Goal: Contribute content: Contribute content

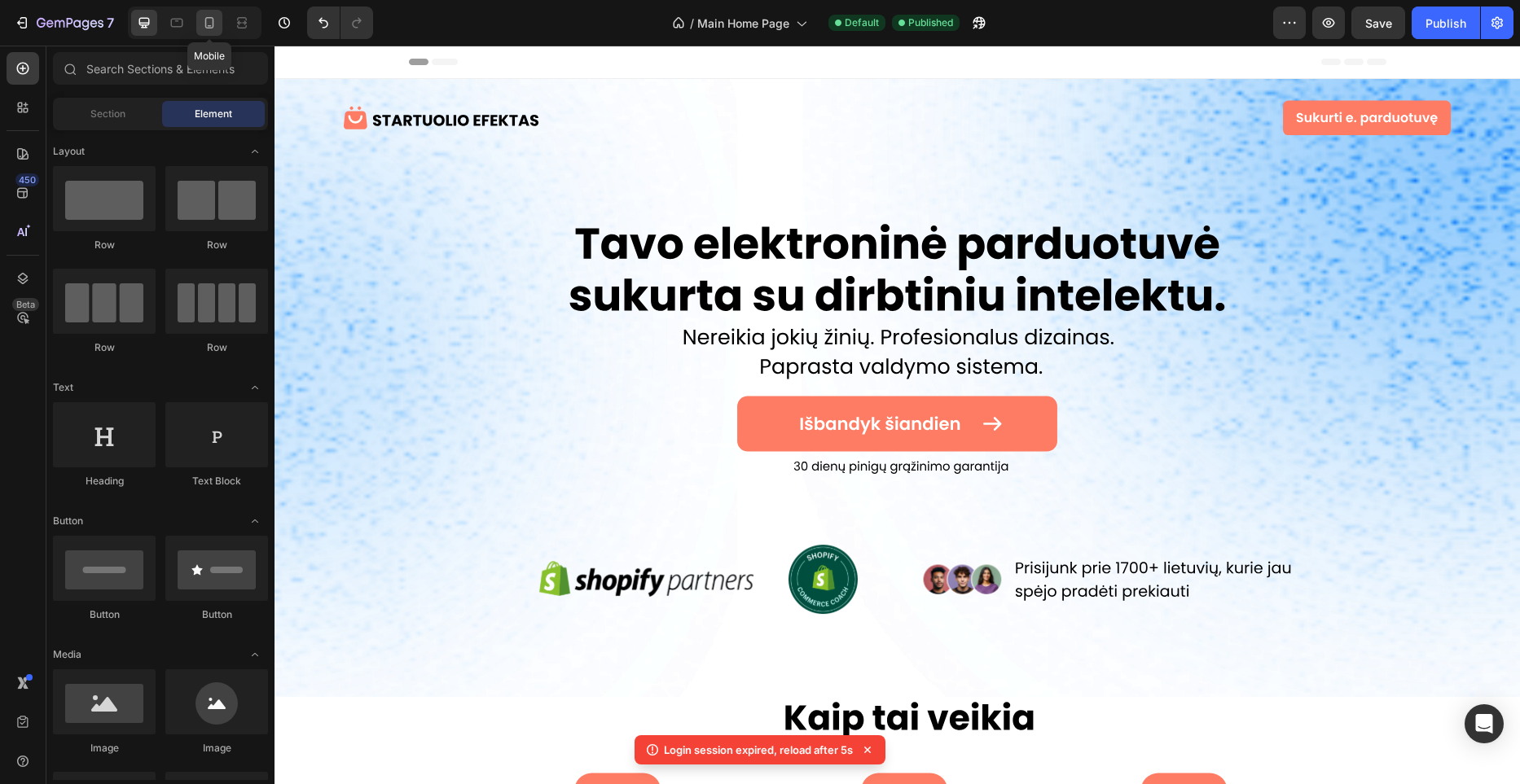
click at [210, 27] on icon at bounding box center [210, 22] width 9 height 11
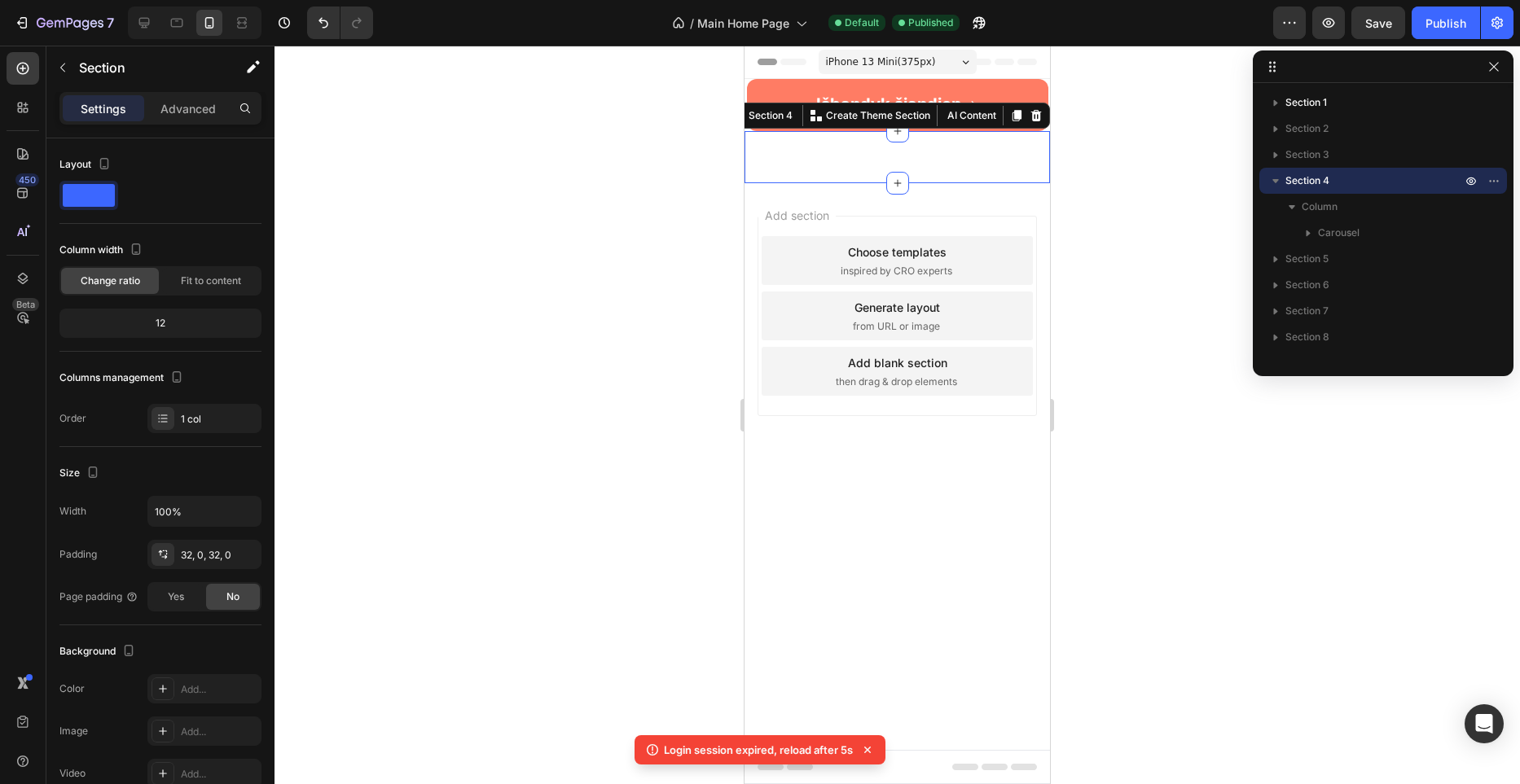
click at [926, 141] on div "Image Image Image Carousel Section 4 You can create reusable sections Create Th…" at bounding box center [898, 158] width 306 height 52
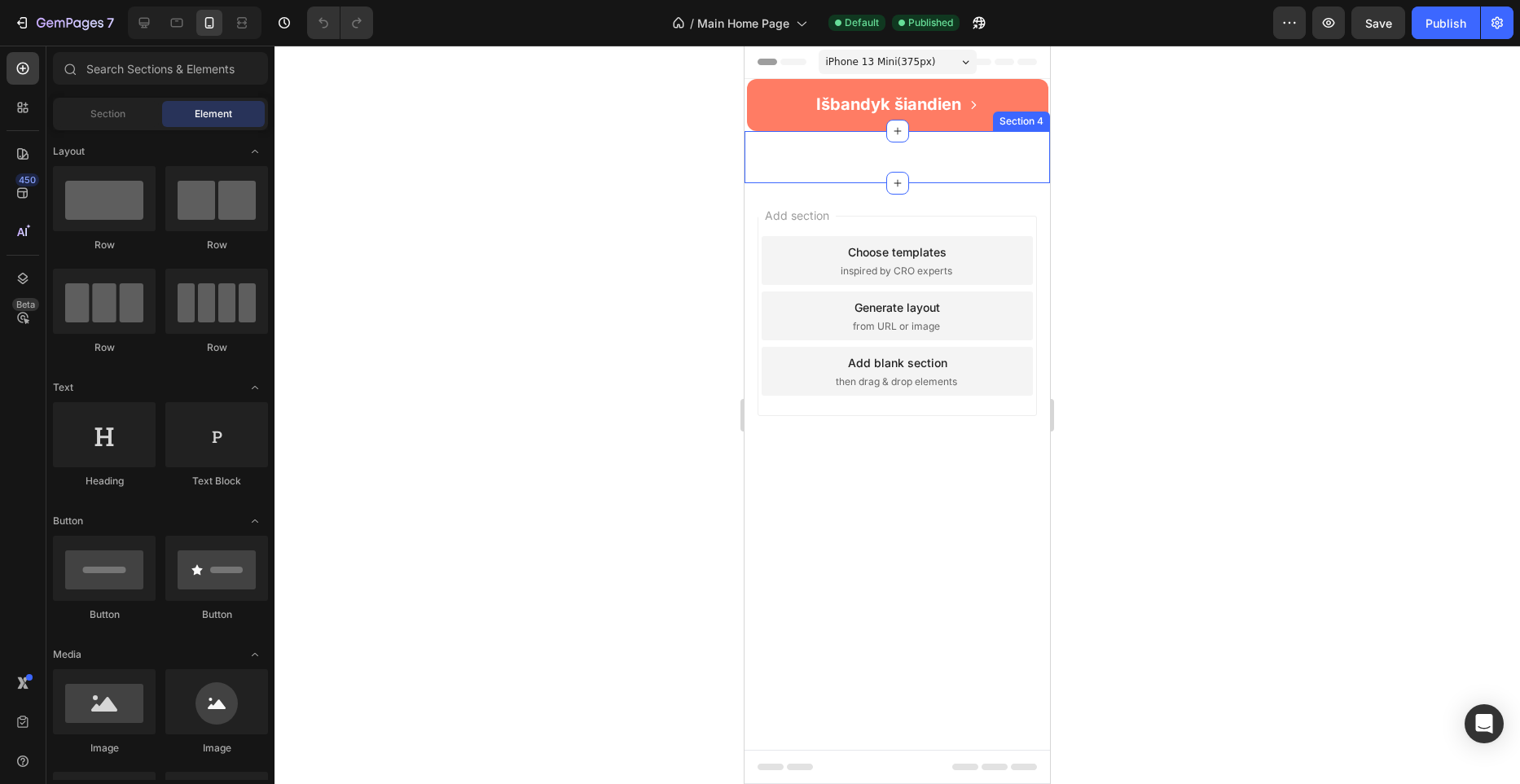
click at [864, 160] on div "Image Image Image Carousel Section 4" at bounding box center [898, 158] width 306 height 52
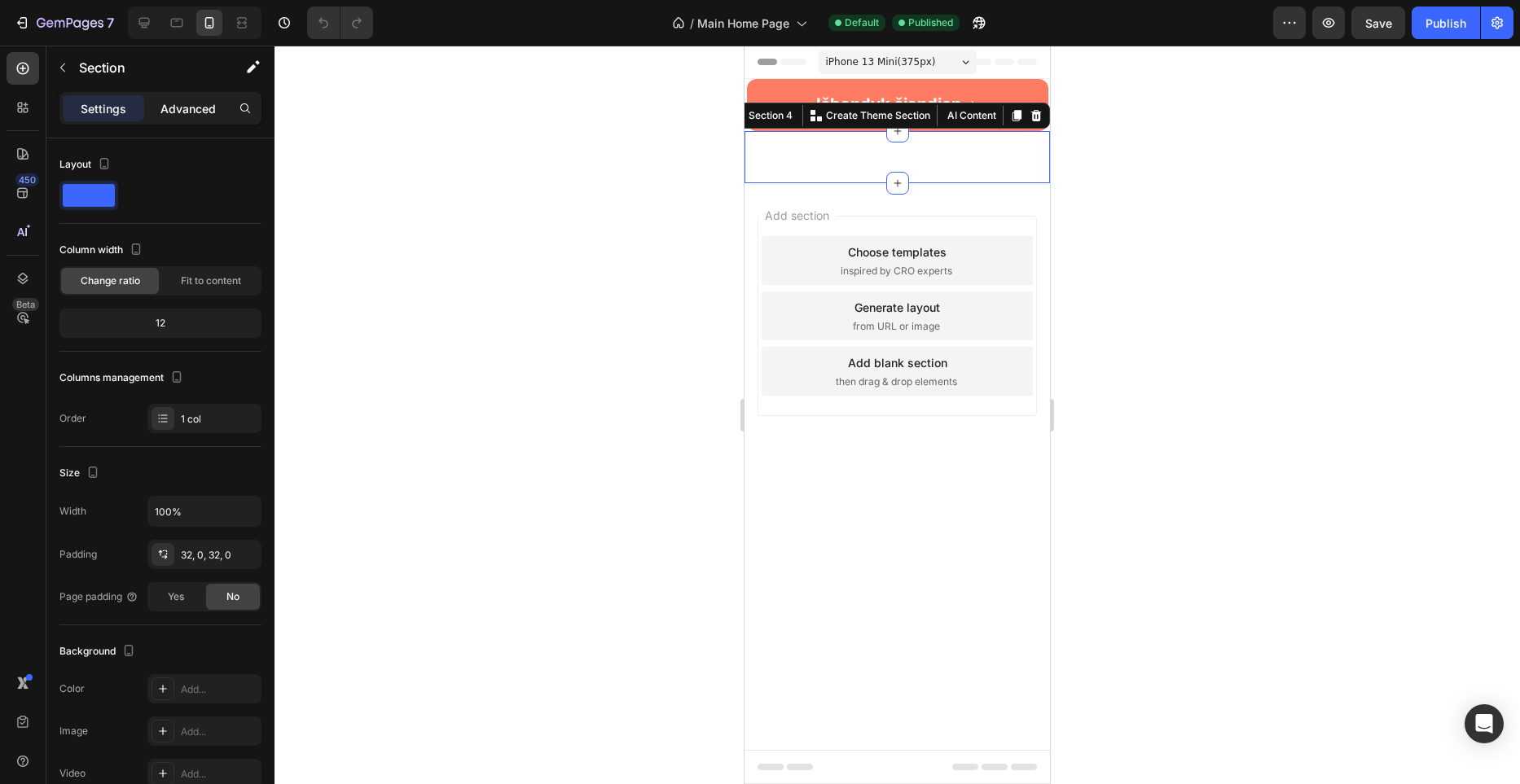
click at [210, 120] on div "Settings Advanced" at bounding box center [160, 108] width 202 height 33
click at [207, 118] on div "Advanced" at bounding box center [187, 108] width 81 height 26
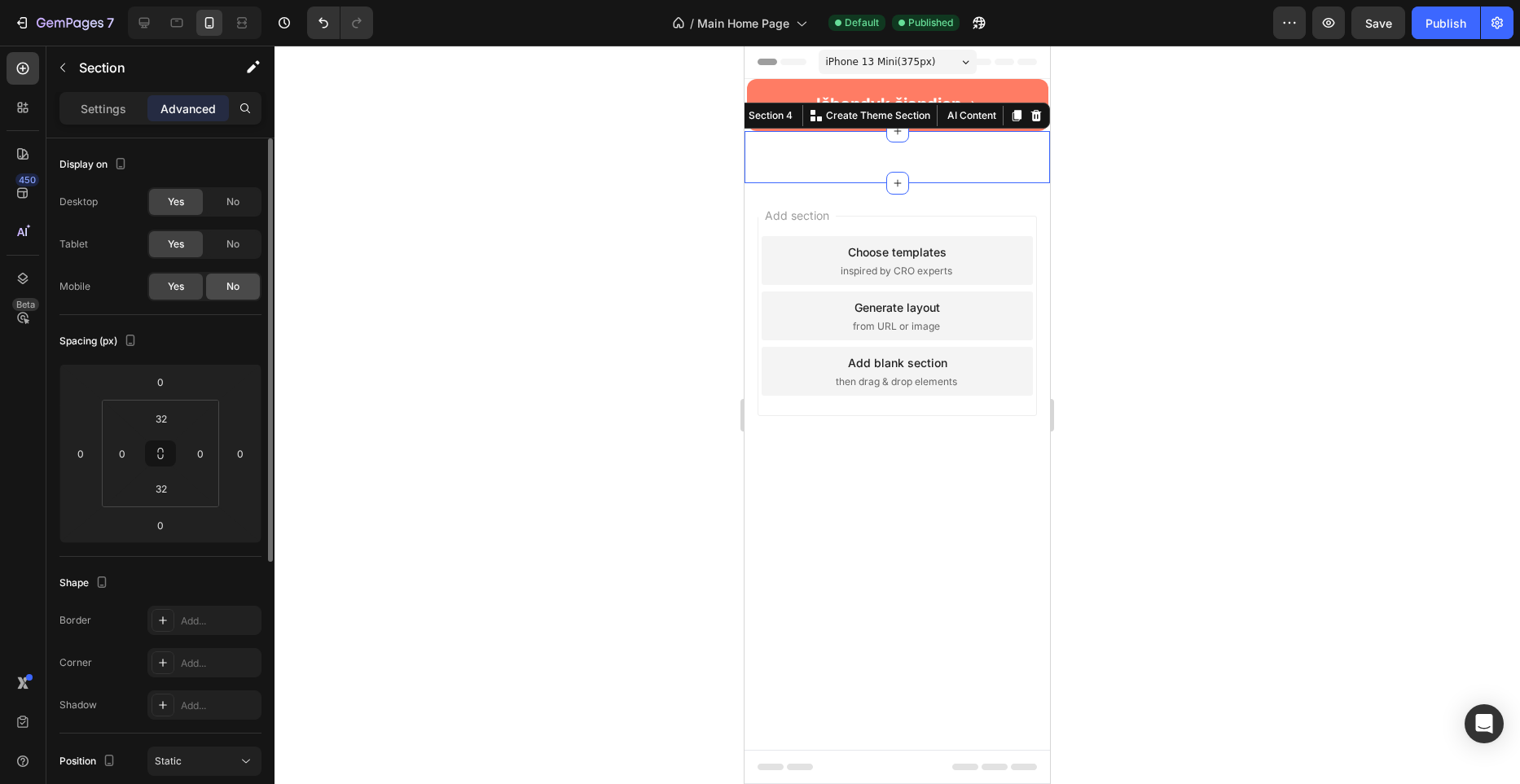
click at [230, 292] on span "No" at bounding box center [233, 287] width 13 height 15
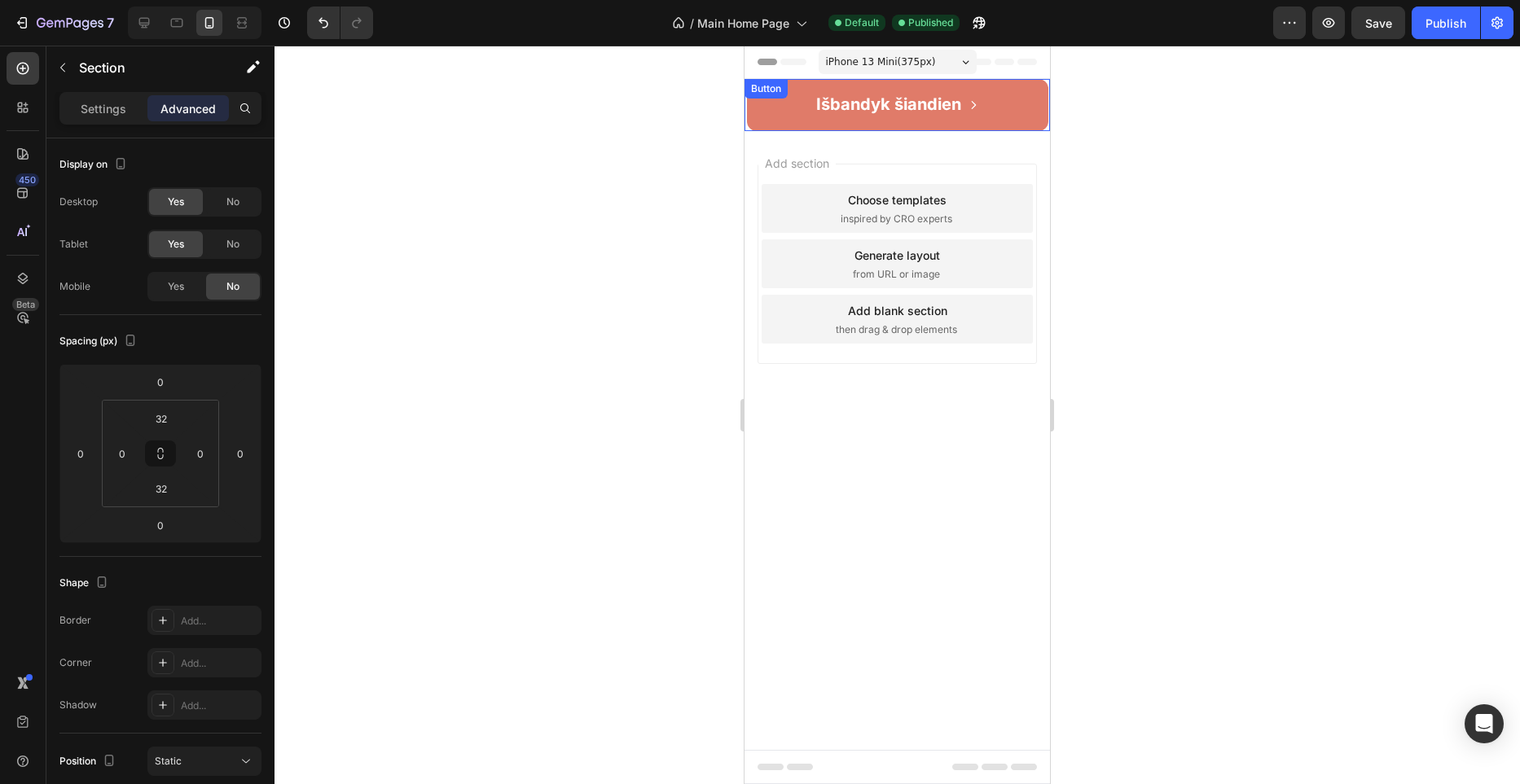
click at [1005, 113] on link "Išbandyk šiandien" at bounding box center [897, 105] width 301 height 52
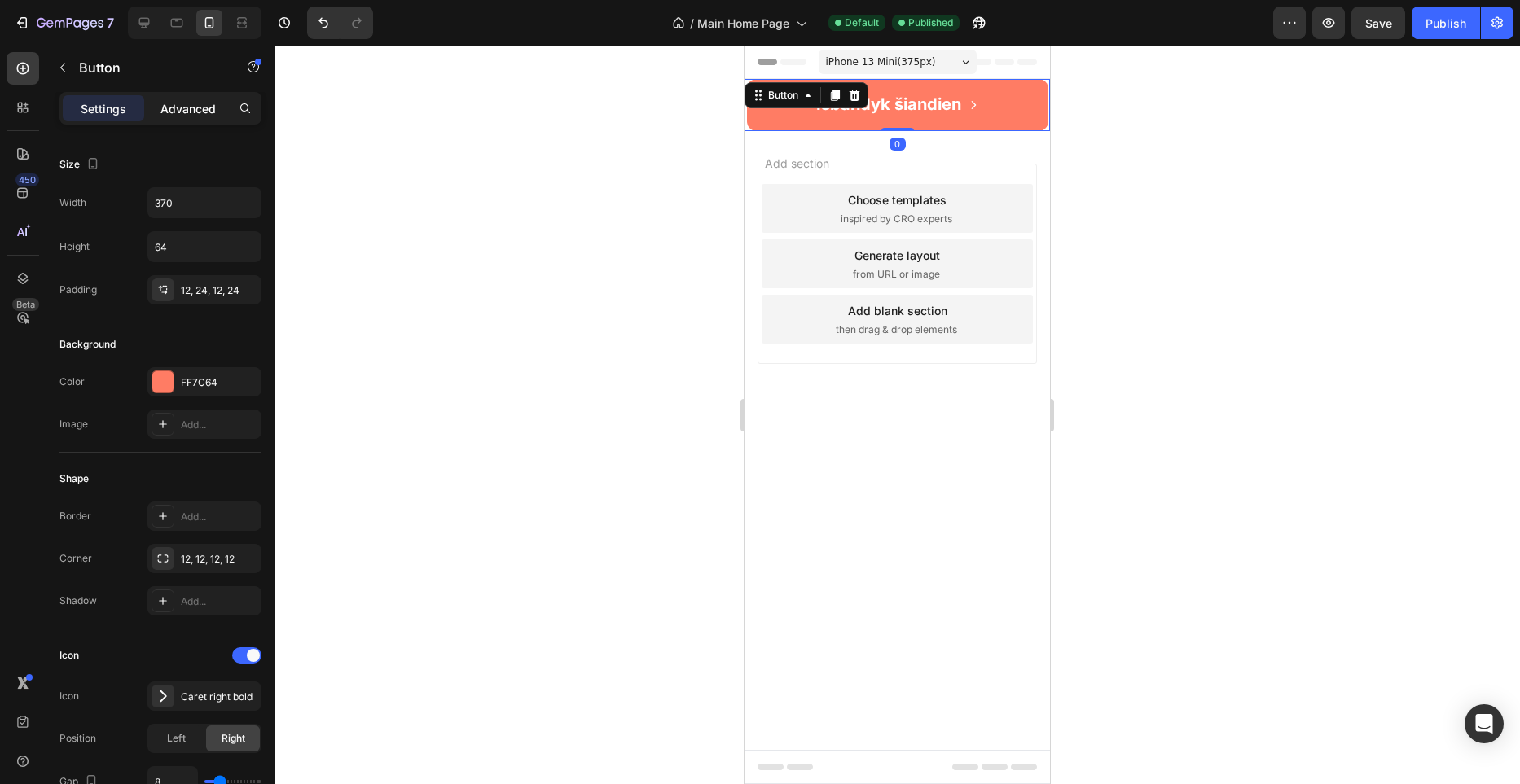
click at [188, 105] on p "Advanced" at bounding box center [187, 108] width 55 height 17
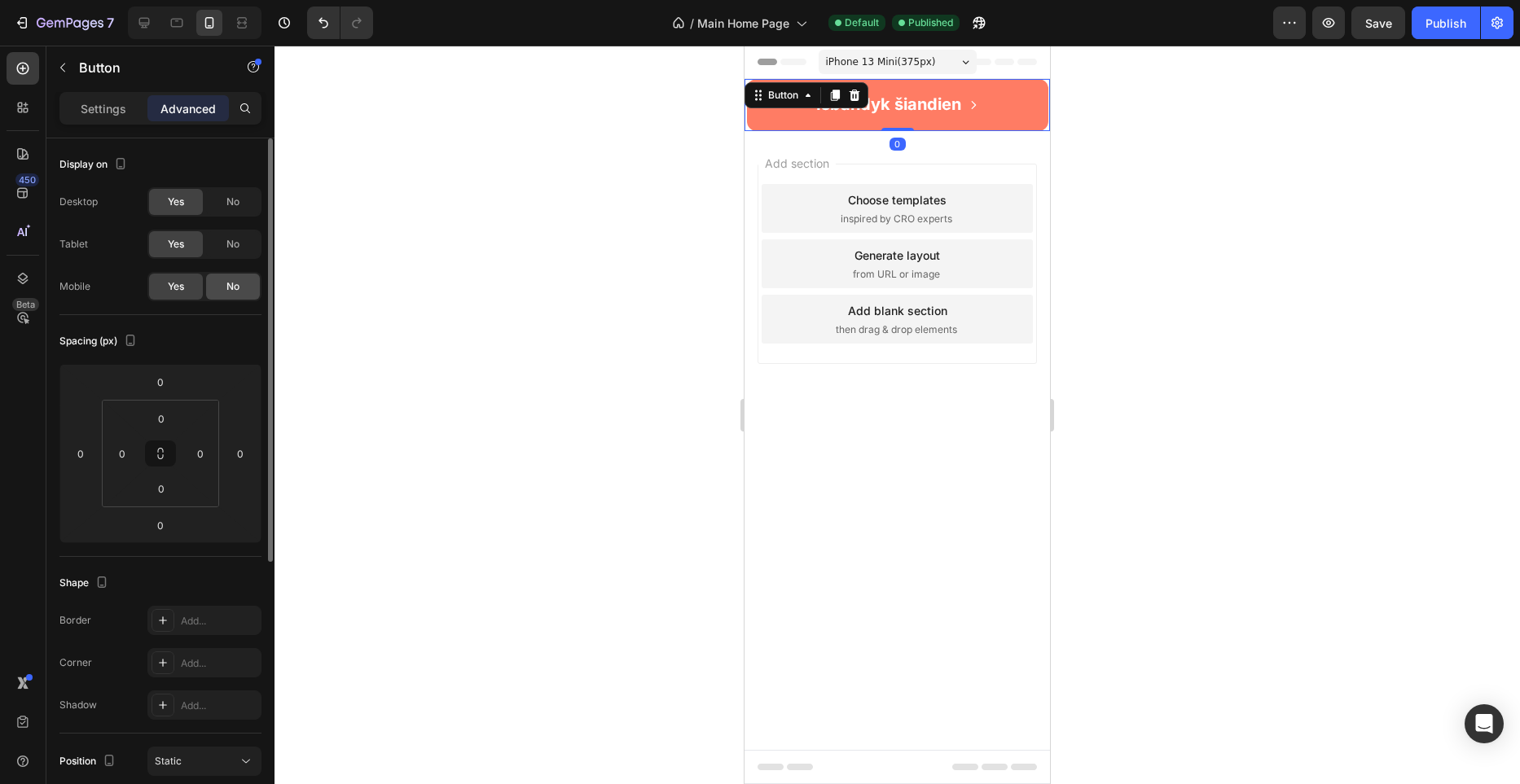
click at [224, 282] on div "No" at bounding box center [233, 287] width 54 height 26
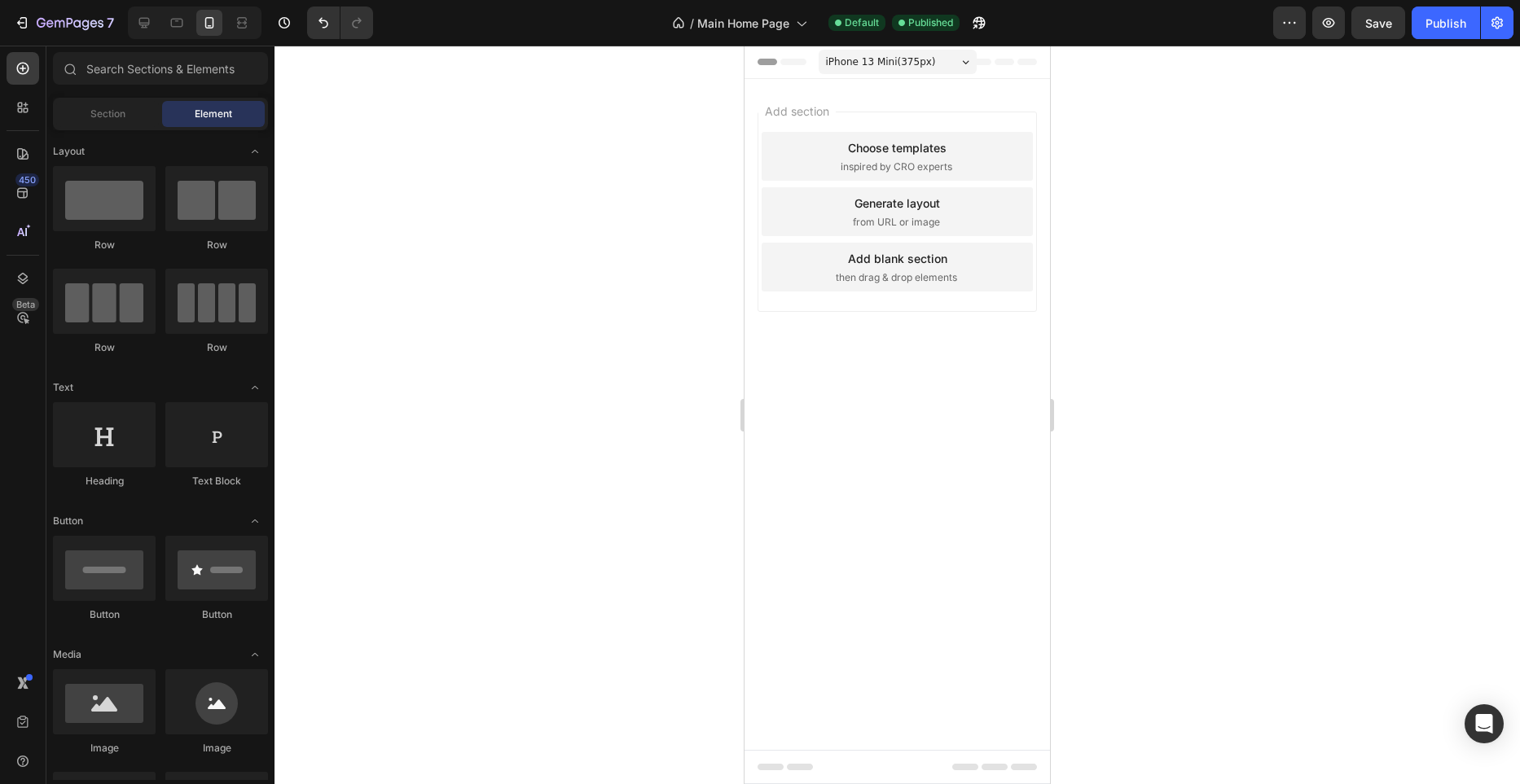
click at [852, 93] on div "Add section Choose templates inspired by CRO experts Generate layout from URL o…" at bounding box center [898, 235] width 306 height 311
drag, startPoint x: 860, startPoint y: 248, endPoint x: 894, endPoint y: 75, distance: 176.3
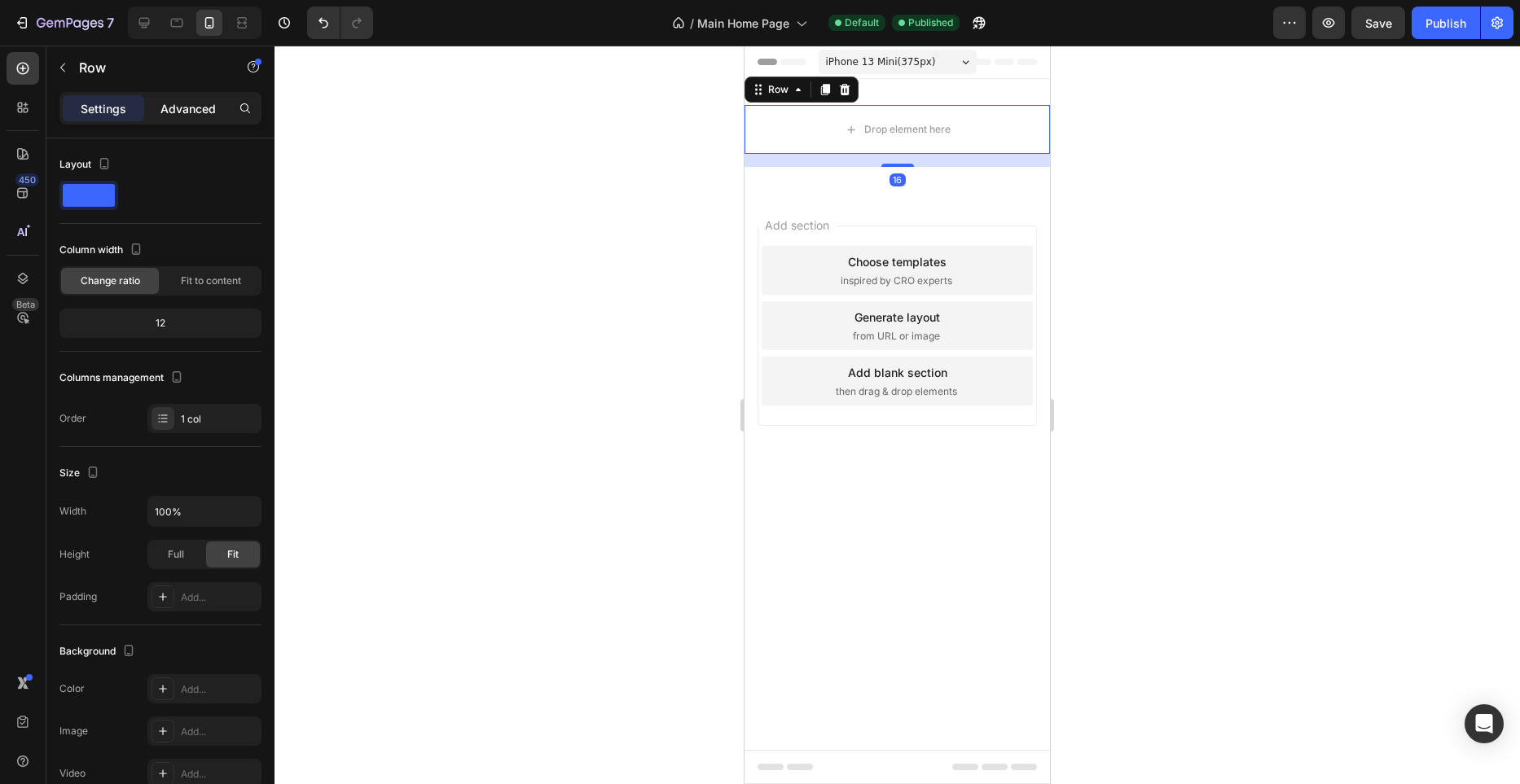
click at [173, 102] on p "Advanced" at bounding box center [187, 108] width 55 height 17
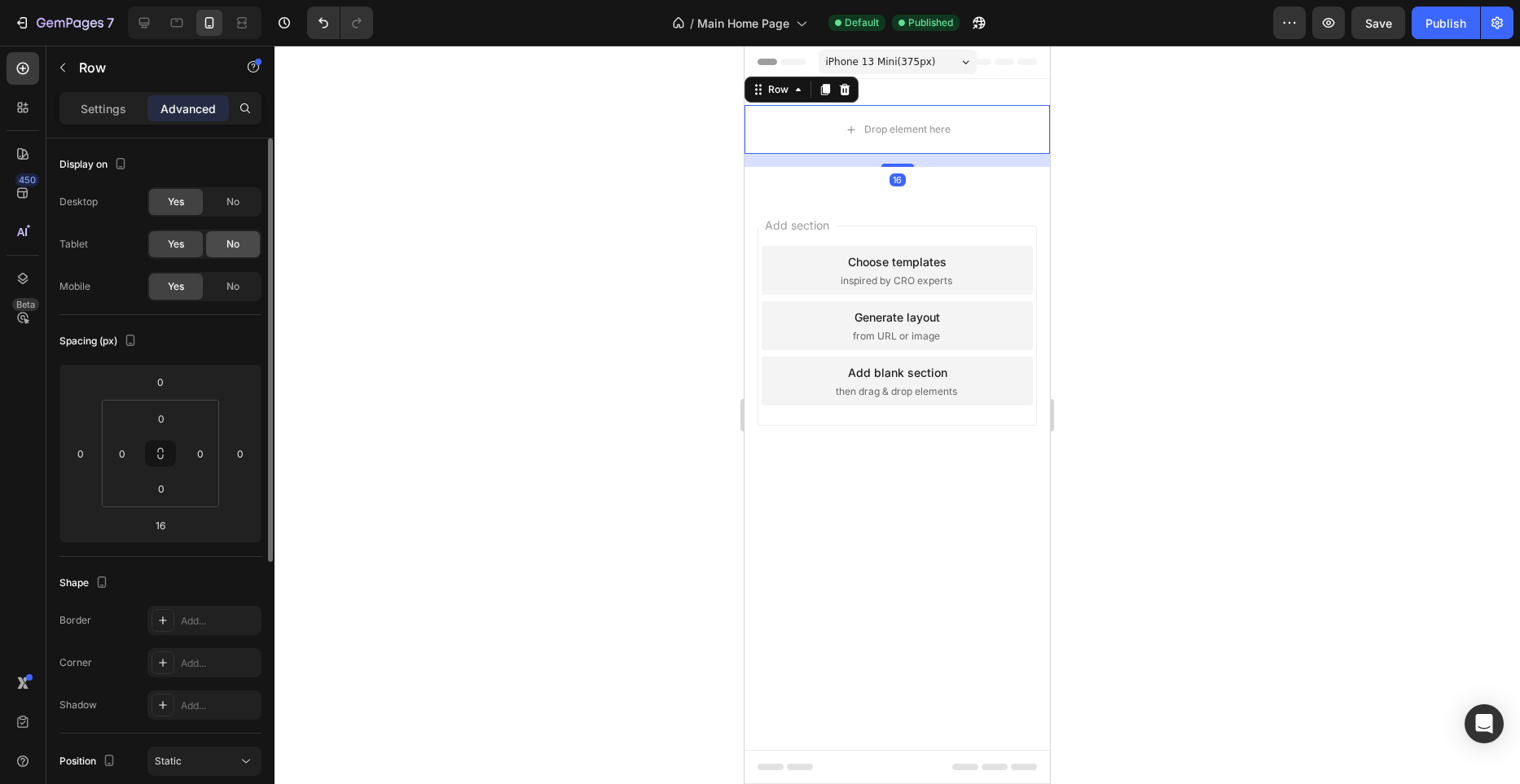
click at [241, 249] on div "No" at bounding box center [233, 244] width 54 height 26
click at [238, 215] on div "Yes No" at bounding box center [204, 201] width 114 height 29
click at [237, 212] on div "No" at bounding box center [233, 202] width 54 height 26
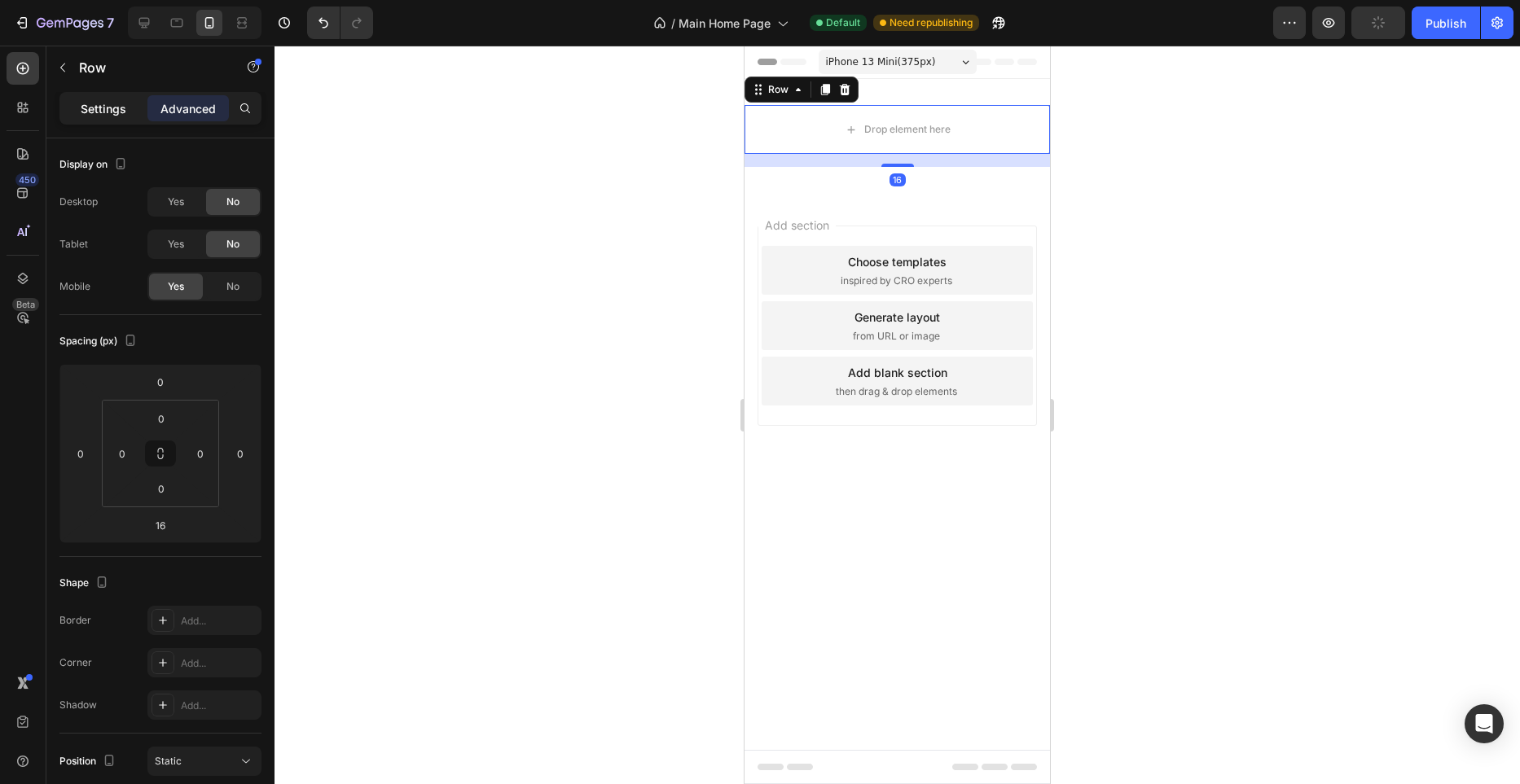
click at [117, 106] on p "Settings" at bounding box center [104, 108] width 46 height 17
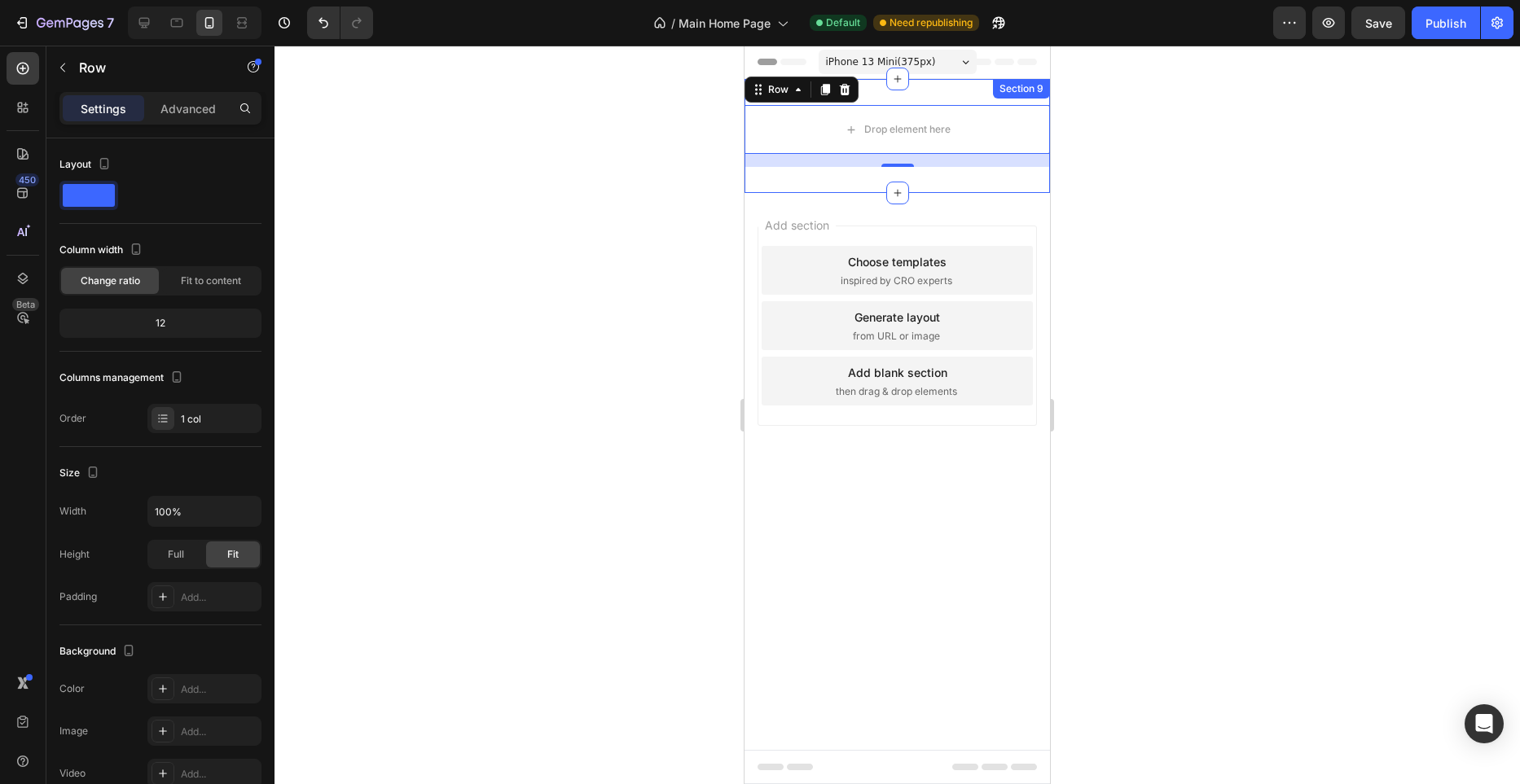
click at [956, 94] on div "Drop element here Row 16 Section 9" at bounding box center [898, 136] width 306 height 114
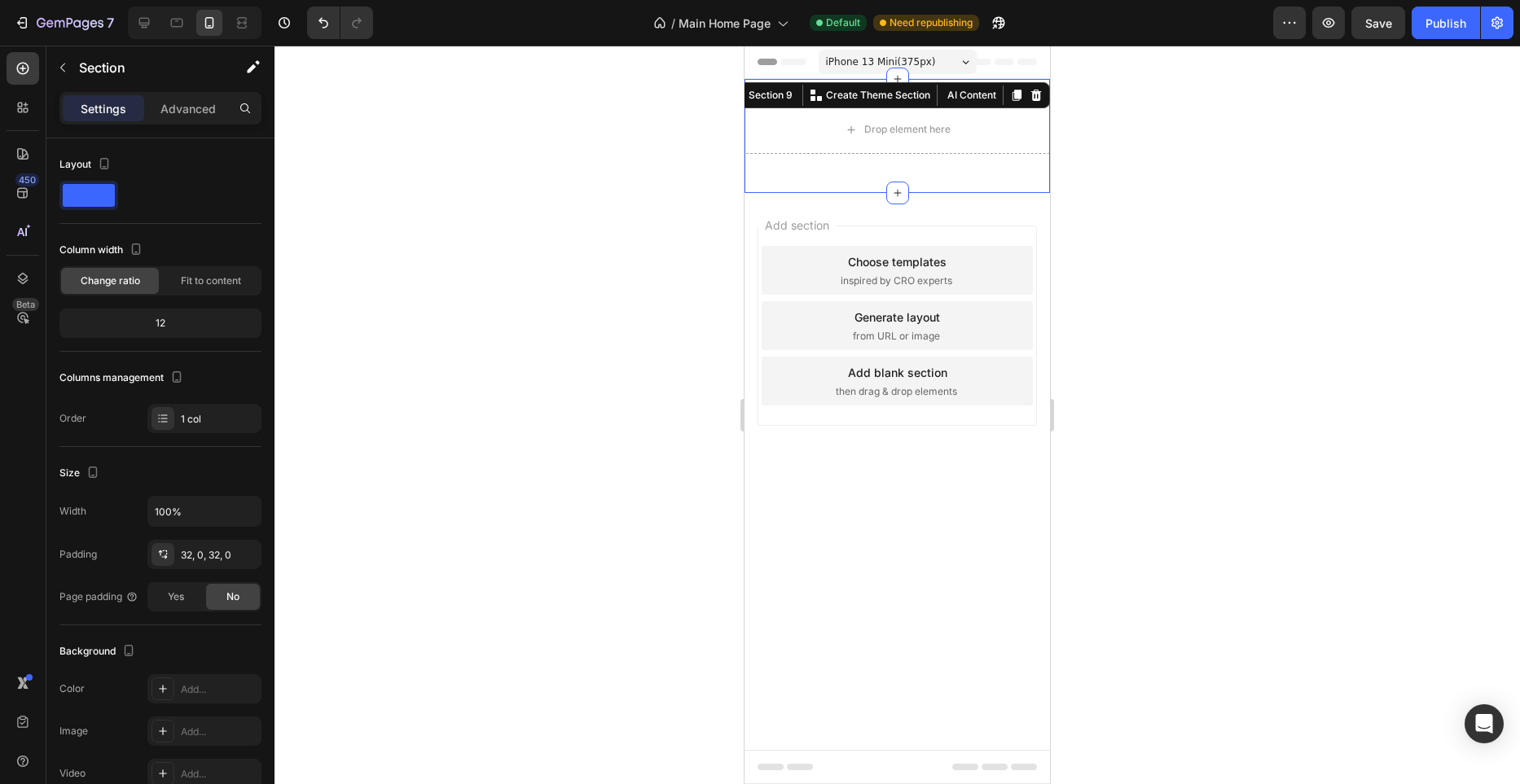
click at [200, 124] on div "Settings Advanced" at bounding box center [160, 116] width 228 height 47
click at [200, 115] on p "Advanced" at bounding box center [187, 108] width 55 height 17
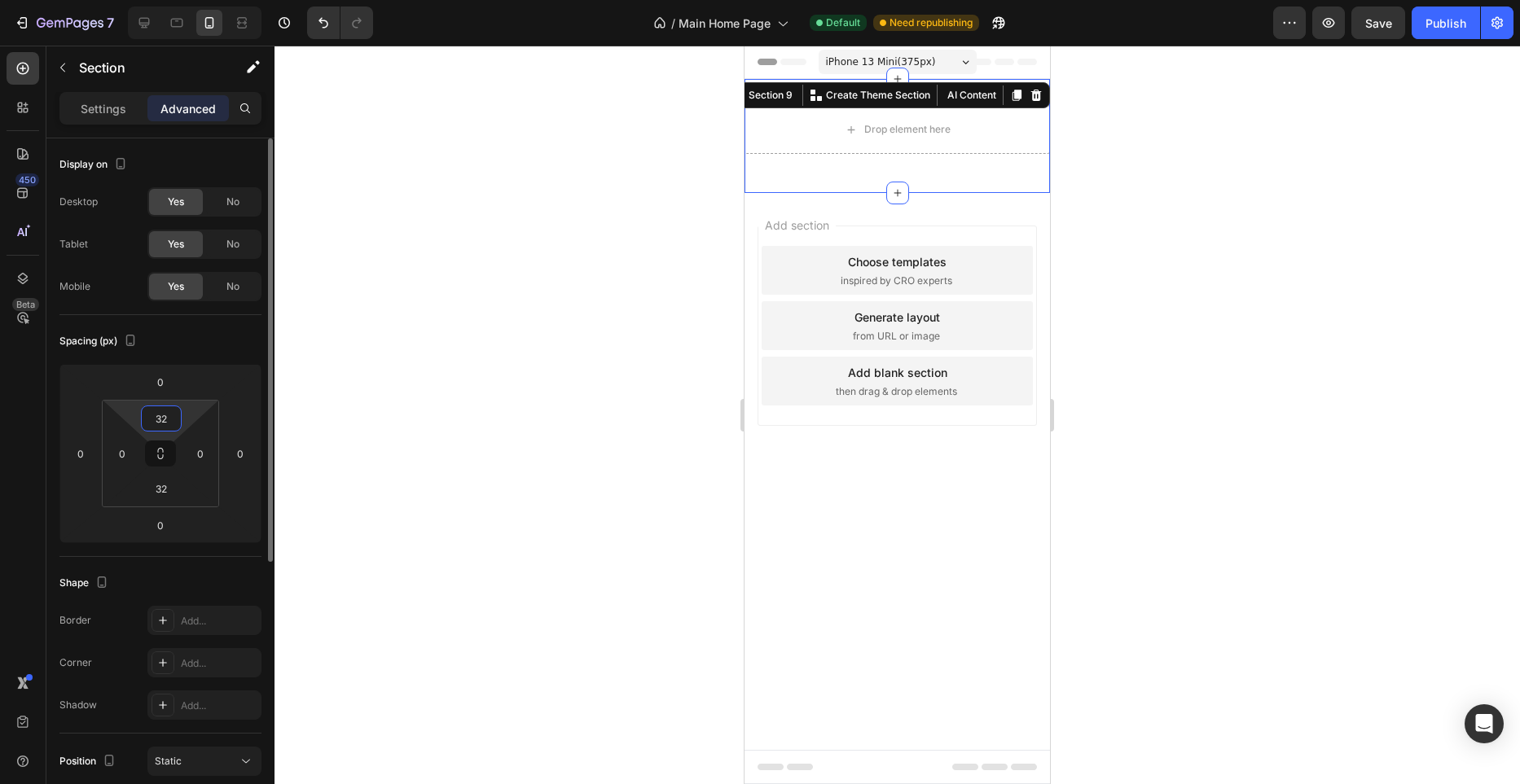
click at [150, 416] on input "32" at bounding box center [161, 419] width 33 height 24
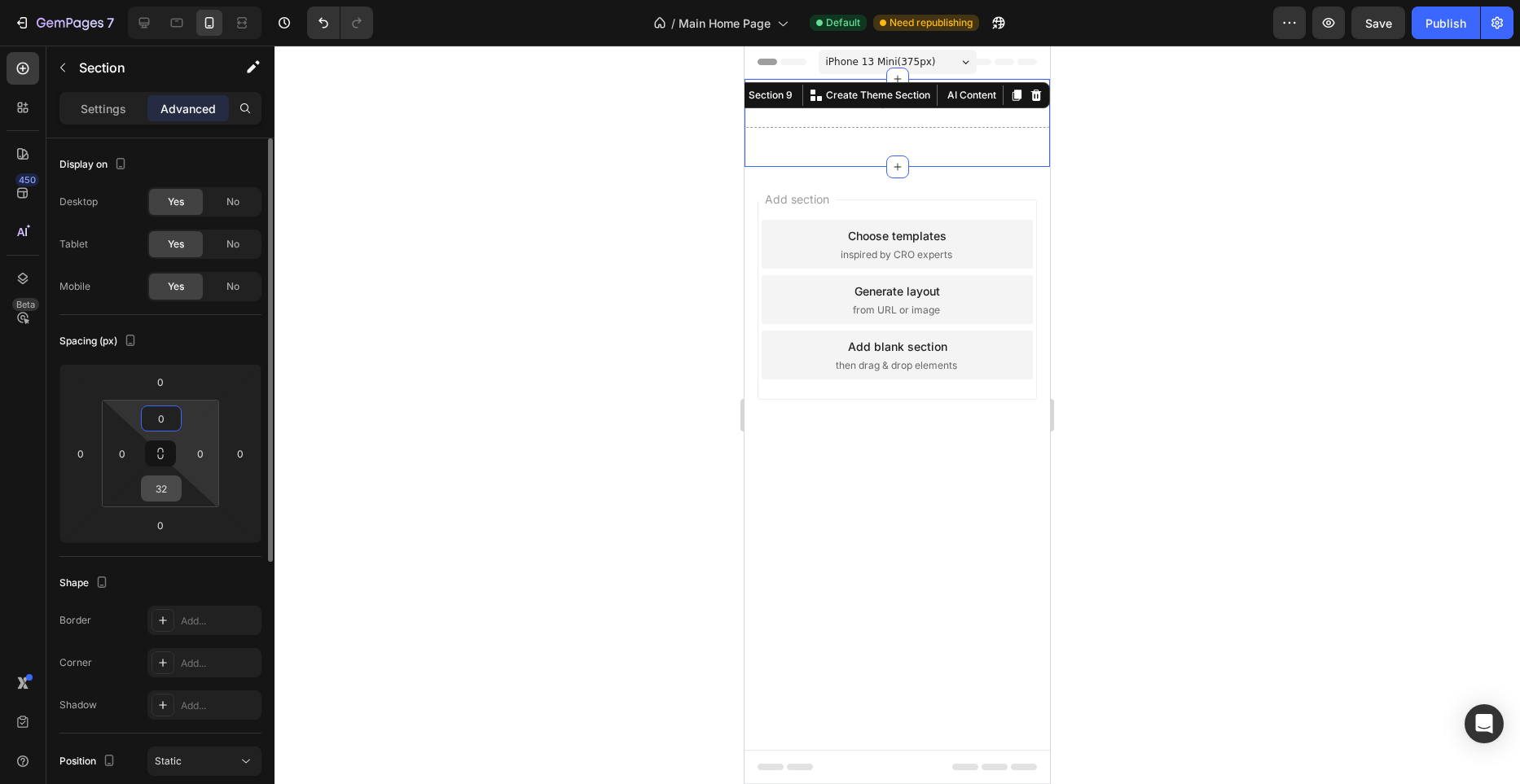
type input "0"
click at [161, 490] on input "32" at bounding box center [161, 488] width 33 height 24
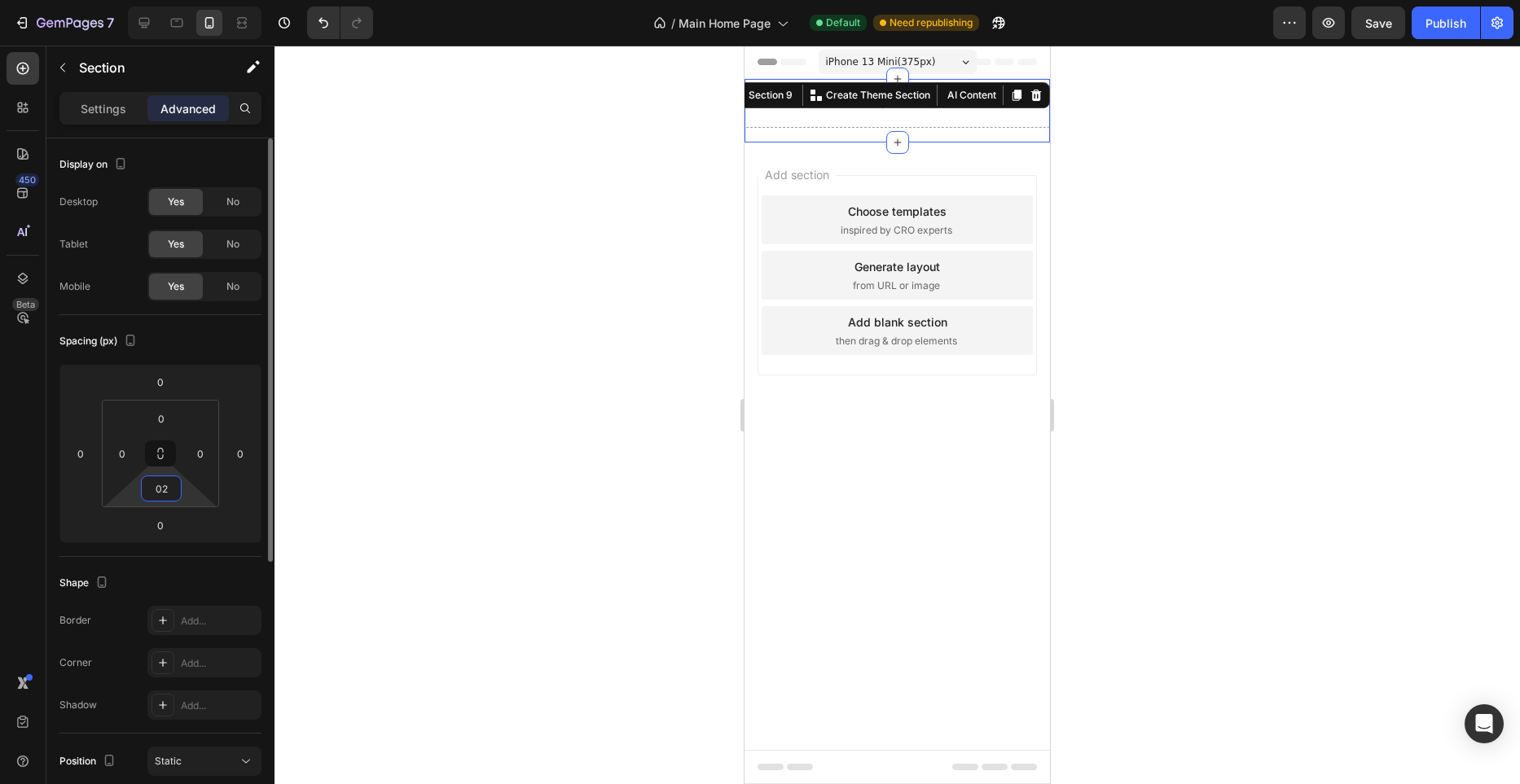
click at [162, 492] on input "02" at bounding box center [161, 488] width 33 height 24
click at [162, 492] on input "002" at bounding box center [161, 488] width 33 height 24
type input "0"
click at [1205, 200] on div at bounding box center [897, 415] width 1246 height 738
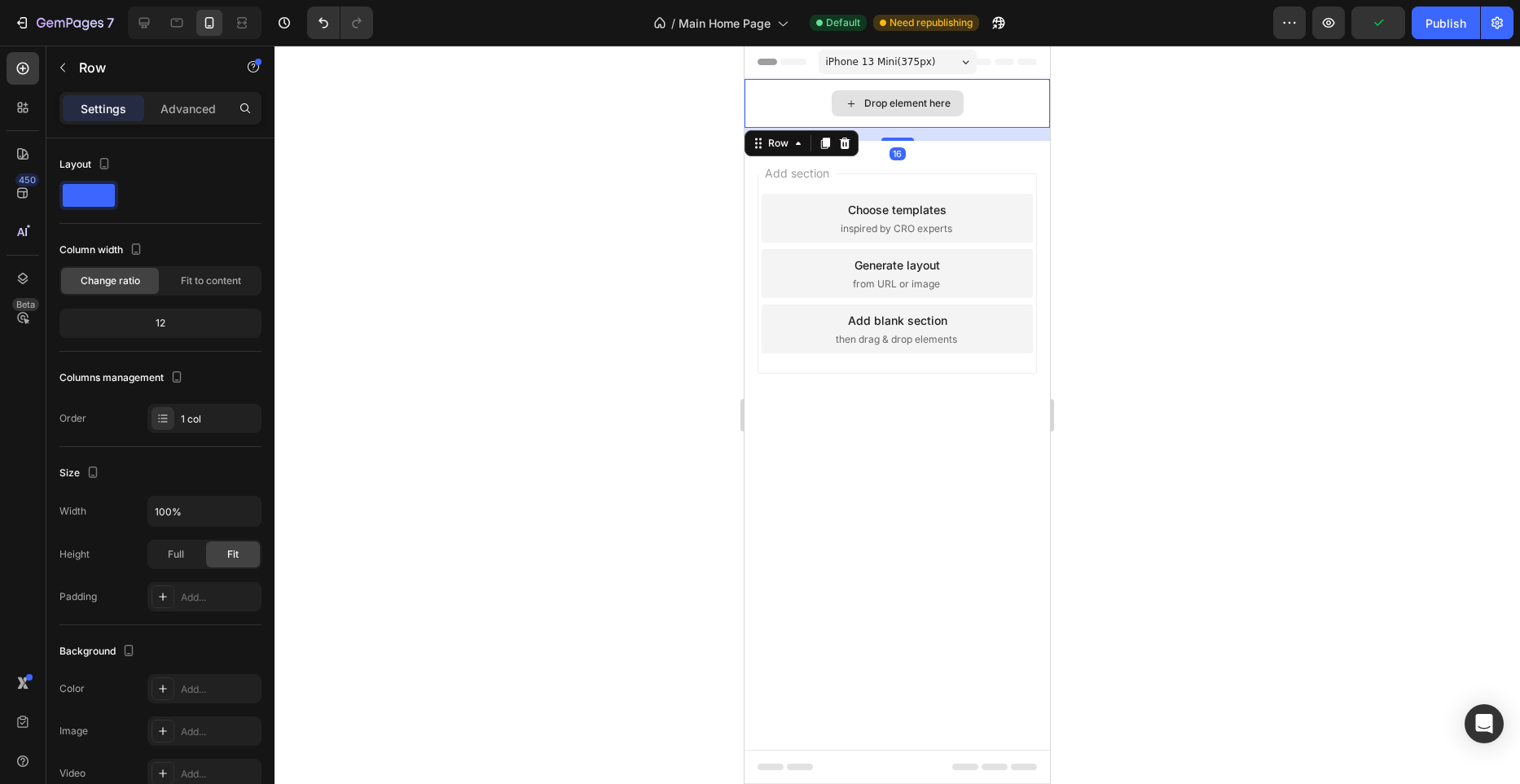
click at [955, 119] on div "Drop element here" at bounding box center [898, 103] width 306 height 48
click at [901, 135] on div "16" at bounding box center [898, 134] width 306 height 13
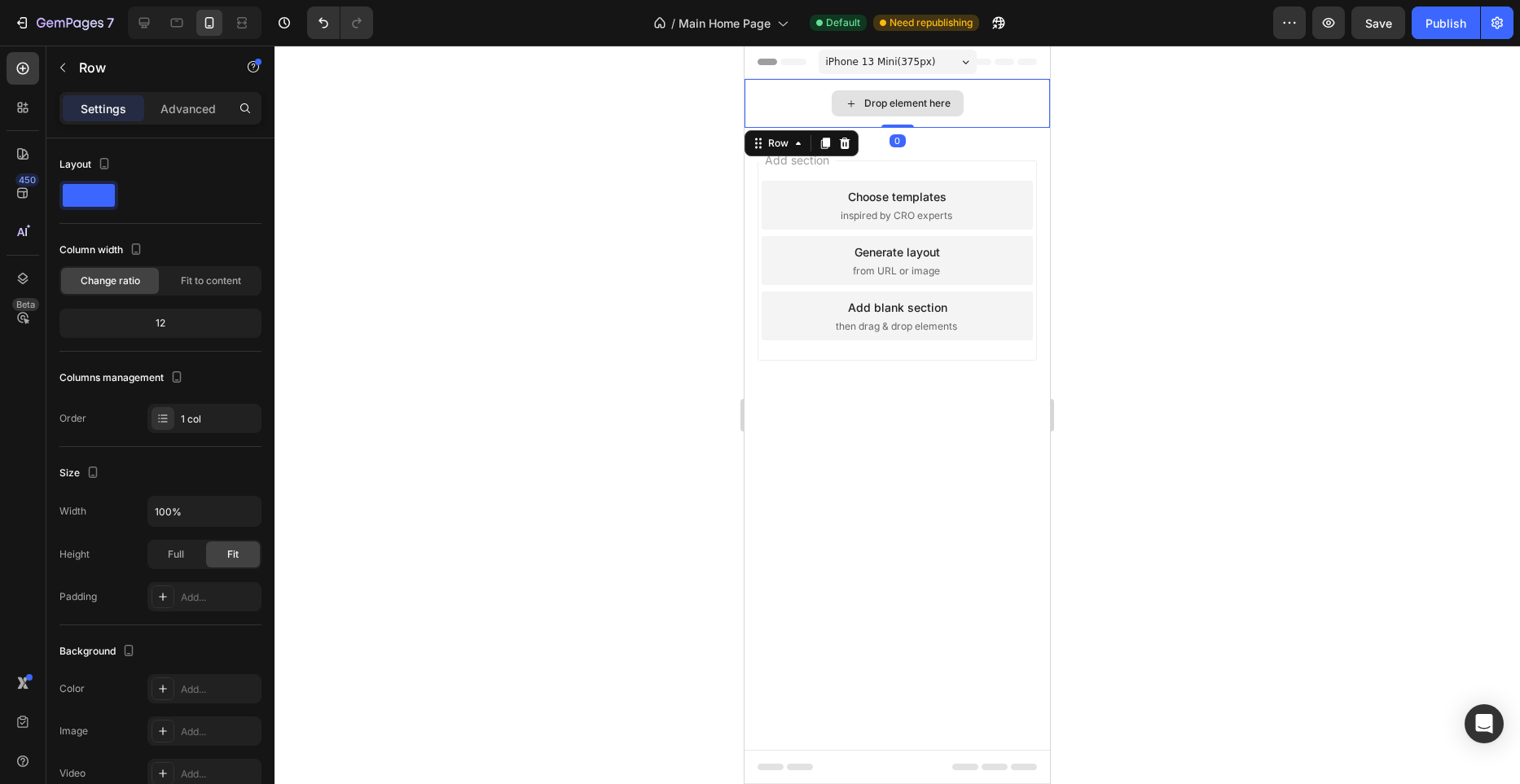
drag, startPoint x: 899, startPoint y: 139, endPoint x: 899, endPoint y: 113, distance: 26.0
click at [899, 113] on div "Drop element here Row 0" at bounding box center [898, 103] width 306 height 48
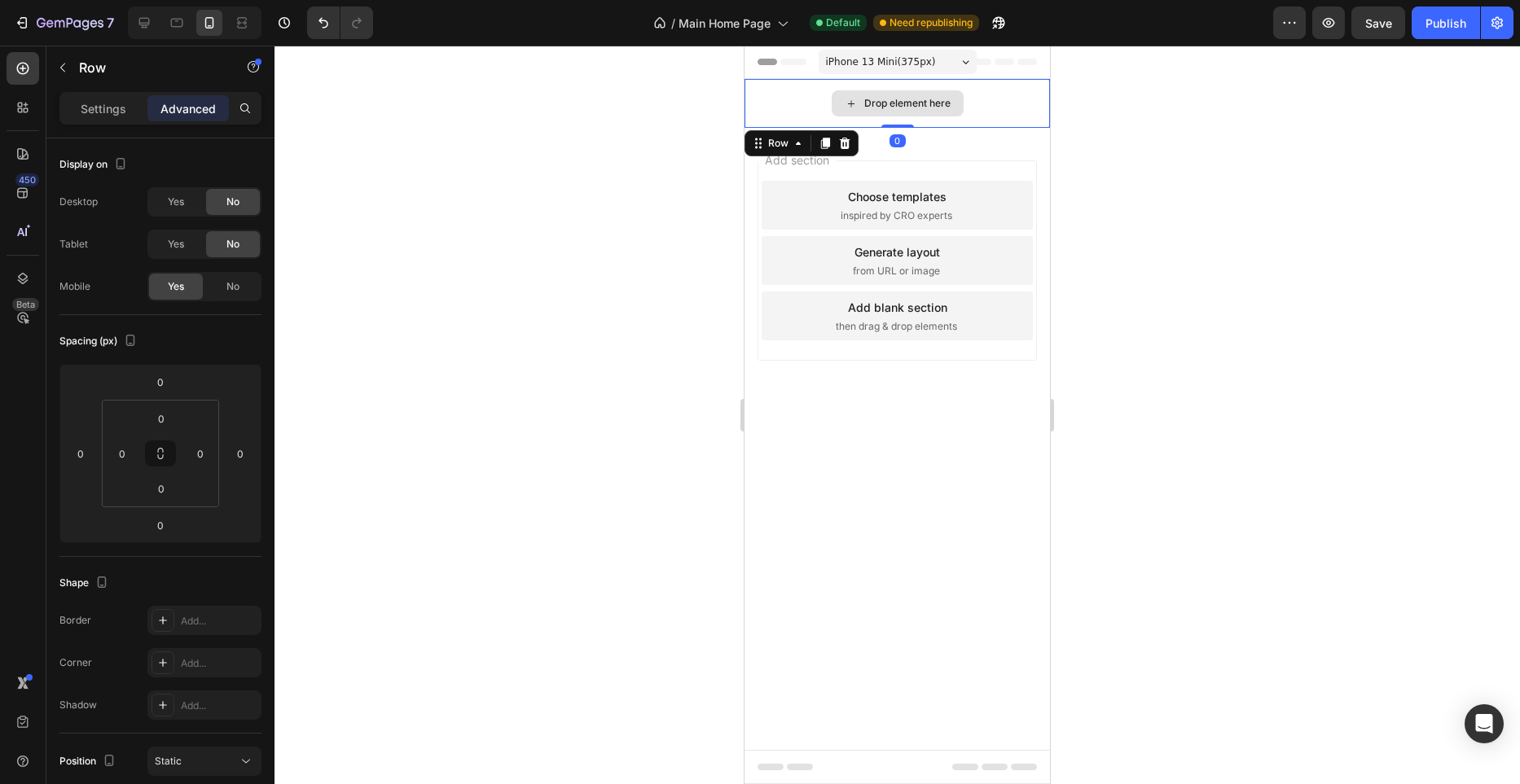
click at [1003, 100] on div "Drop element here" at bounding box center [898, 103] width 306 height 48
click at [102, 113] on p "Settings" at bounding box center [104, 108] width 46 height 17
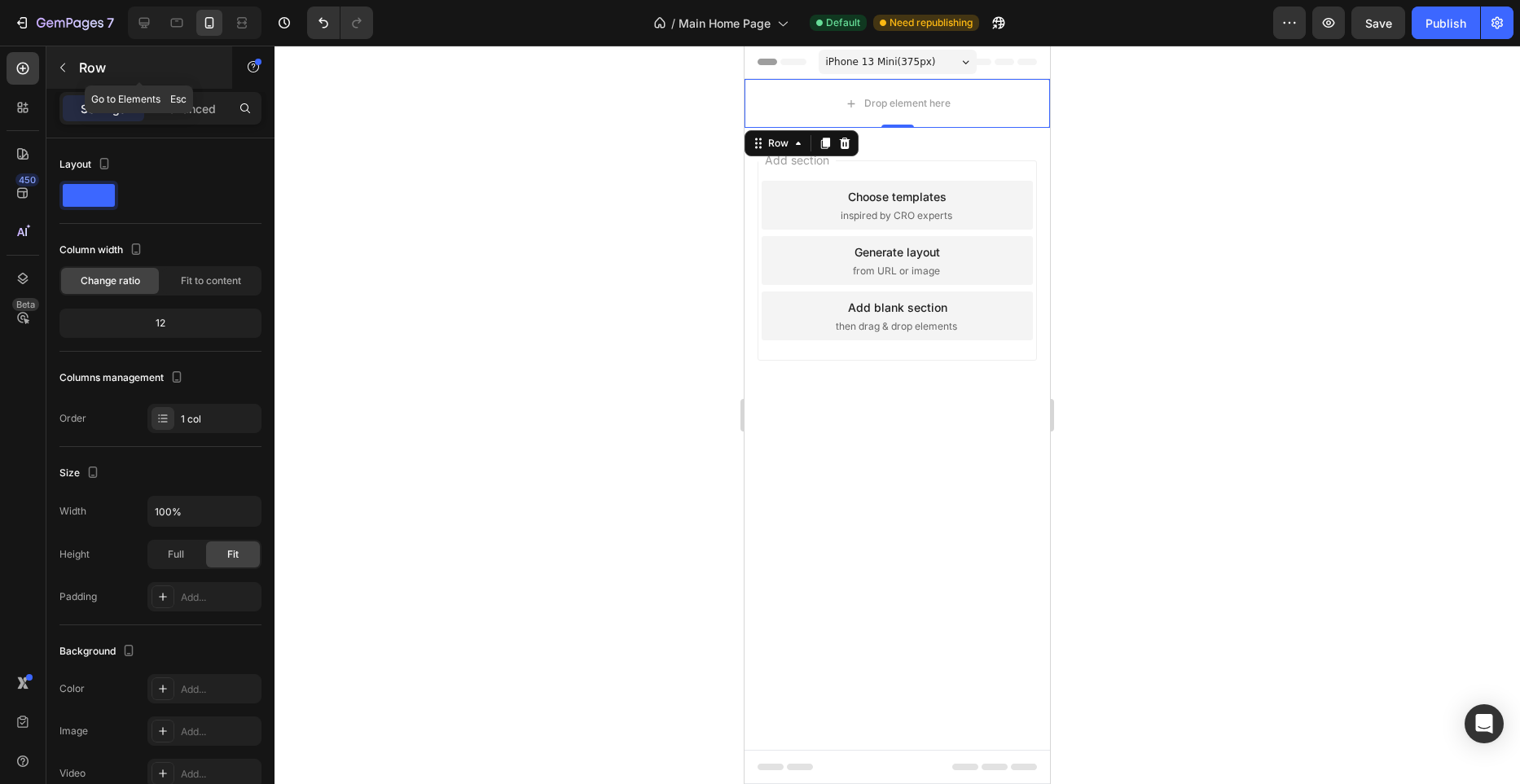
click at [68, 67] on icon "button" at bounding box center [62, 68] width 13 height 13
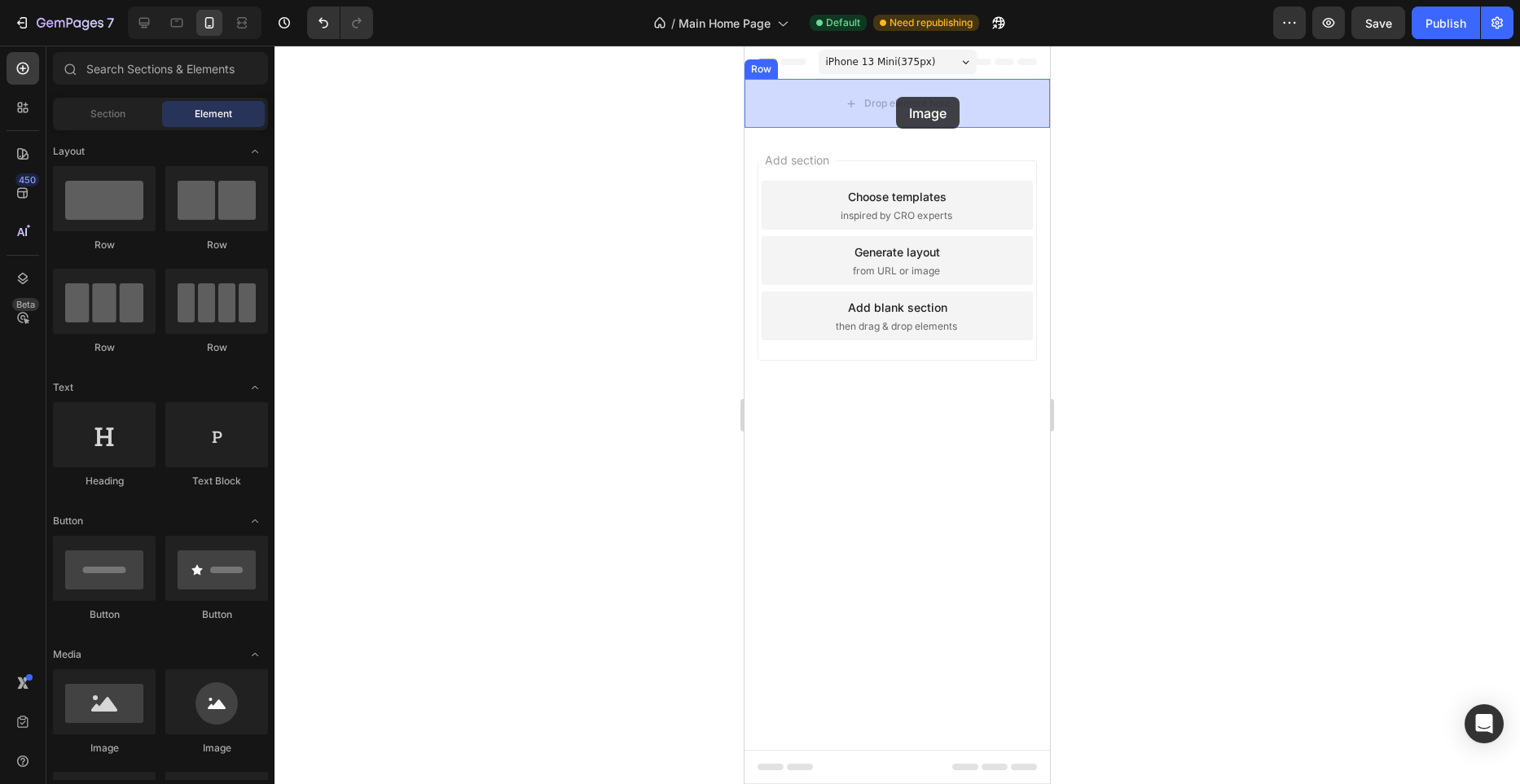
drag, startPoint x: 868, startPoint y: 746, endPoint x: 885, endPoint y: 115, distance: 631.2
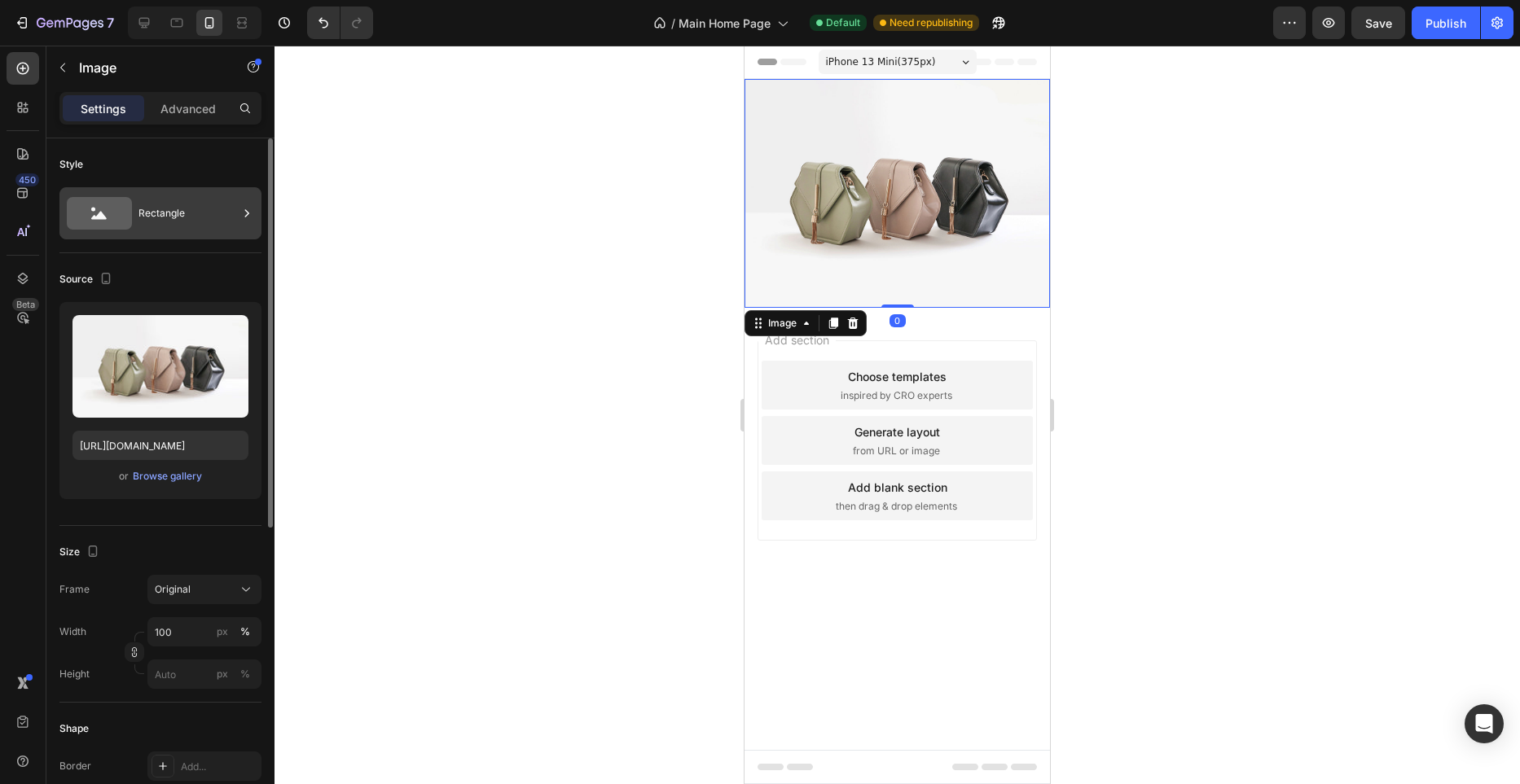
drag, startPoint x: 229, startPoint y: 337, endPoint x: 233, endPoint y: 239, distance: 98.1
click at [229, 337] on icon "button" at bounding box center [232, 332] width 10 height 12
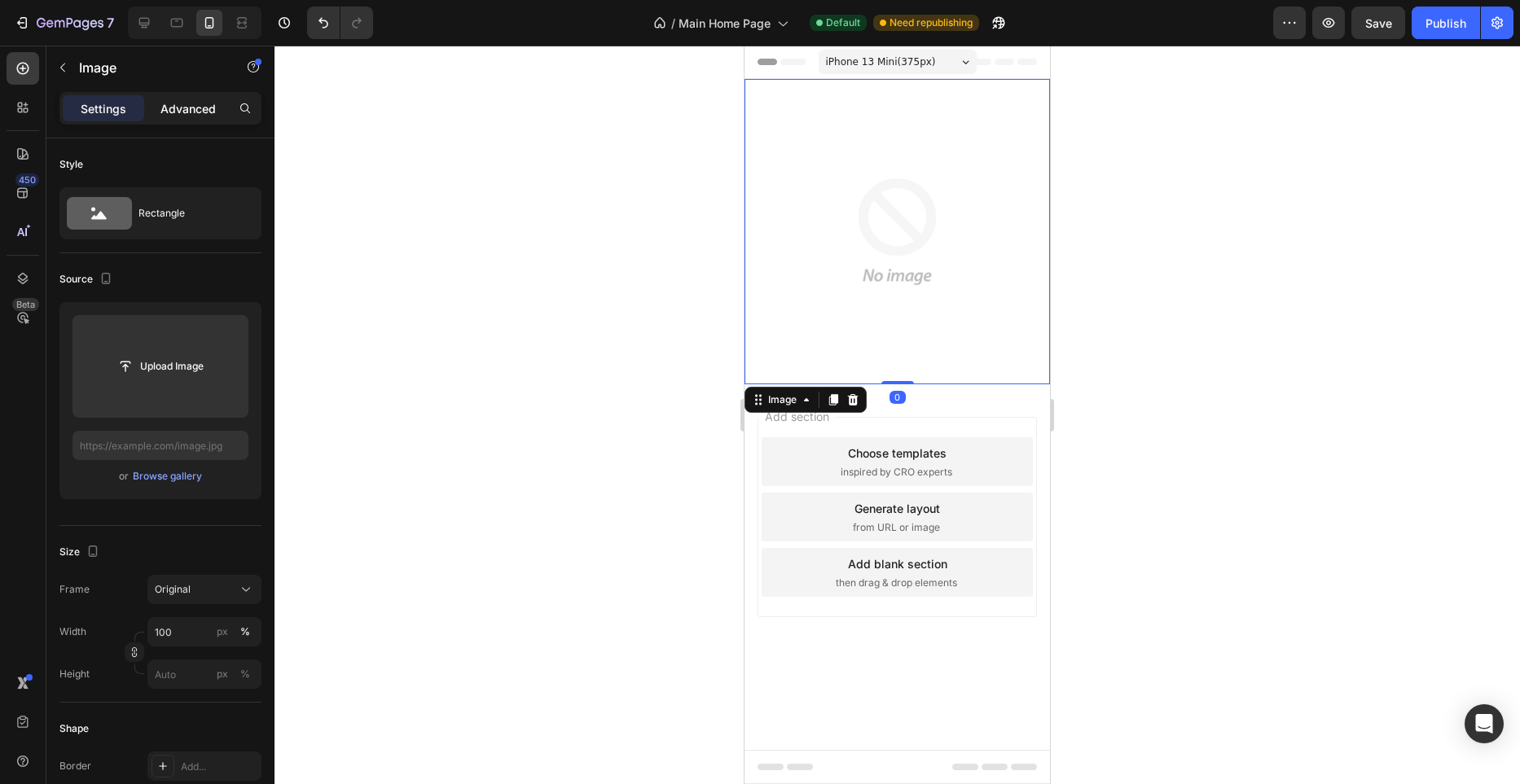
click at [203, 106] on p "Advanced" at bounding box center [187, 108] width 55 height 17
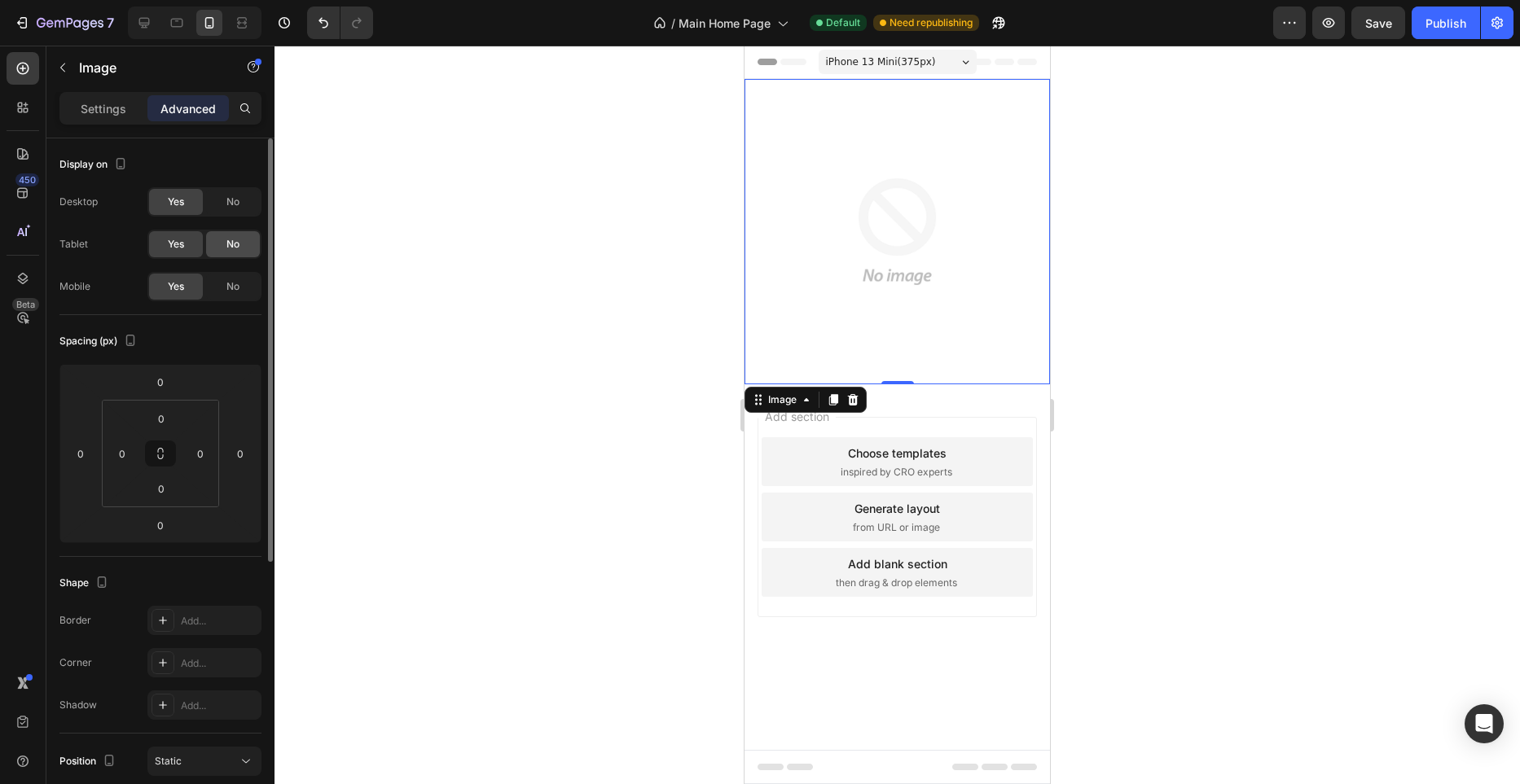
click at [247, 237] on div "No" at bounding box center [233, 244] width 54 height 26
click at [235, 198] on span "No" at bounding box center [233, 202] width 13 height 15
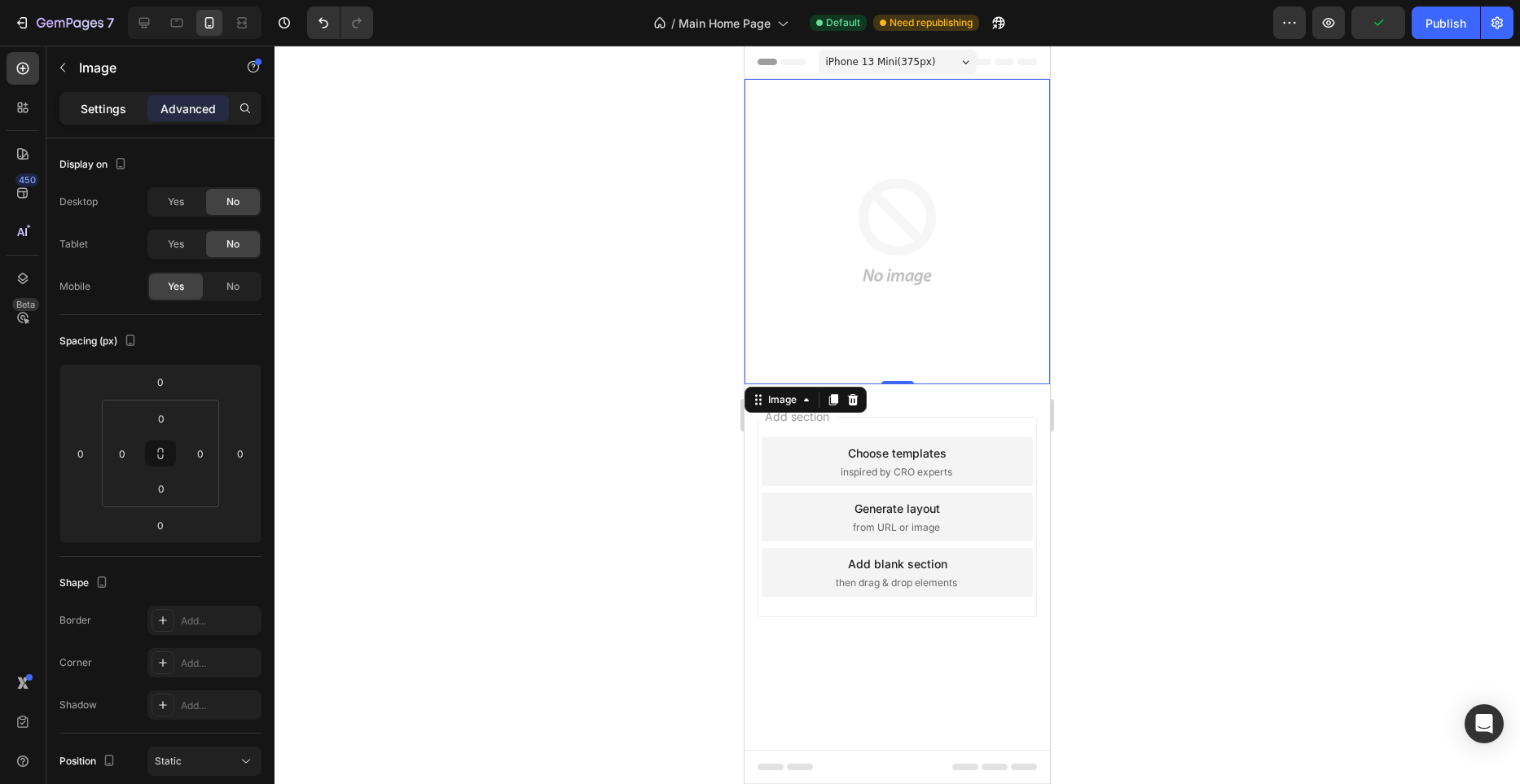
click at [122, 112] on p "Settings" at bounding box center [104, 108] width 46 height 17
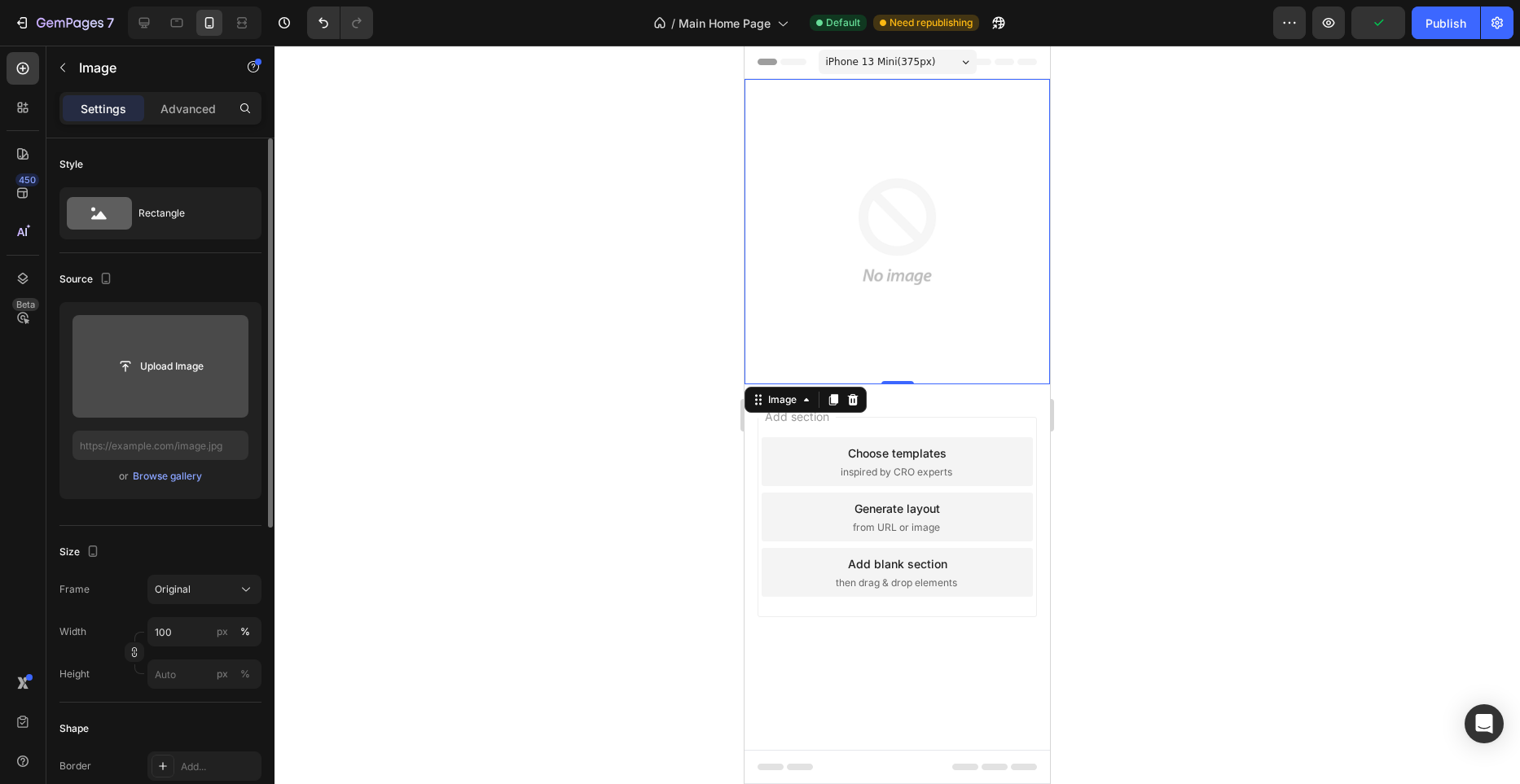
click at [181, 351] on input "file" at bounding box center [160, 366] width 176 height 103
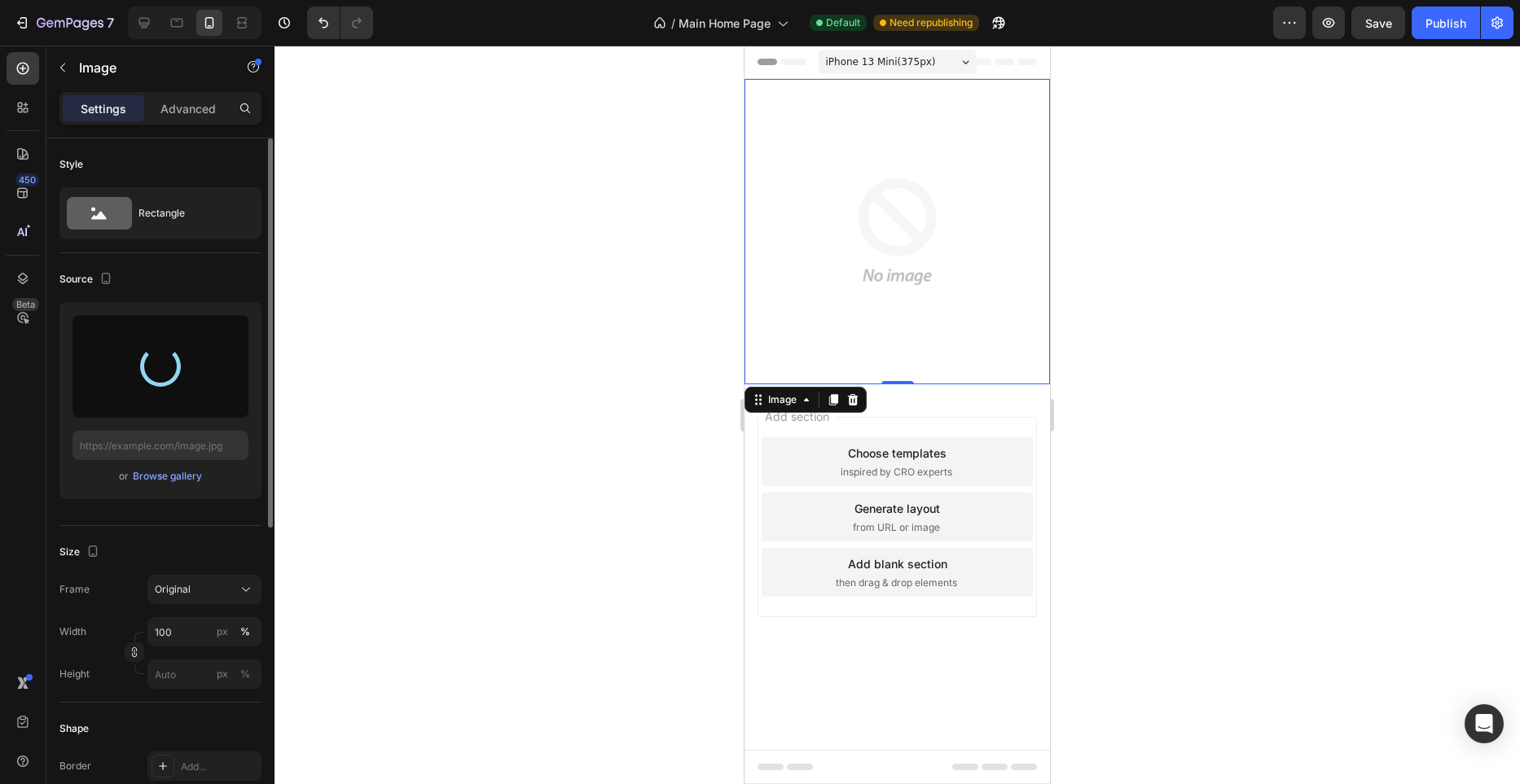
type input "[URL][DOMAIN_NAME]"
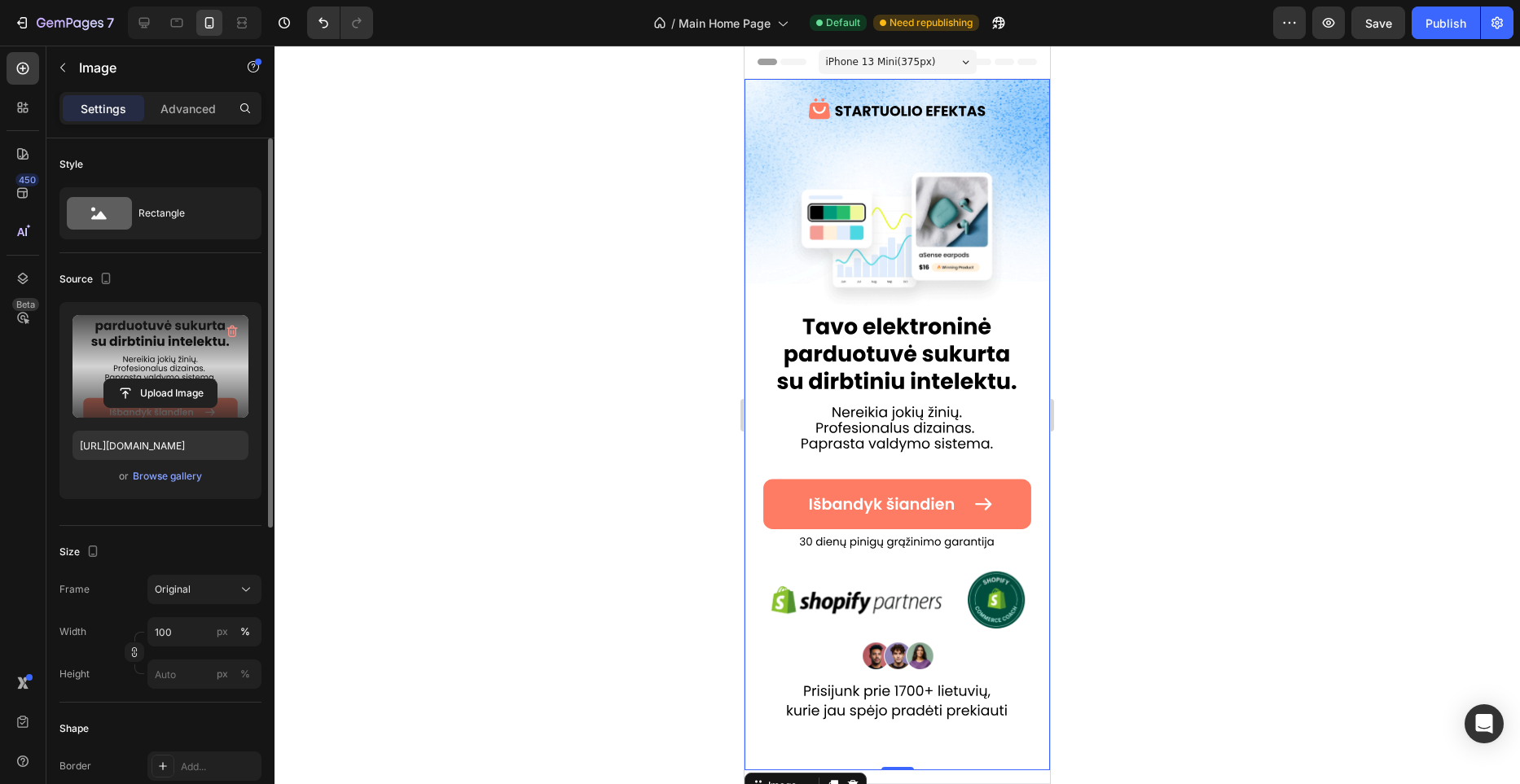
click at [587, 167] on div at bounding box center [897, 415] width 1246 height 738
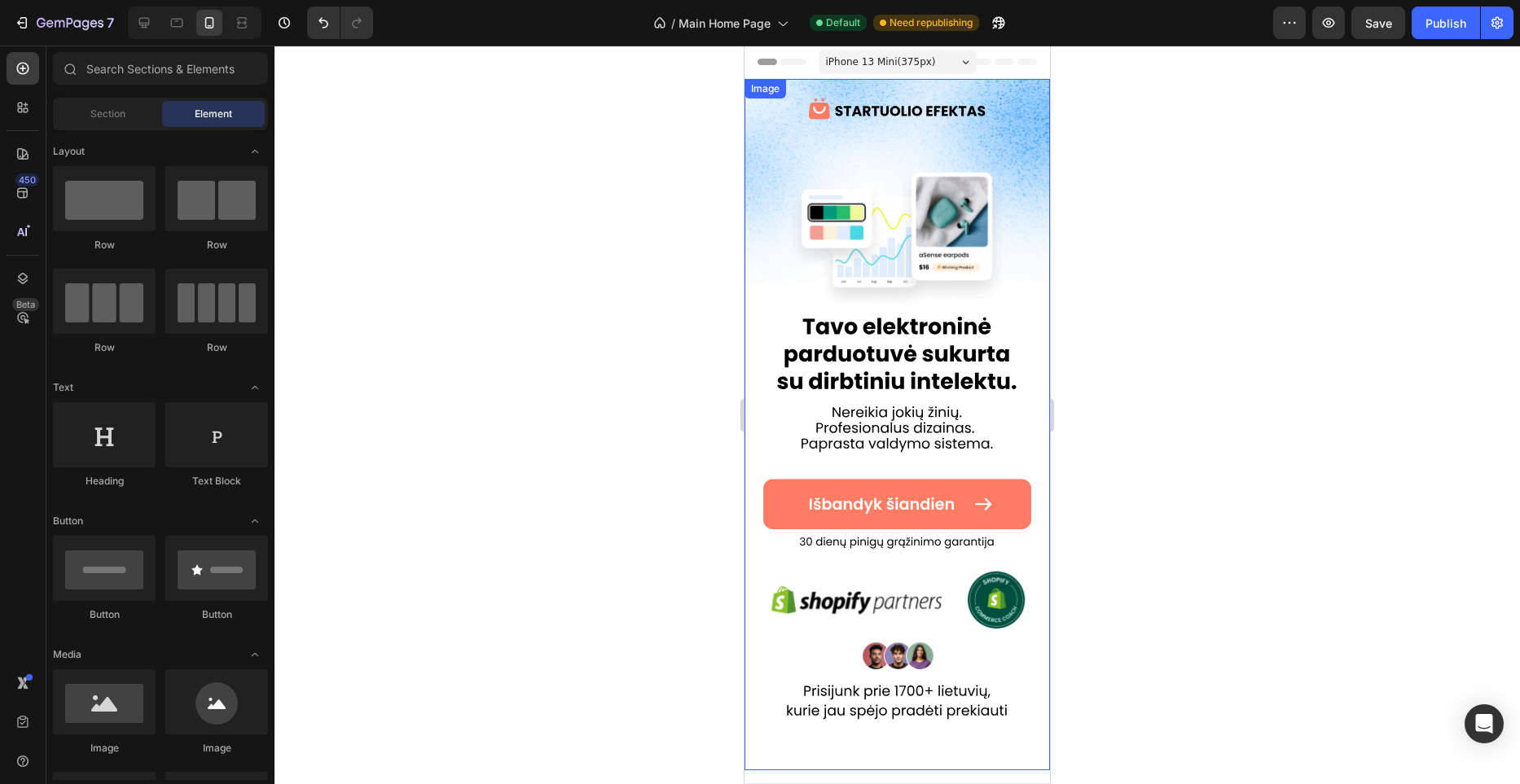
click at [907, 369] on img at bounding box center [898, 425] width 306 height 692
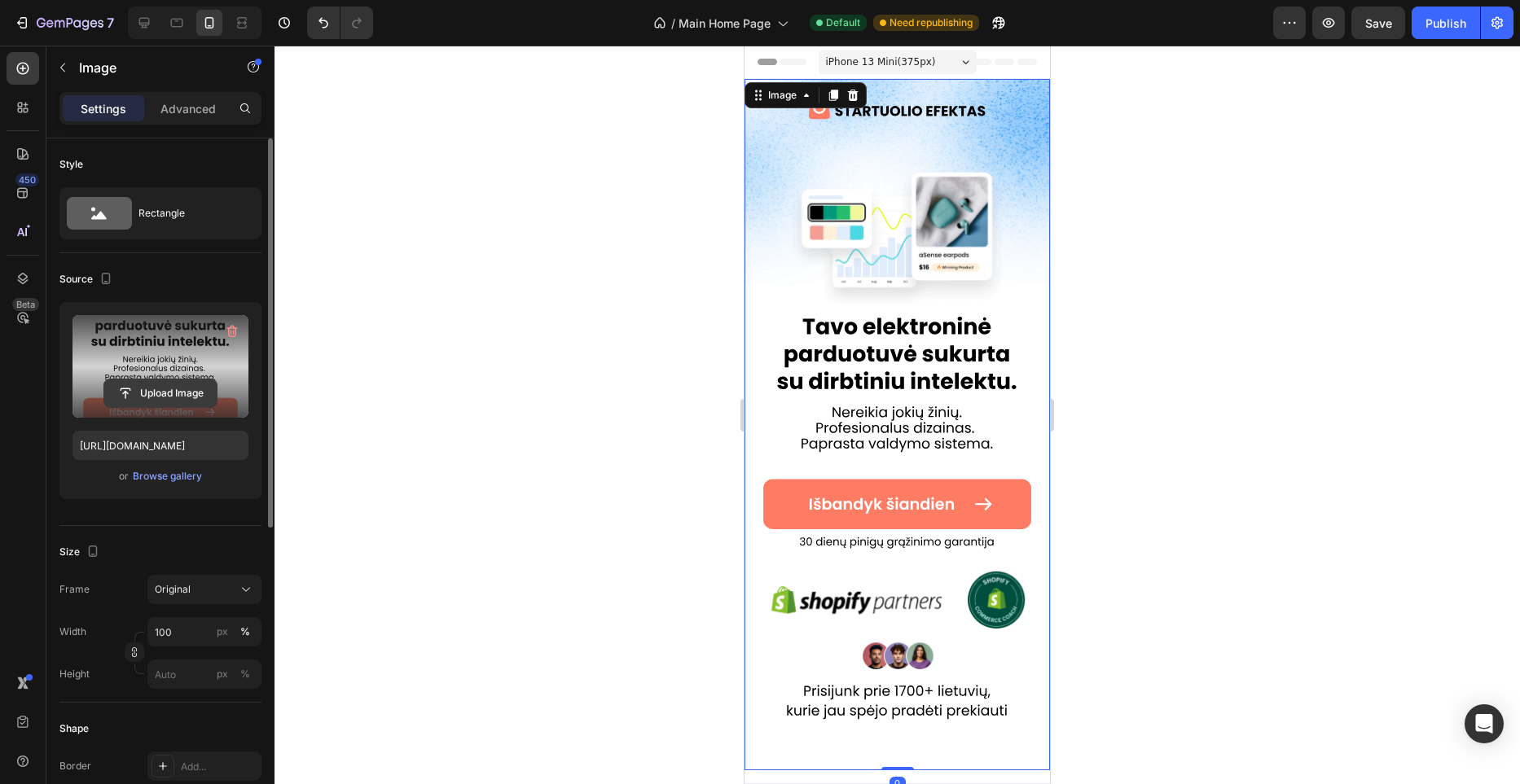
click at [150, 379] on input "file" at bounding box center [160, 393] width 113 height 28
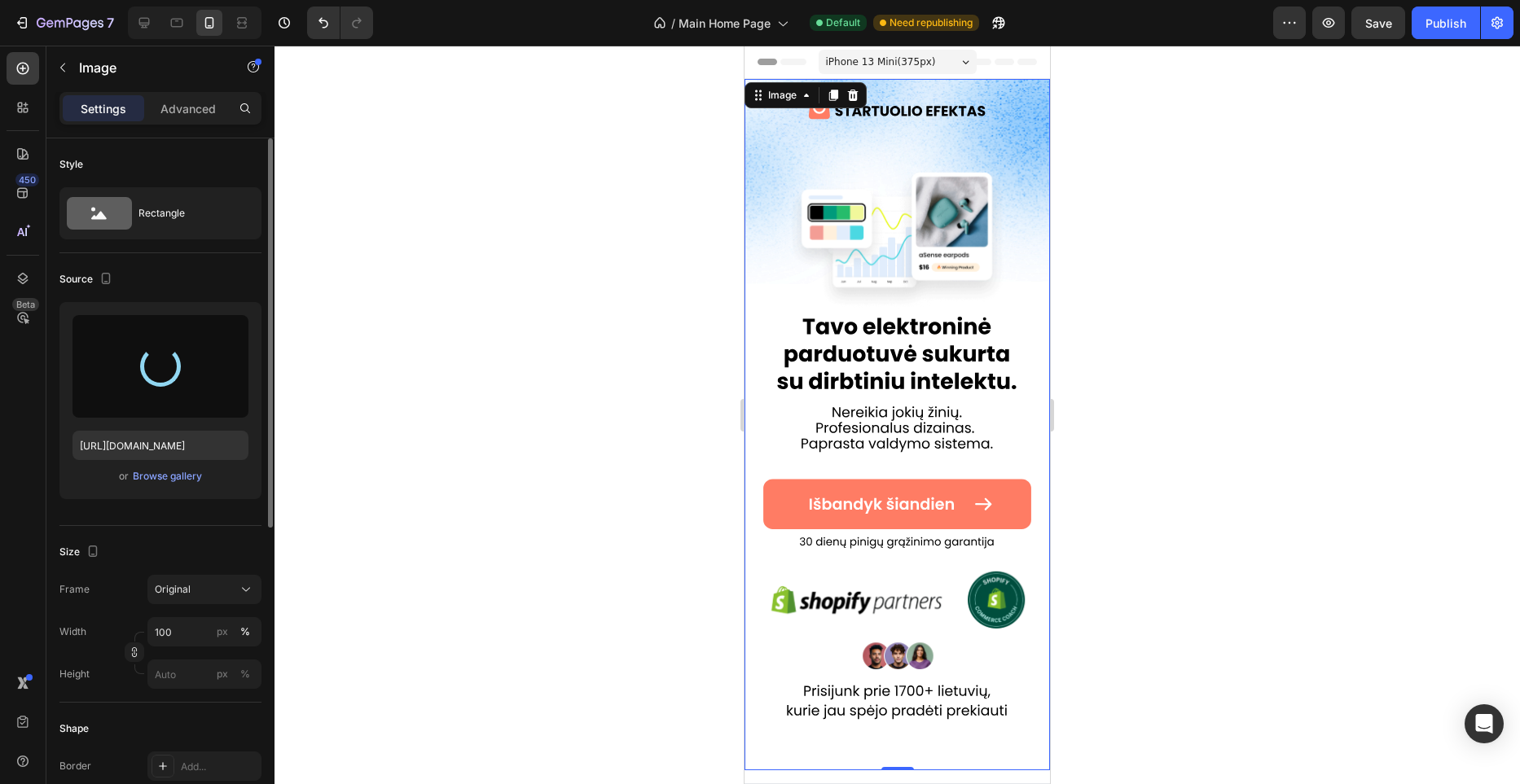
type input "[URL][DOMAIN_NAME]"
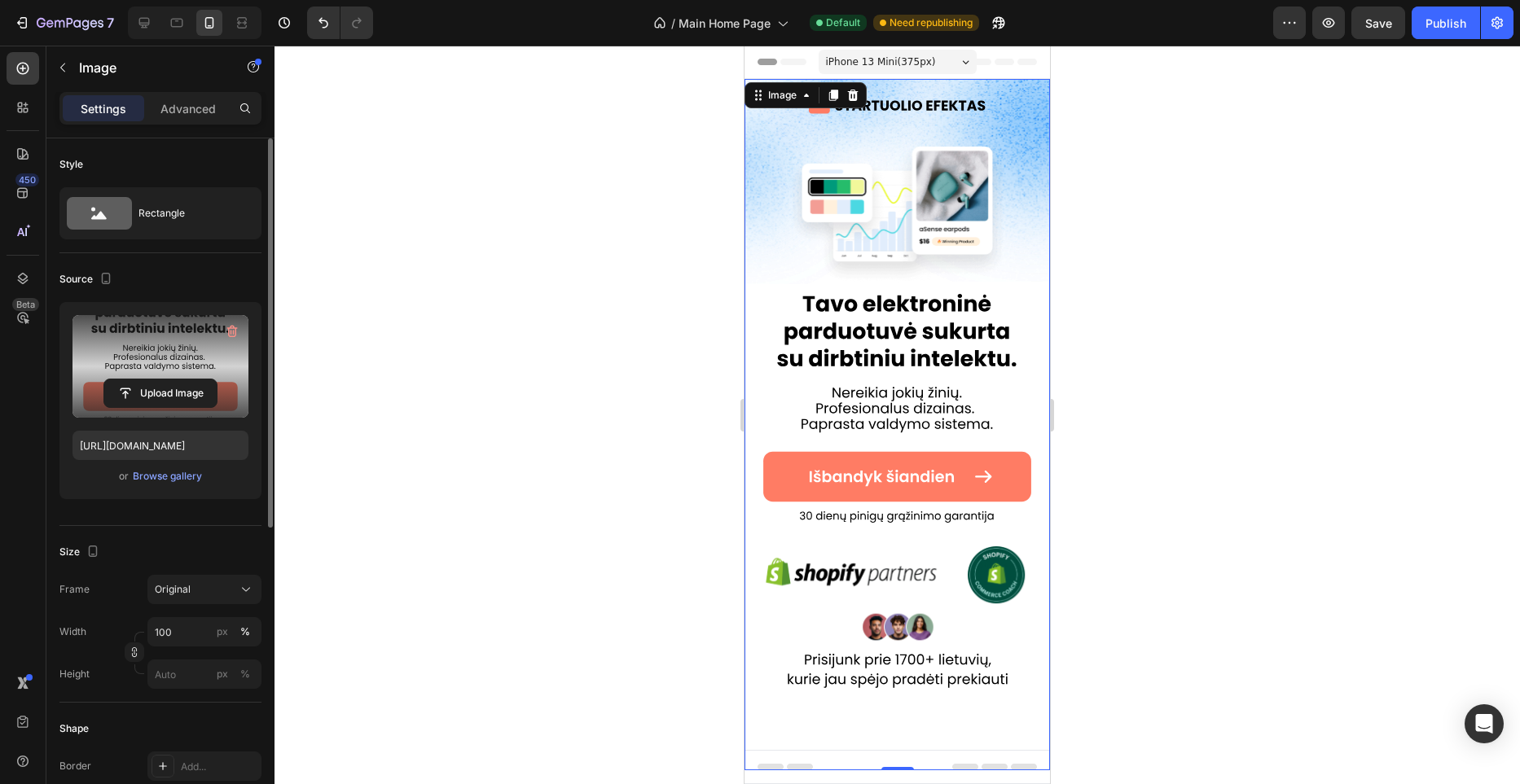
click at [1113, 285] on div at bounding box center [897, 415] width 1246 height 738
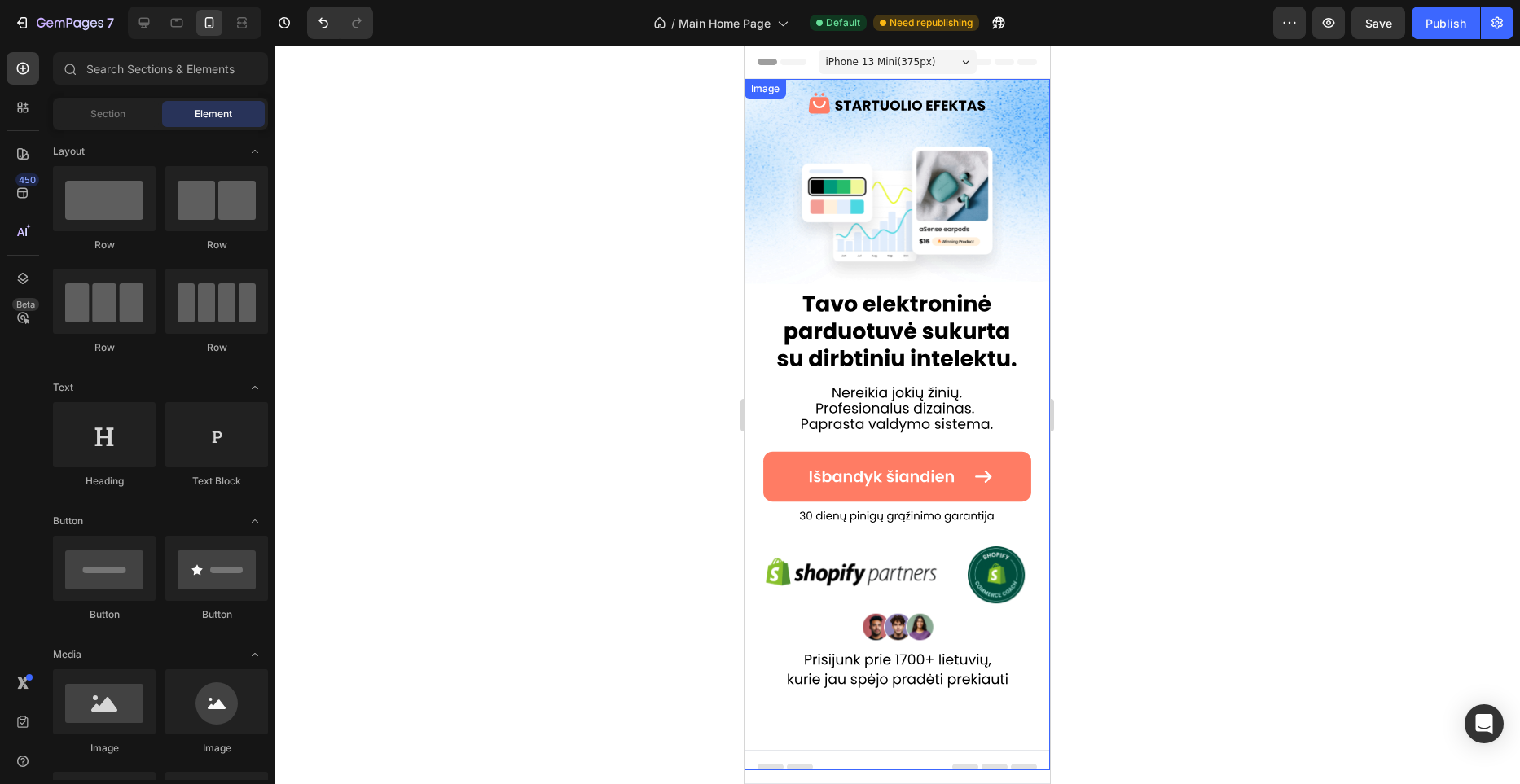
click at [889, 292] on img at bounding box center [898, 425] width 306 height 692
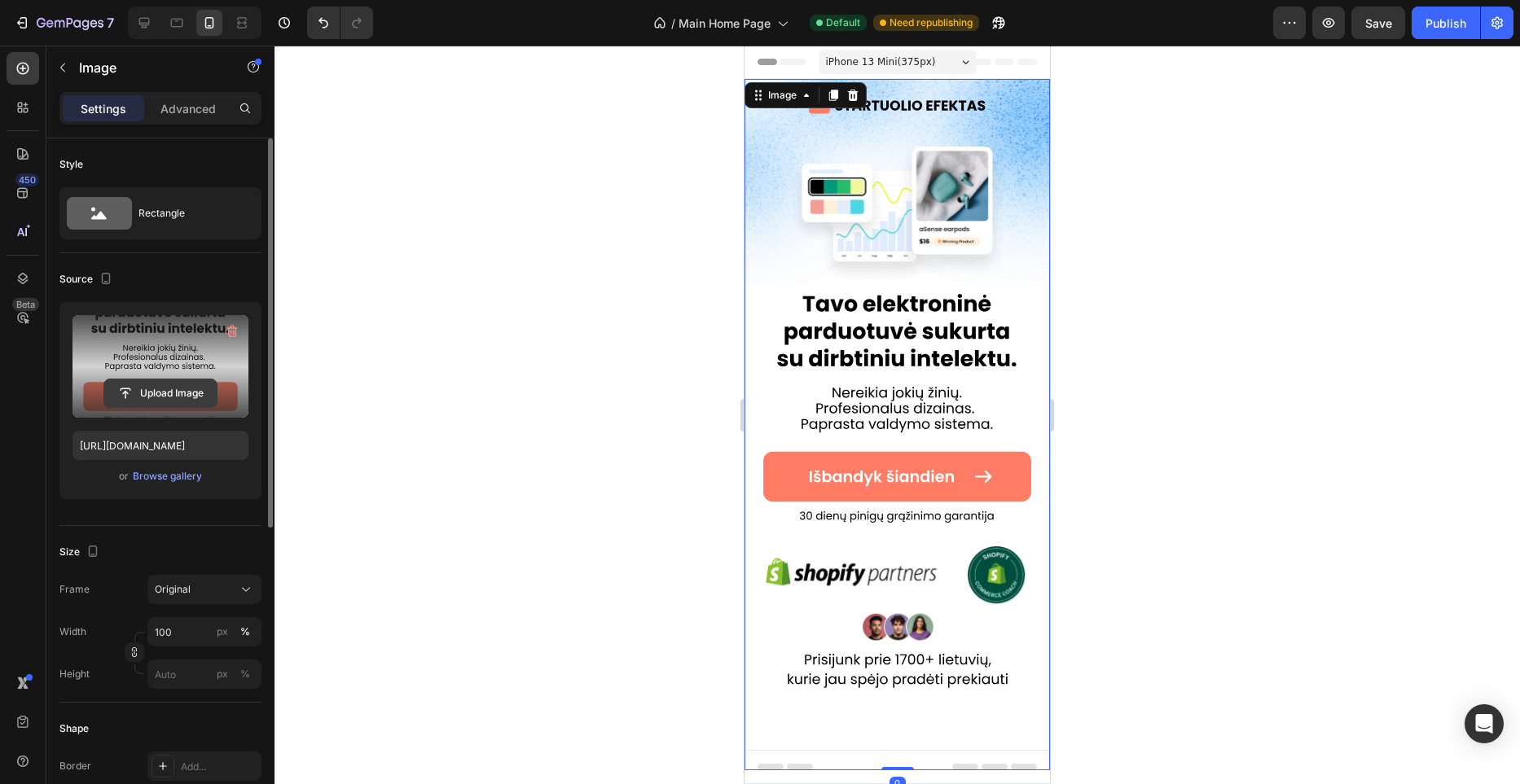
scroll to position [538, 0]
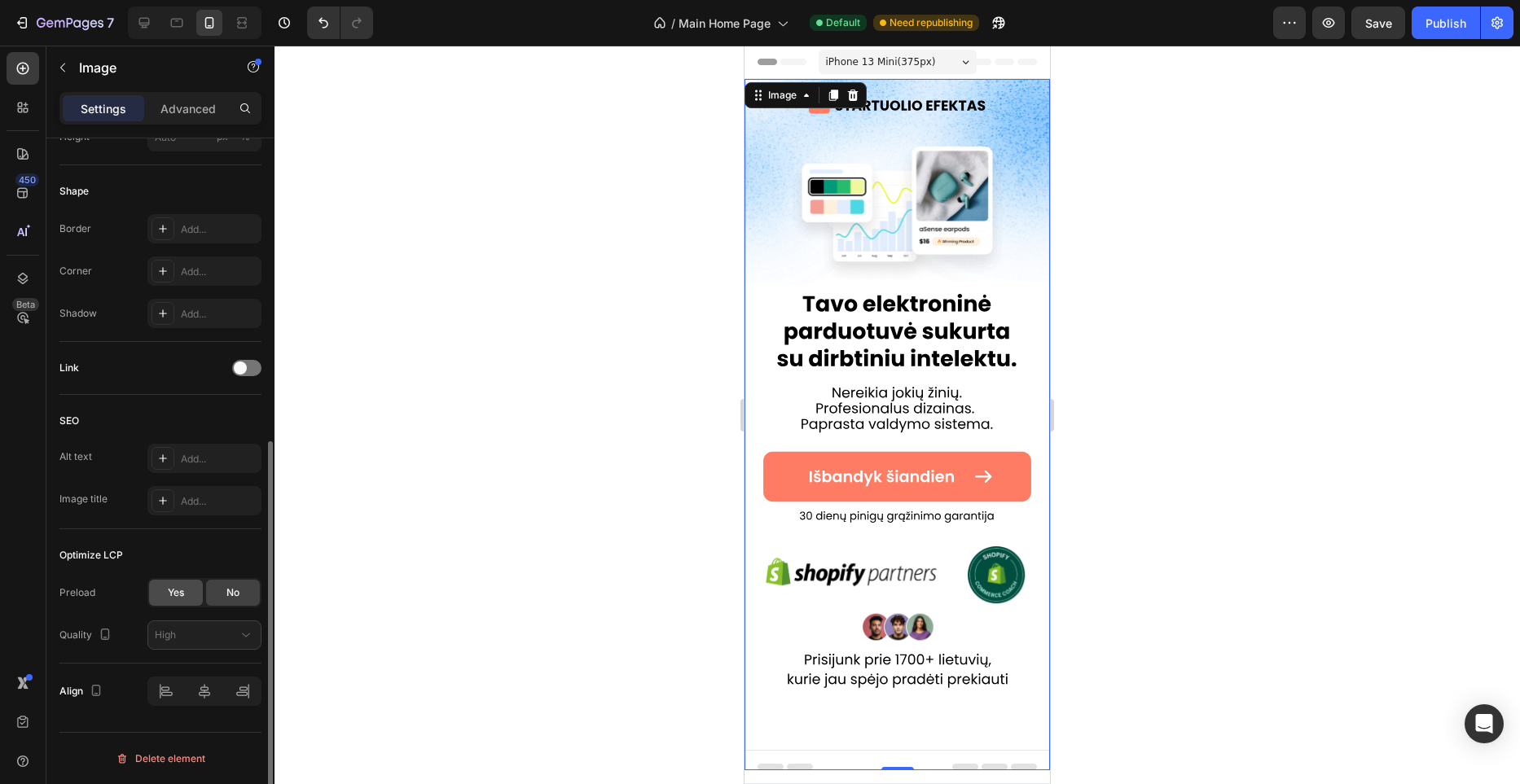
click at [178, 592] on span "Yes" at bounding box center [175, 593] width 16 height 15
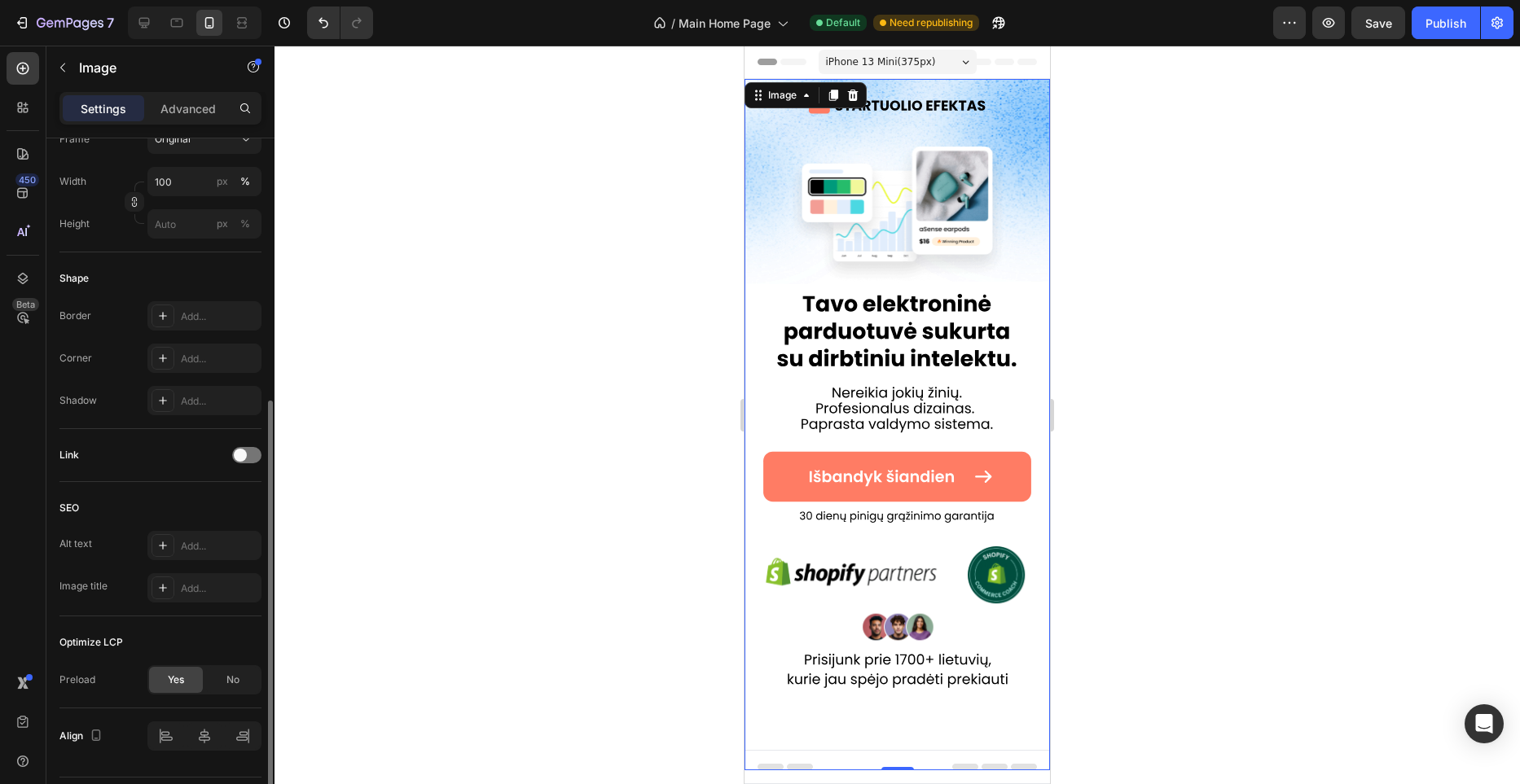
scroll to position [449, 0]
click at [241, 453] on span at bounding box center [241, 456] width 13 height 13
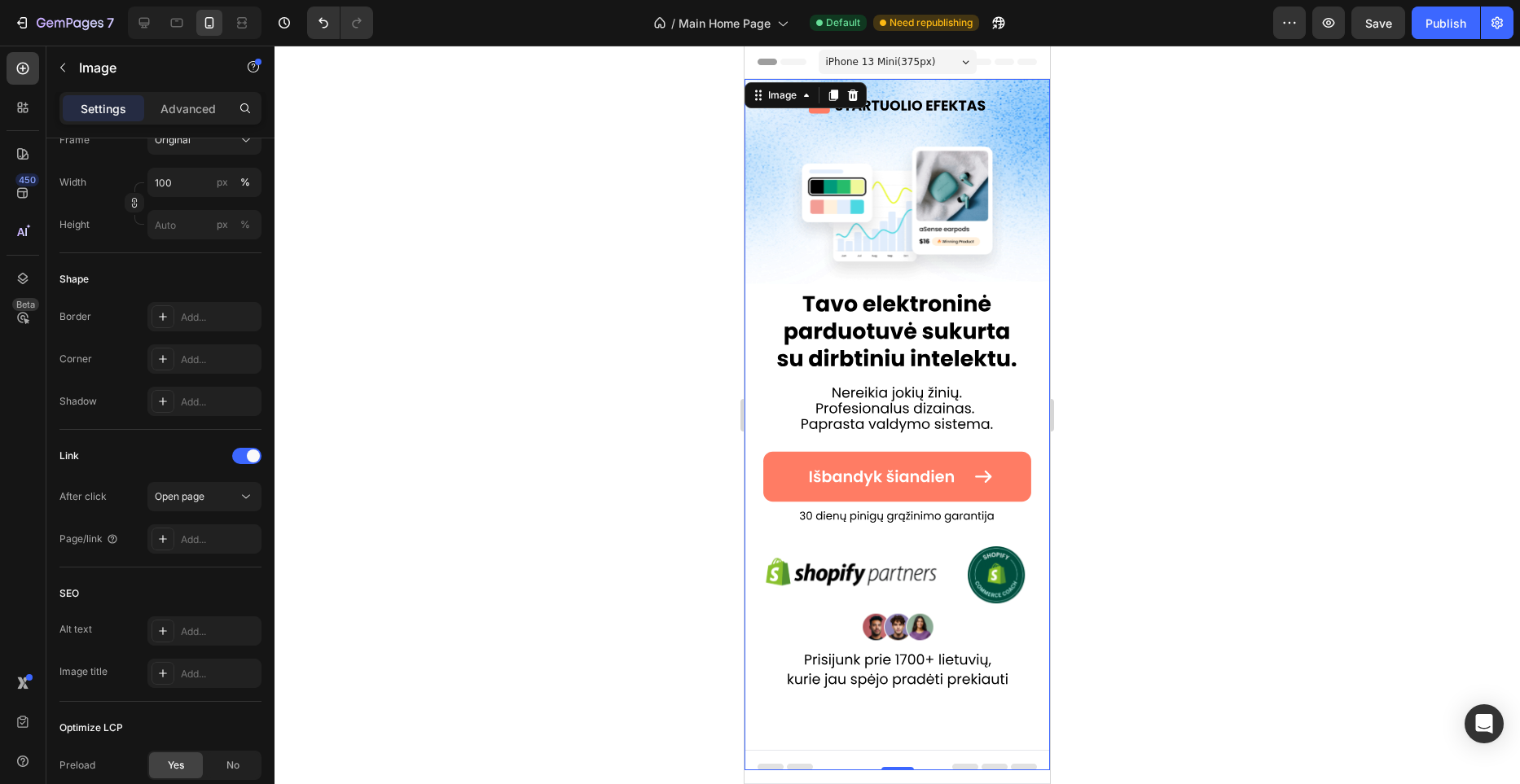
click at [923, 469] on img at bounding box center [898, 425] width 306 height 692
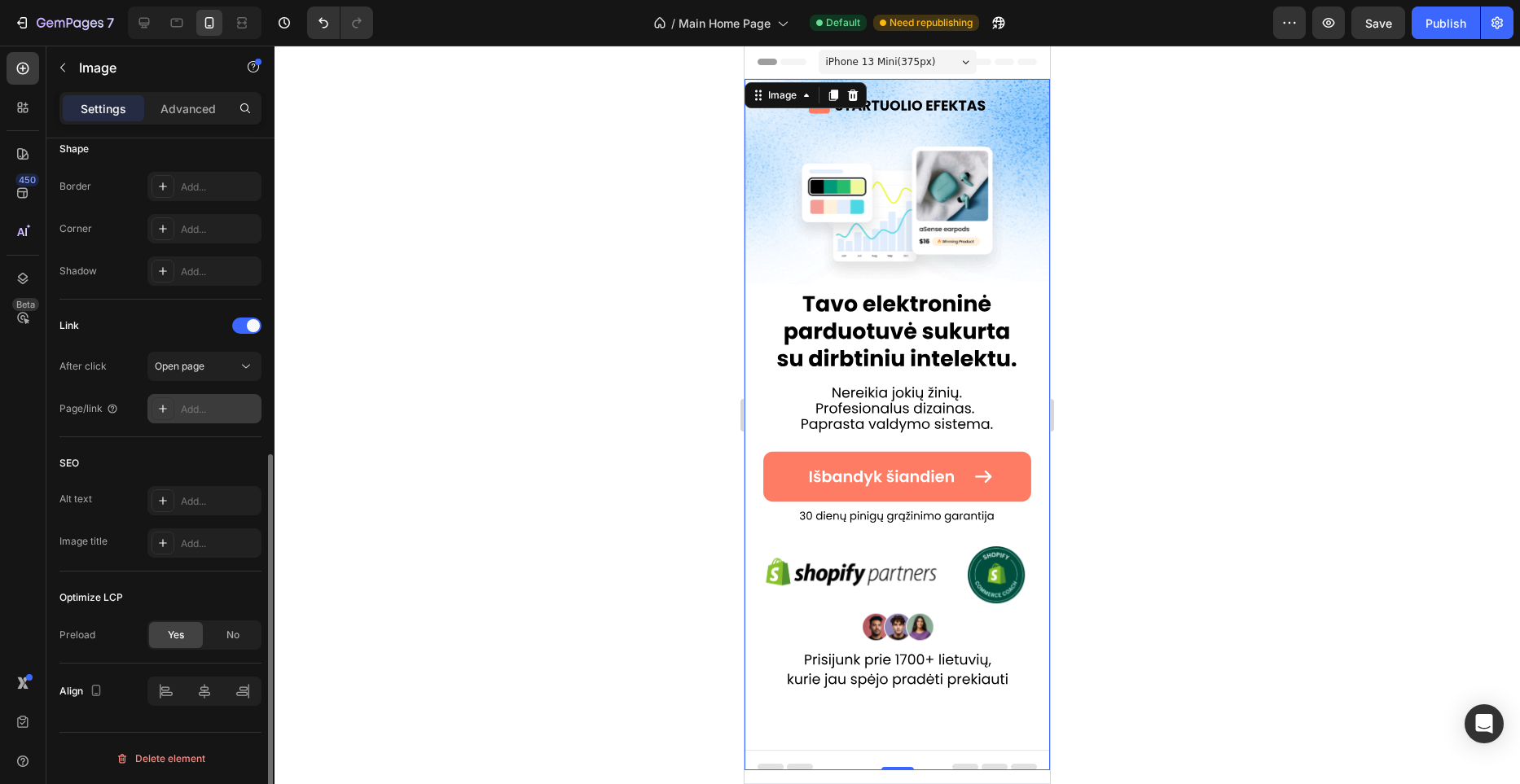
click at [220, 412] on div "Add..." at bounding box center [219, 410] width 76 height 15
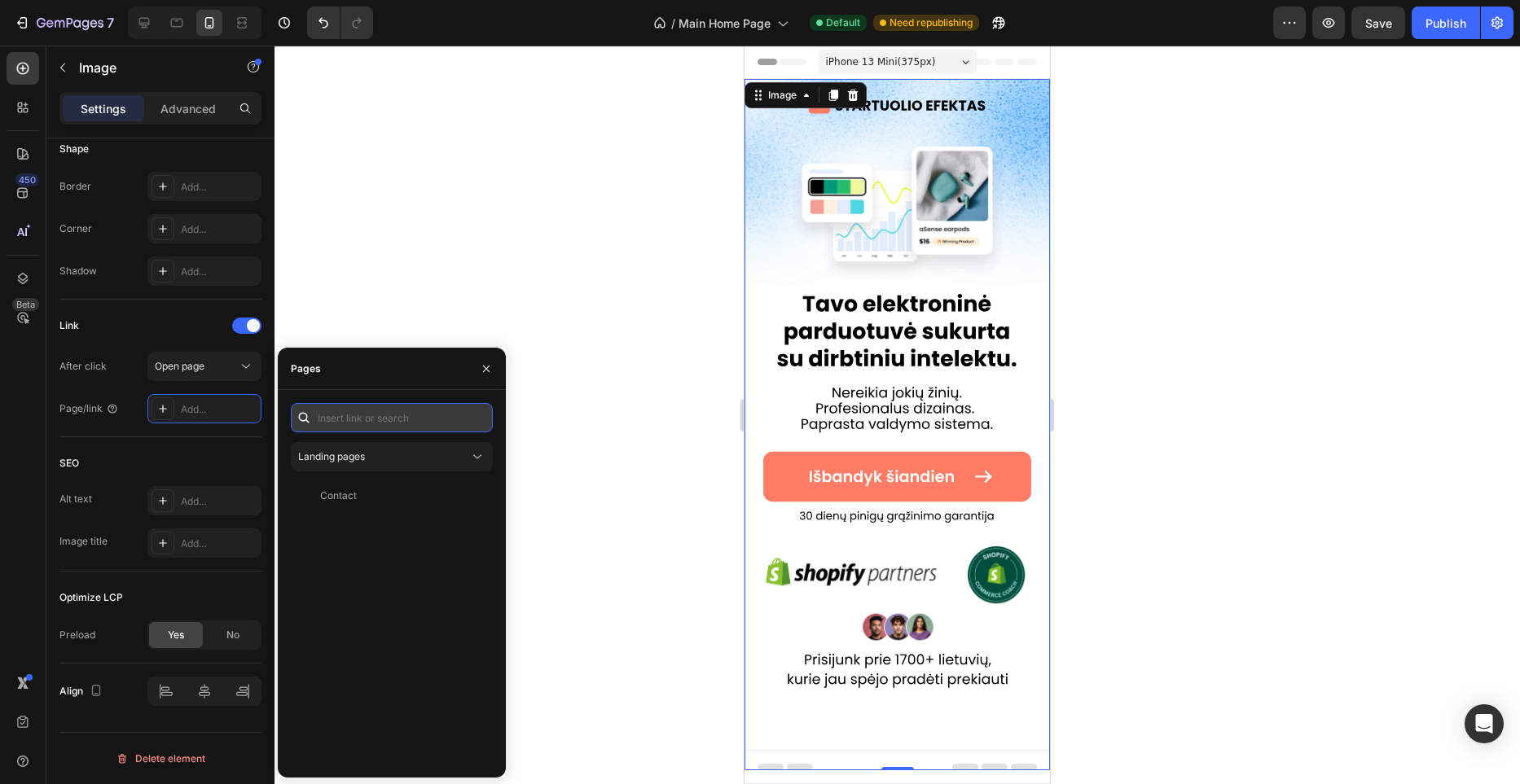
click at [393, 416] on input "text" at bounding box center [392, 418] width 202 height 29
paste input "[URL][DOMAIN_NAME]"
type input "[URL][DOMAIN_NAME]"
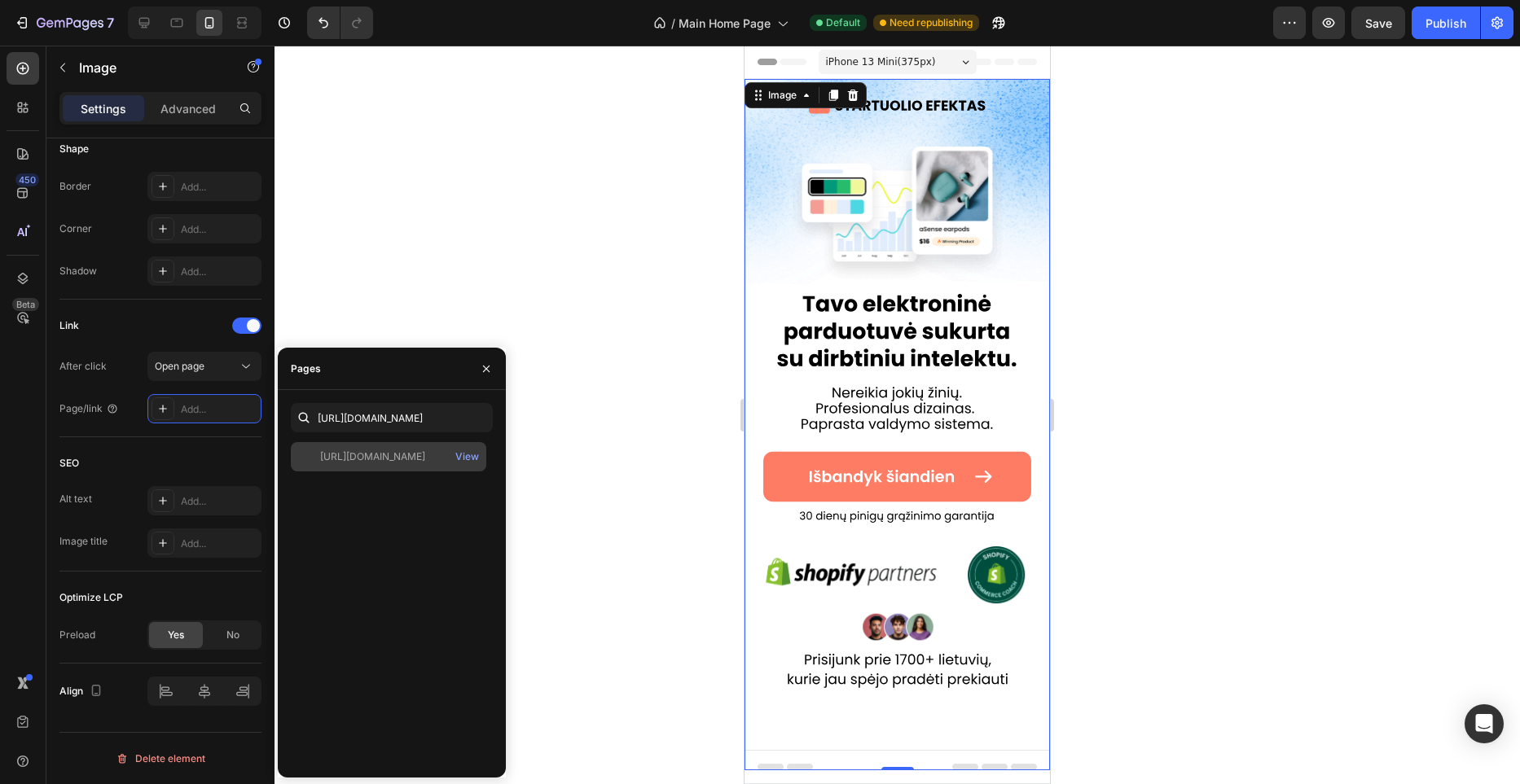
click at [398, 456] on div "[URL][DOMAIN_NAME]" at bounding box center [372, 457] width 105 height 15
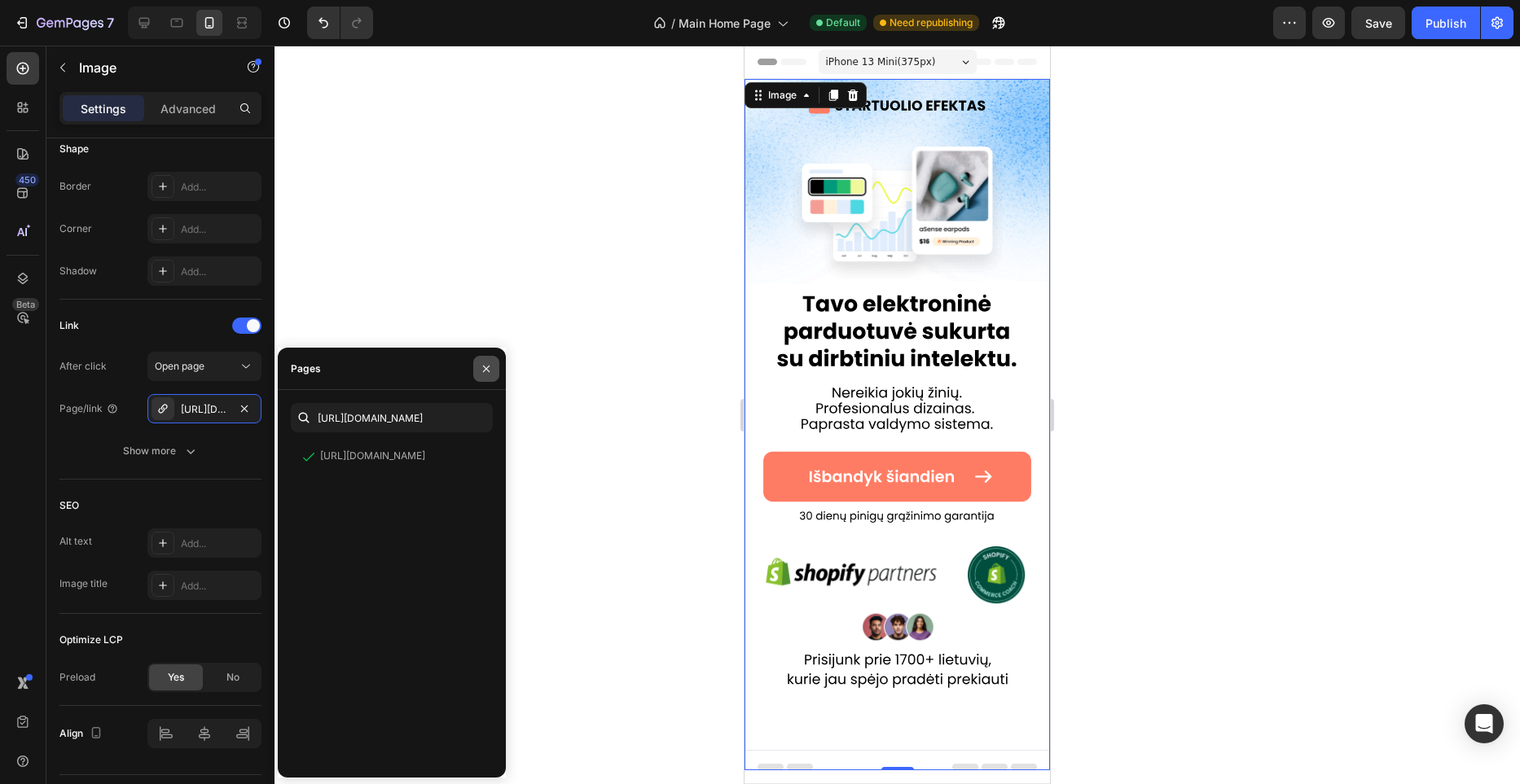
click at [481, 377] on button "button" at bounding box center [487, 369] width 26 height 26
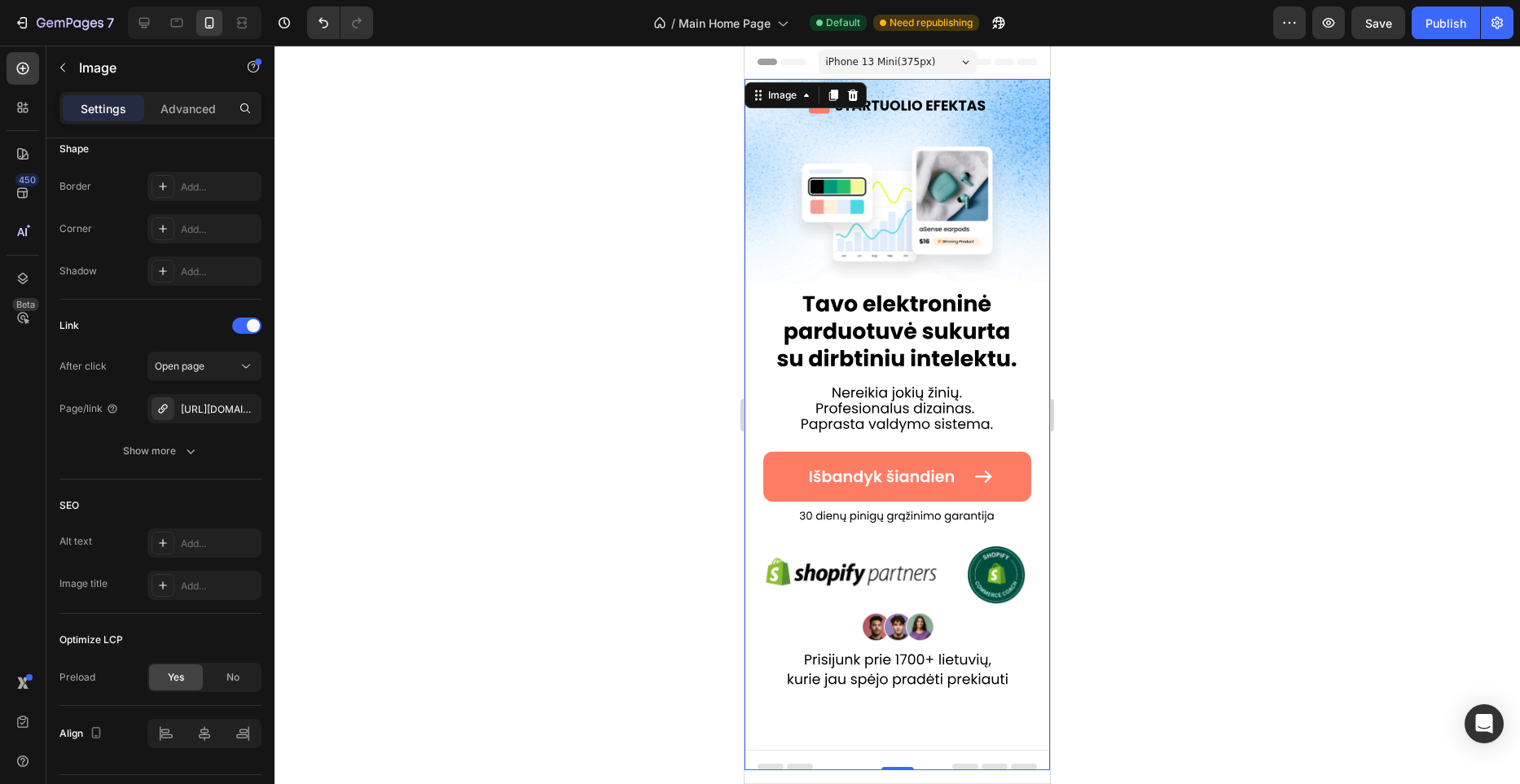
click at [638, 346] on div at bounding box center [897, 415] width 1246 height 738
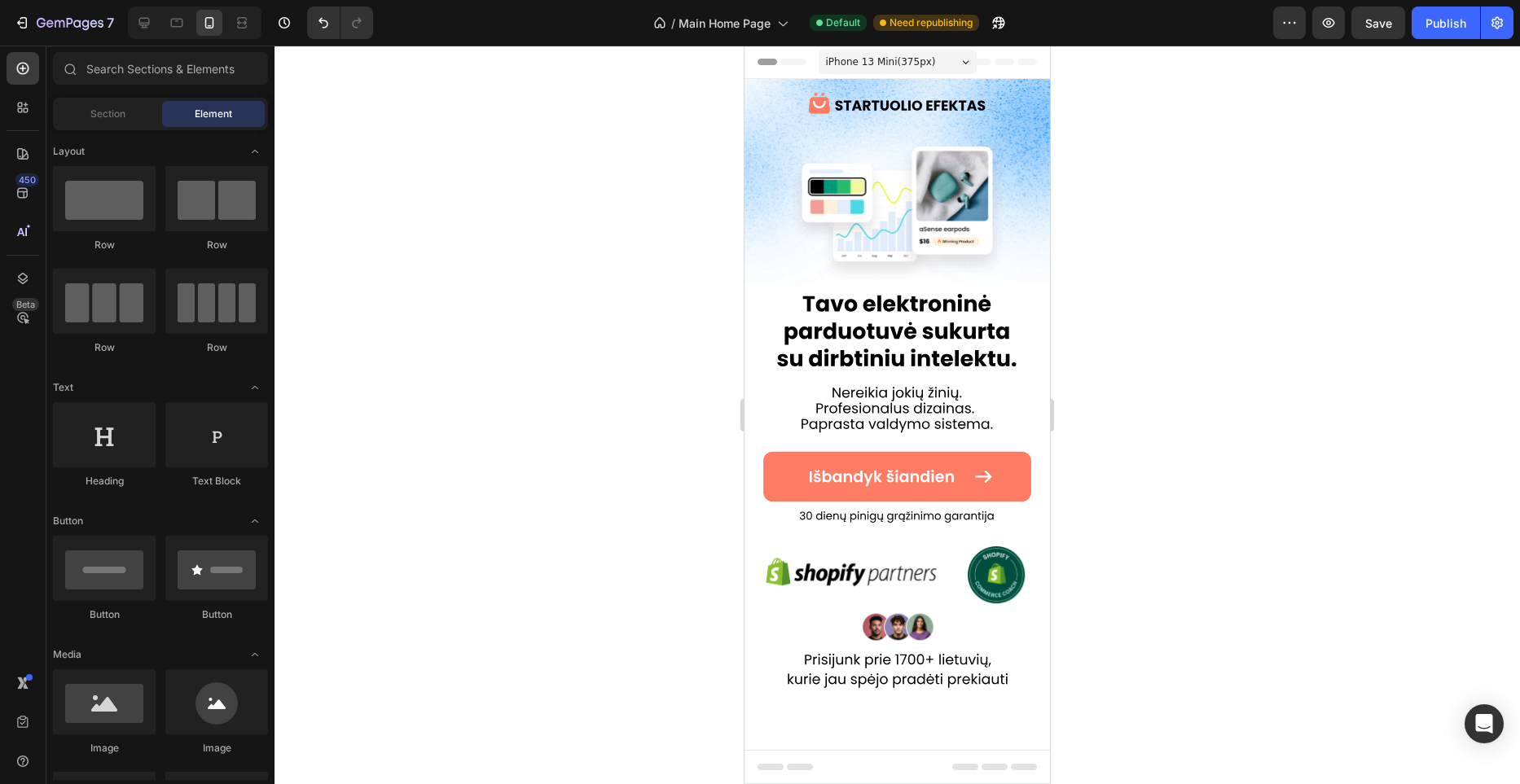
click at [932, 54] on span "iPhone 13 Mini ( 375 px)" at bounding box center [881, 62] width 110 height 16
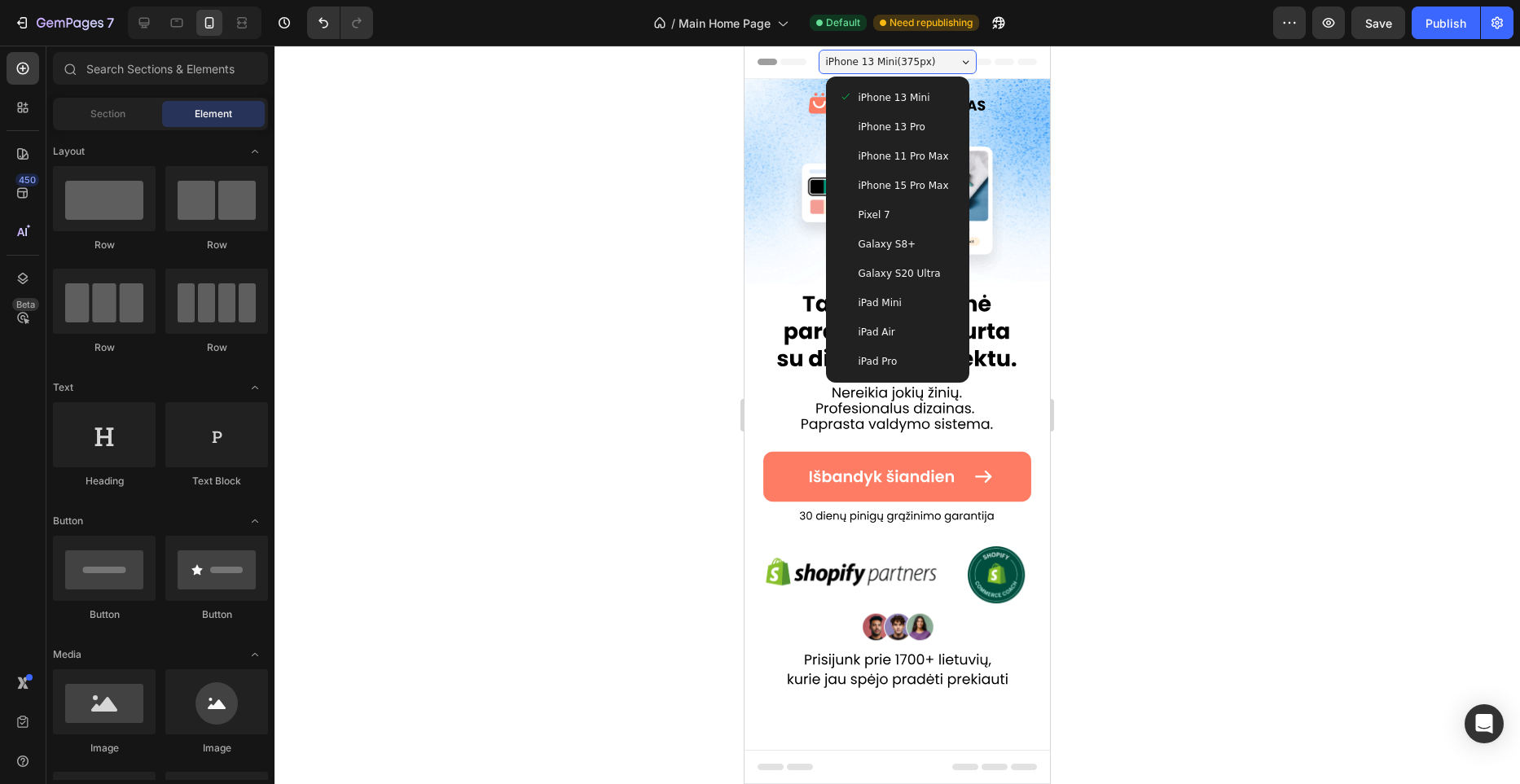
click at [917, 133] on span "iPhone 13 Pro" at bounding box center [892, 127] width 67 height 16
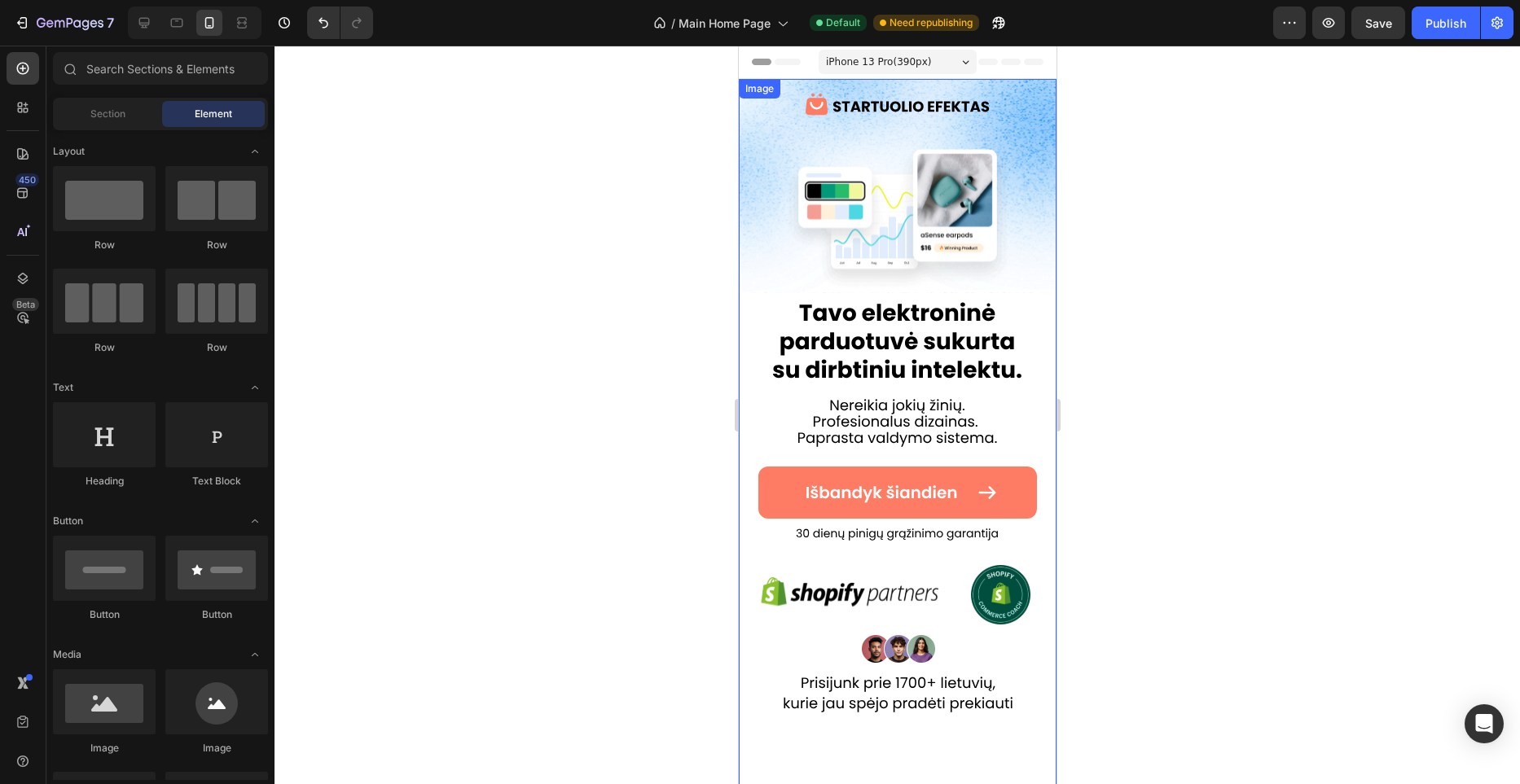
scroll to position [359, 0]
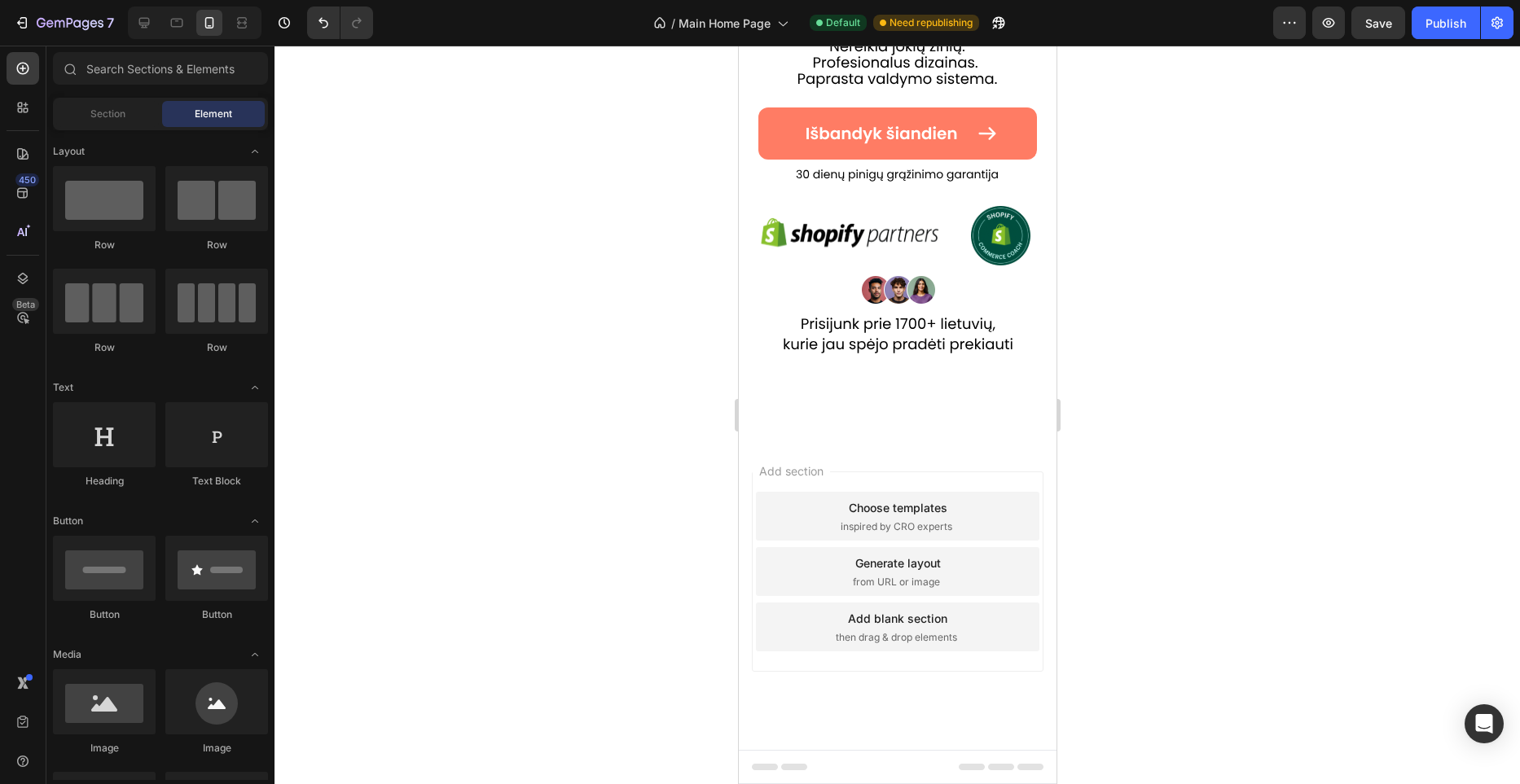
click at [1147, 526] on div at bounding box center [897, 415] width 1246 height 738
click at [1275, 483] on div at bounding box center [897, 415] width 1246 height 738
click at [855, 400] on img at bounding box center [897, 79] width 318 height 720
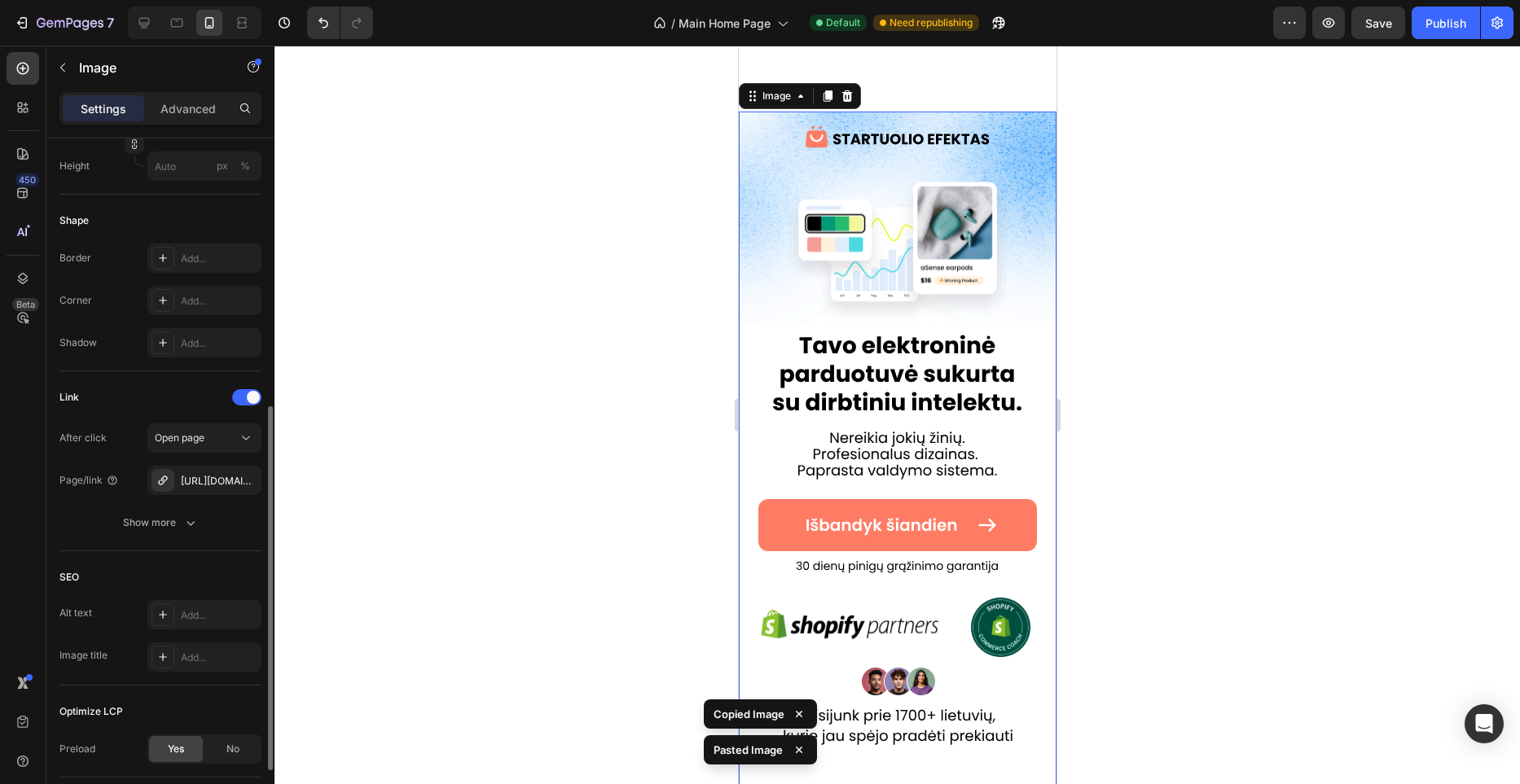
scroll to position [695, 0]
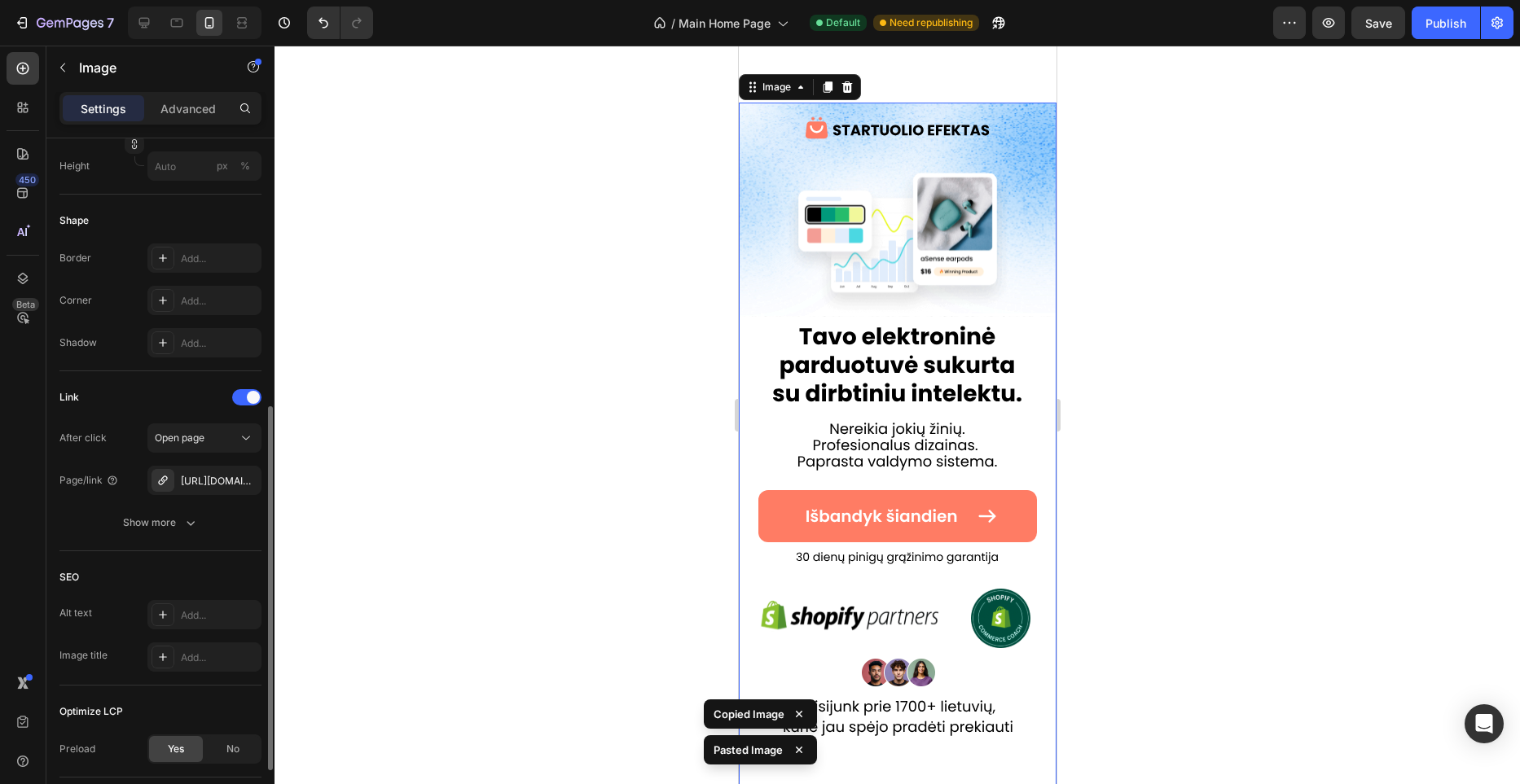
click at [878, 326] on img at bounding box center [897, 462] width 318 height 720
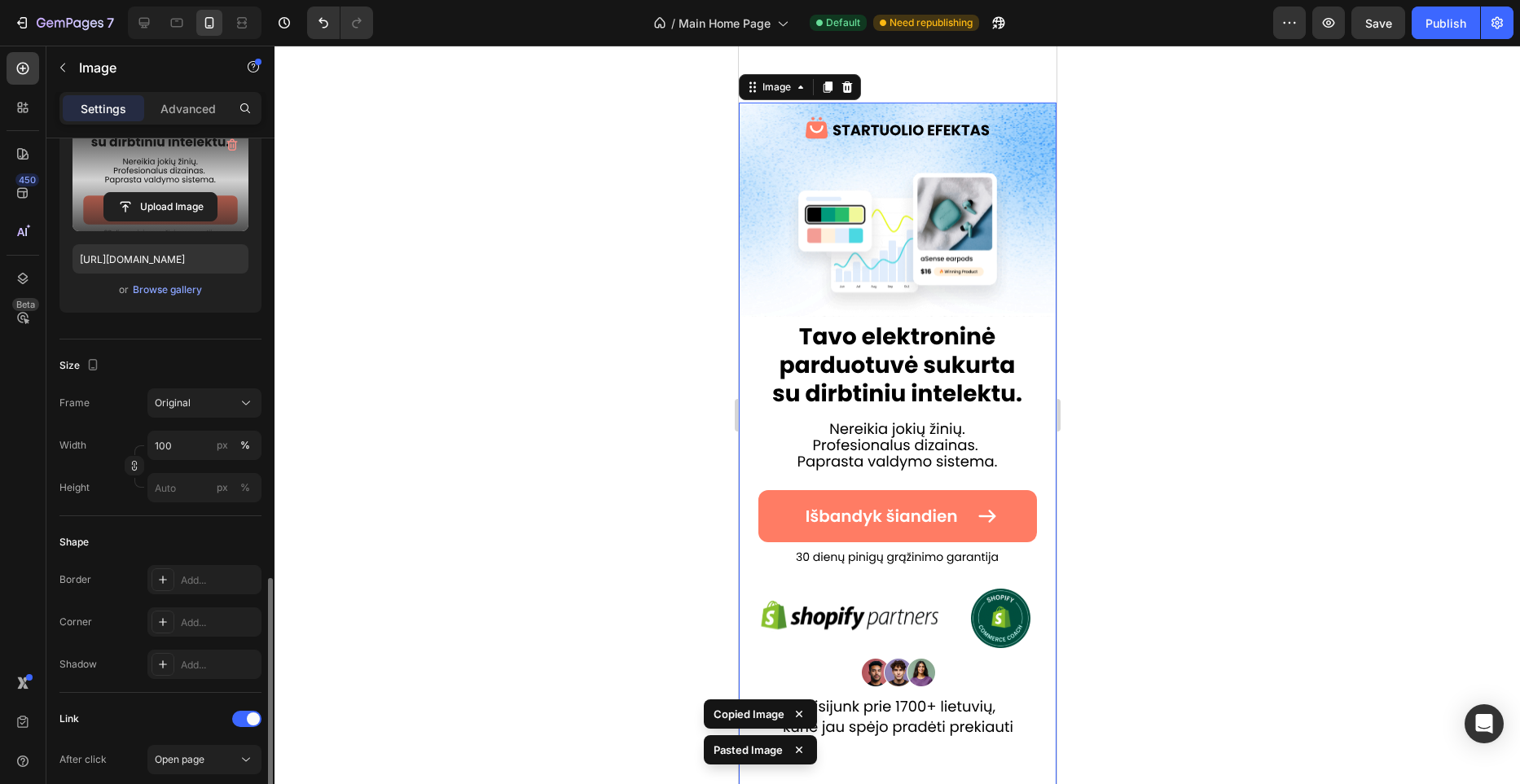
scroll to position [0, 0]
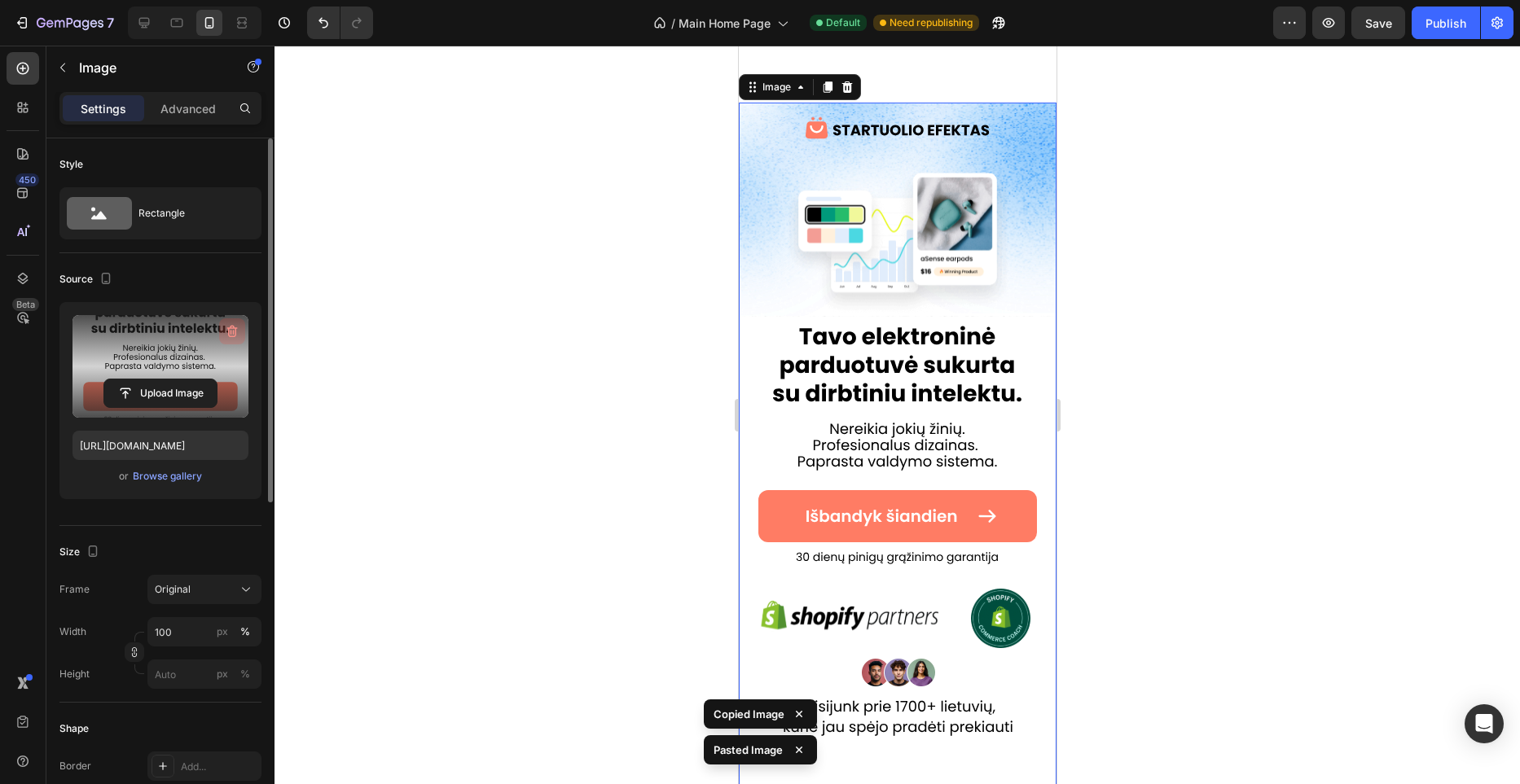
click at [229, 336] on icon "button" at bounding box center [231, 331] width 16 height 16
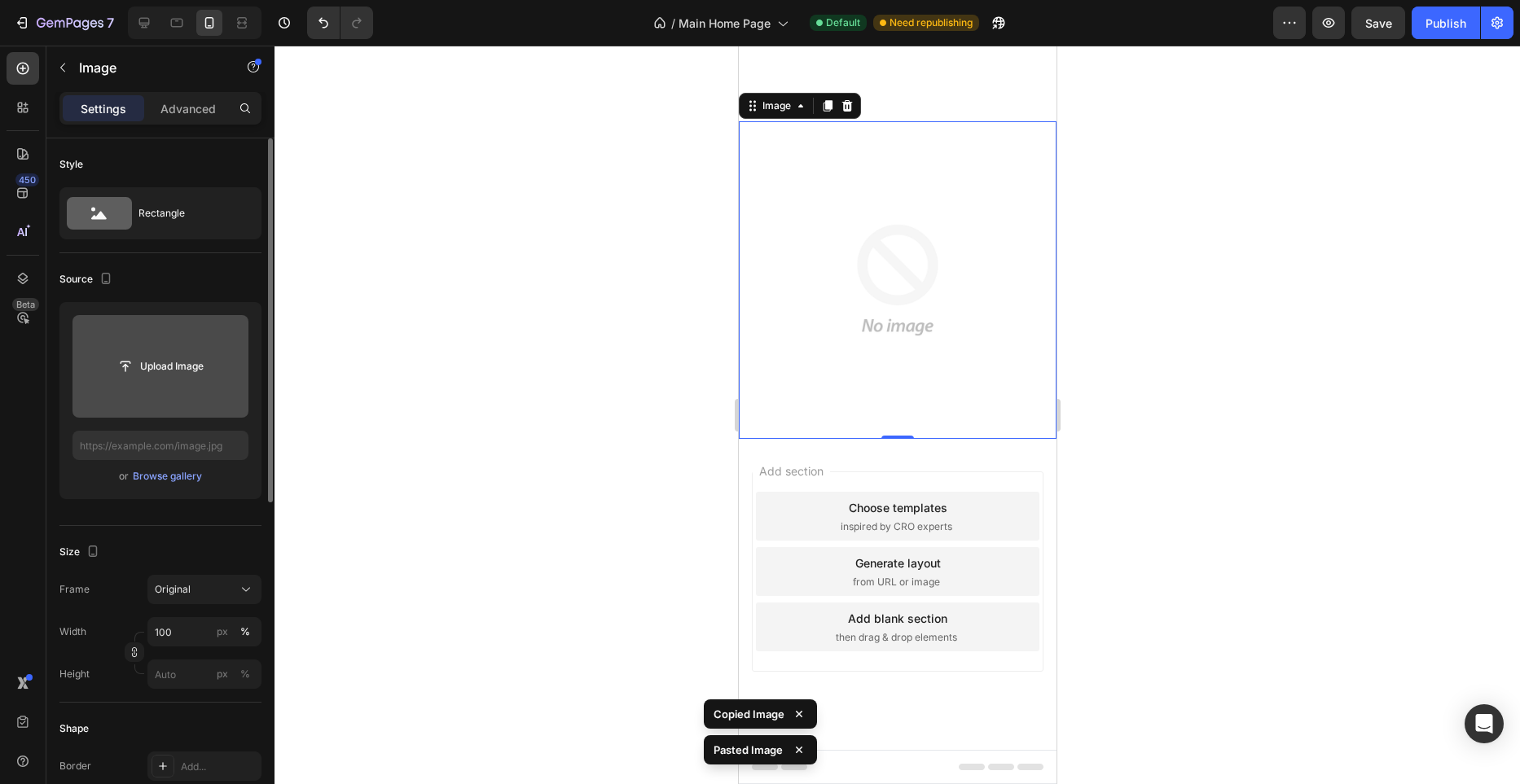
scroll to position [677, 0]
click at [184, 365] on input "file" at bounding box center [160, 366] width 113 height 28
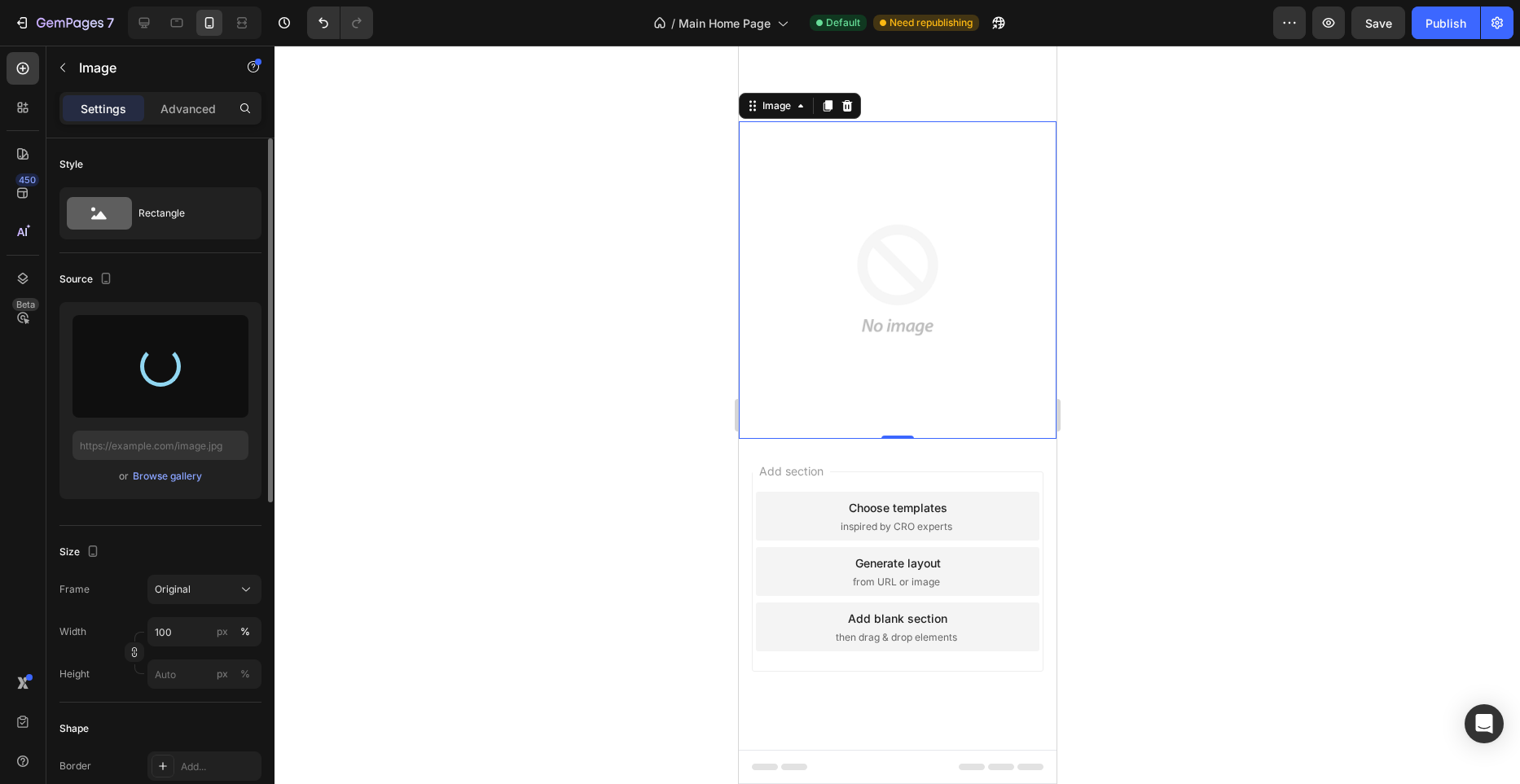
type input "[URL][DOMAIN_NAME]"
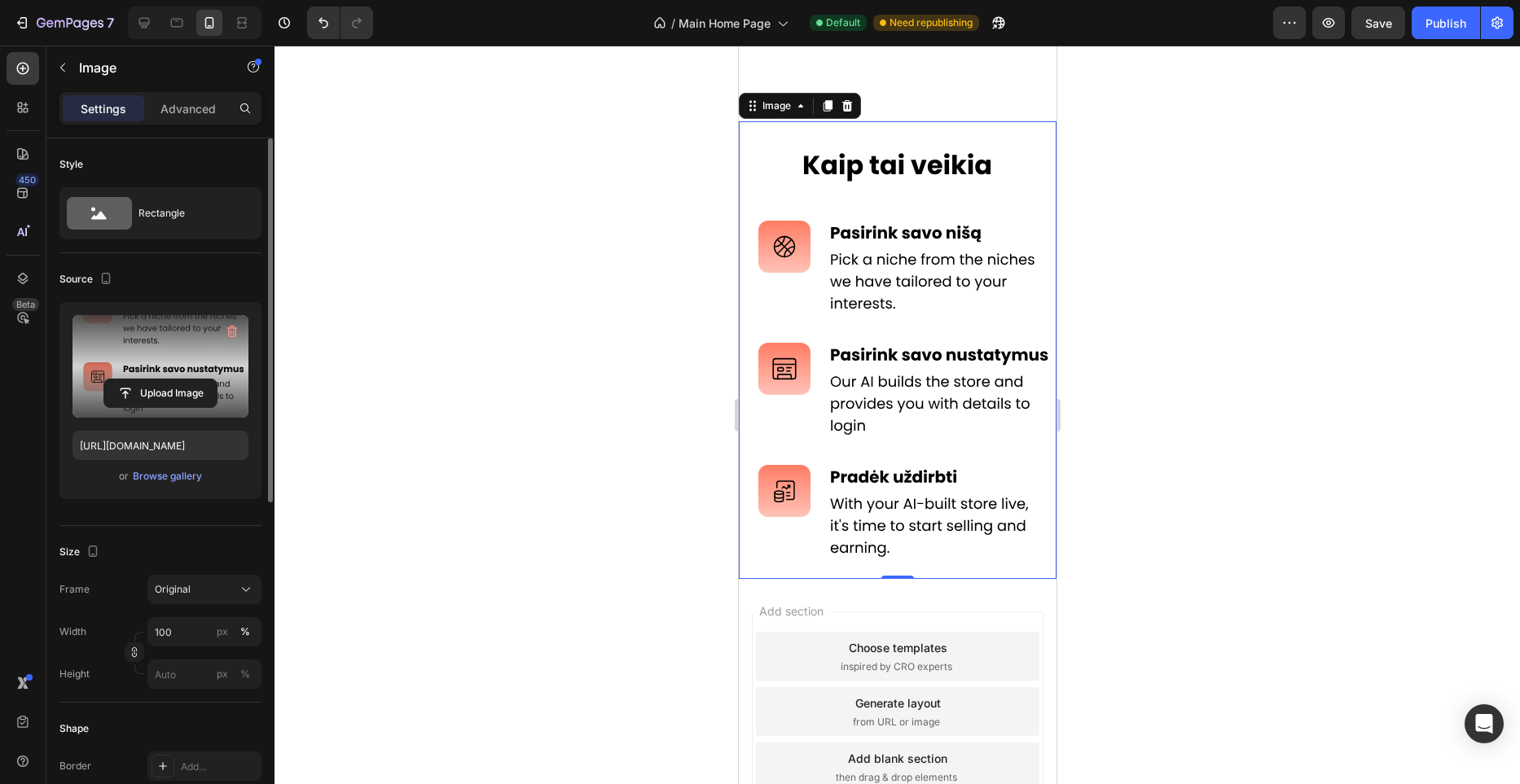
scroll to position [695, 0]
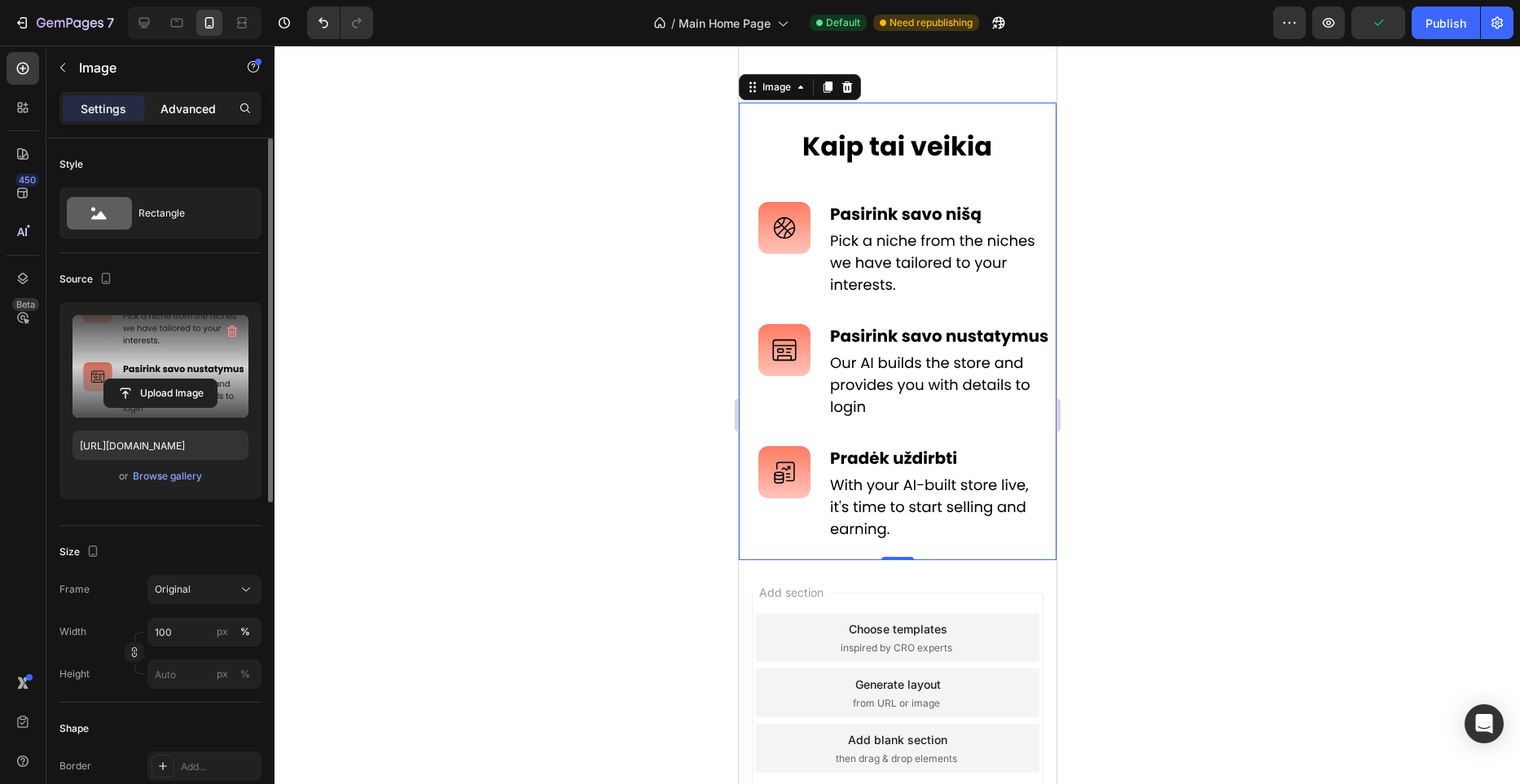
click at [203, 112] on p "Advanced" at bounding box center [187, 108] width 55 height 17
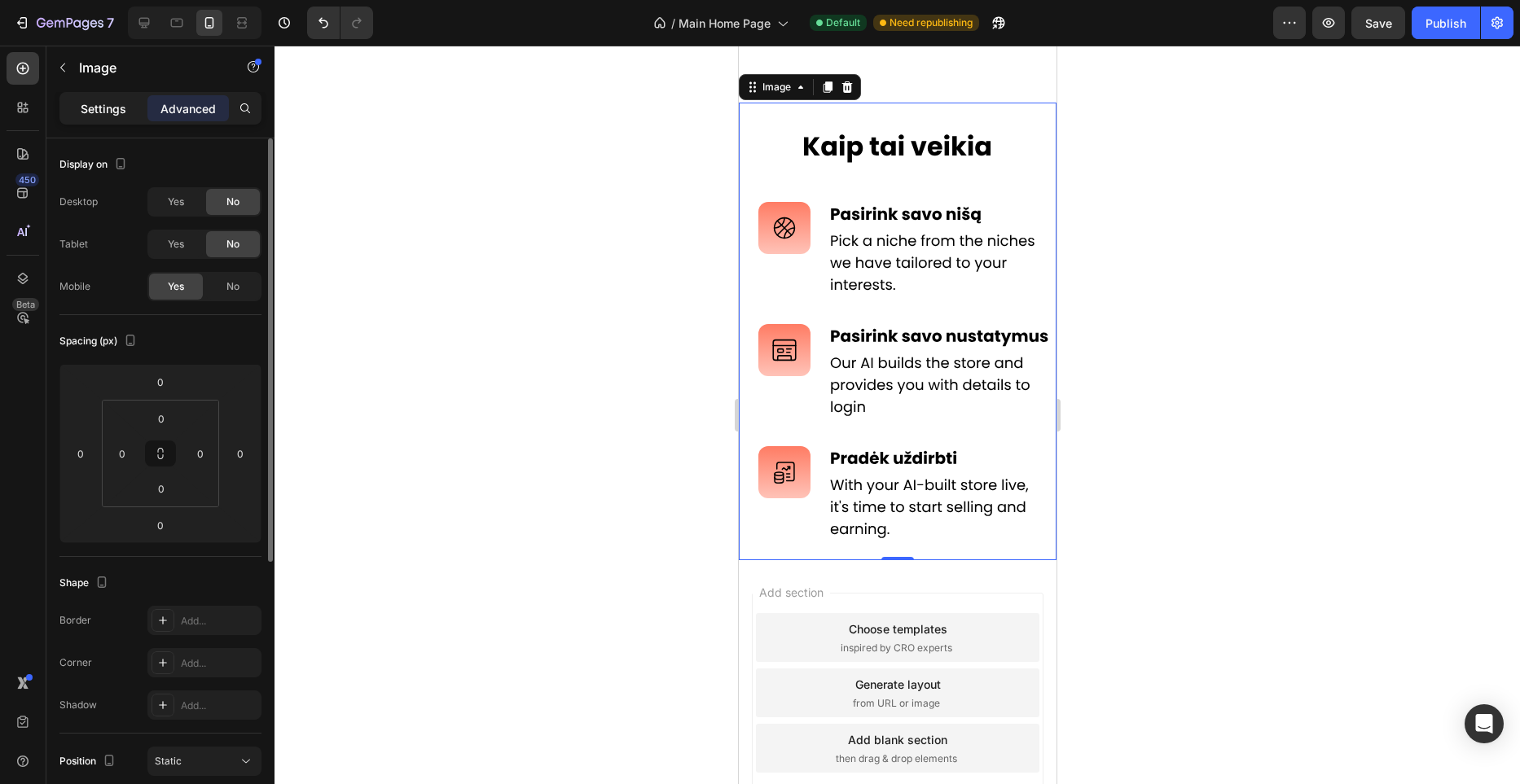
click at [117, 111] on p "Settings" at bounding box center [104, 108] width 46 height 17
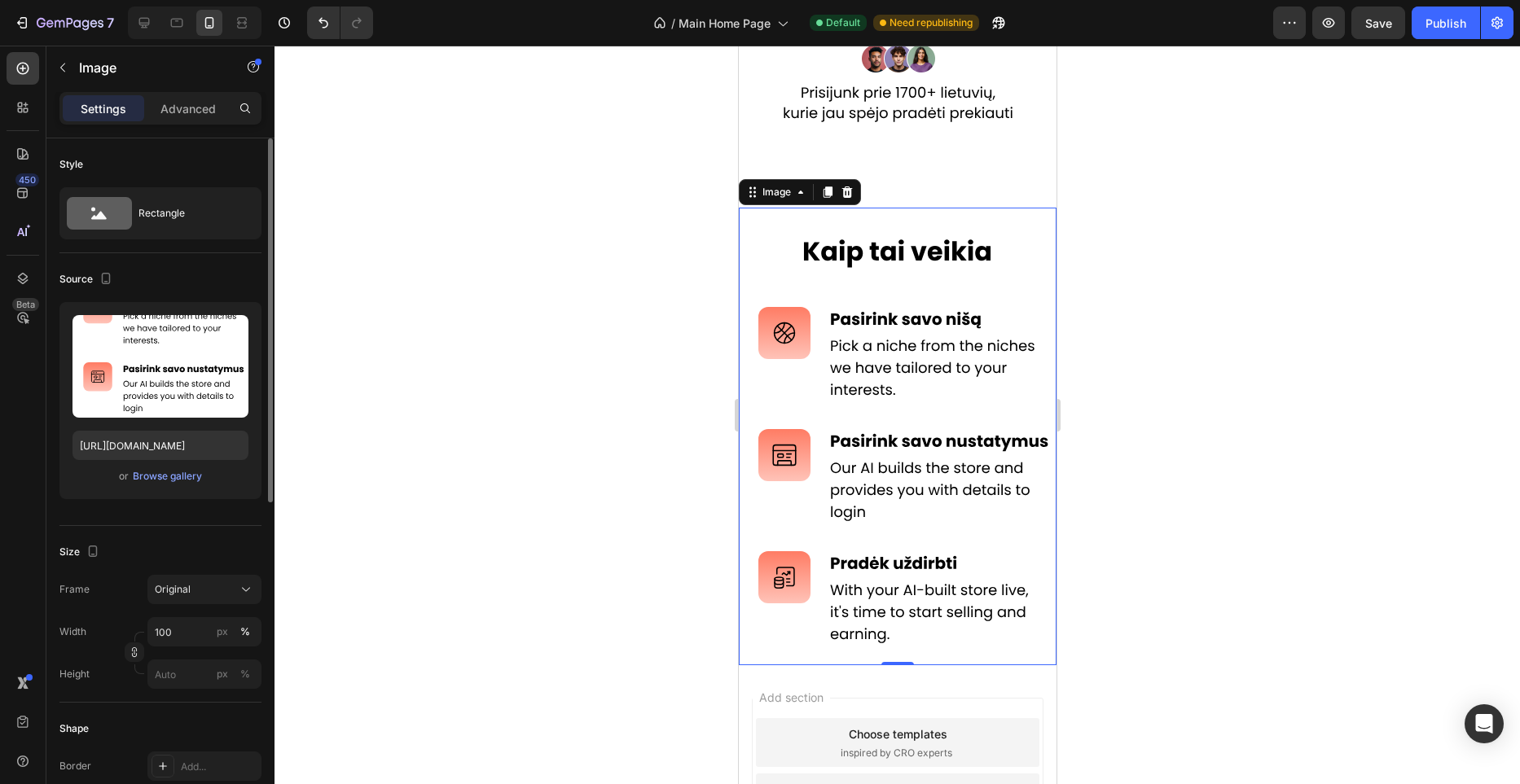
scroll to position [547, 0]
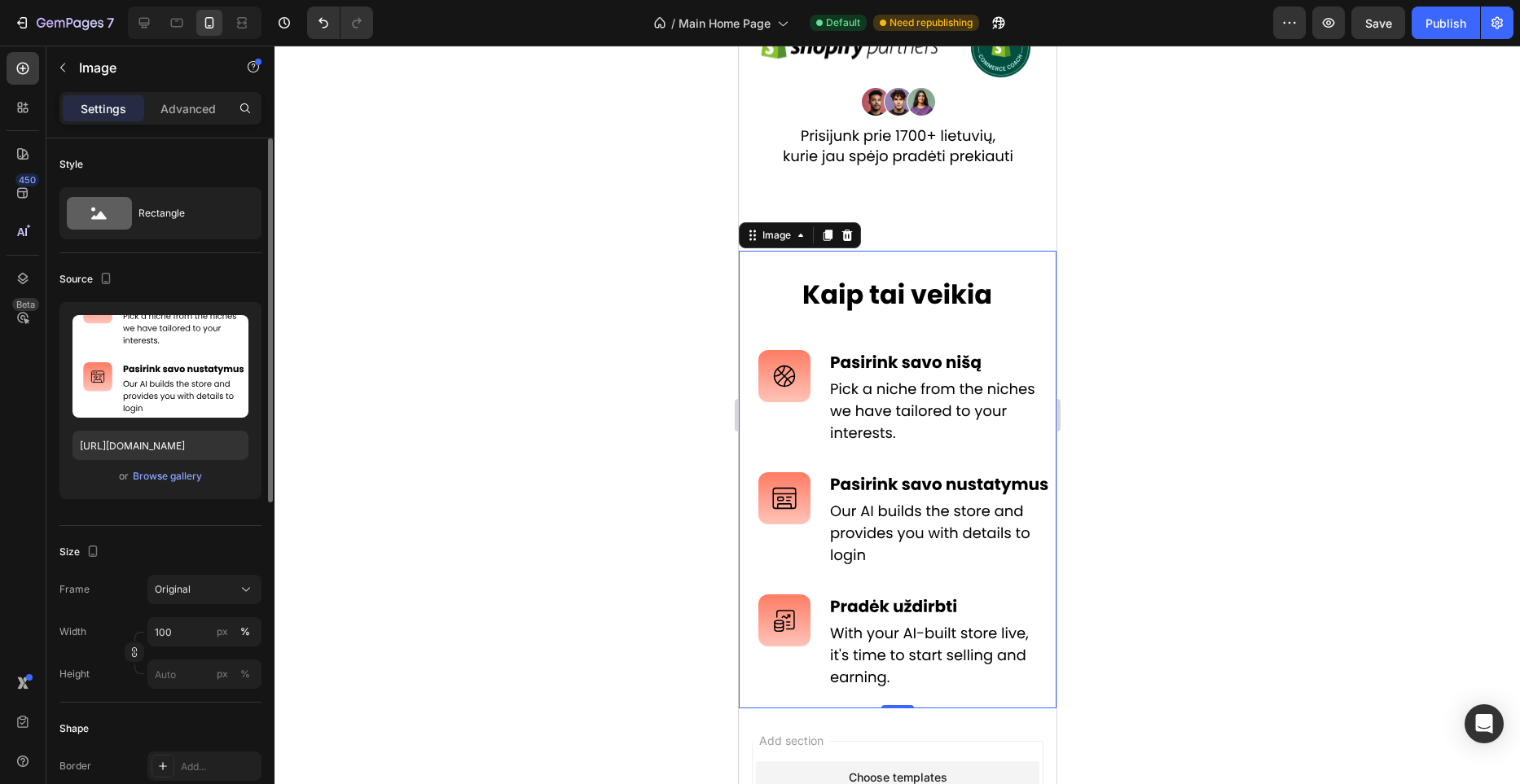
click at [1154, 225] on div at bounding box center [897, 415] width 1246 height 738
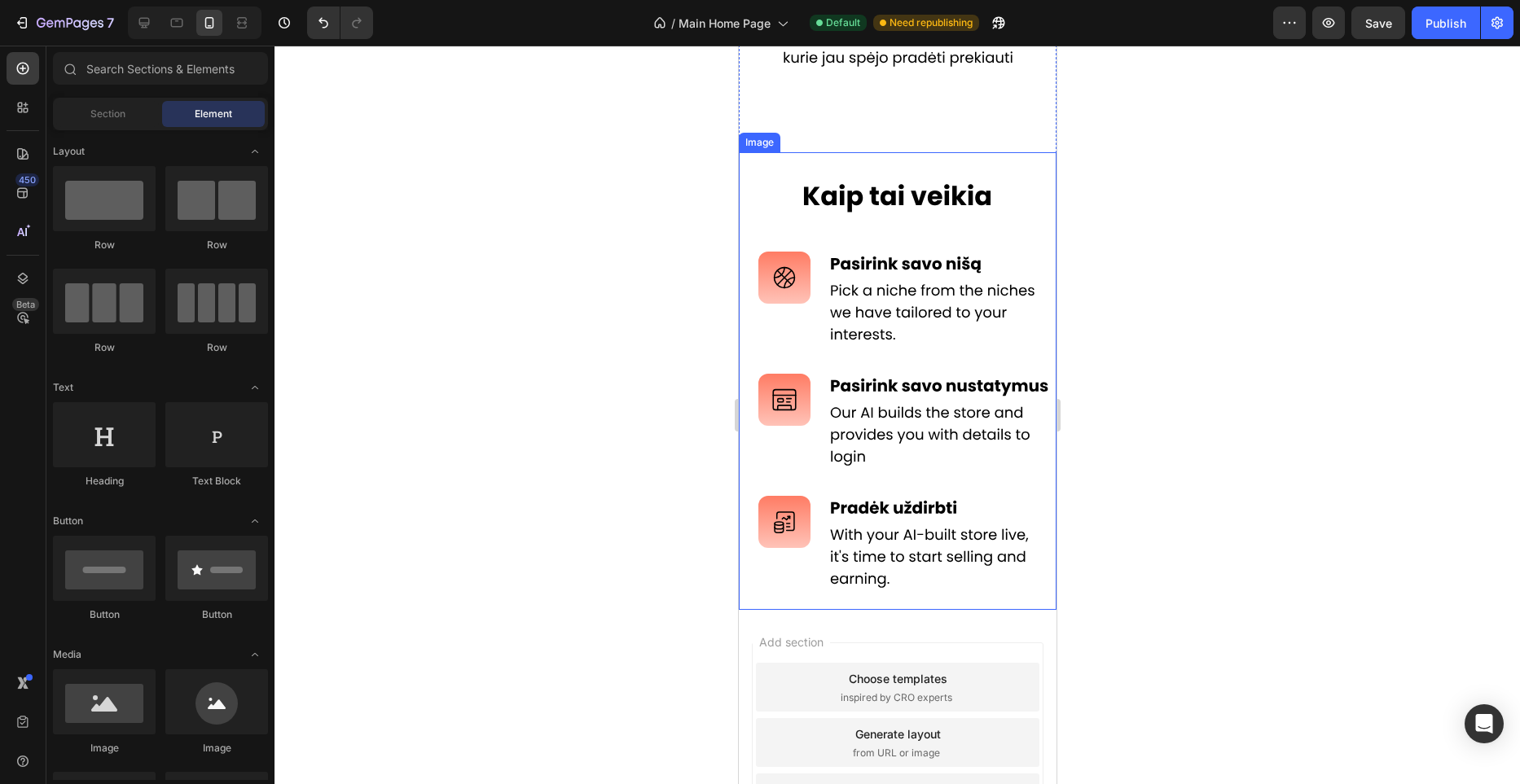
scroll to position [660, 0]
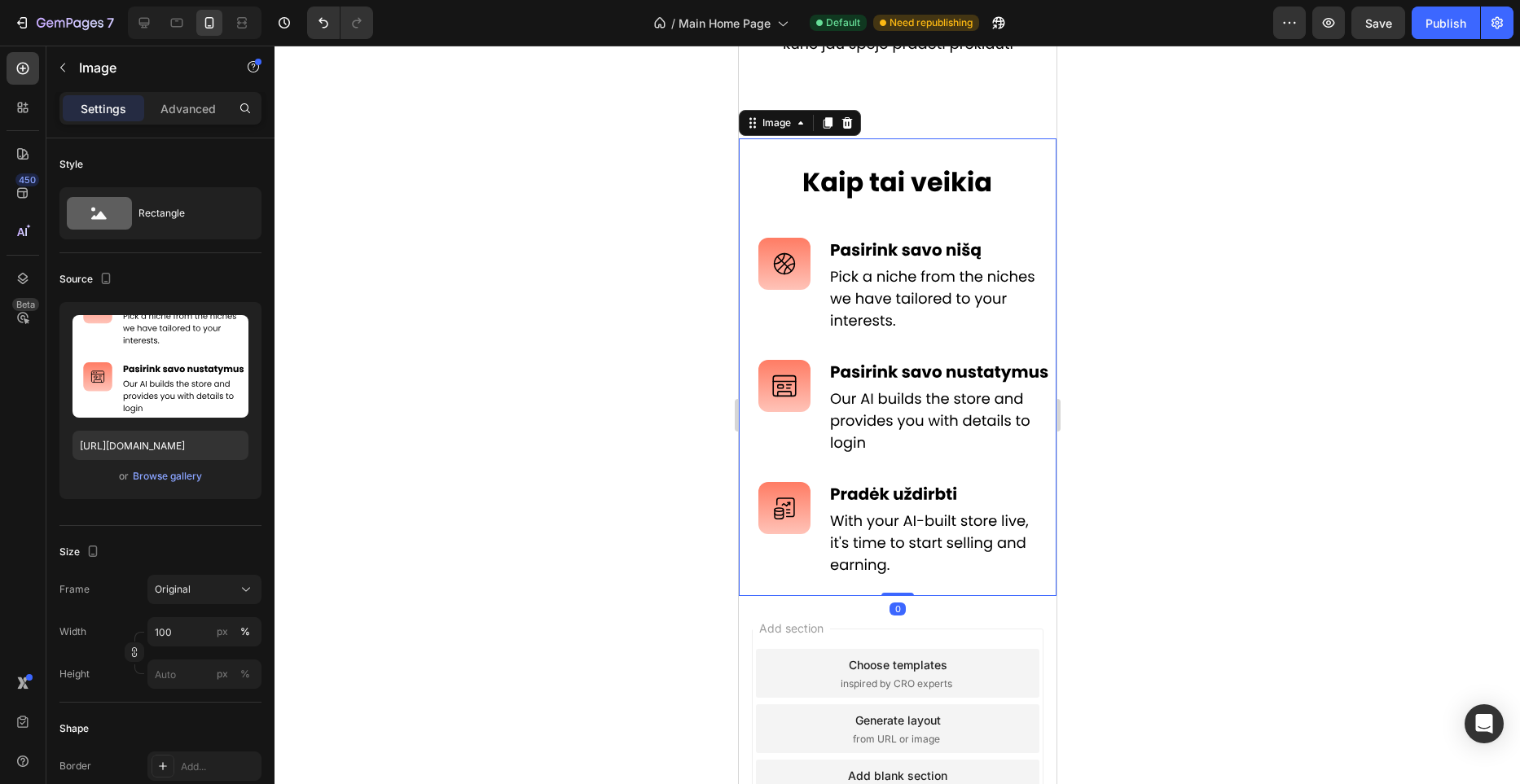
click at [910, 525] on img at bounding box center [897, 367] width 318 height 458
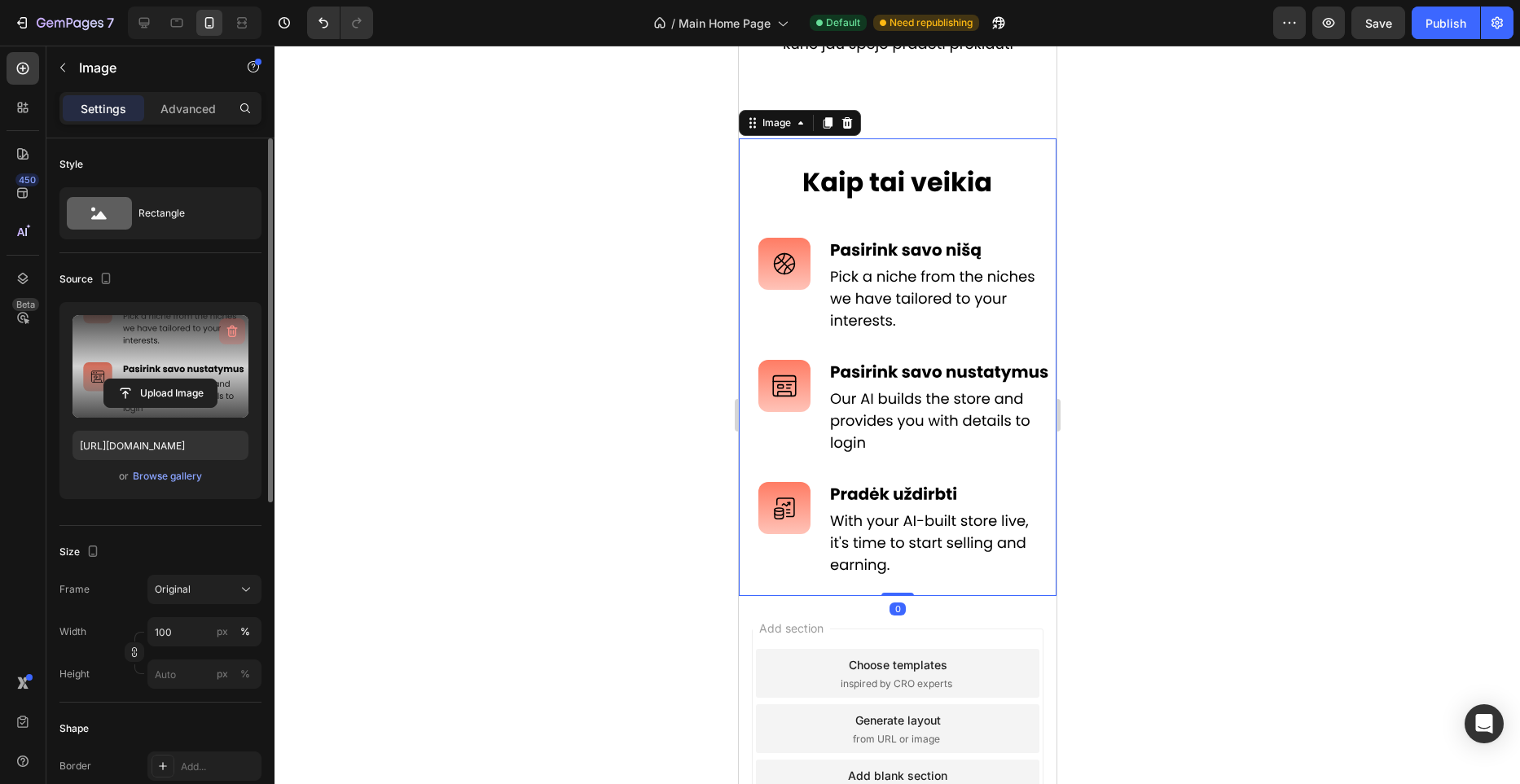
click at [236, 330] on icon "button" at bounding box center [232, 332] width 10 height 12
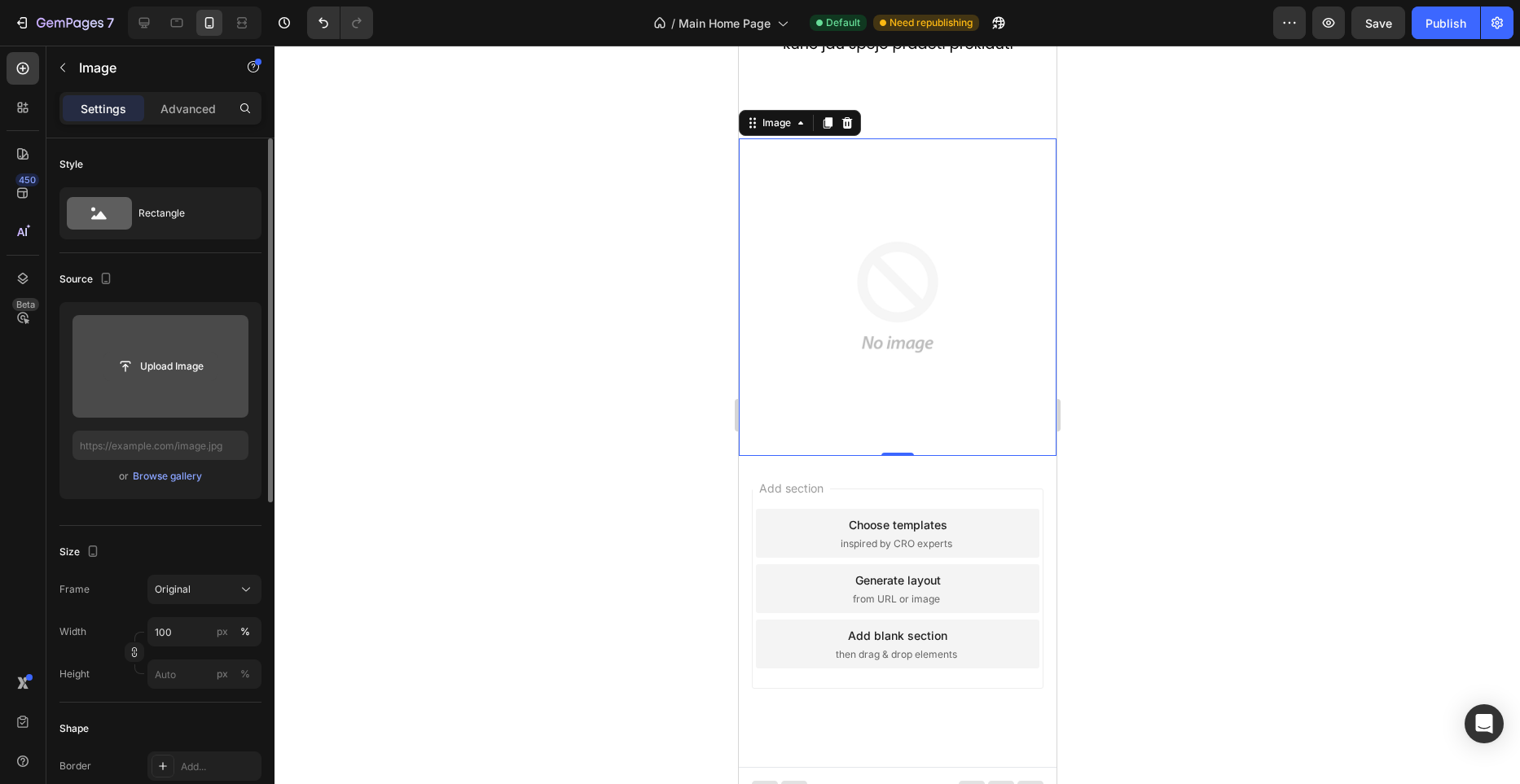
click at [190, 376] on input "file" at bounding box center [160, 366] width 113 height 28
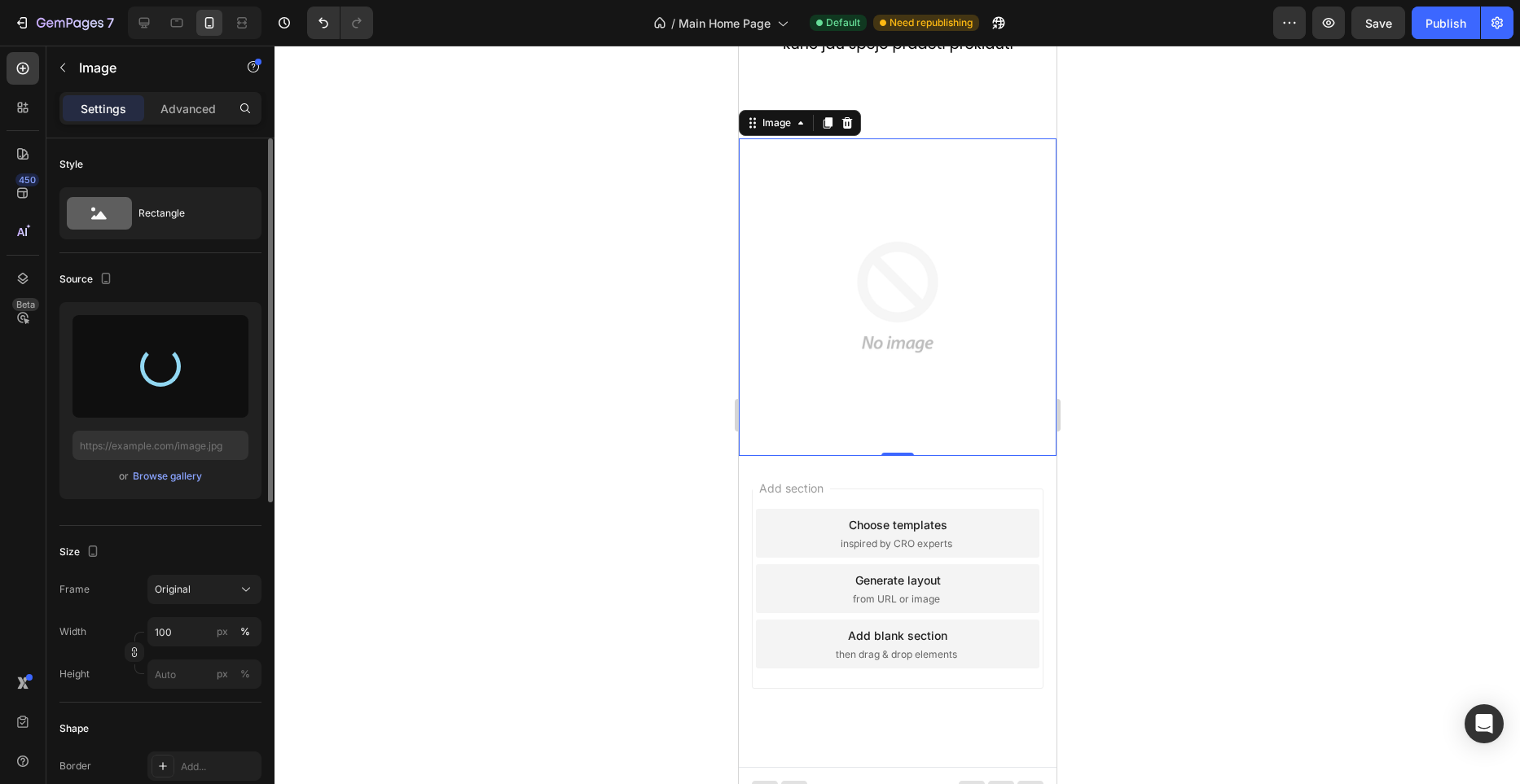
type input "[URL][DOMAIN_NAME]"
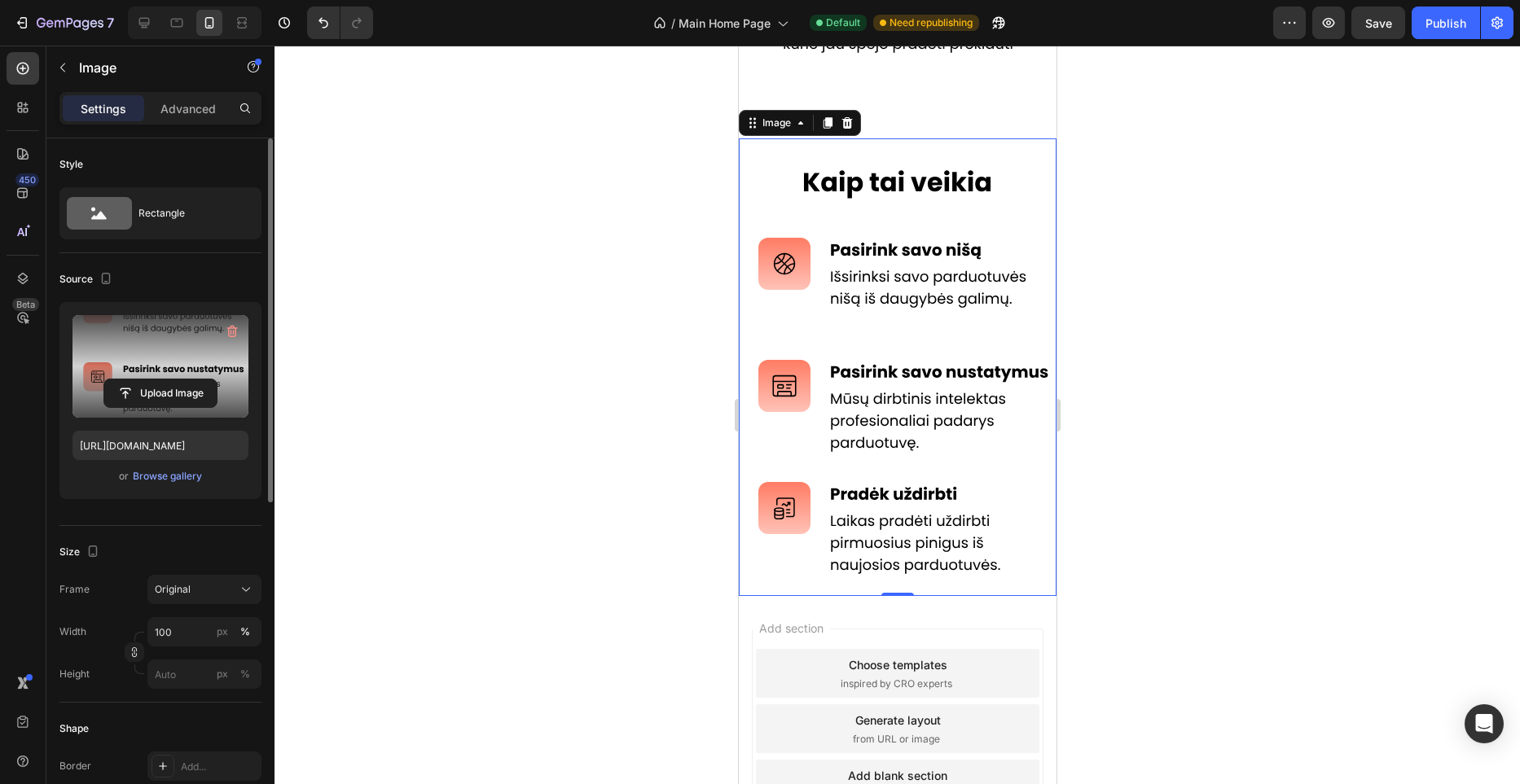
click at [595, 377] on div at bounding box center [897, 415] width 1246 height 738
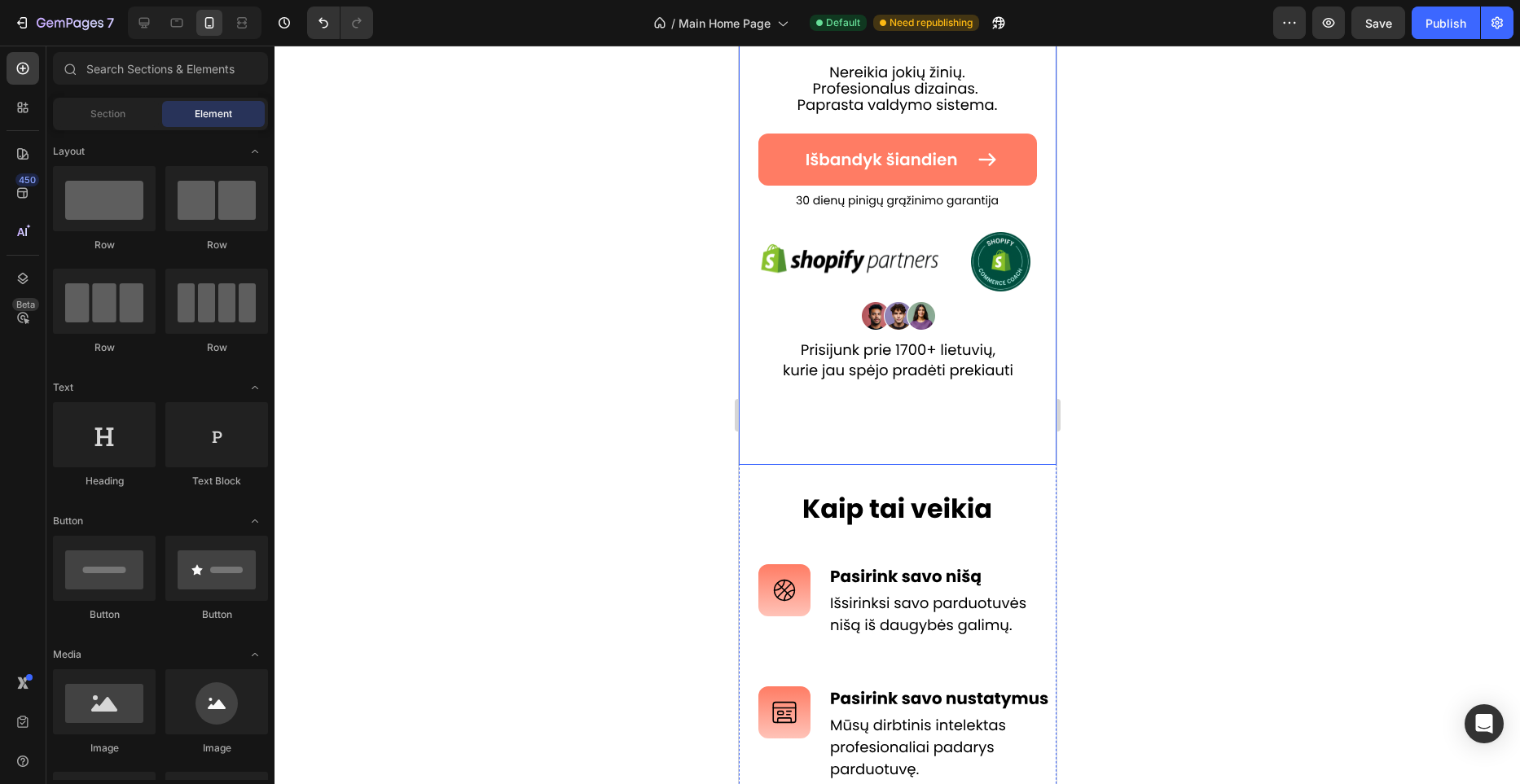
scroll to position [332, 0]
click at [838, 481] on img at bounding box center [897, 695] width 318 height 458
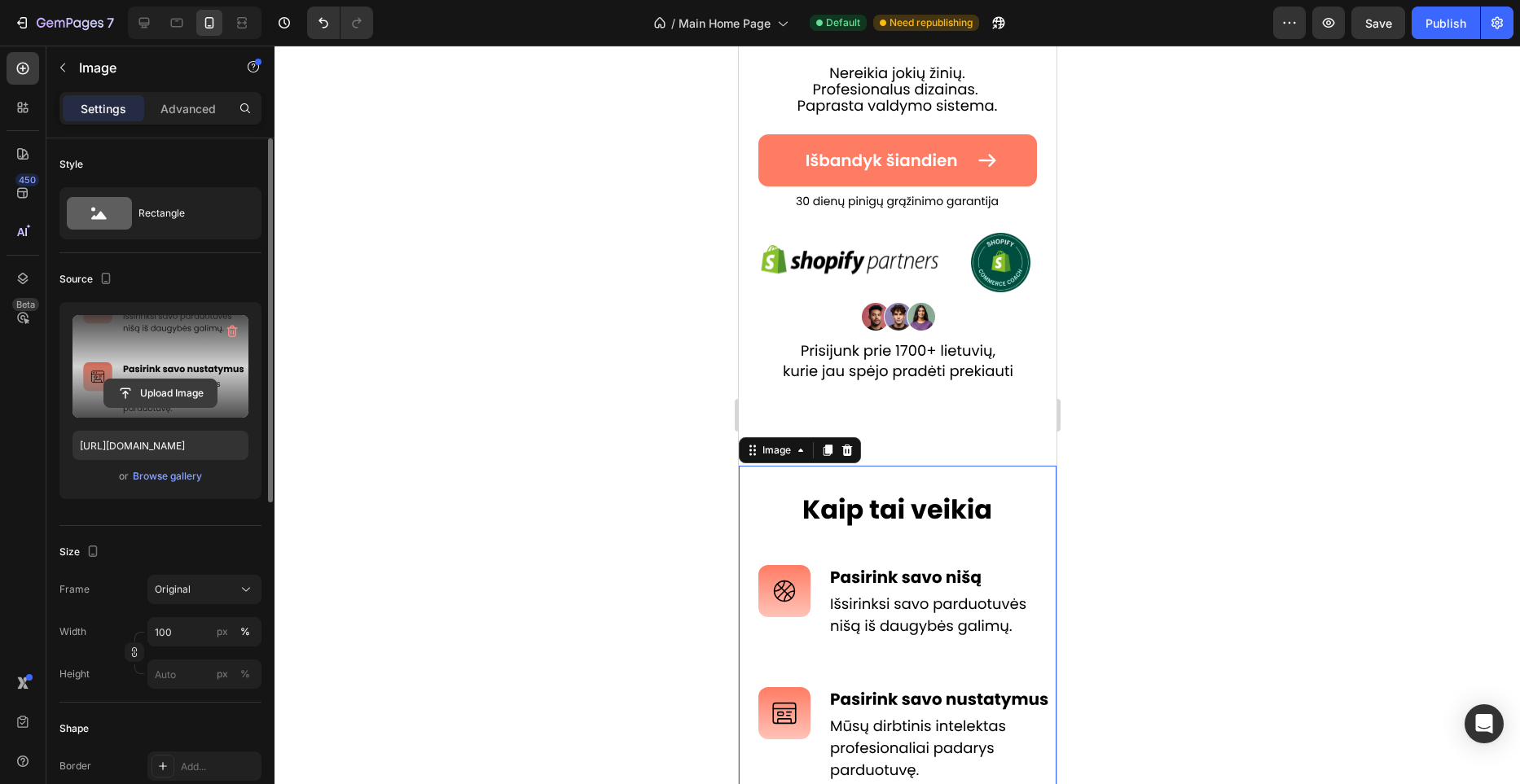
click at [132, 392] on input "file" at bounding box center [160, 393] width 113 height 28
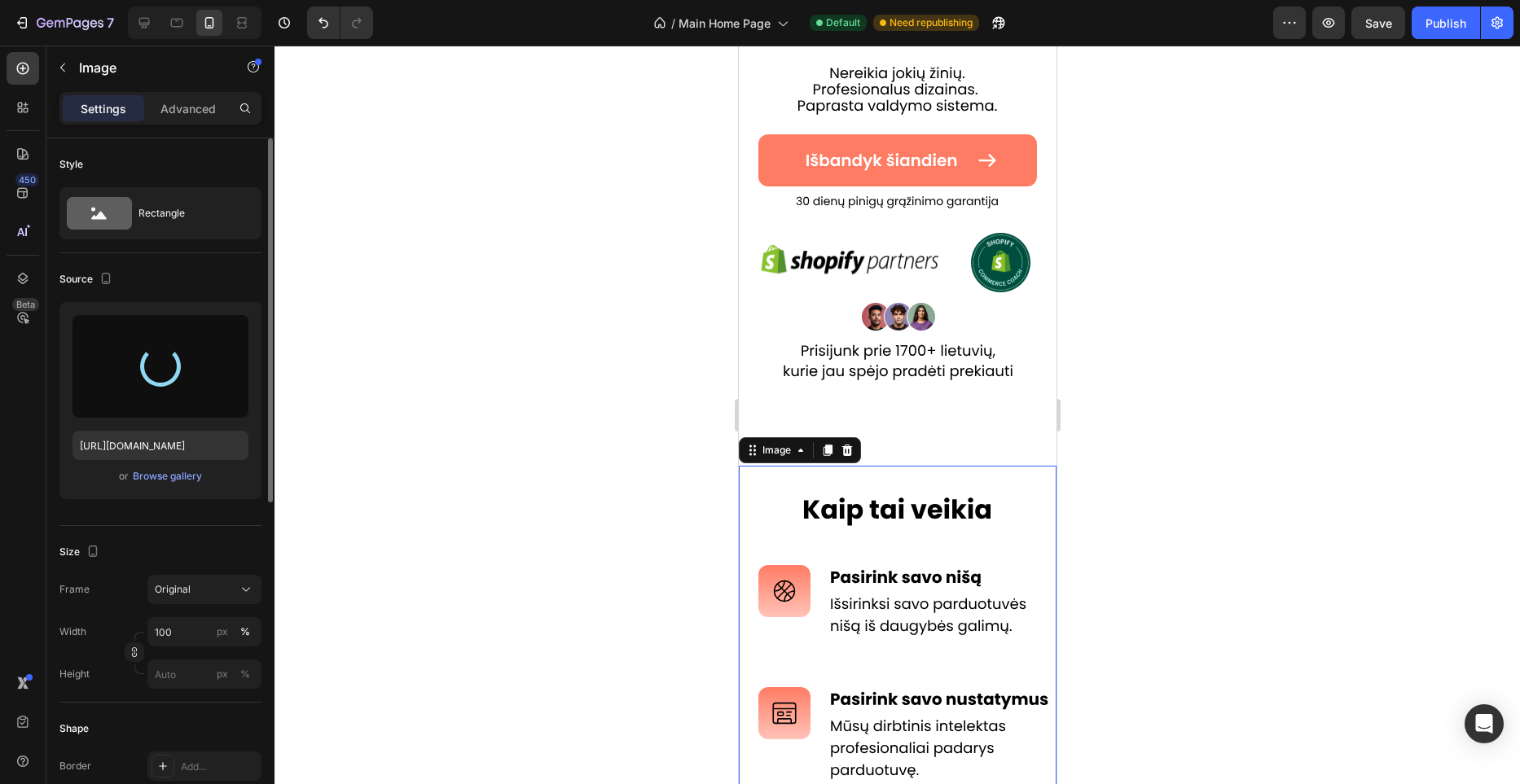
type input "[URL][DOMAIN_NAME]"
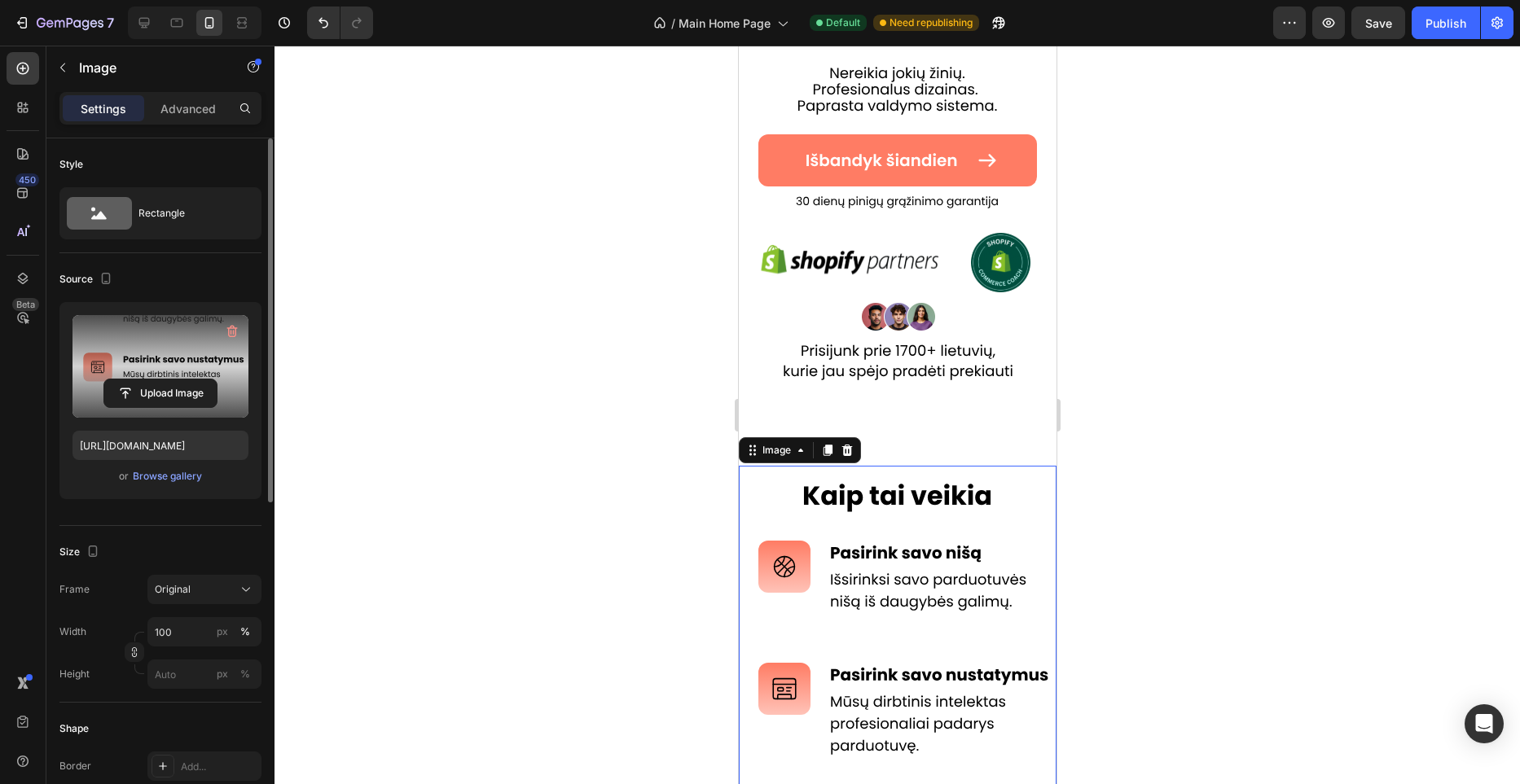
click at [547, 394] on div at bounding box center [897, 415] width 1246 height 738
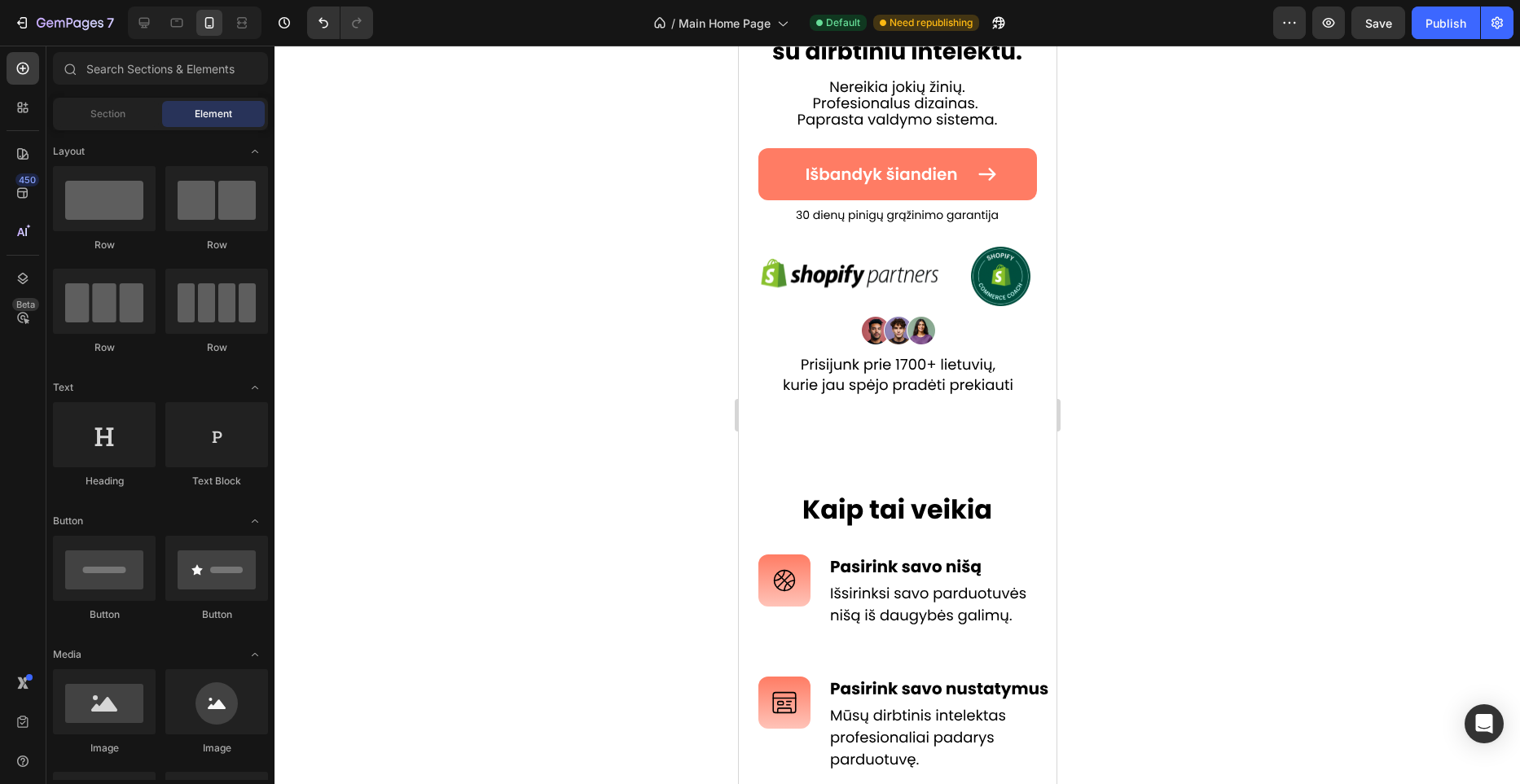
scroll to position [228, 0]
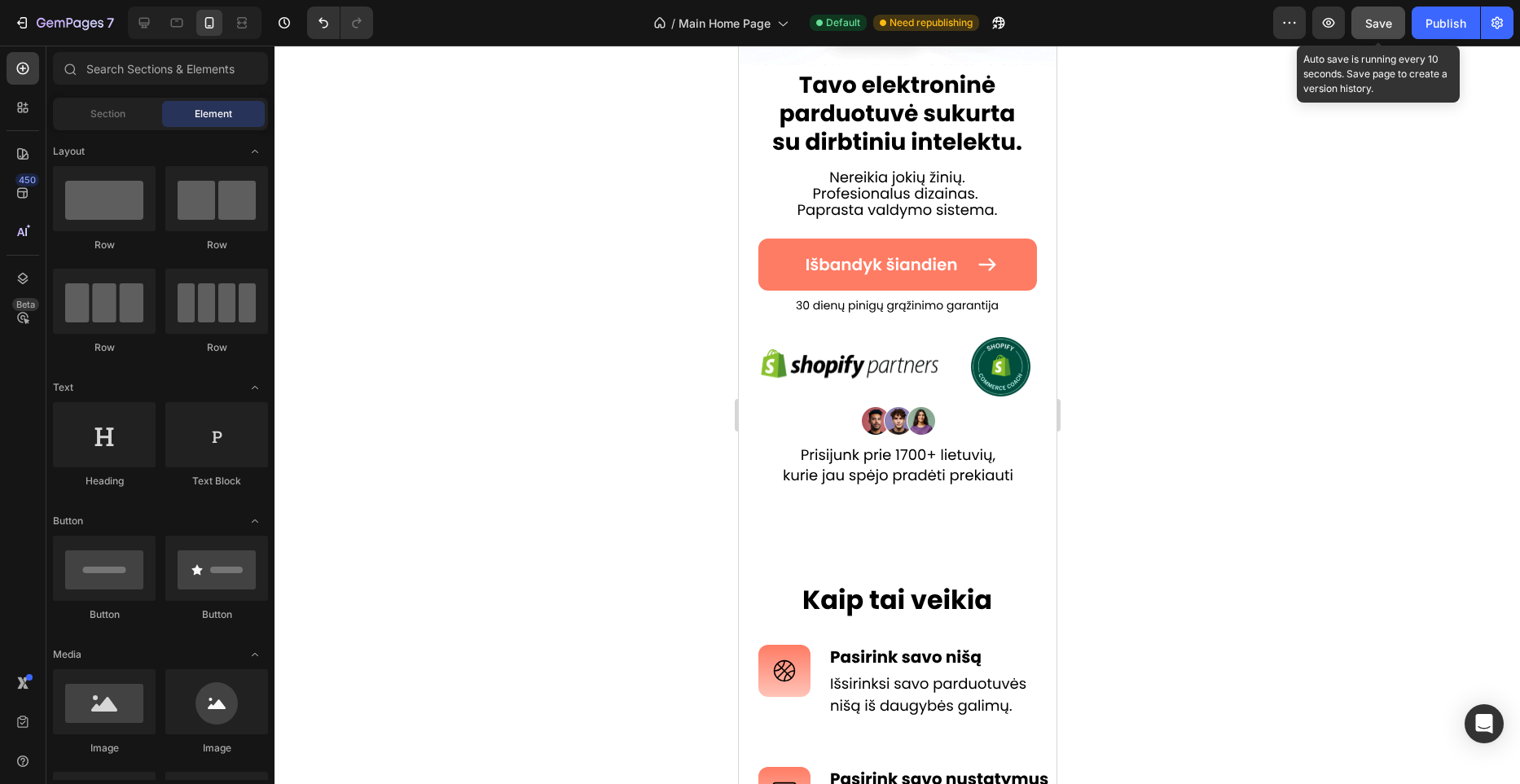
click at [1393, 10] on button "Save" at bounding box center [1379, 22] width 54 height 33
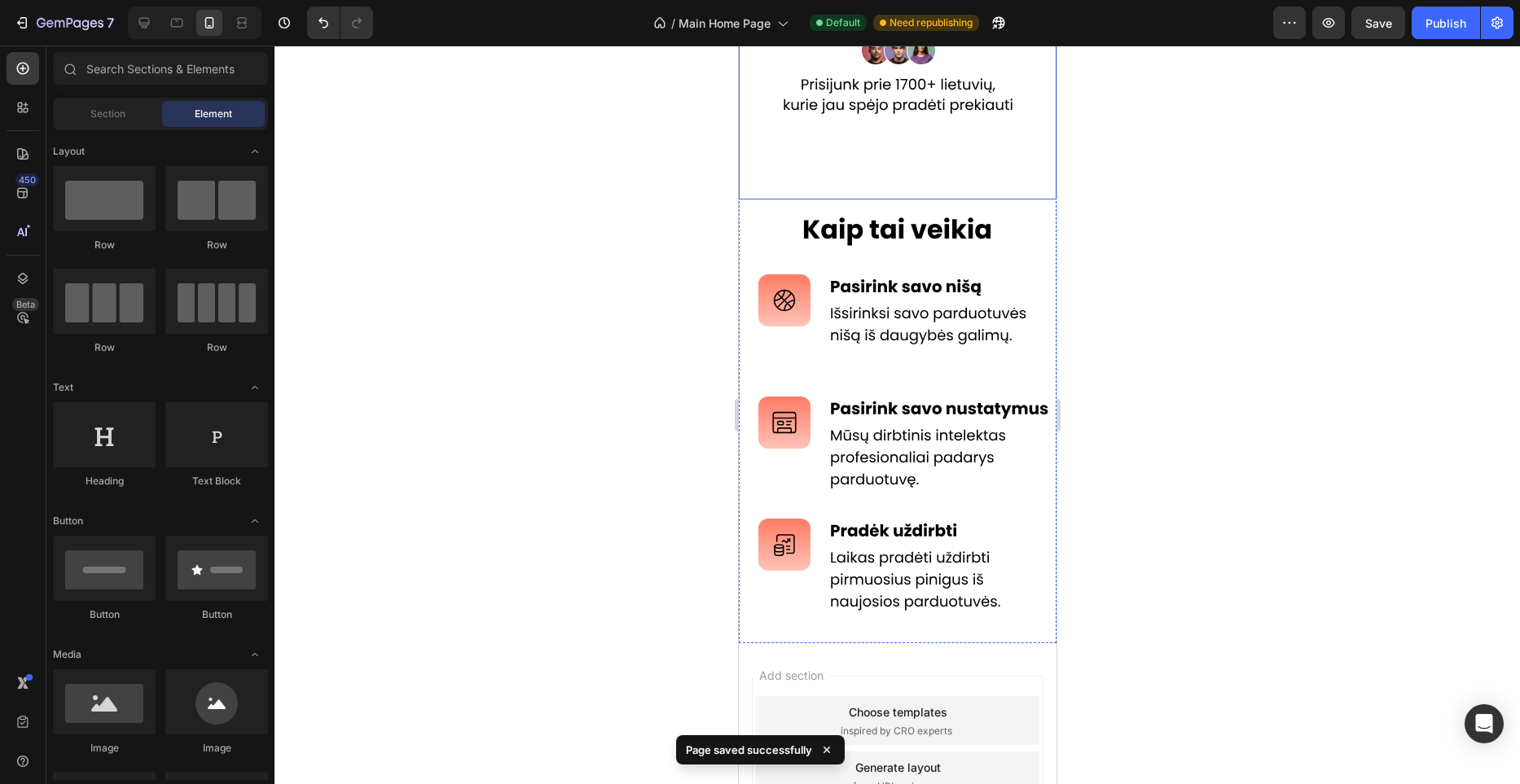
scroll to position [738, 0]
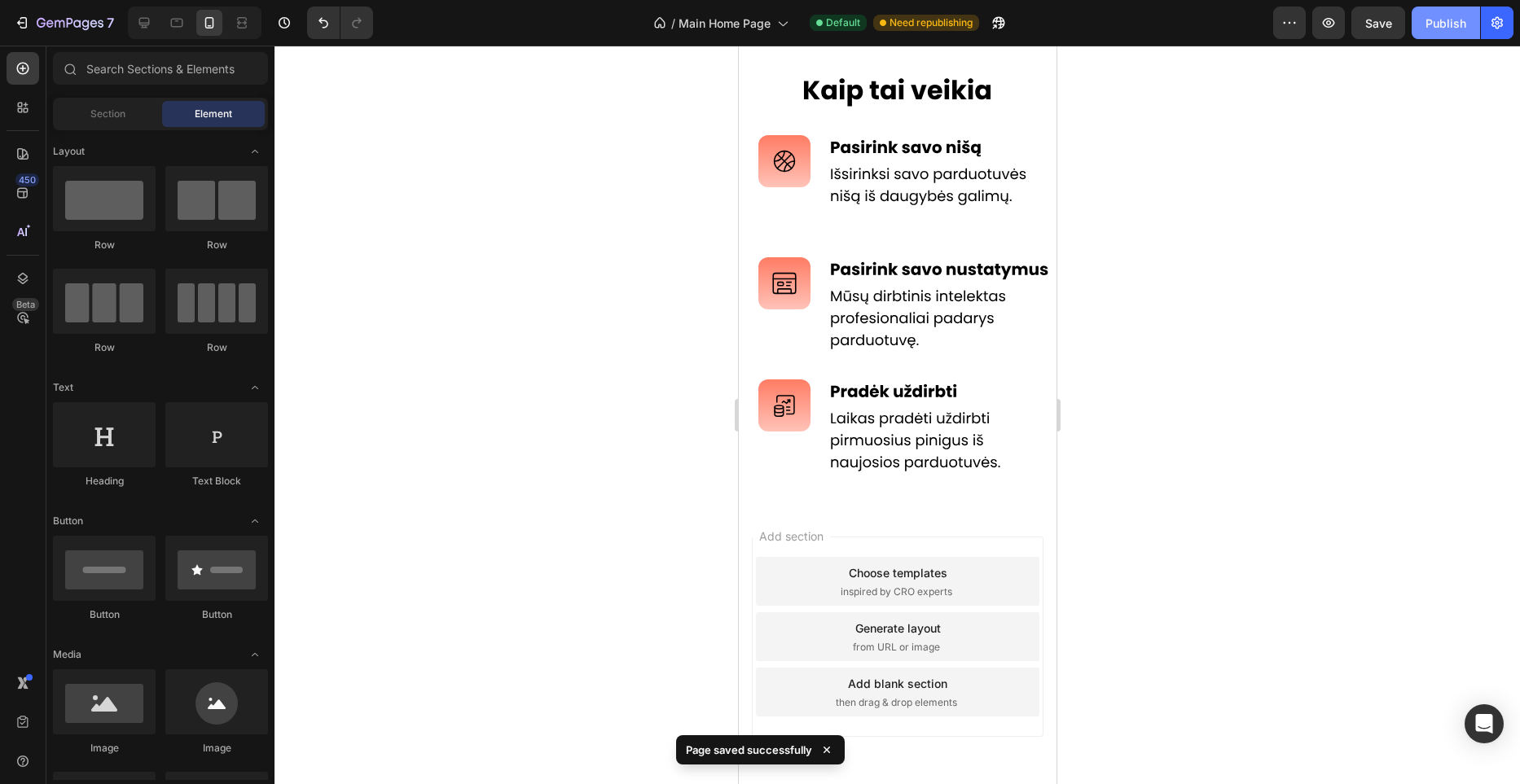
click at [1443, 24] on div "Publish" at bounding box center [1446, 23] width 41 height 17
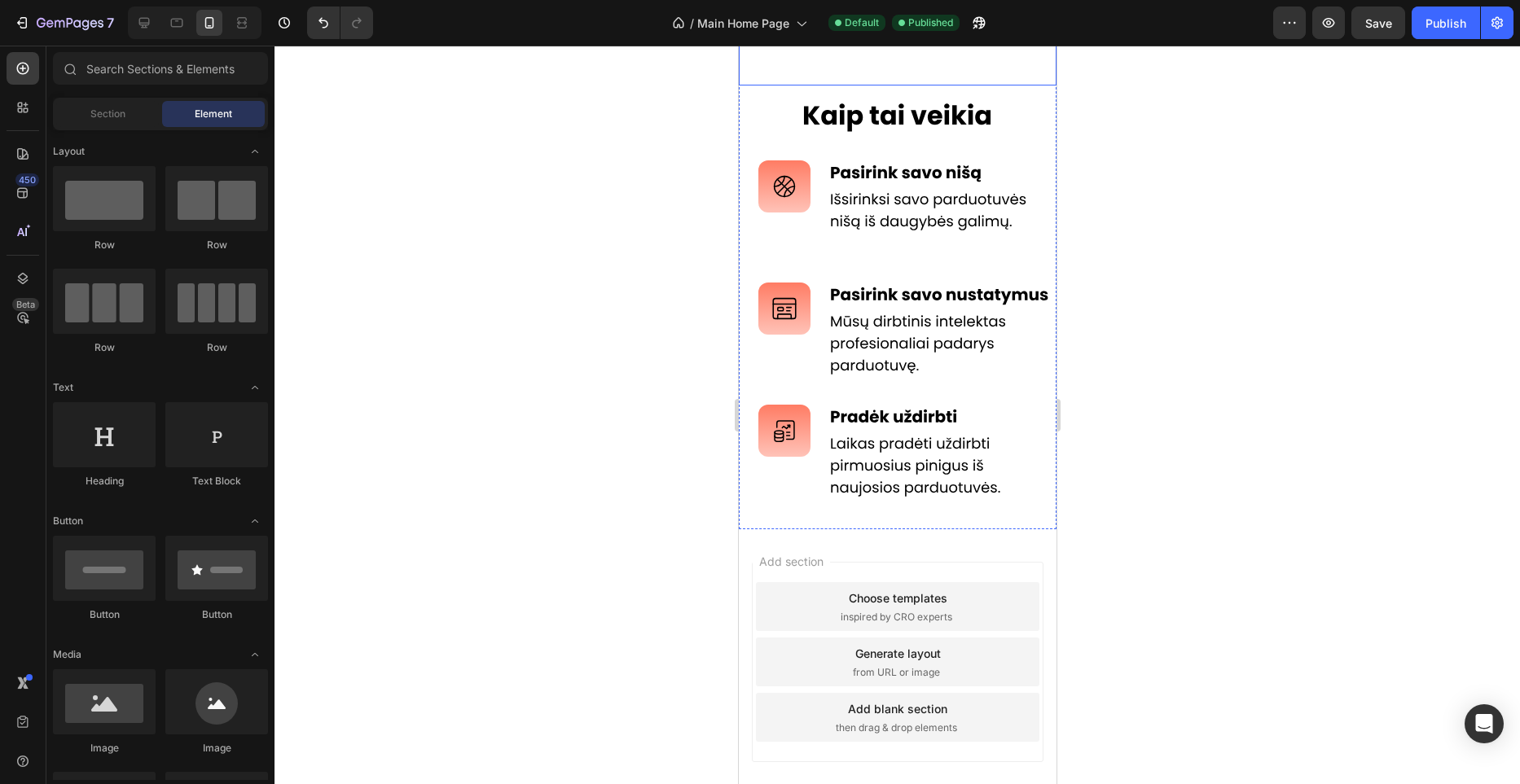
scroll to position [804, 0]
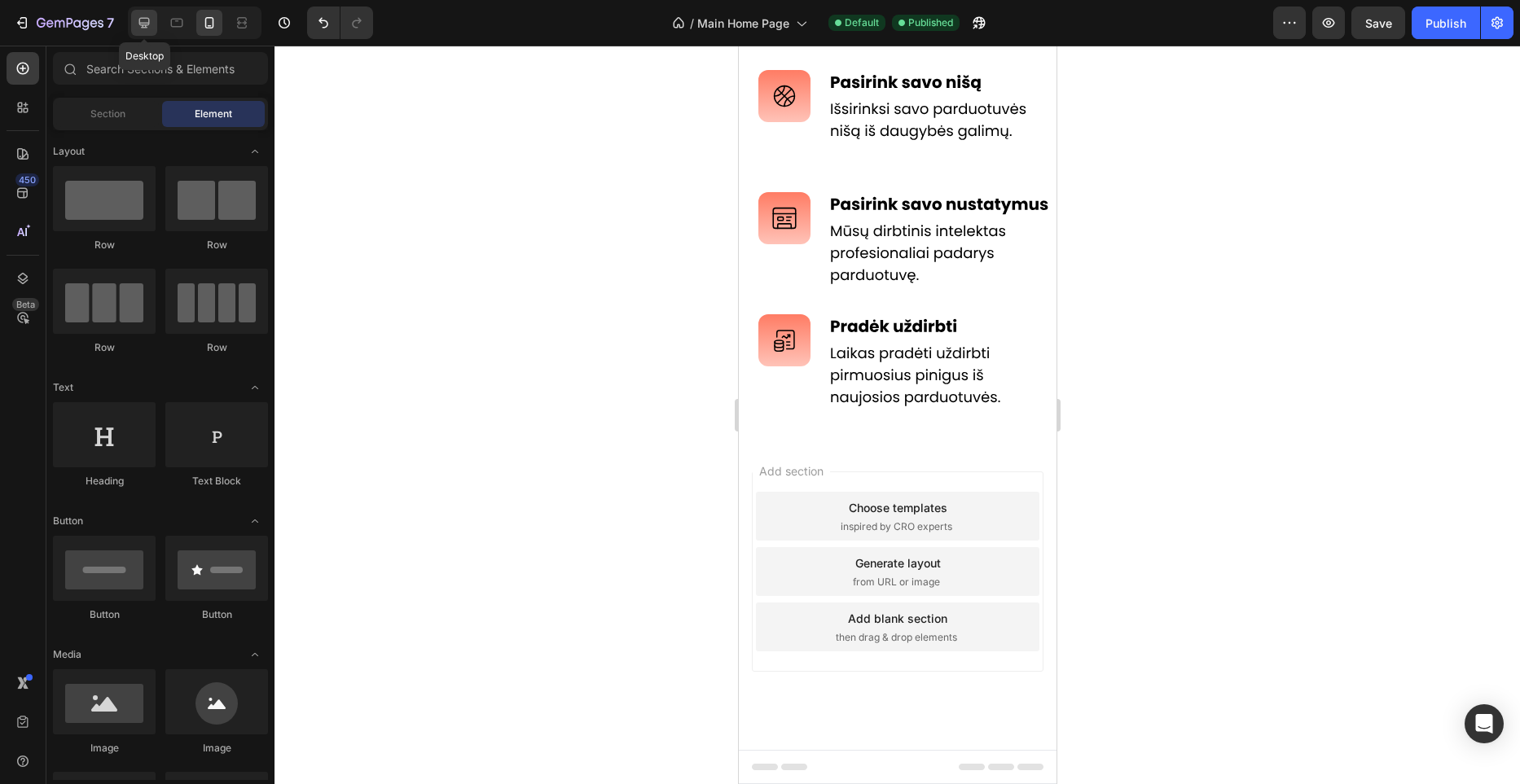
click at [148, 26] on icon at bounding box center [144, 22] width 16 height 16
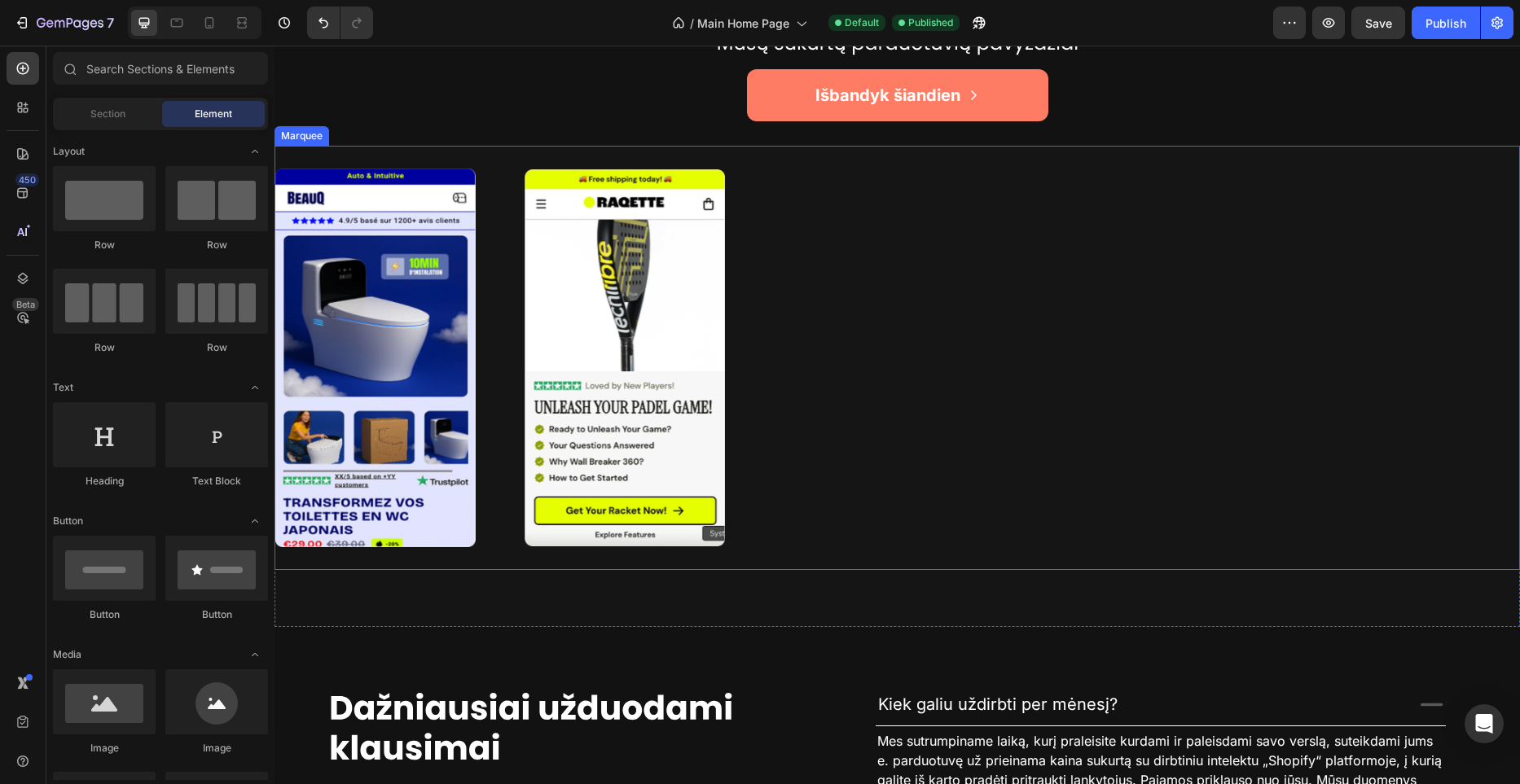
scroll to position [2241, 0]
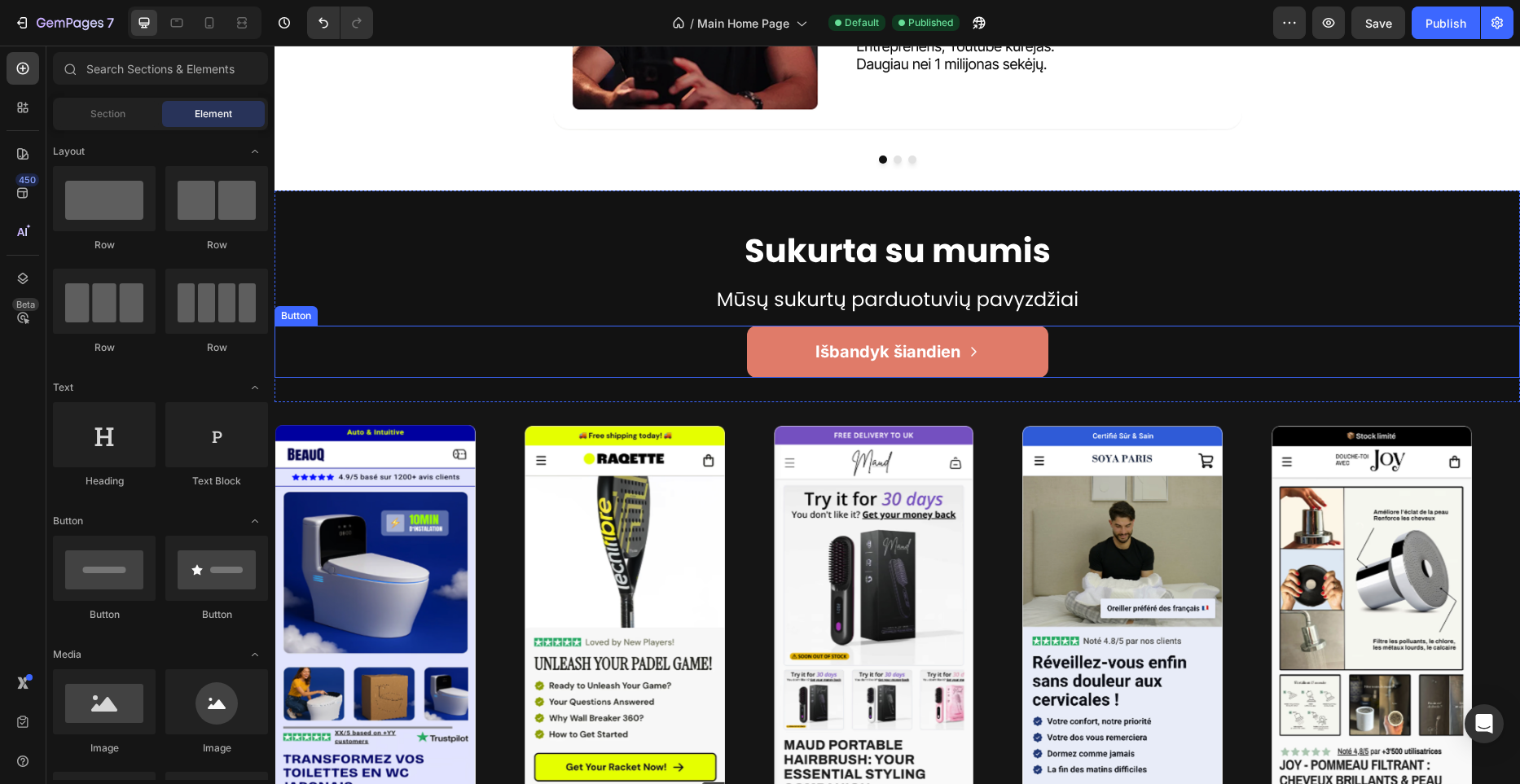
click at [874, 339] on link "Išbandyk šiandien" at bounding box center [897, 352] width 301 height 52
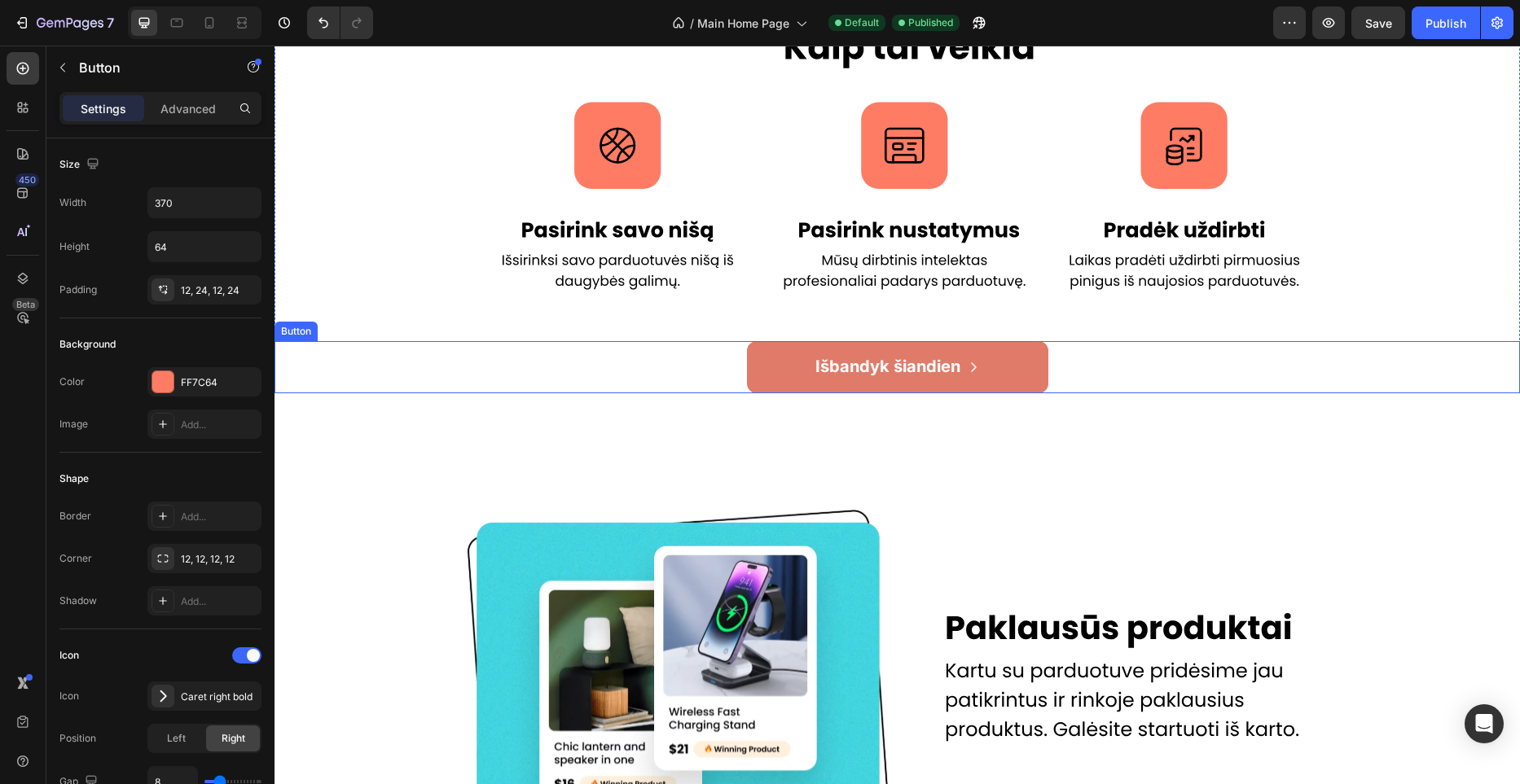
scroll to position [678, 0]
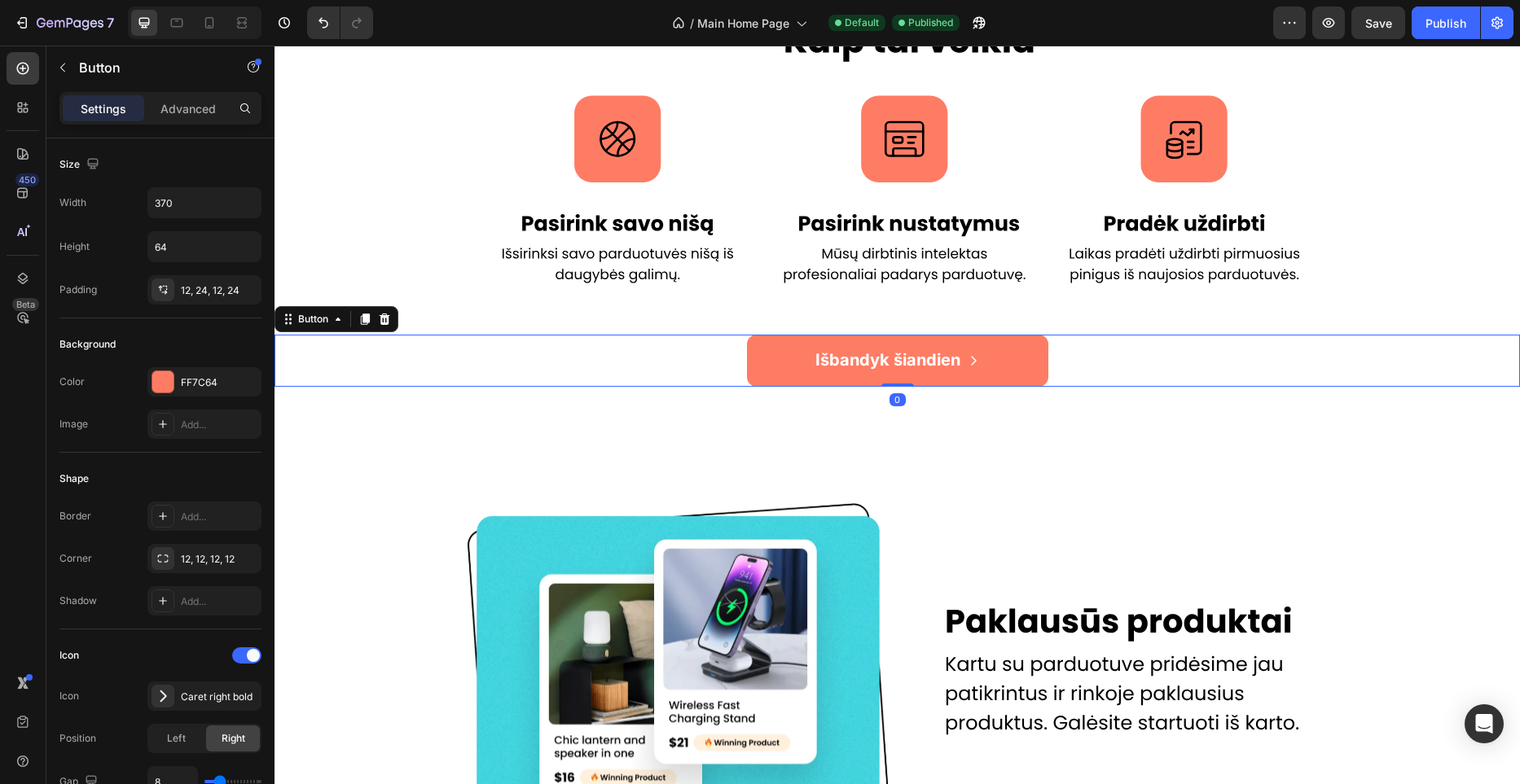
click at [1061, 360] on div "Išbandyk šiandien Button 0" at bounding box center [897, 361] width 1246 height 52
click at [212, 27] on icon at bounding box center [209, 22] width 16 height 16
type input "14"
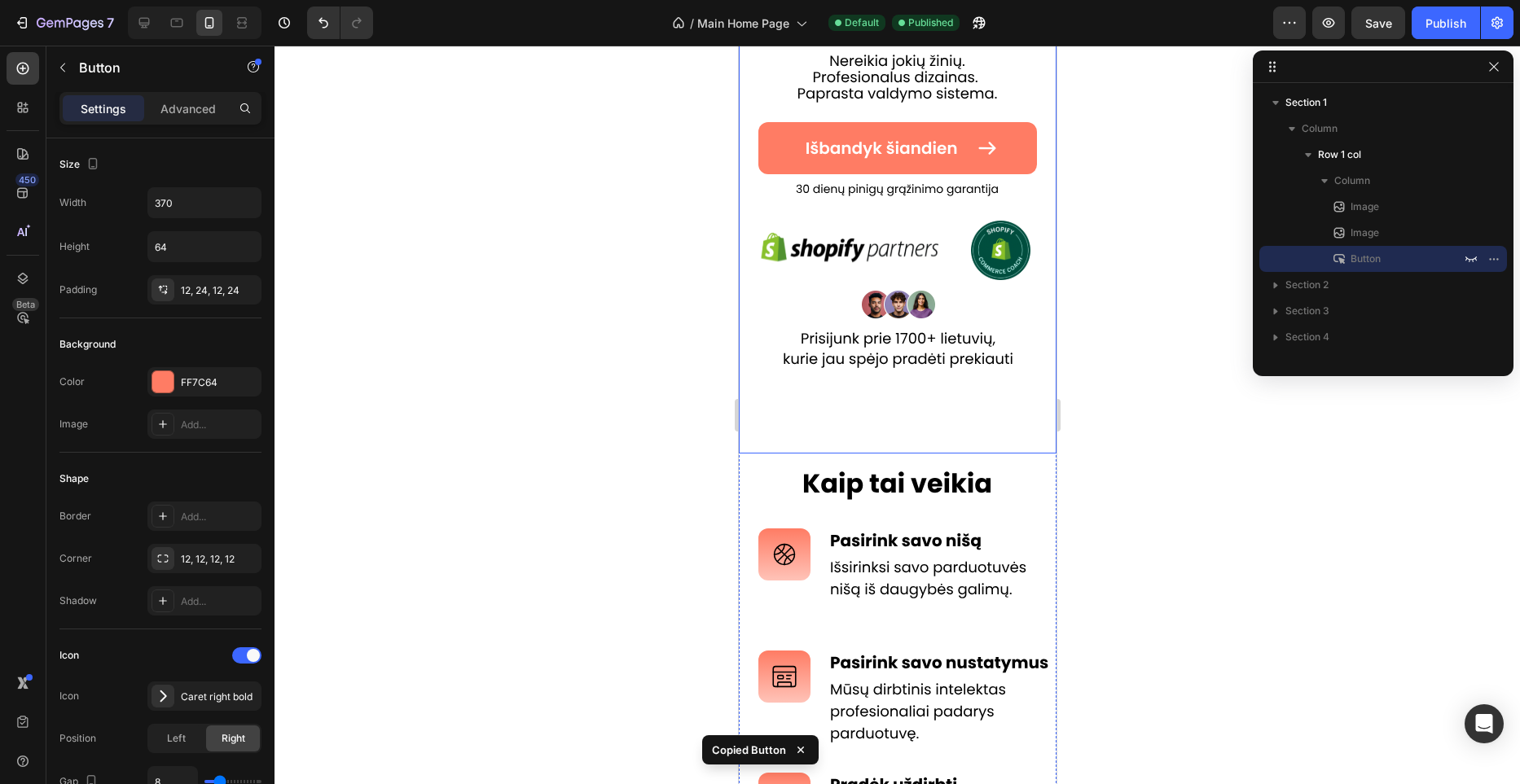
scroll to position [804, 0]
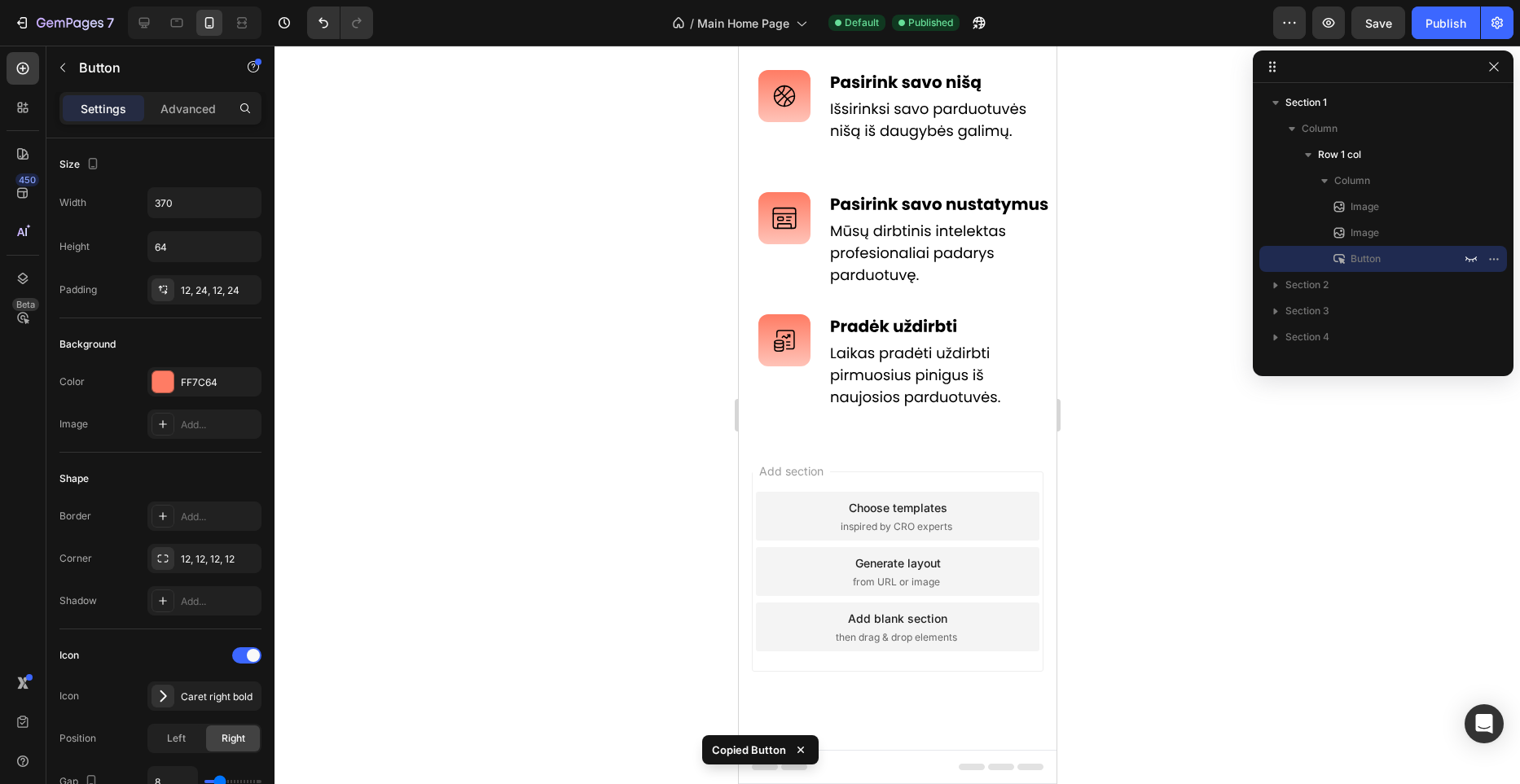
click at [875, 439] on div "Add section Choose templates inspired by CRO experts Generate layout from URL o…" at bounding box center [897, 595] width 318 height 311
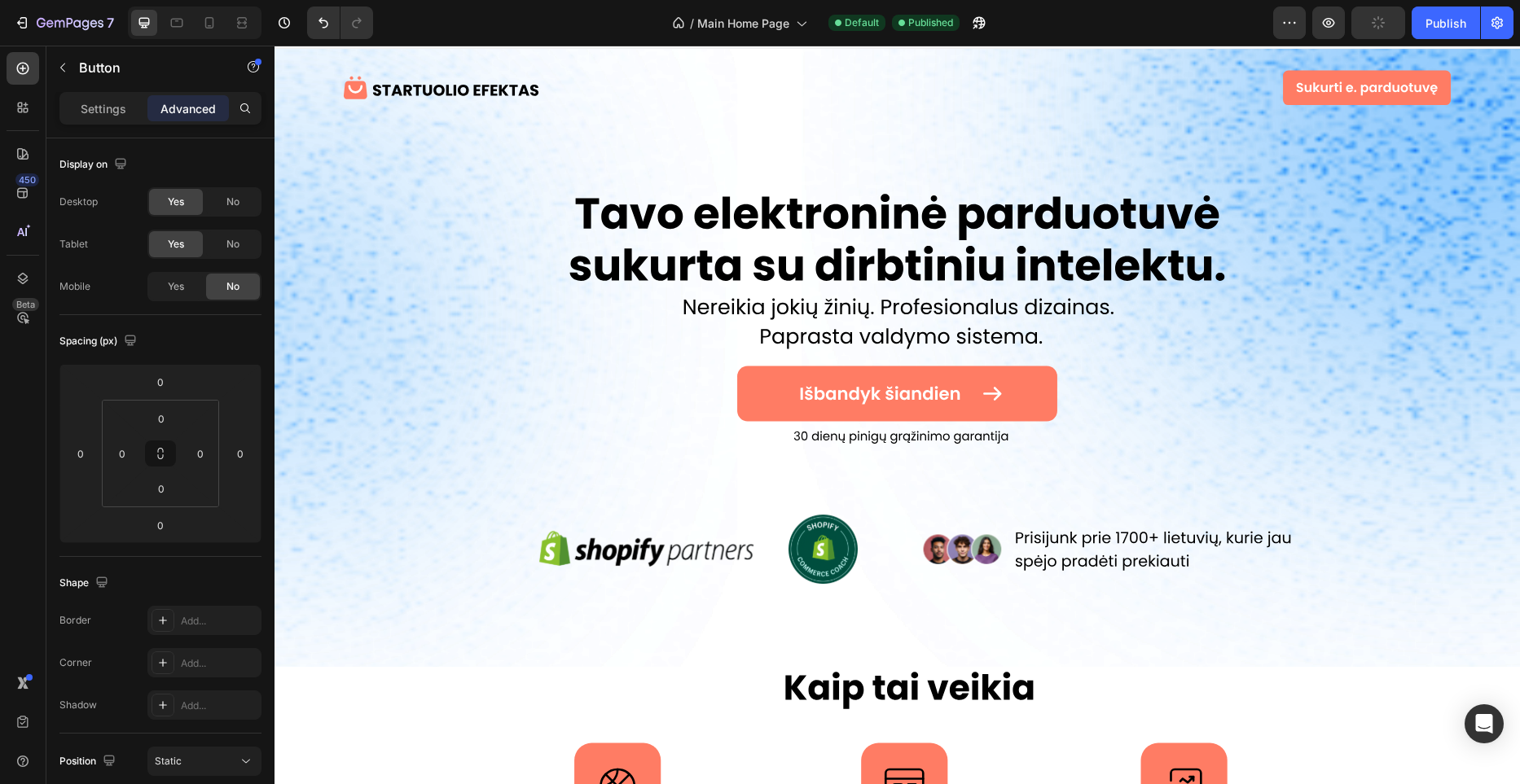
scroll to position [0, 0]
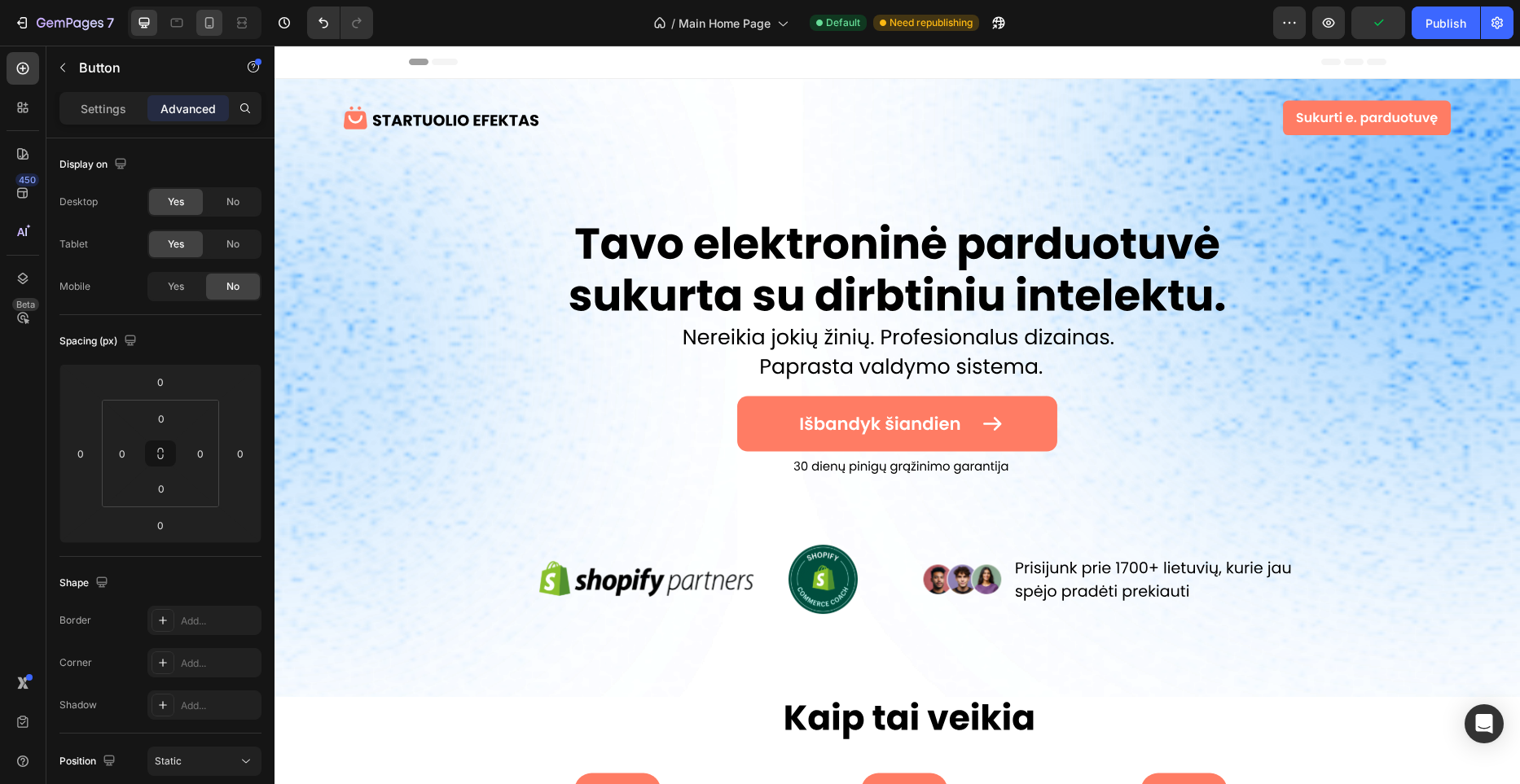
click at [203, 30] on icon at bounding box center [209, 22] width 16 height 16
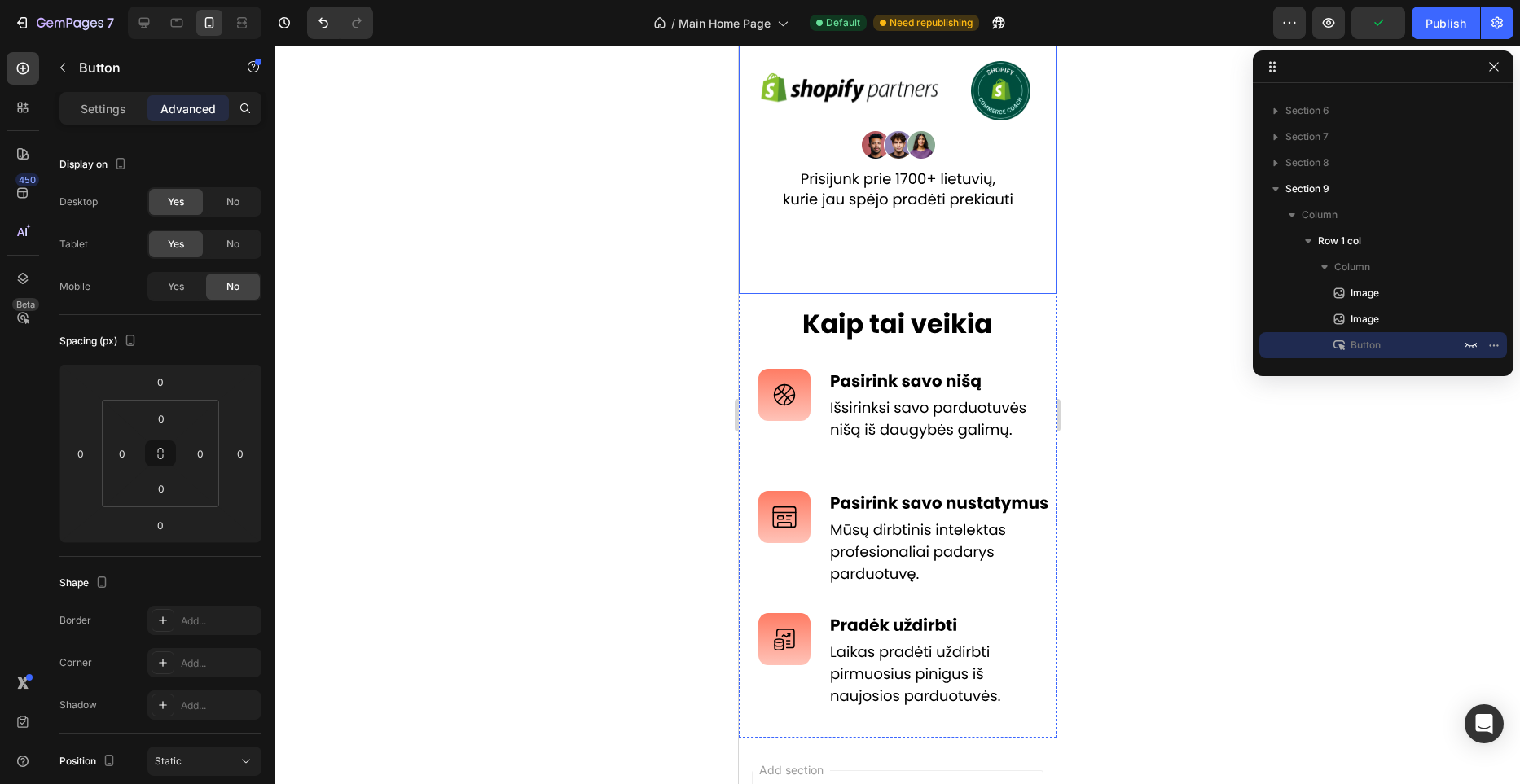
scroll to position [804, 0]
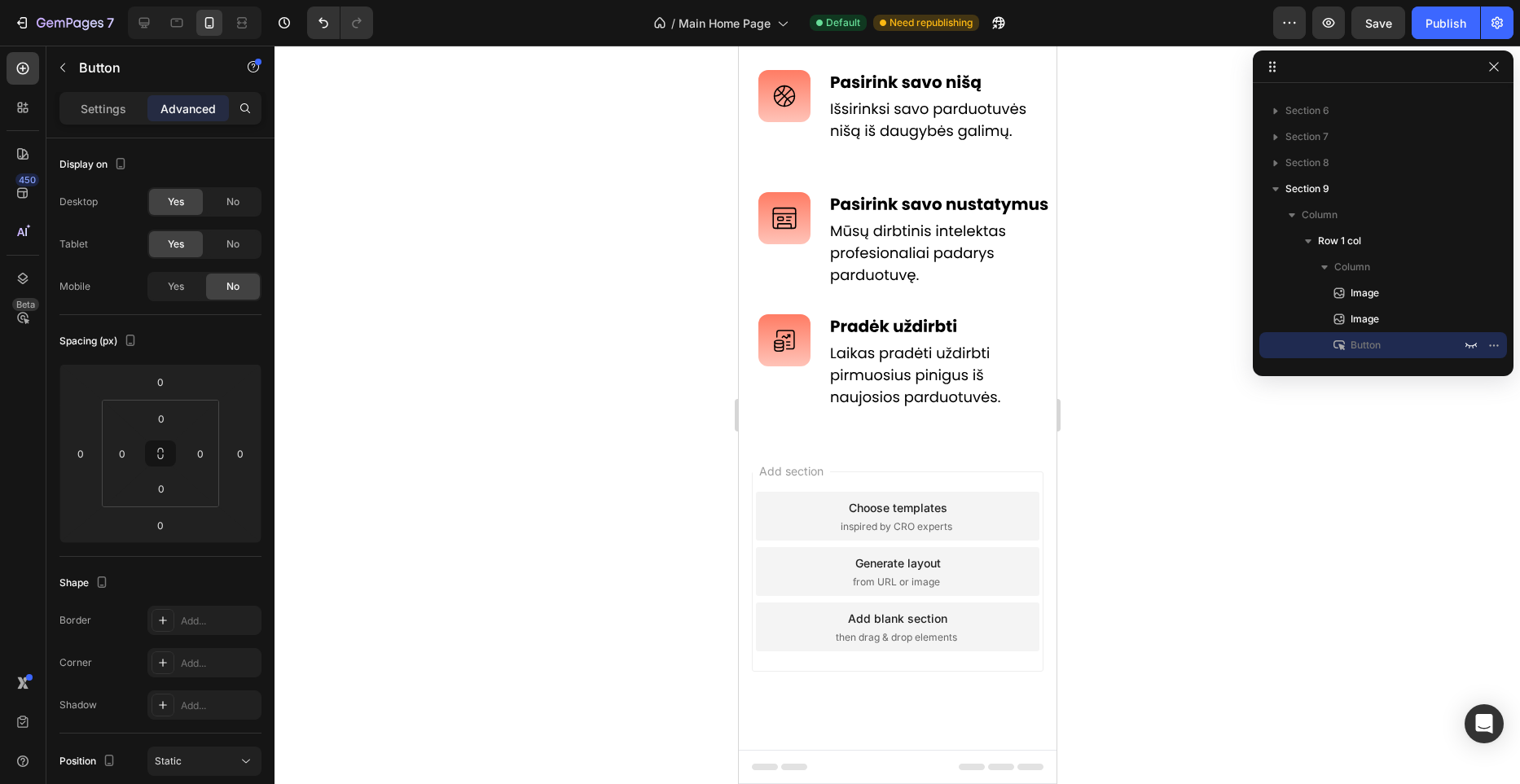
click at [857, 452] on div "Add section Choose templates inspired by CRO experts Generate layout from URL o…" at bounding box center [897, 595] width 318 height 311
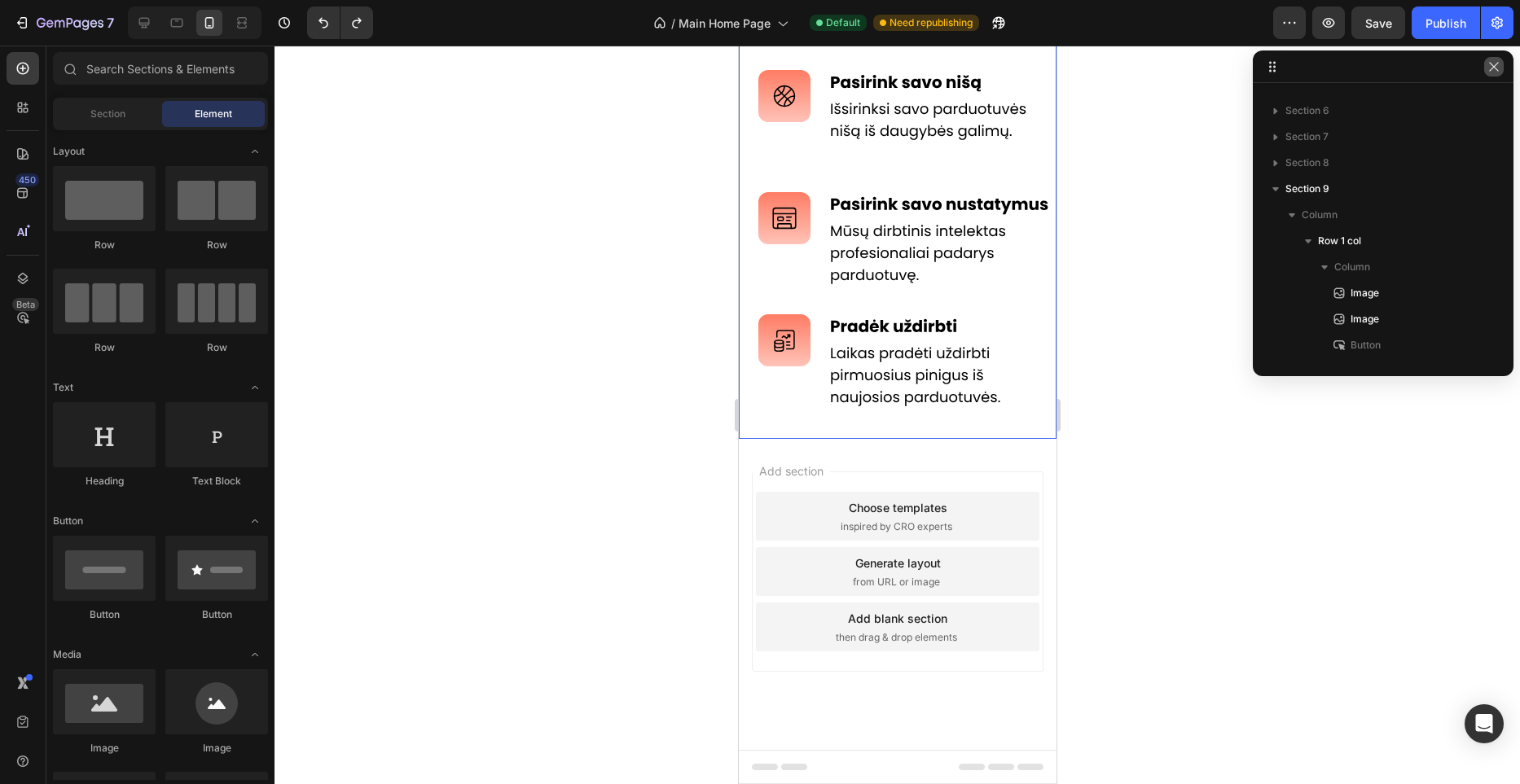
click at [1496, 63] on icon "button" at bounding box center [1494, 67] width 13 height 13
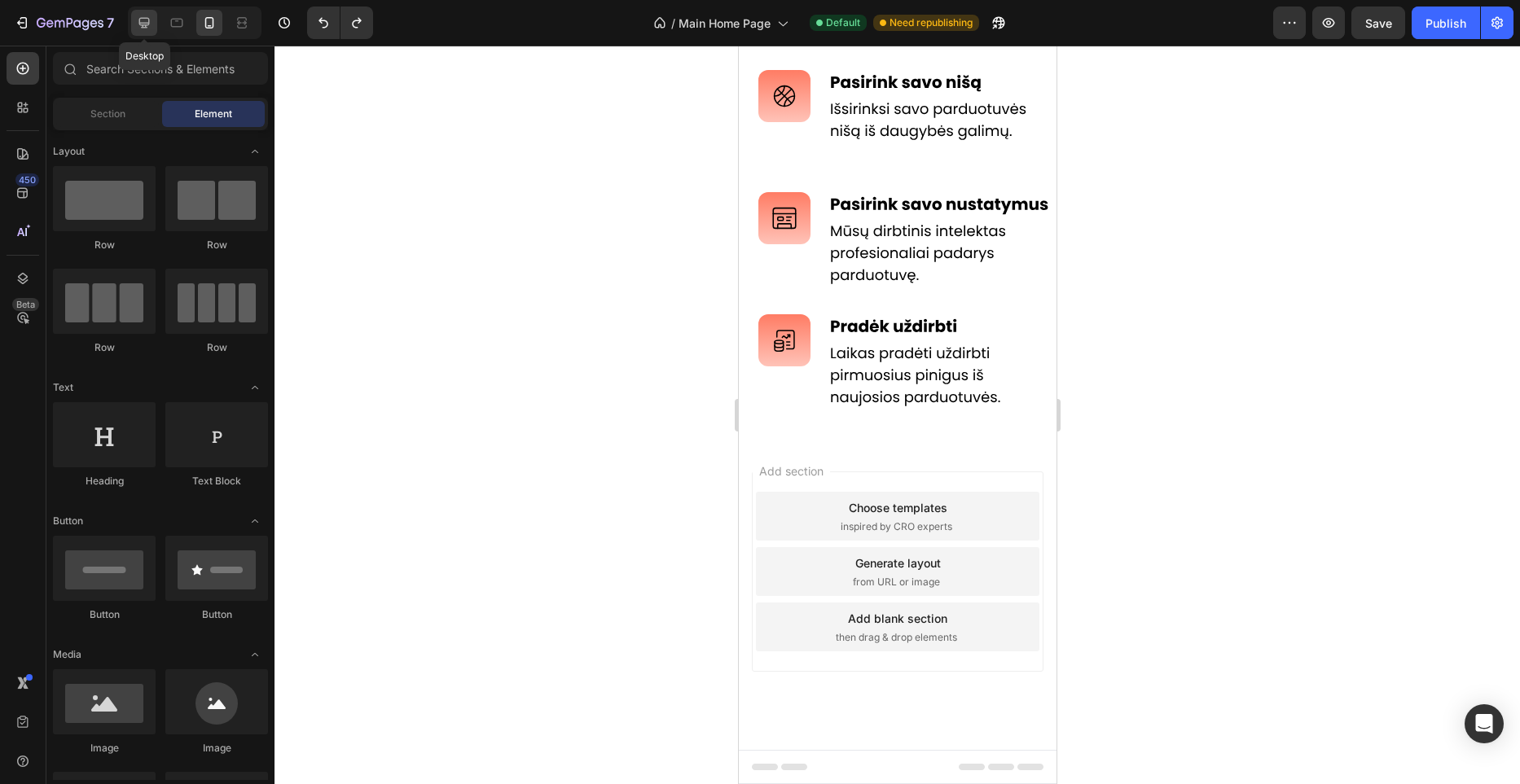
click at [153, 25] on div at bounding box center [145, 22] width 26 height 26
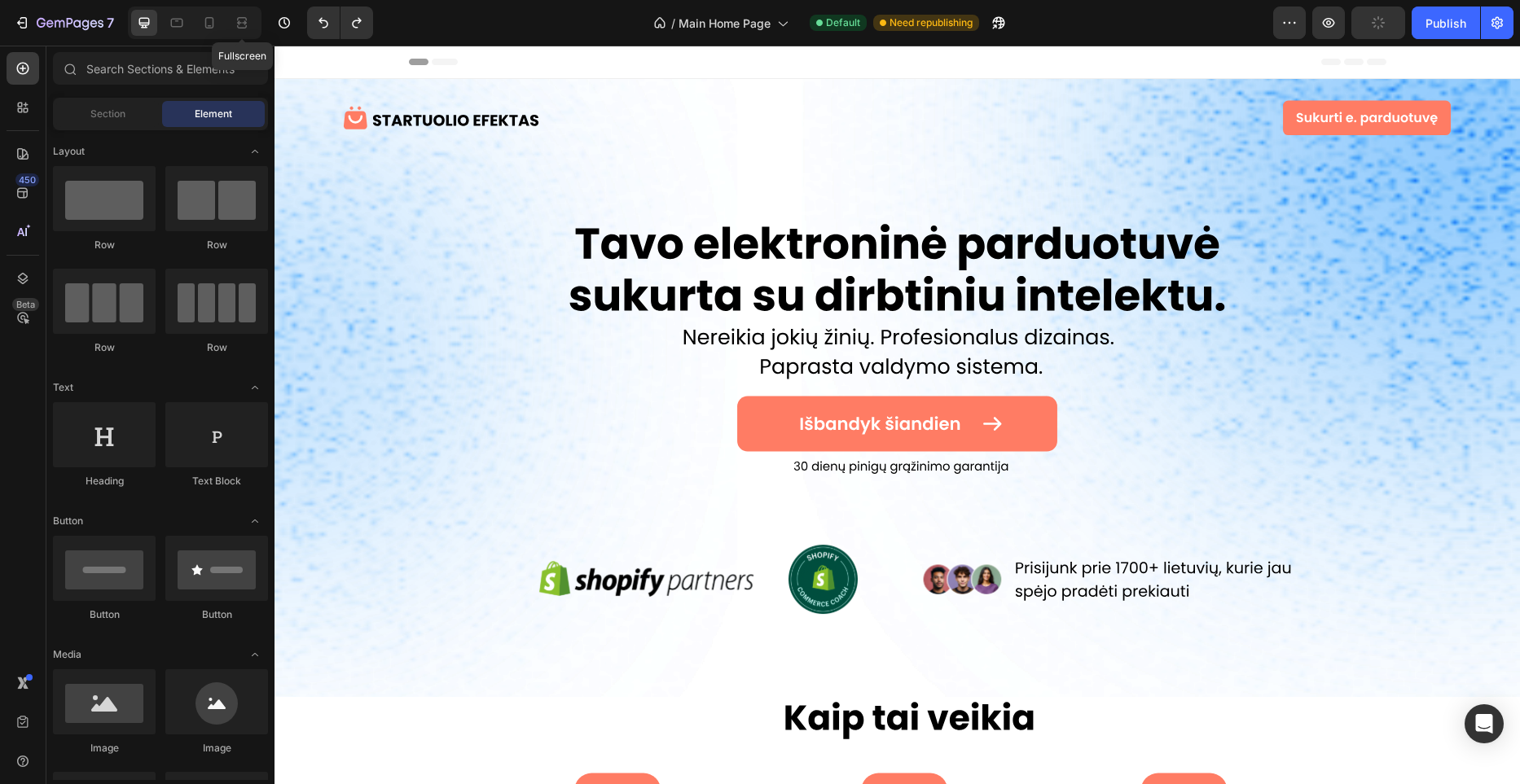
click at [229, 33] on div at bounding box center [242, 22] width 26 height 26
click at [236, 29] on icon at bounding box center [242, 22] width 16 height 16
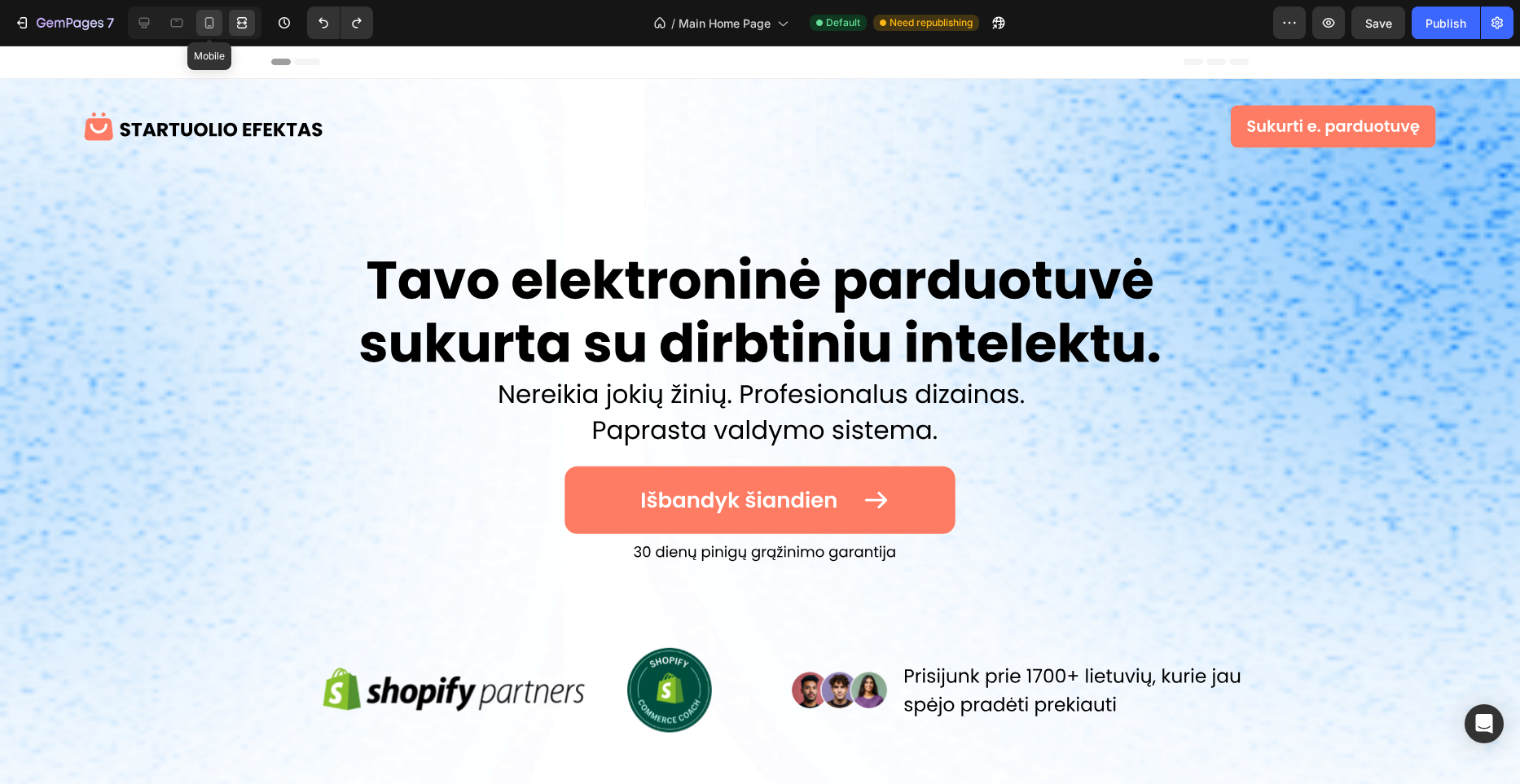
click at [200, 27] on div at bounding box center [210, 22] width 26 height 26
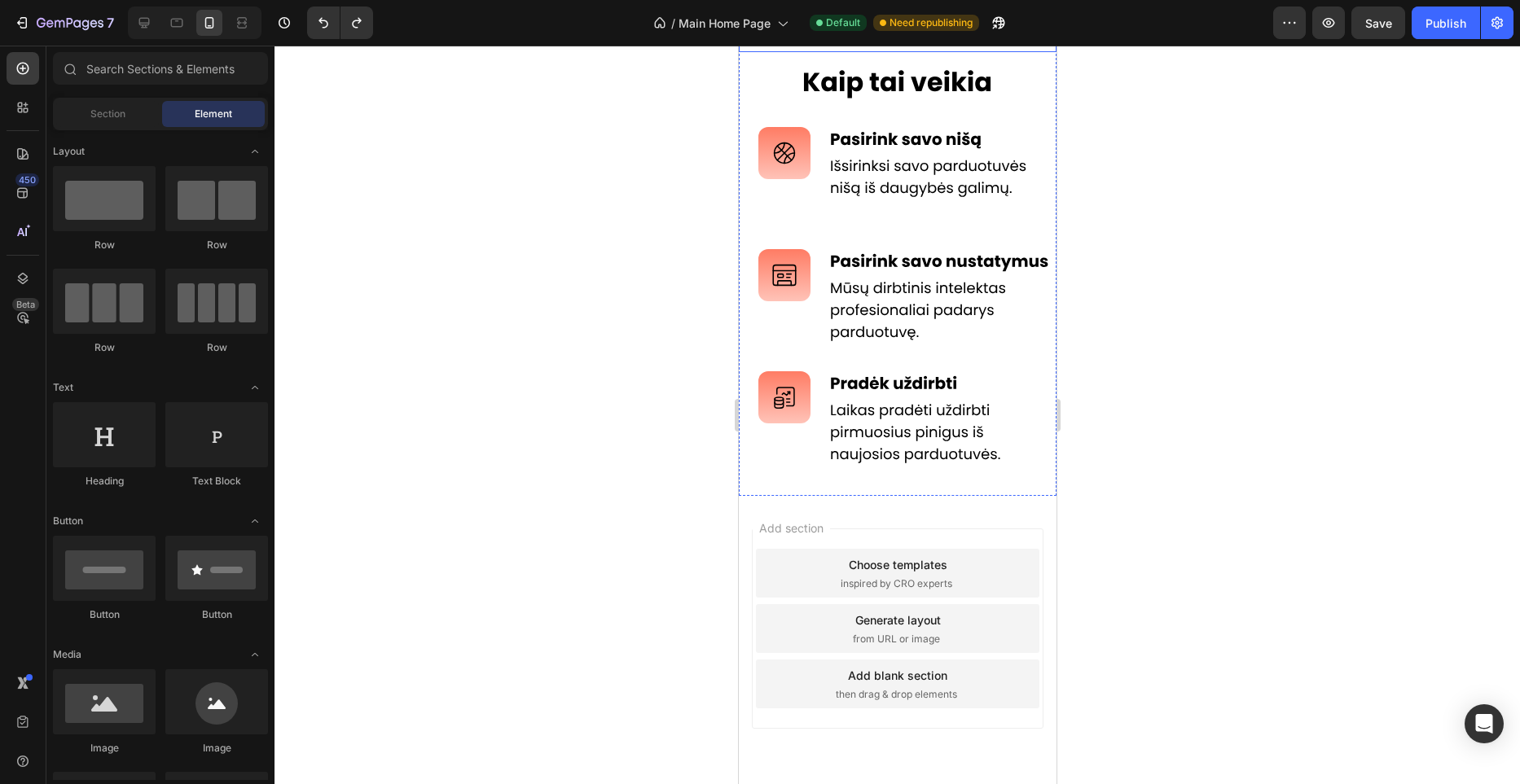
scroll to position [804, 0]
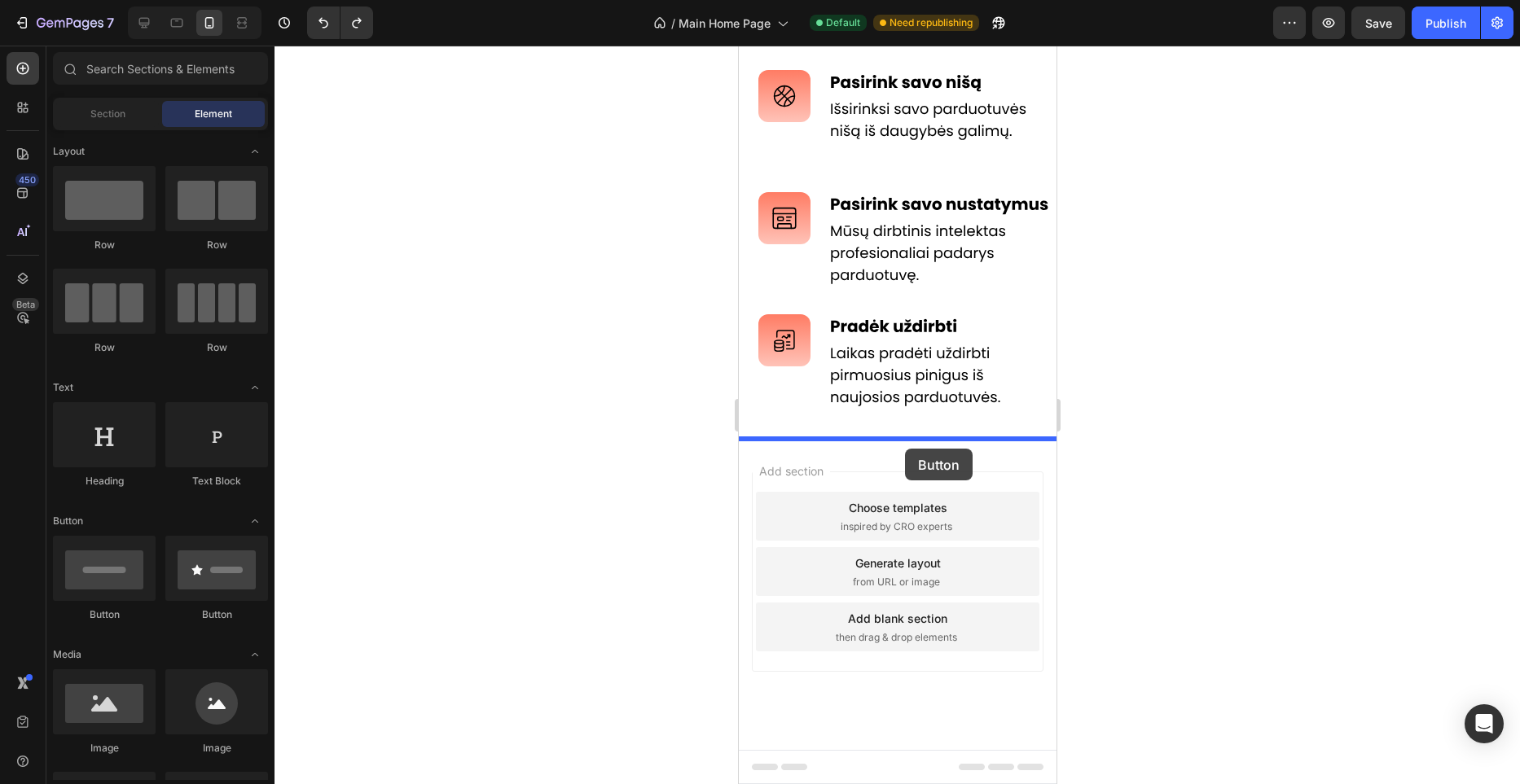
drag, startPoint x: 926, startPoint y: 614, endPoint x: 904, endPoint y: 448, distance: 167.5
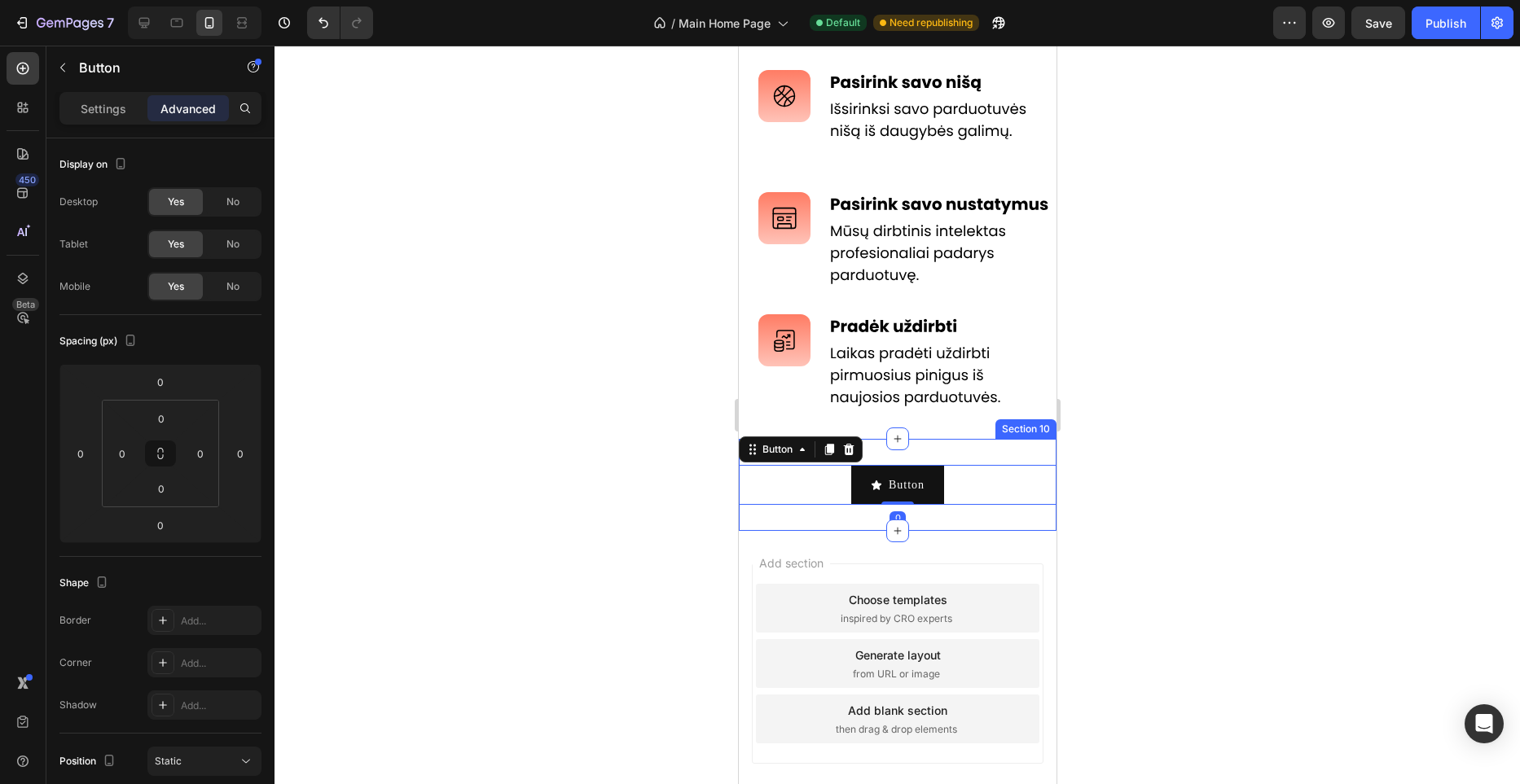
click at [960, 449] on div "Button Button 0 Section 10" at bounding box center [897, 485] width 318 height 92
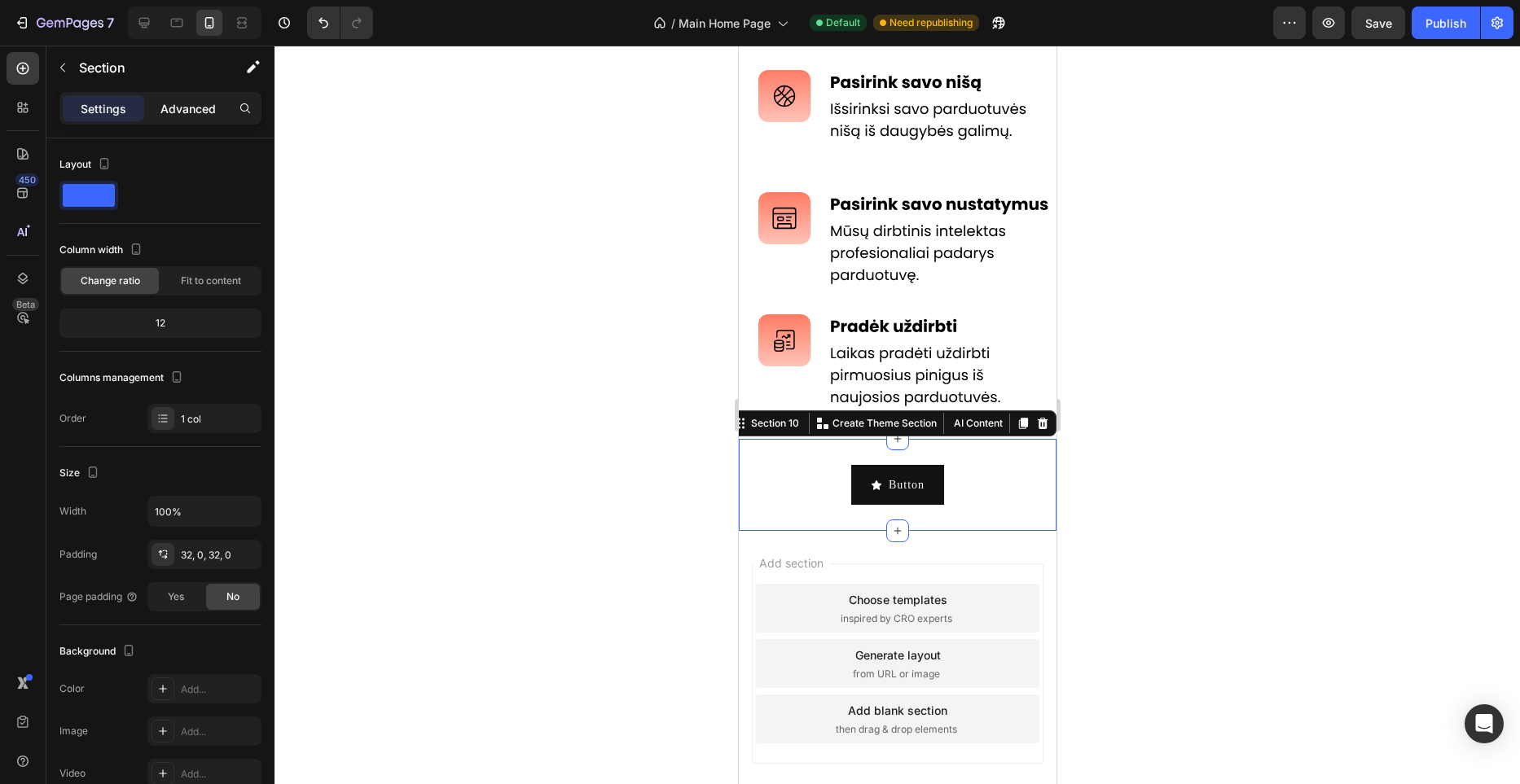
click at [187, 119] on div "Advanced" at bounding box center [187, 108] width 81 height 26
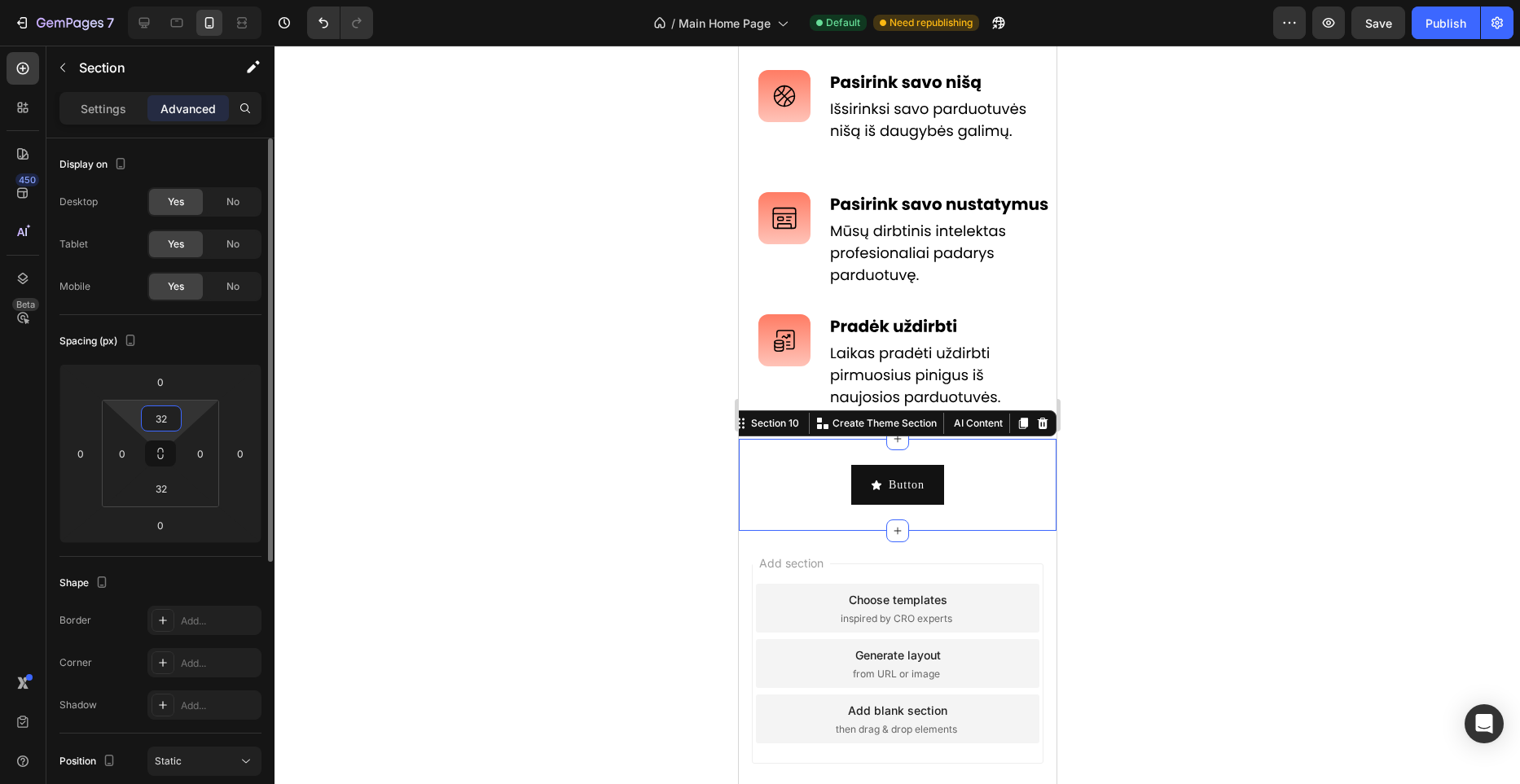
click at [175, 428] on input "32" at bounding box center [161, 419] width 33 height 24
click at [173, 422] on input "32" at bounding box center [161, 419] width 33 height 24
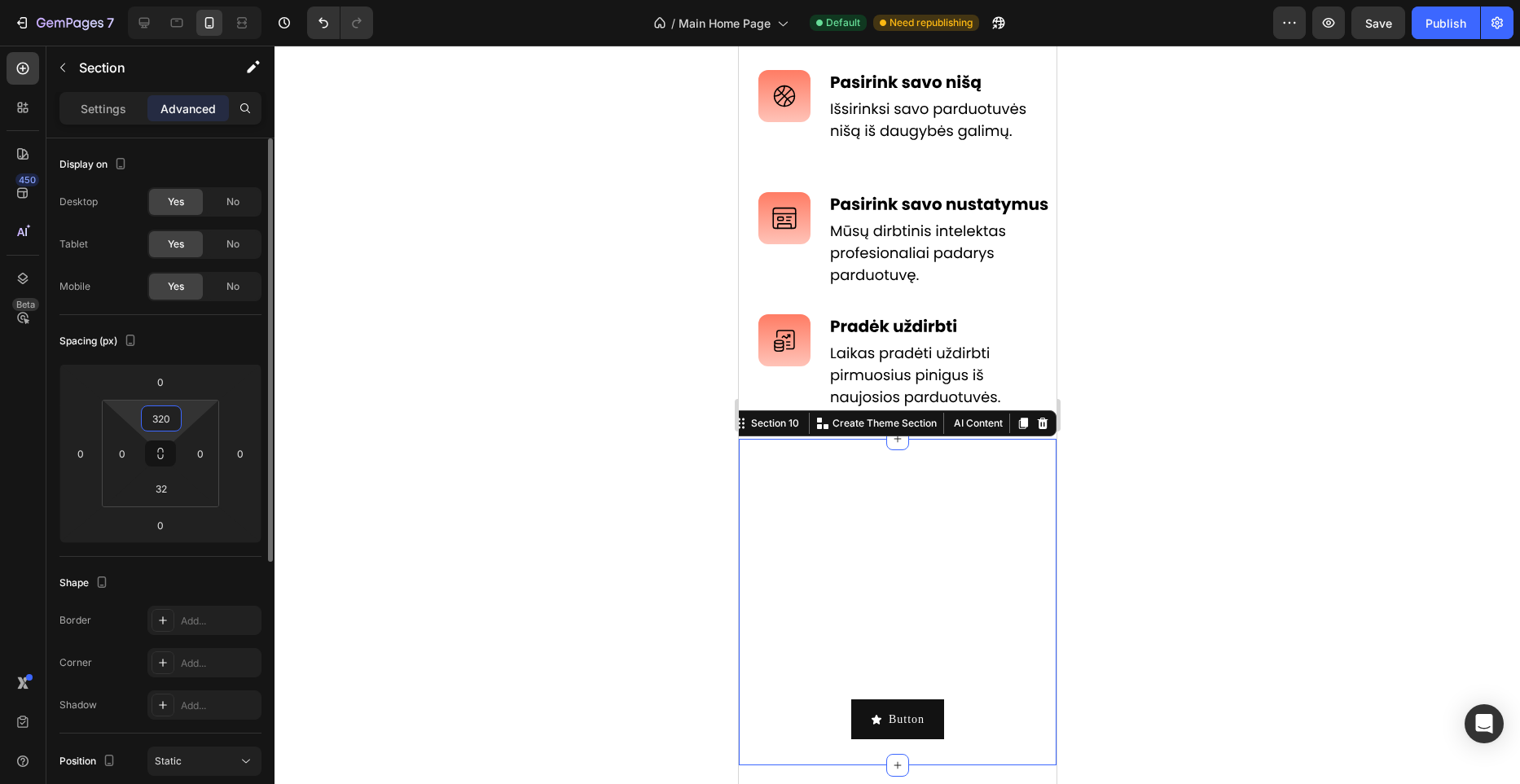
click at [173, 429] on input "320" at bounding box center [161, 419] width 33 height 24
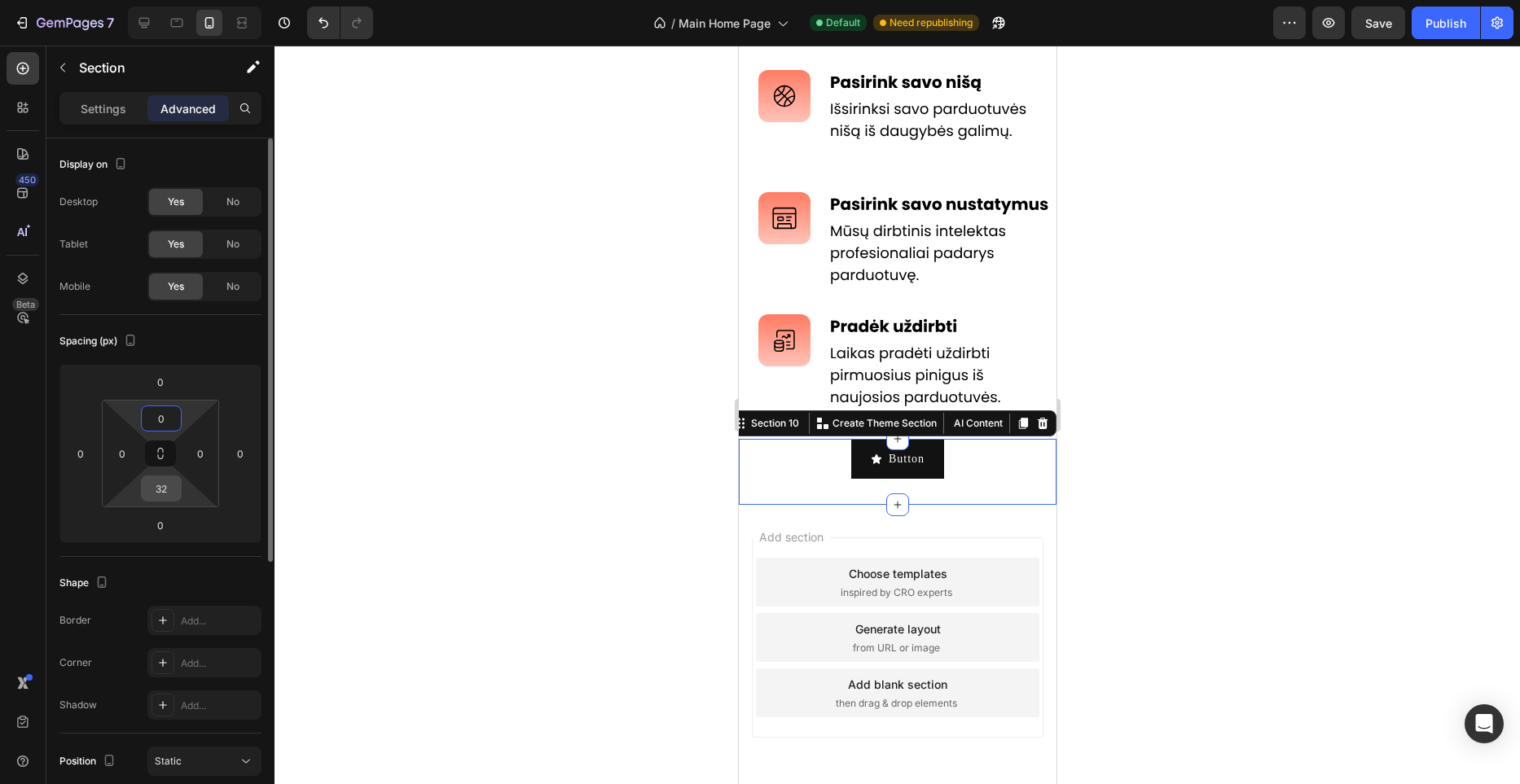
type input "0"
click at [171, 496] on input "32" at bounding box center [161, 488] width 33 height 24
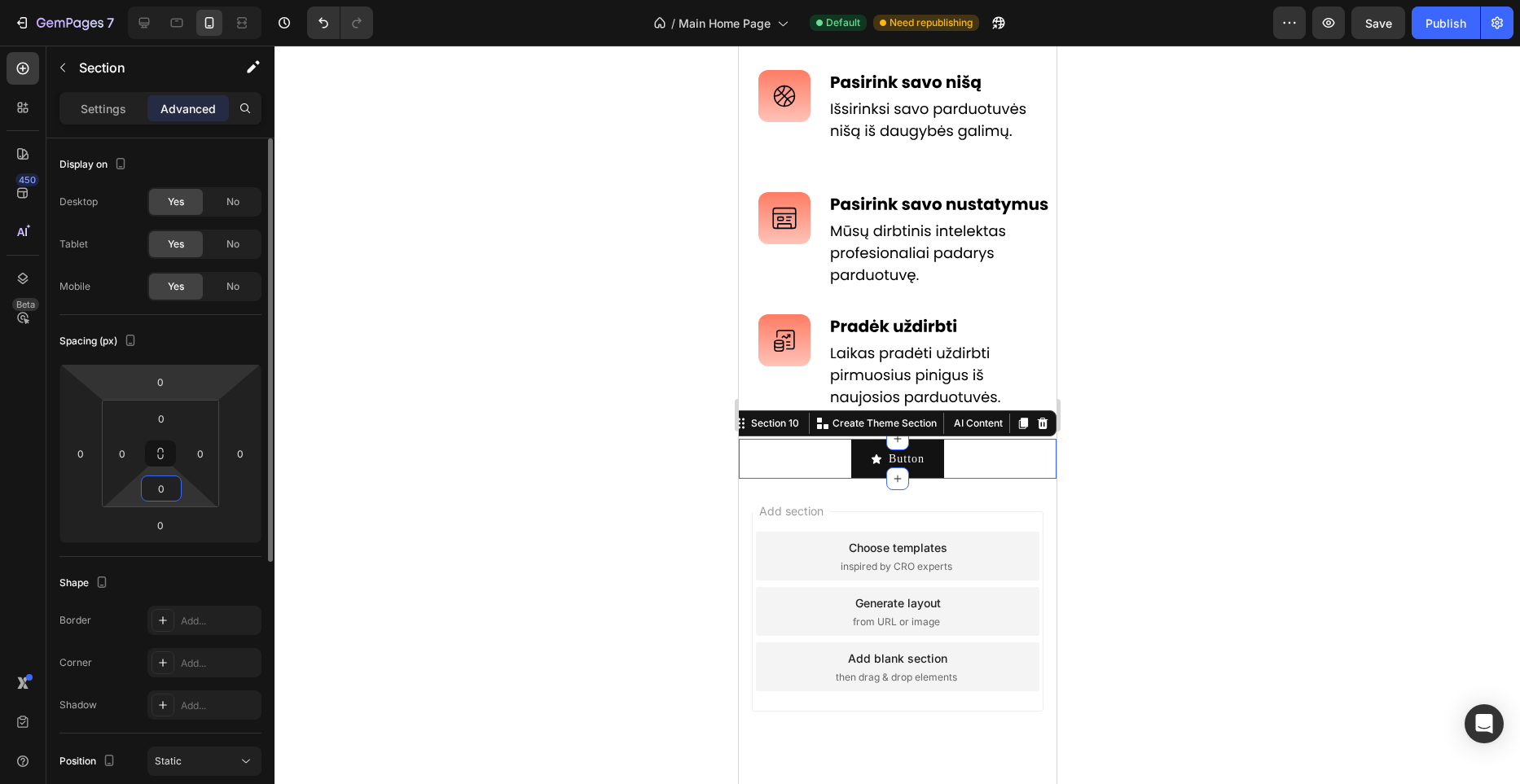
type input "0"
click at [219, 351] on div "Spacing (px)" at bounding box center [160, 341] width 202 height 26
click at [235, 243] on span "No" at bounding box center [233, 244] width 13 height 15
click at [234, 205] on span "No" at bounding box center [233, 202] width 13 height 15
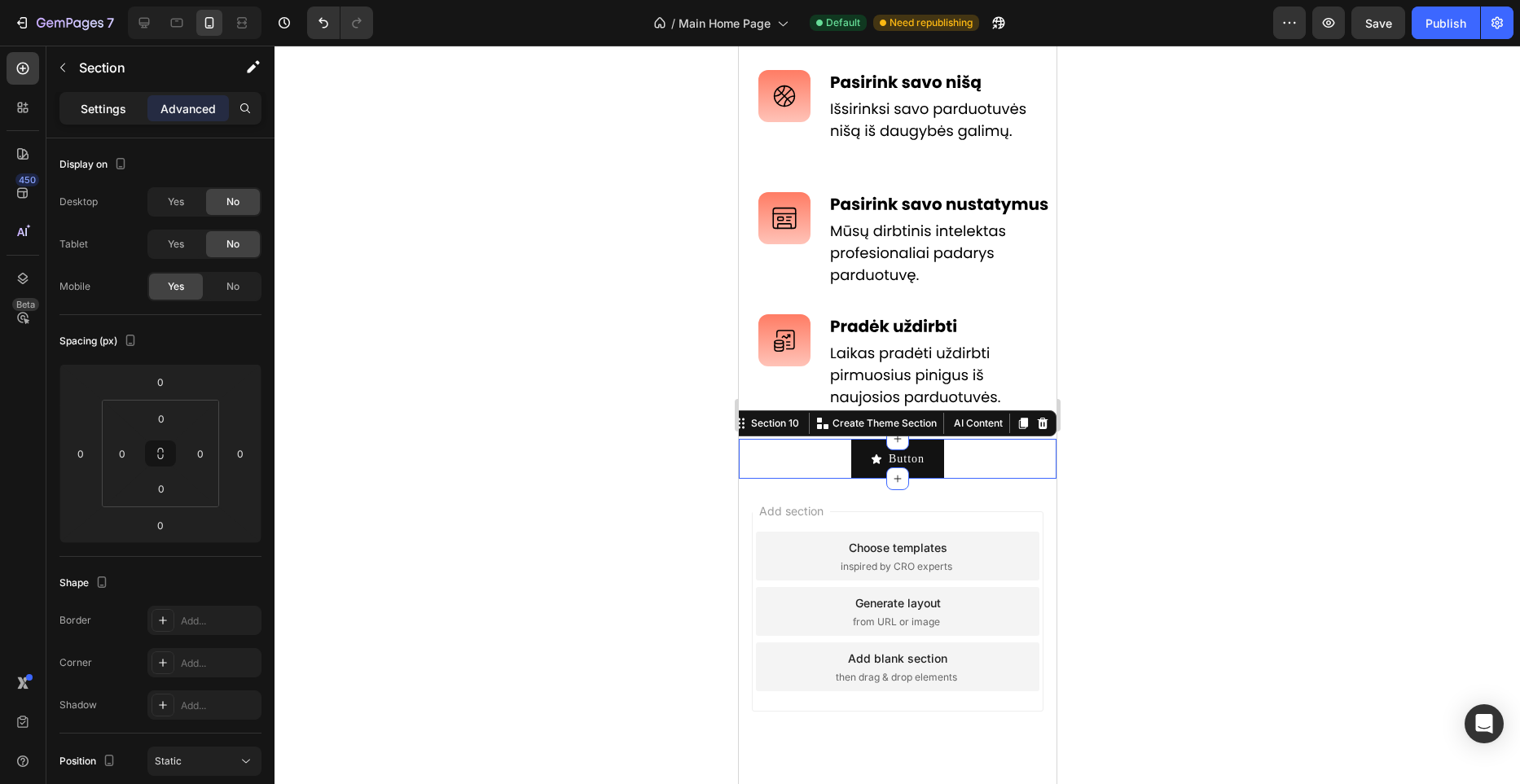
click at [106, 111] on p "Settings" at bounding box center [104, 108] width 46 height 17
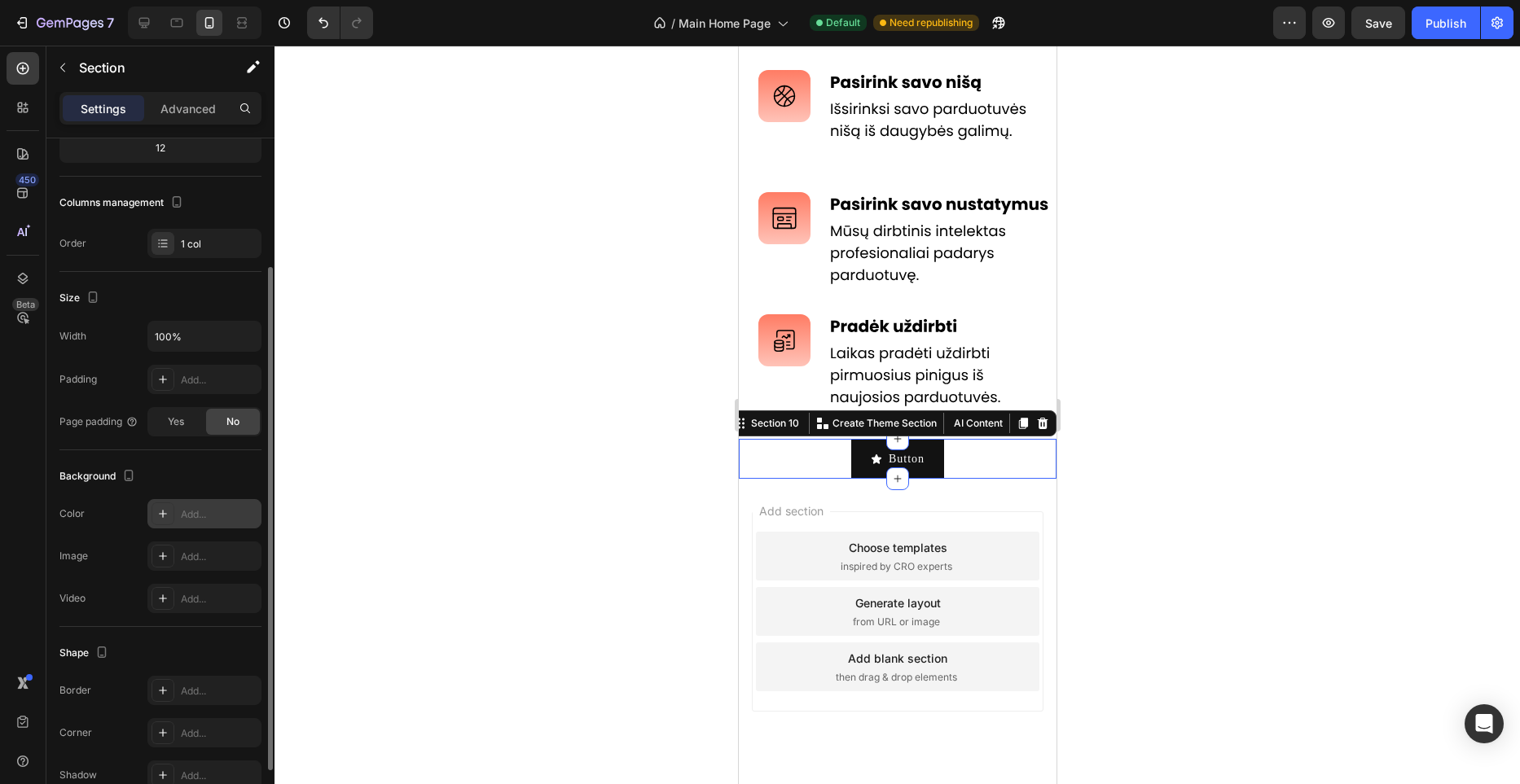
scroll to position [259, 0]
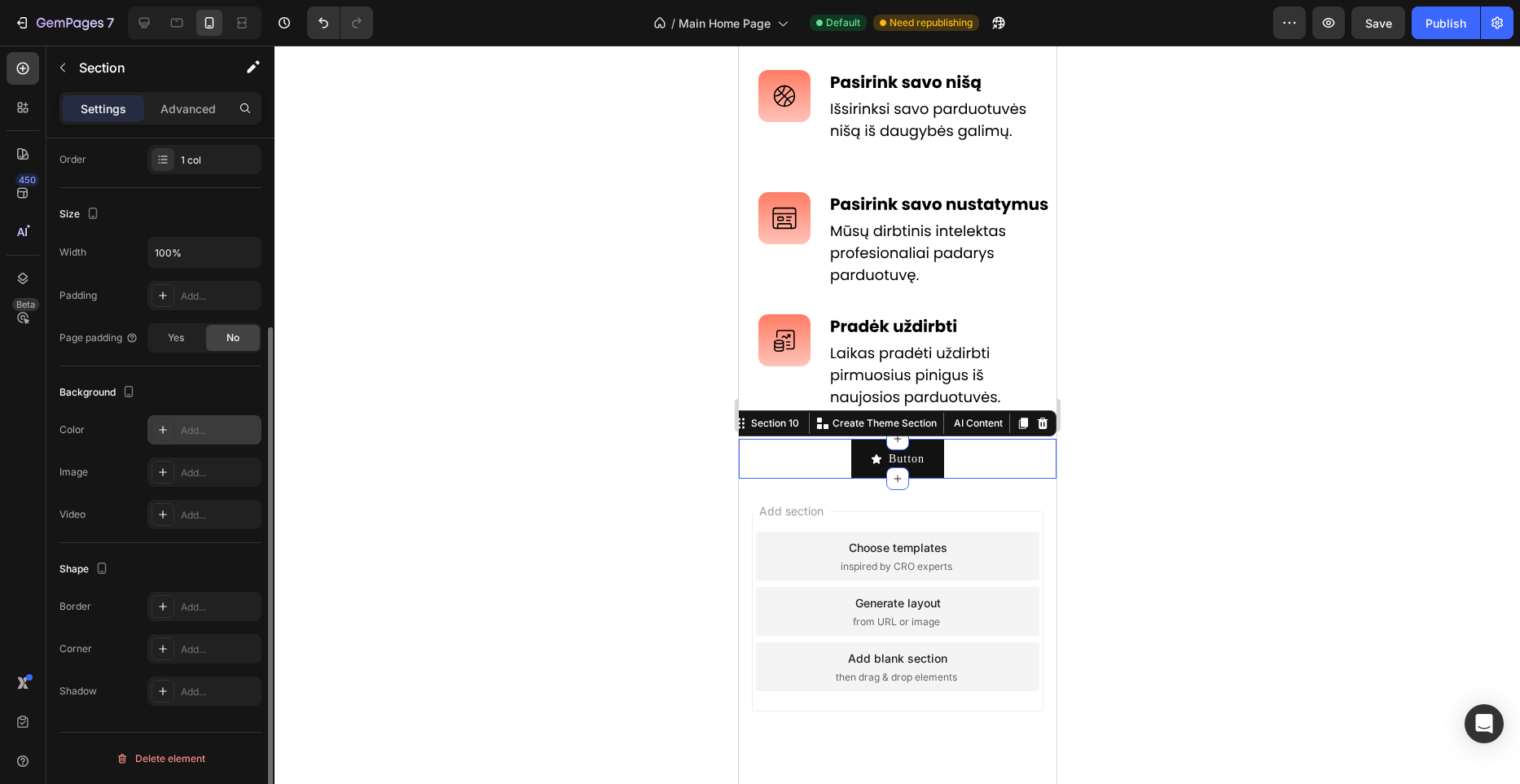
click at [217, 429] on div "Add..." at bounding box center [219, 431] width 76 height 15
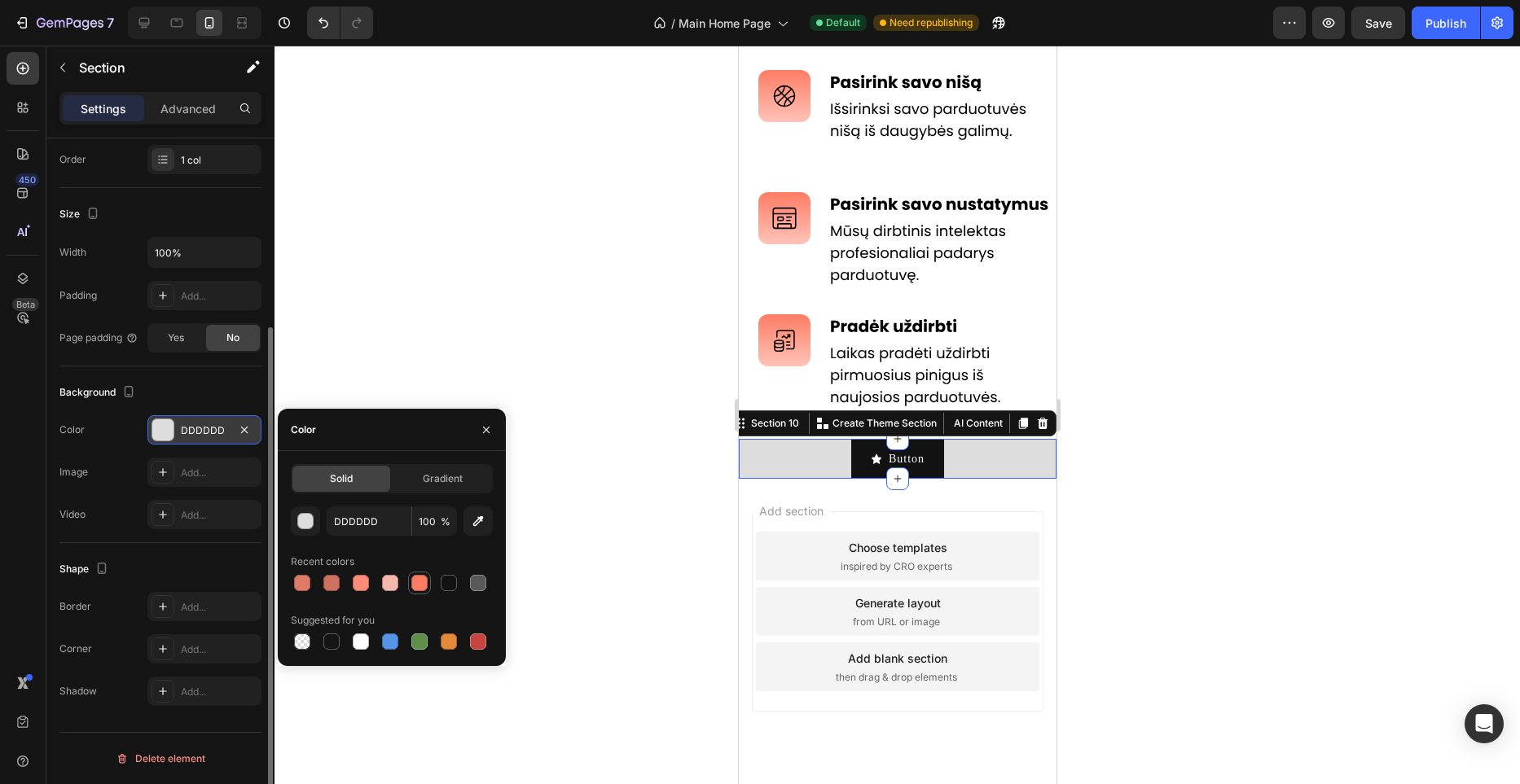
click at [413, 584] on div at bounding box center [419, 583] width 16 height 16
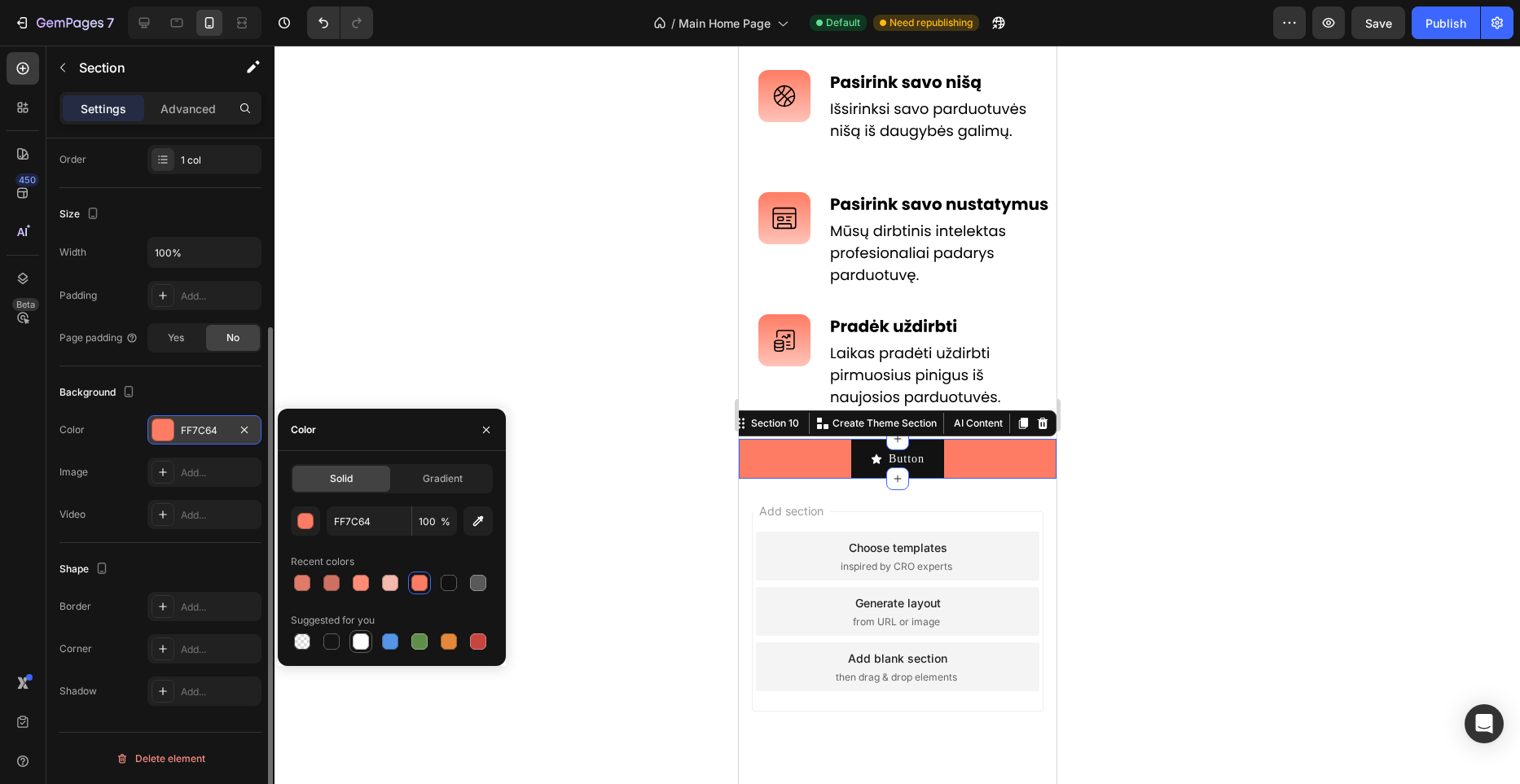
click at [359, 643] on div at bounding box center [360, 641] width 16 height 16
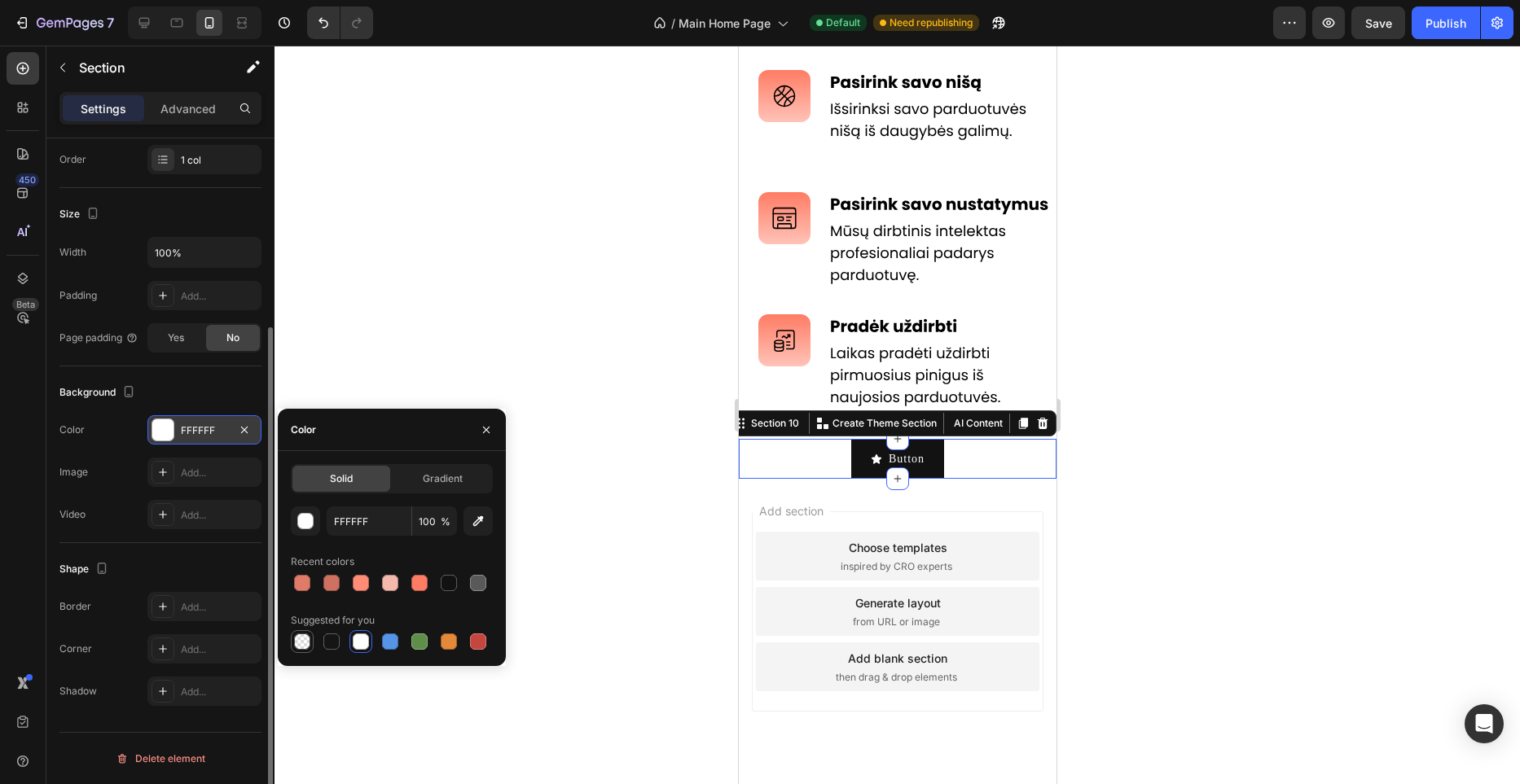
click at [305, 643] on div at bounding box center [301, 641] width 16 height 16
type input "000000"
type input "0"
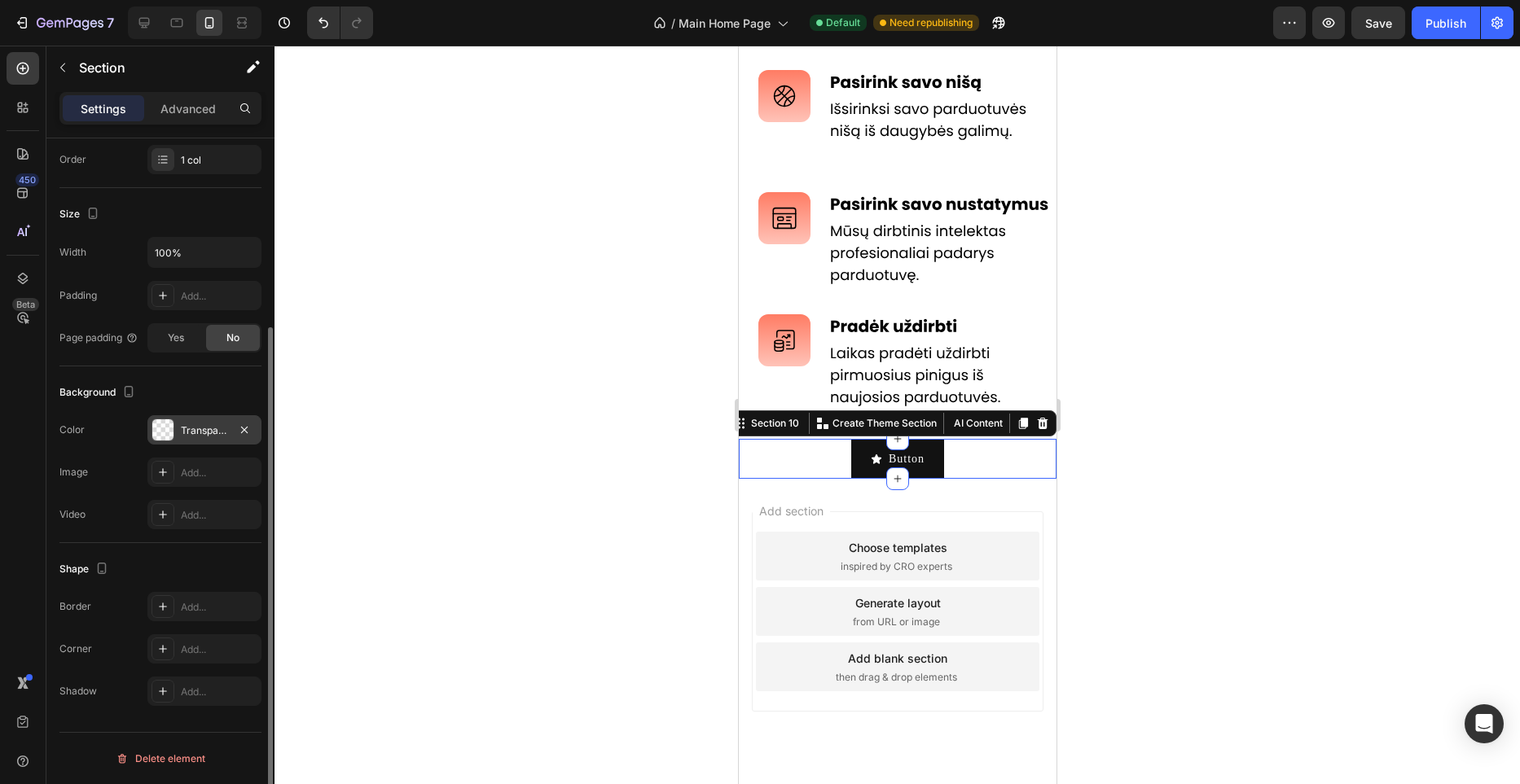
click at [245, 401] on div "Background" at bounding box center [160, 392] width 202 height 26
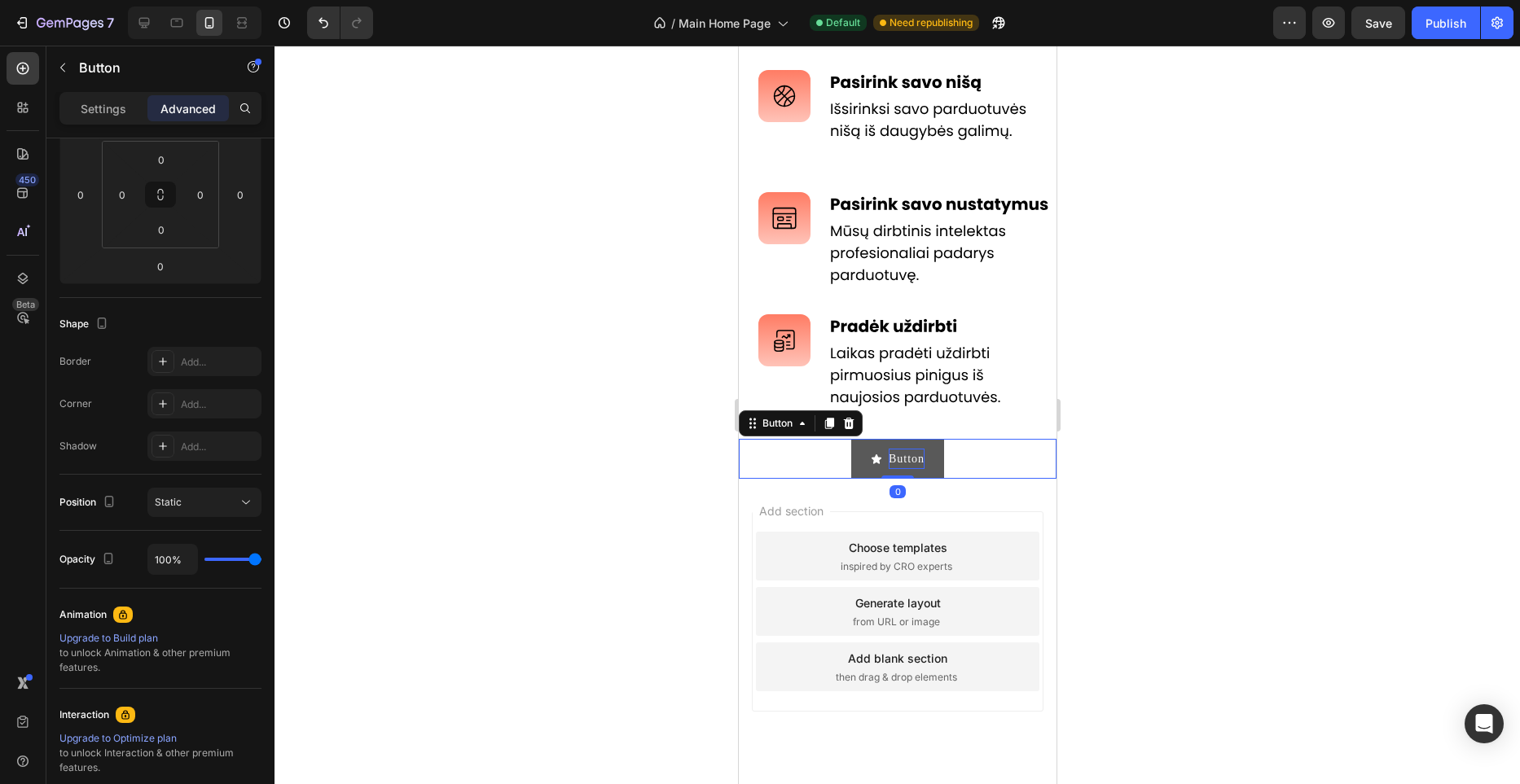
click at [922, 455] on p "Button" at bounding box center [905, 459] width 35 height 21
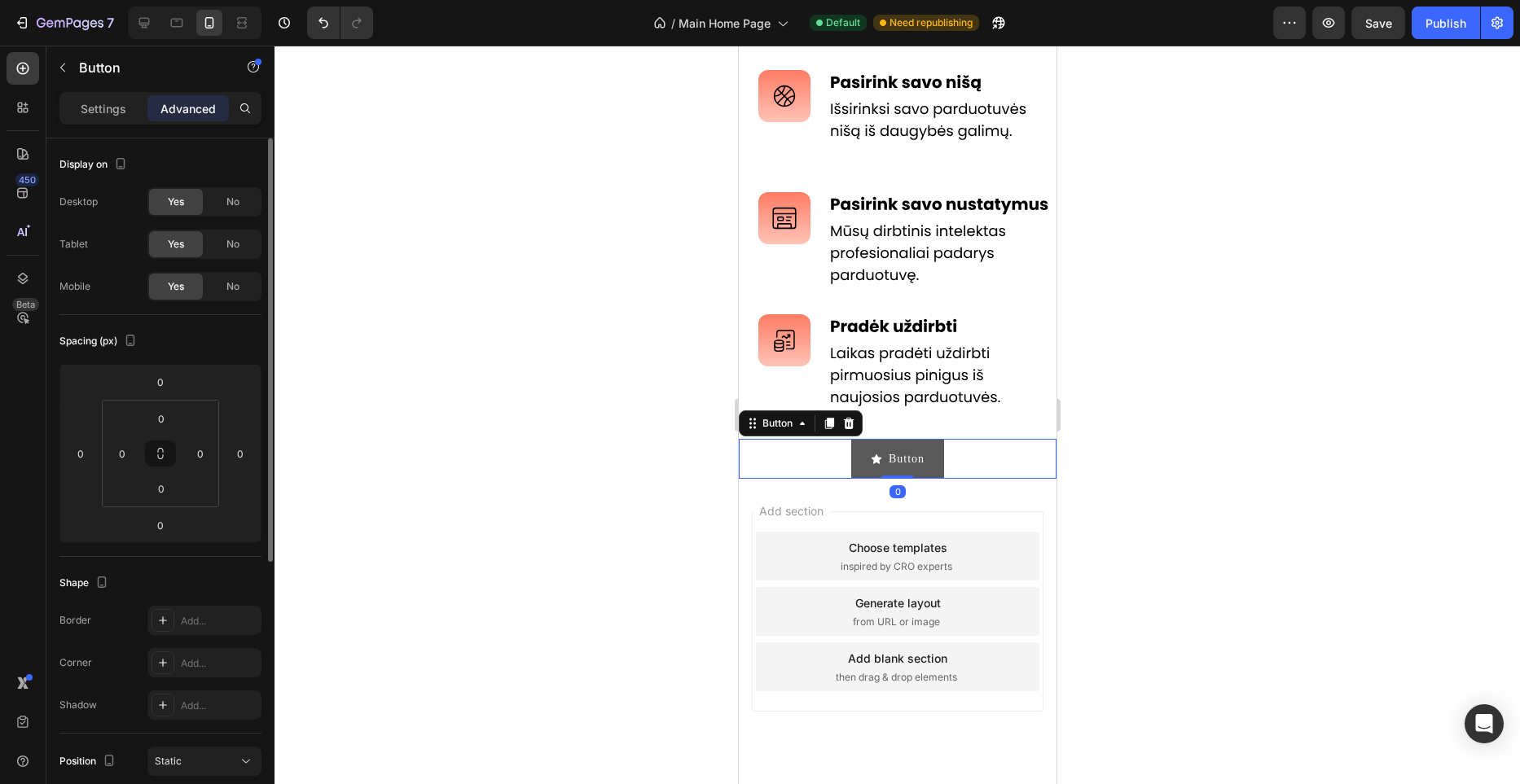
click at [931, 454] on button "Button" at bounding box center [897, 459] width 93 height 40
click at [239, 245] on span "No" at bounding box center [233, 244] width 13 height 15
click at [239, 208] on span "No" at bounding box center [233, 202] width 13 height 15
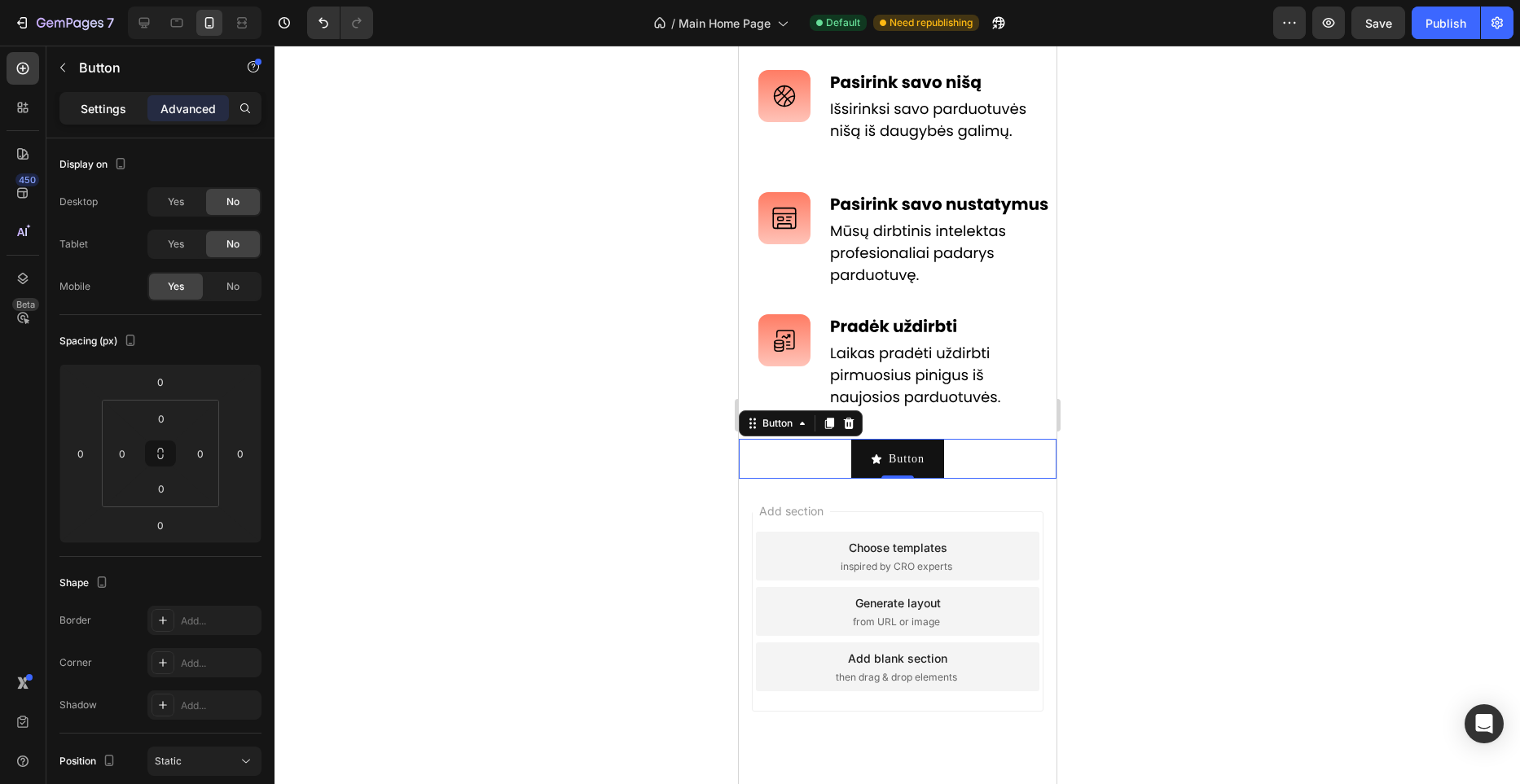
click at [126, 118] on div "Settings" at bounding box center [103, 108] width 81 height 26
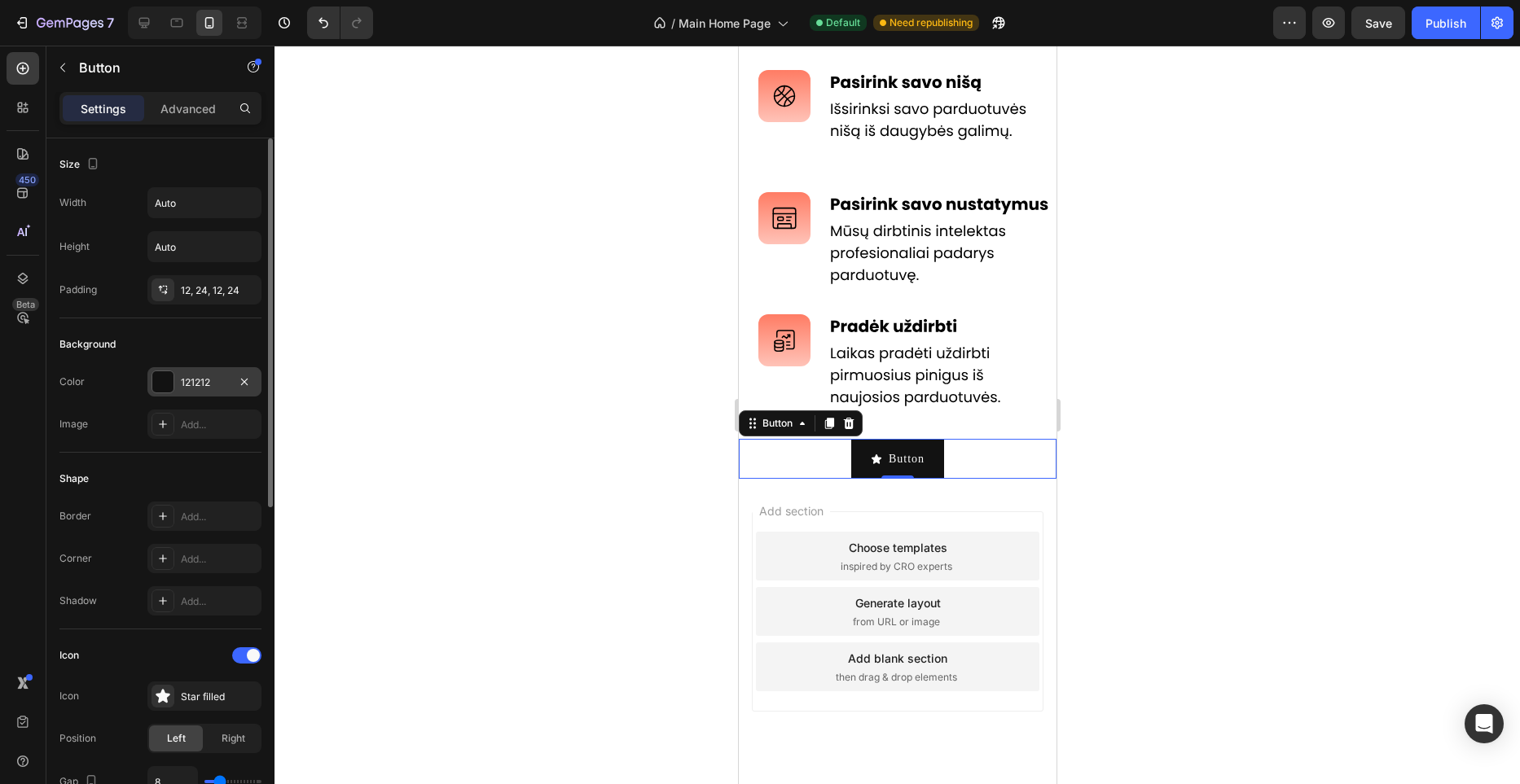
click at [171, 375] on div at bounding box center [162, 381] width 21 height 21
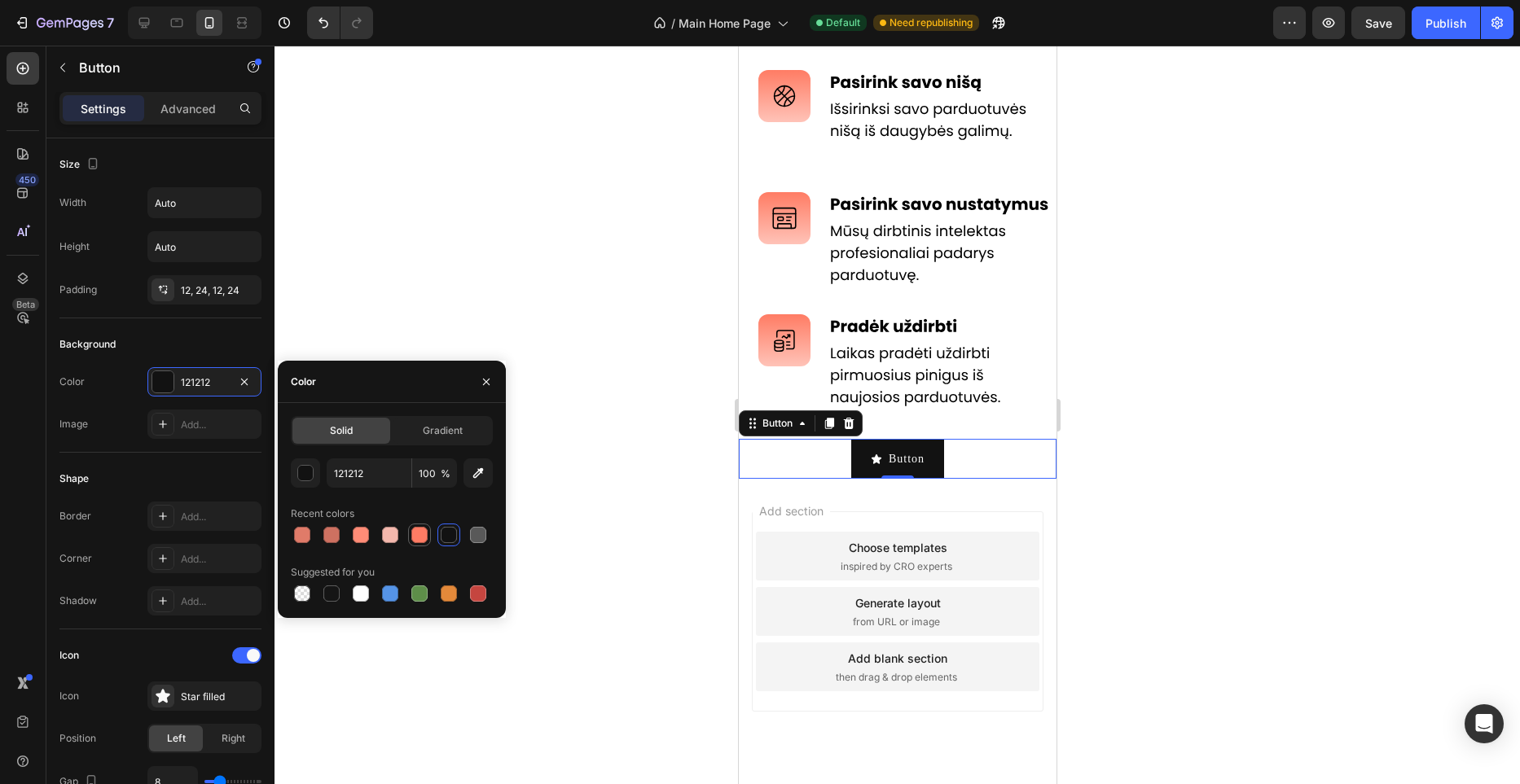
click at [423, 535] on div at bounding box center [419, 534] width 16 height 16
type input "FF7C64"
click at [369, 478] on input "FF7C64" at bounding box center [368, 473] width 85 height 29
click at [393, 455] on div "Solid Gradient FF7C64 100 % Recent colors Suggested for you" at bounding box center [392, 510] width 202 height 189
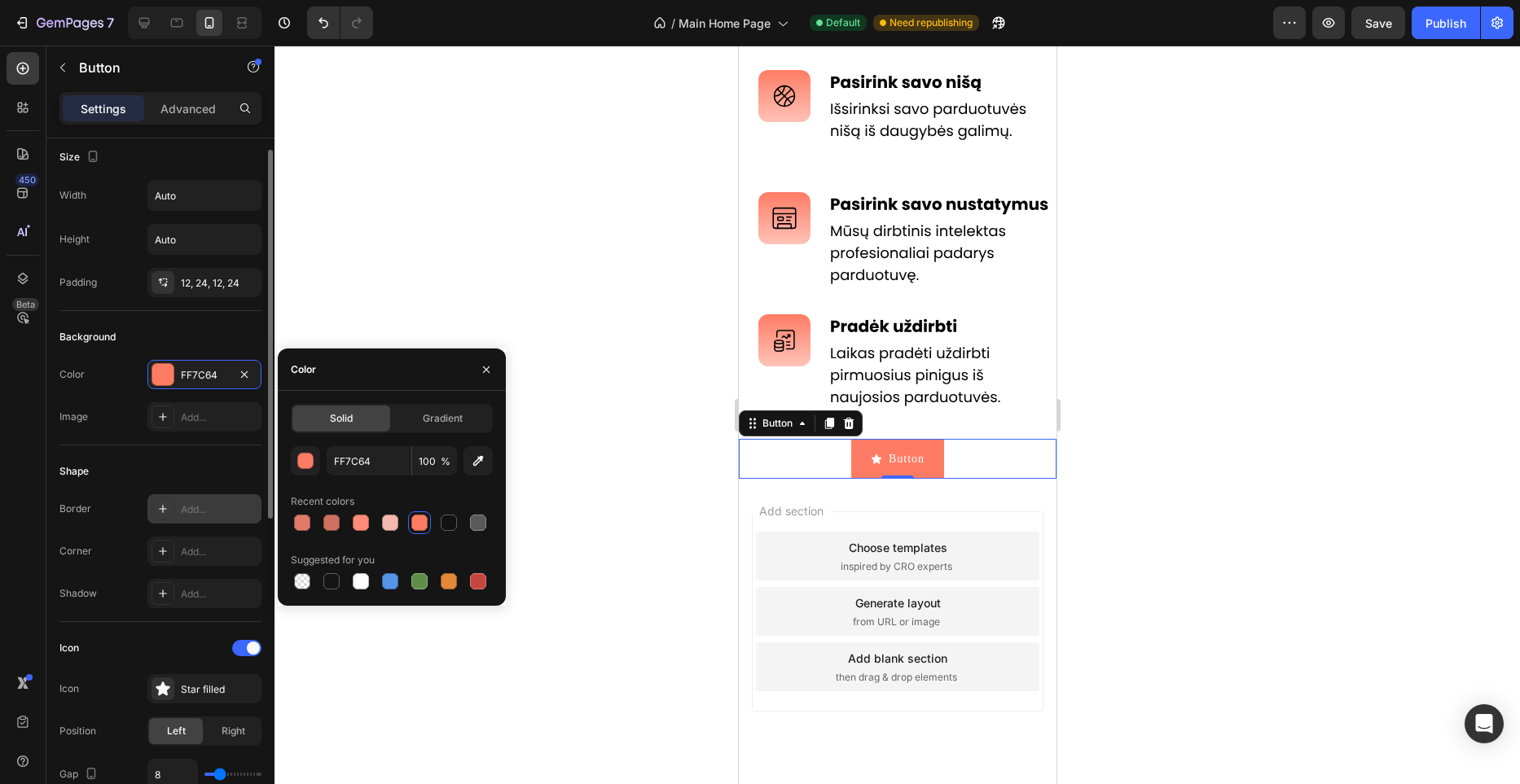
scroll to position [12, 0]
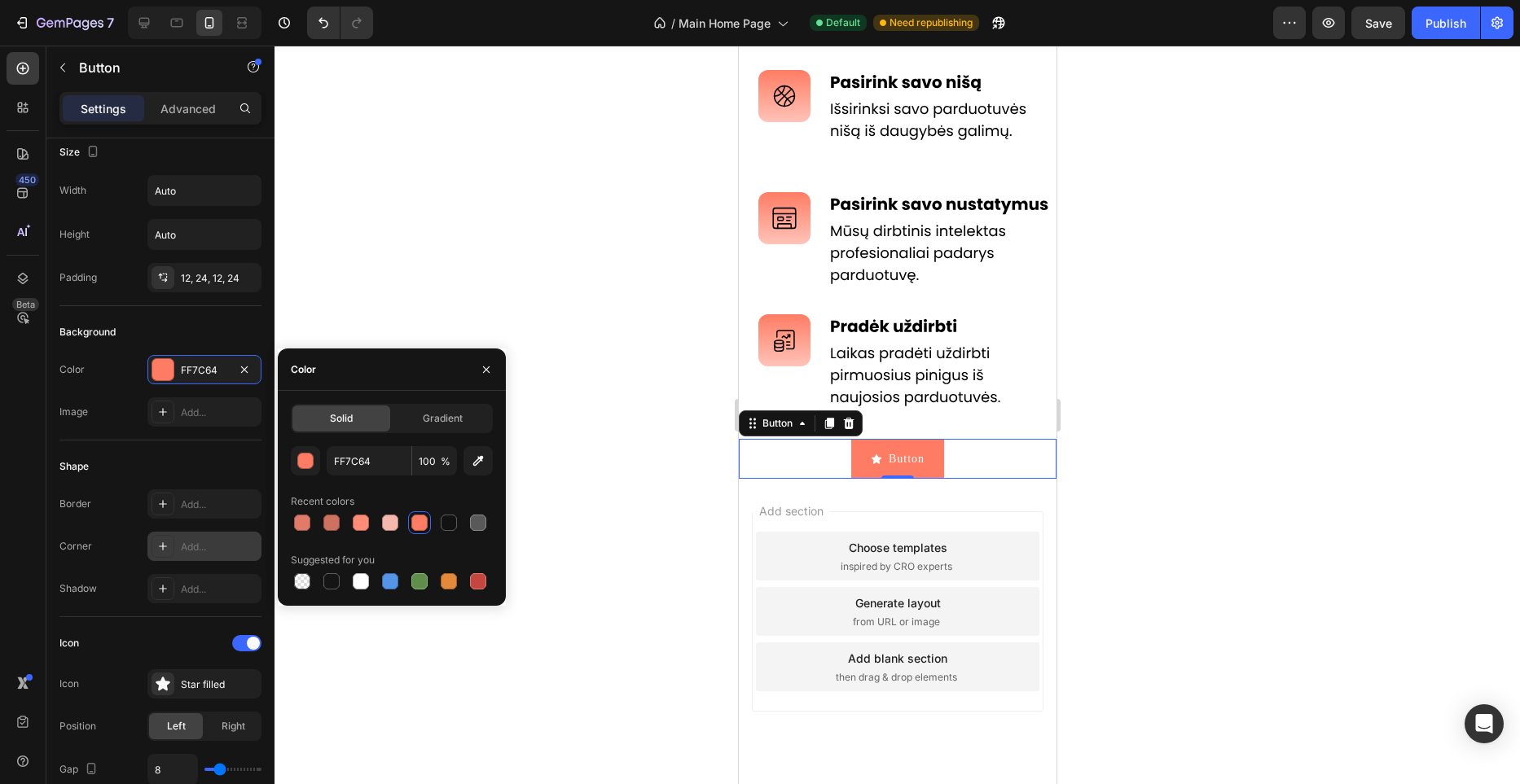
click at [220, 543] on div "Add..." at bounding box center [219, 547] width 76 height 15
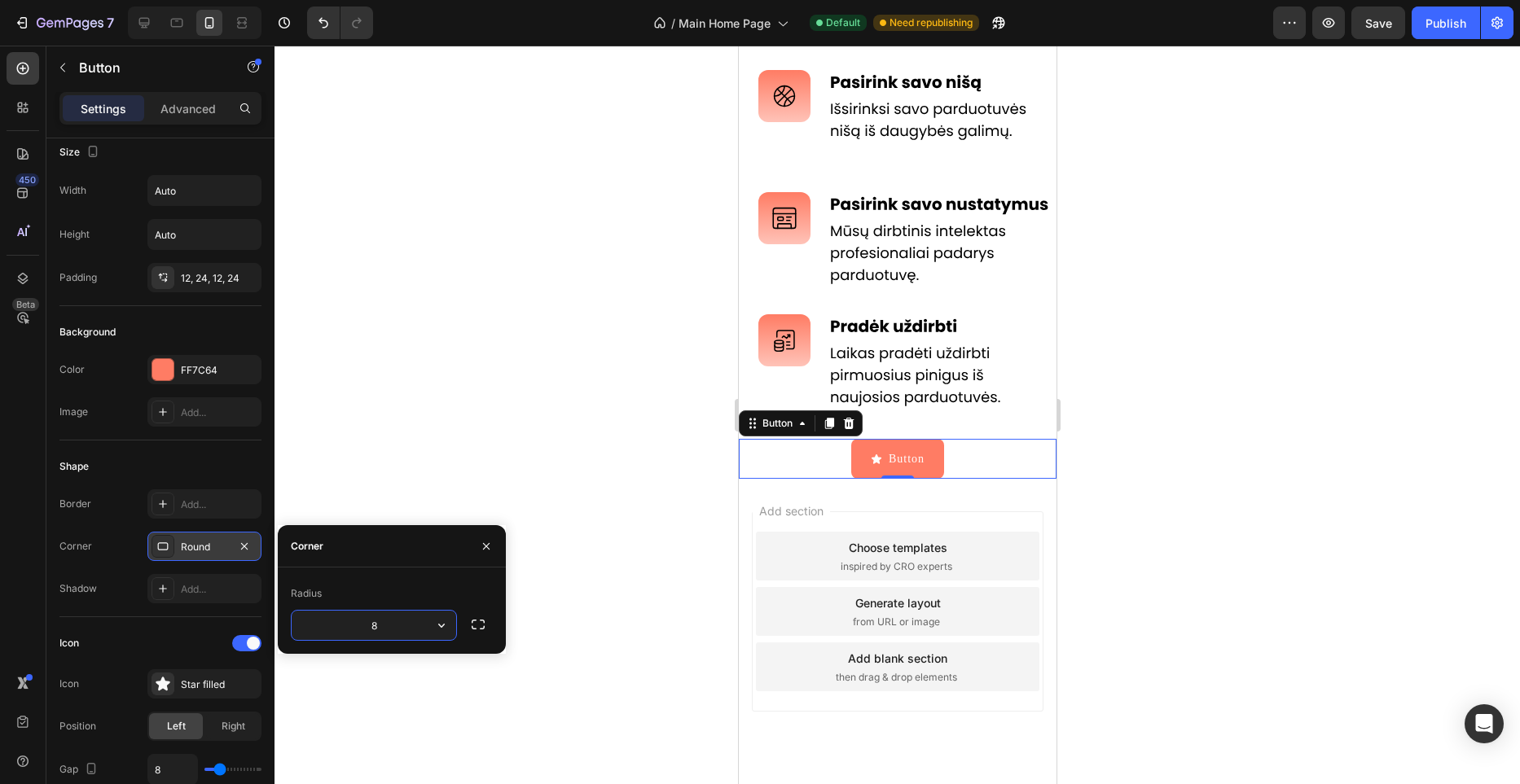
type input "2"
type input "12"
click at [127, 532] on div "Corner 12, 12, 12, 12" at bounding box center [160, 546] width 202 height 29
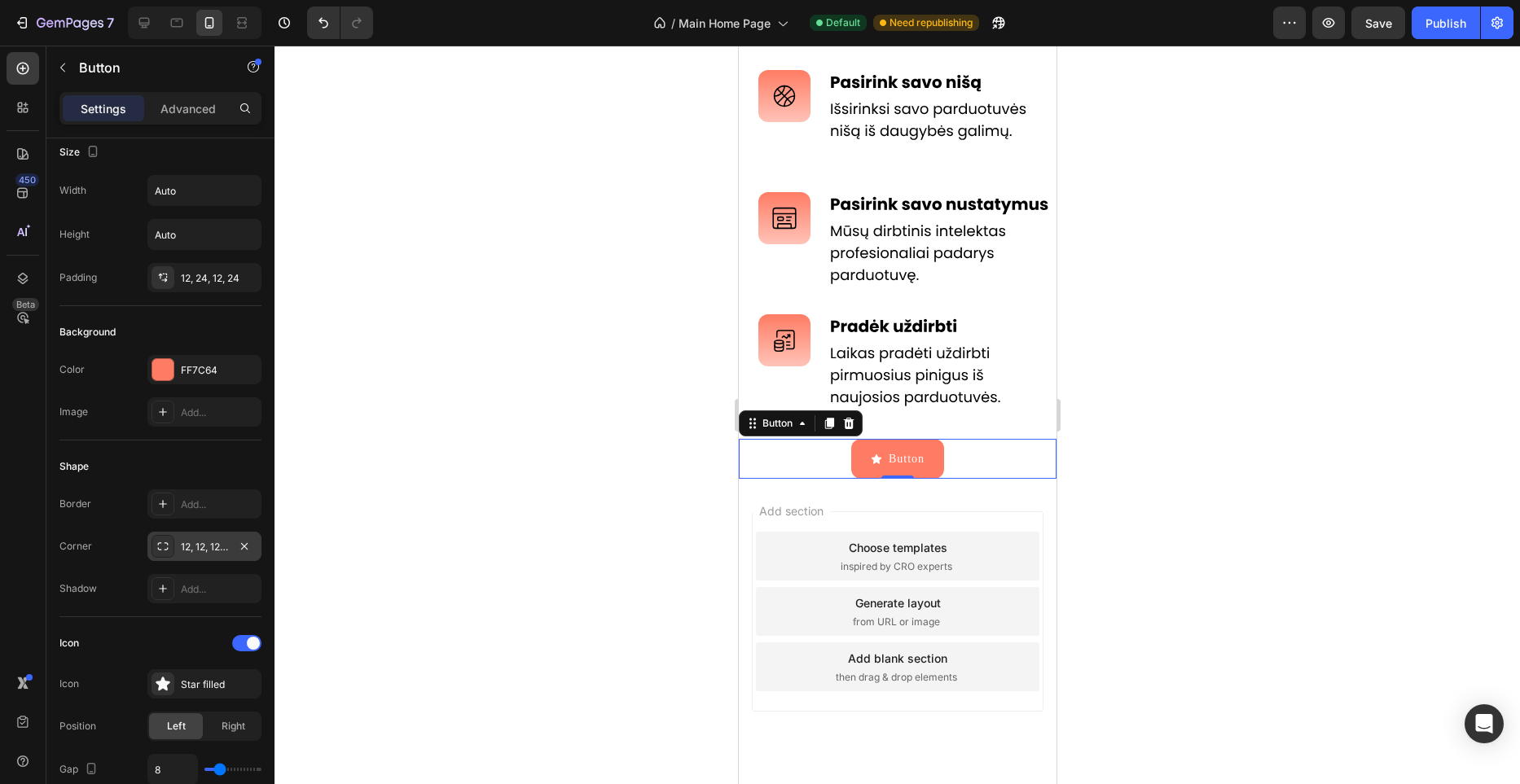
scroll to position [0, 0]
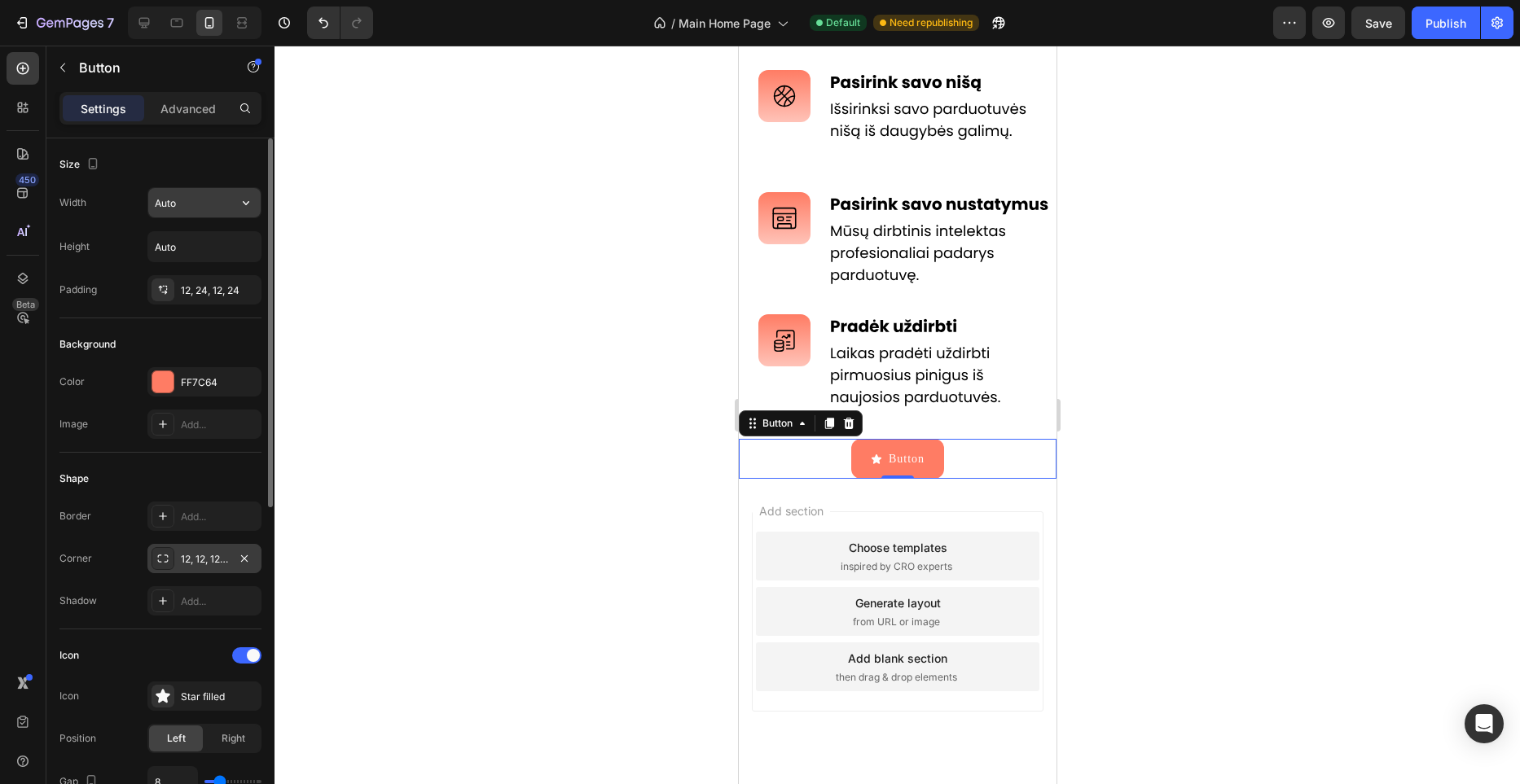
click at [195, 202] on input "Auto" at bounding box center [204, 202] width 113 height 29
paste input "326"
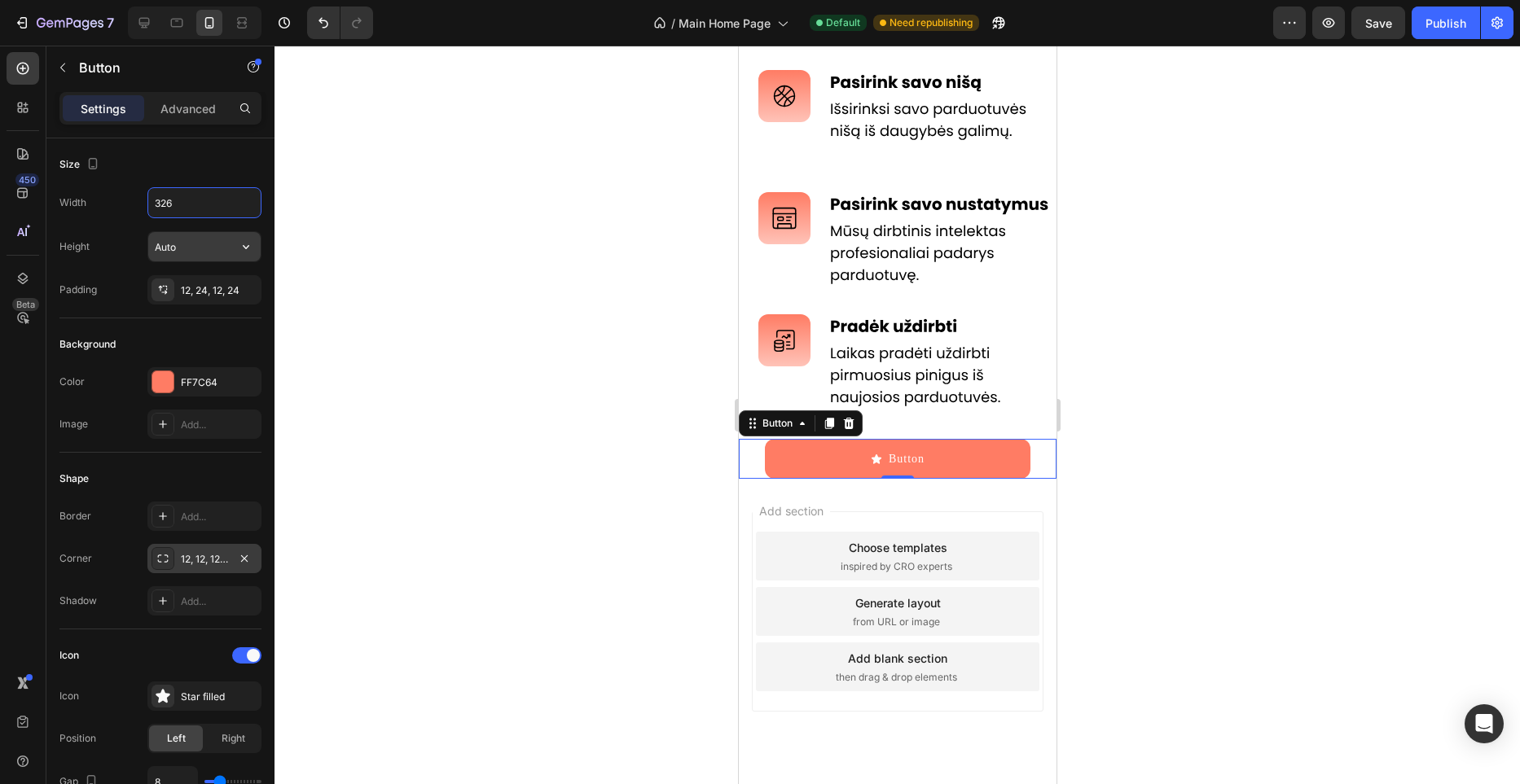
type input "326"
click at [191, 244] on input "Auto" at bounding box center [204, 246] width 113 height 29
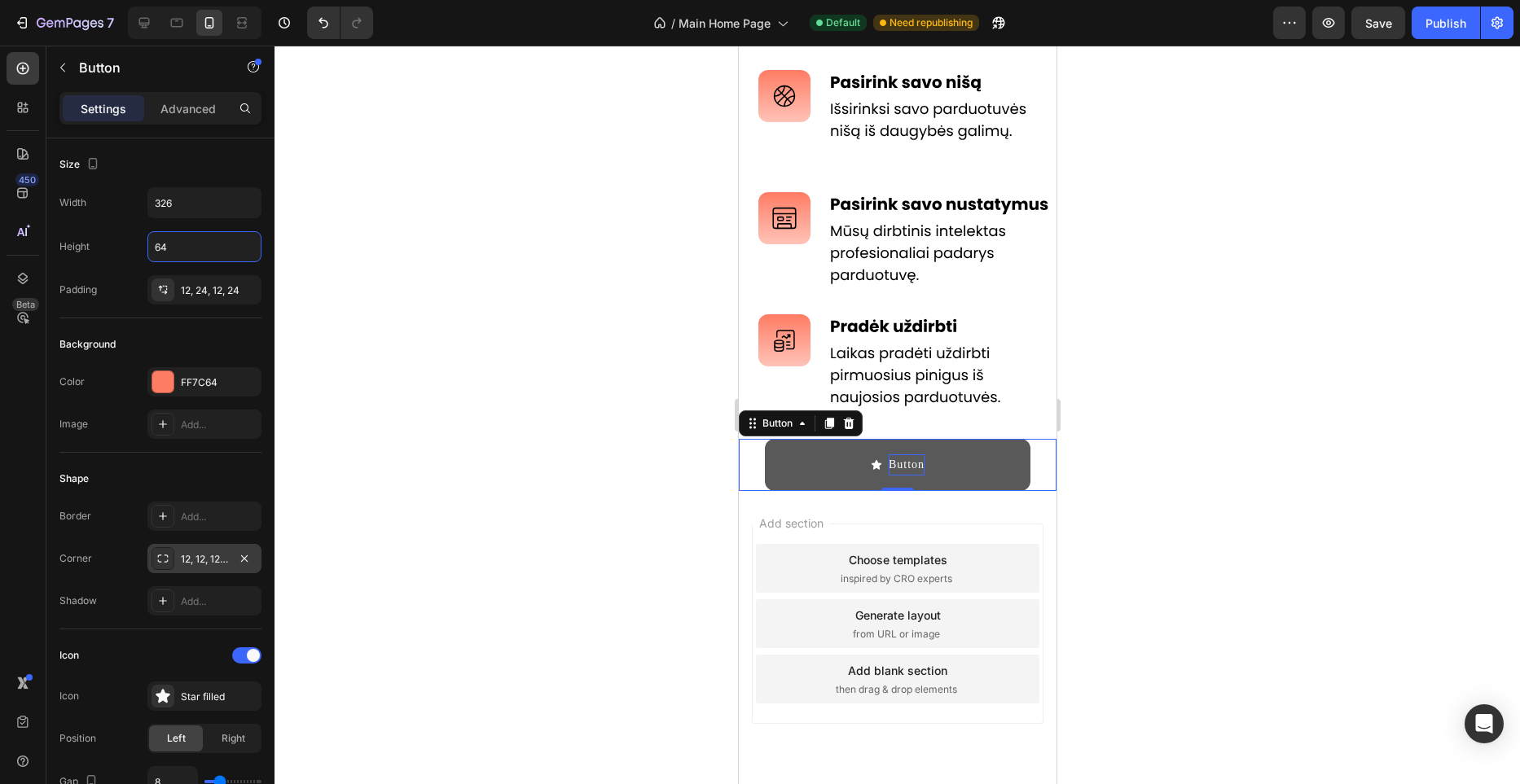
type input "64"
click at [919, 467] on p "Button" at bounding box center [905, 465] width 35 height 21
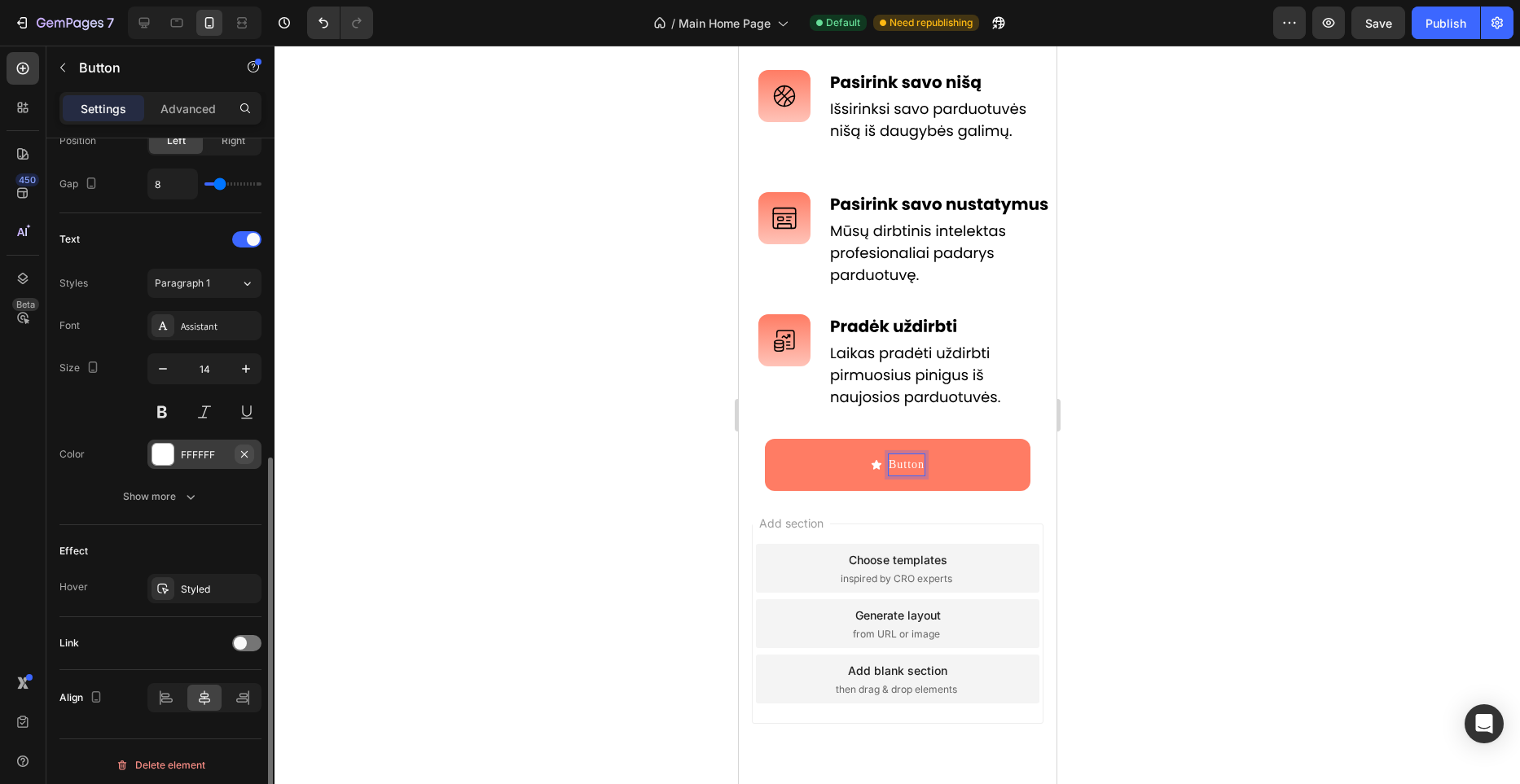
scroll to position [604, 0]
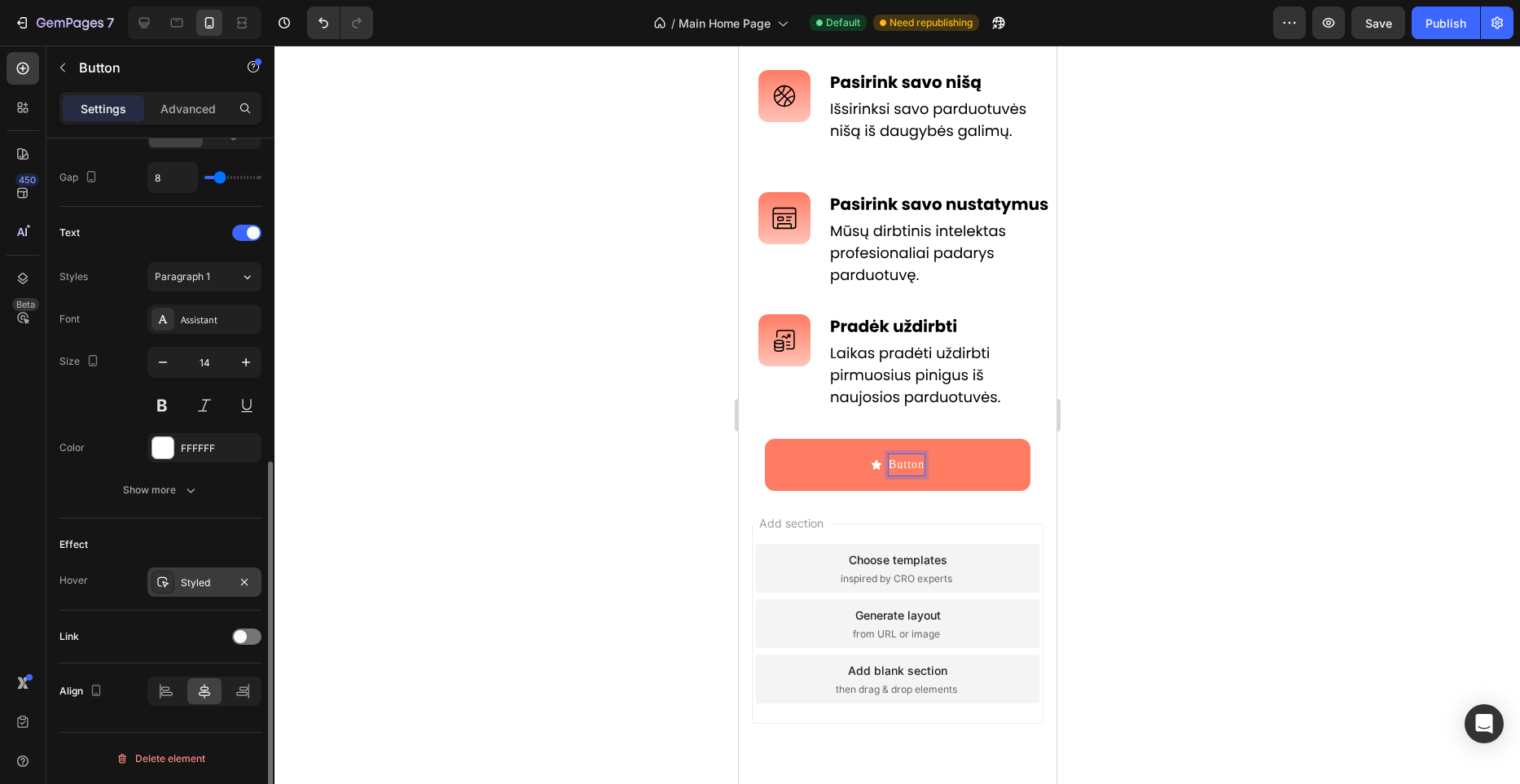
click at [201, 584] on div "Styled" at bounding box center [204, 584] width 48 height 15
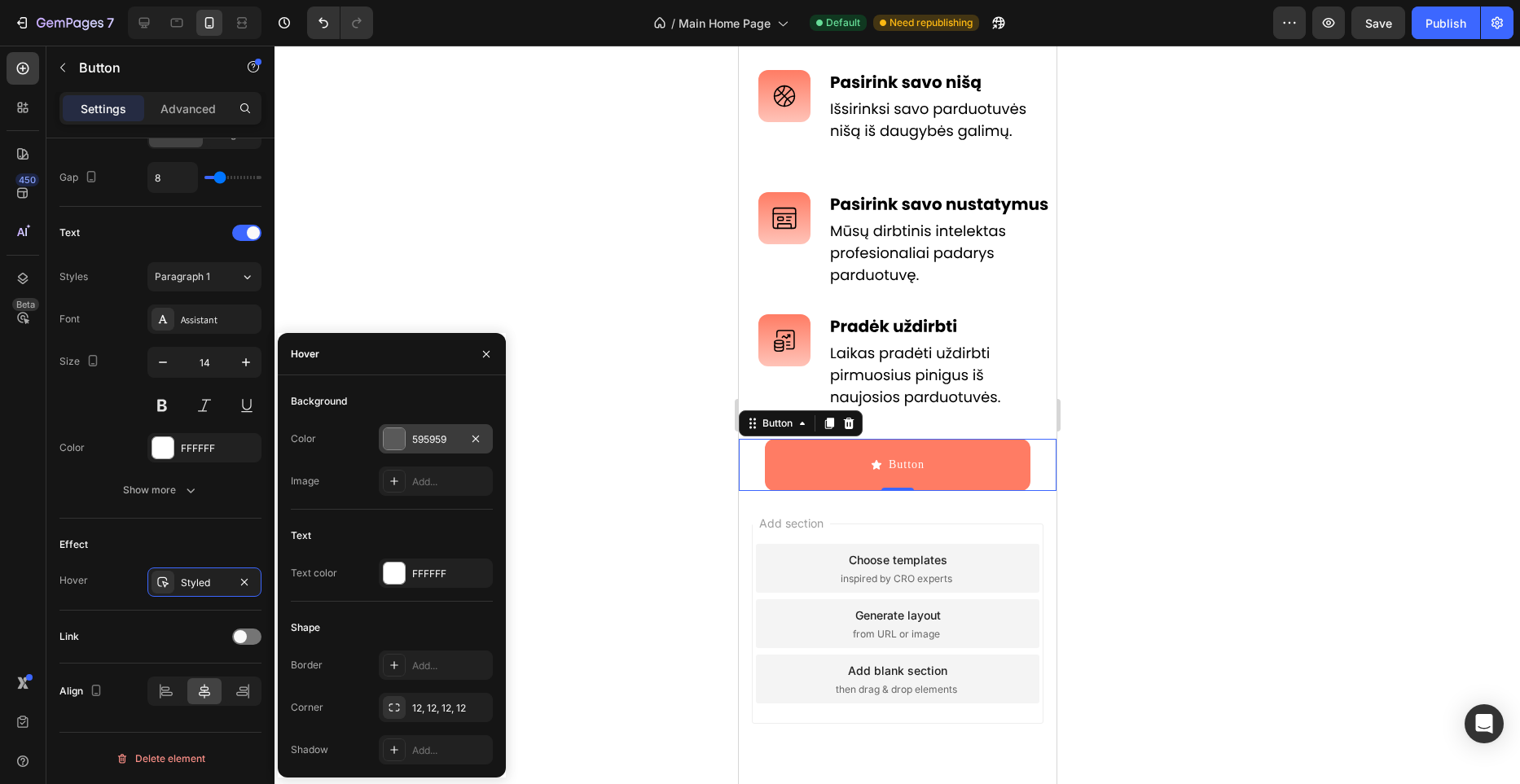
click at [390, 441] on div at bounding box center [394, 439] width 21 height 21
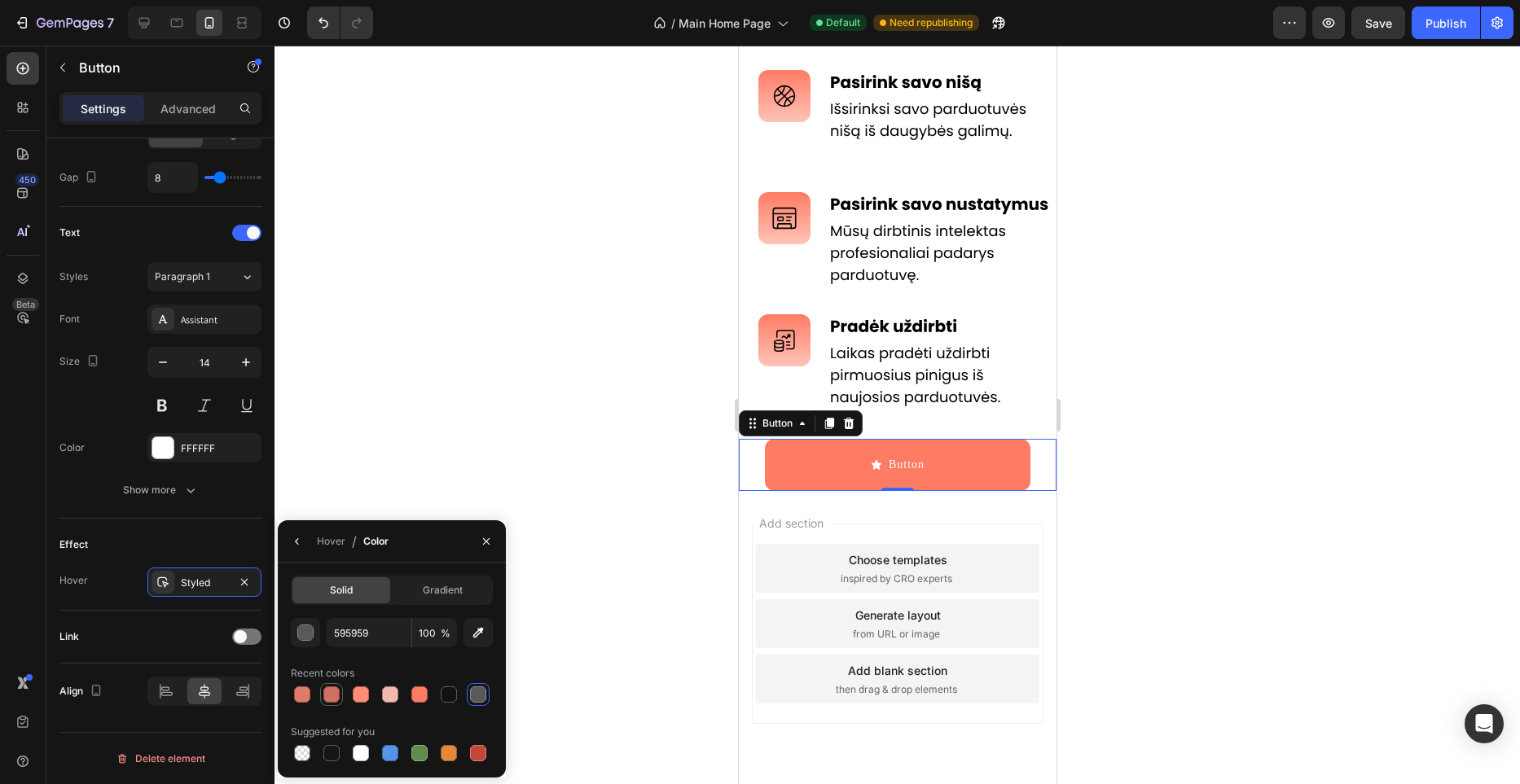
click at [331, 697] on div at bounding box center [331, 695] width 16 height 16
click at [307, 700] on div at bounding box center [301, 695] width 16 height 16
type input "E07B69"
click at [491, 545] on icon "button" at bounding box center [487, 542] width 13 height 13
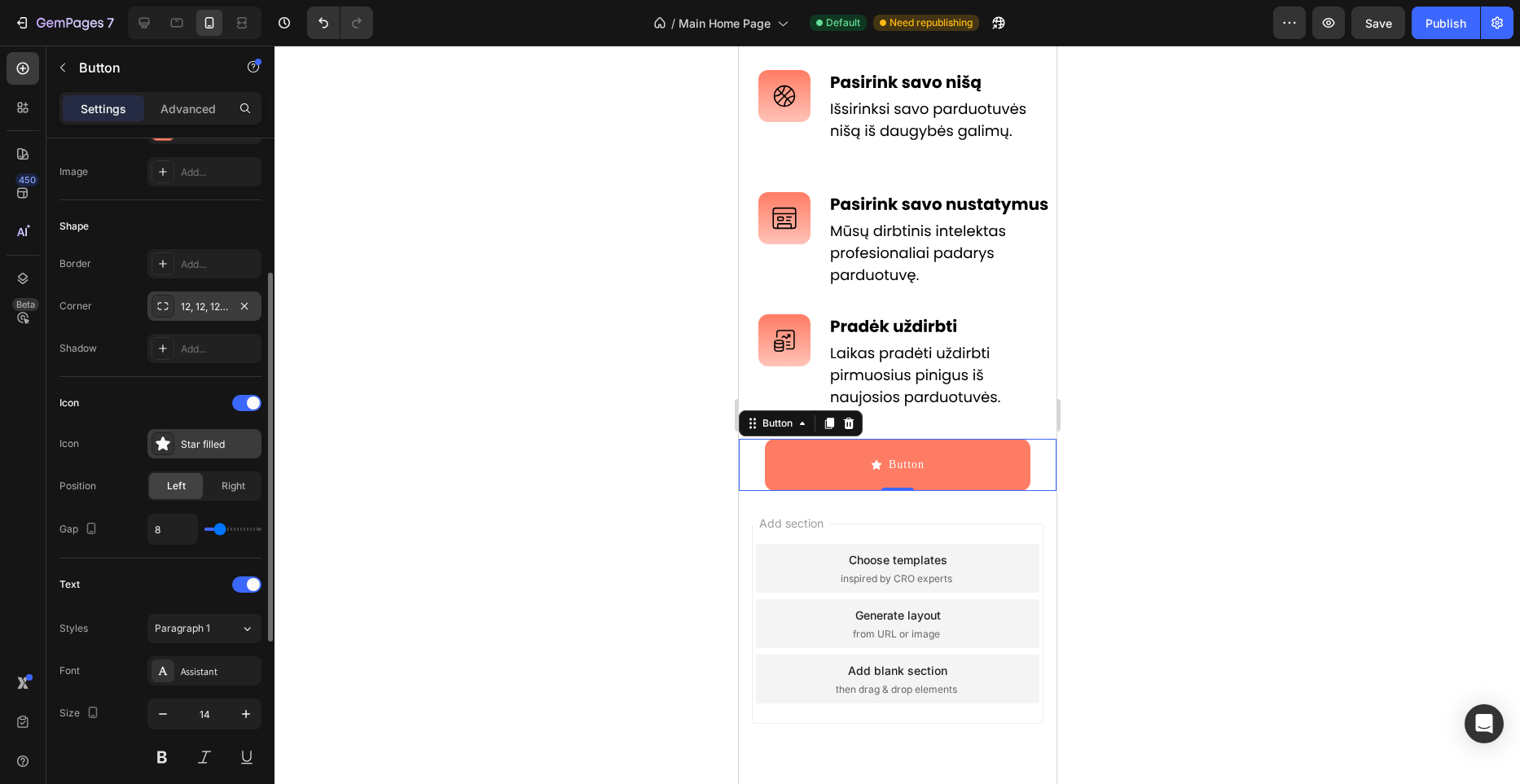
scroll to position [249, 0]
click at [234, 484] on span "Right" at bounding box center [233, 489] width 23 height 15
click at [223, 458] on div "Star filled" at bounding box center [204, 447] width 114 height 29
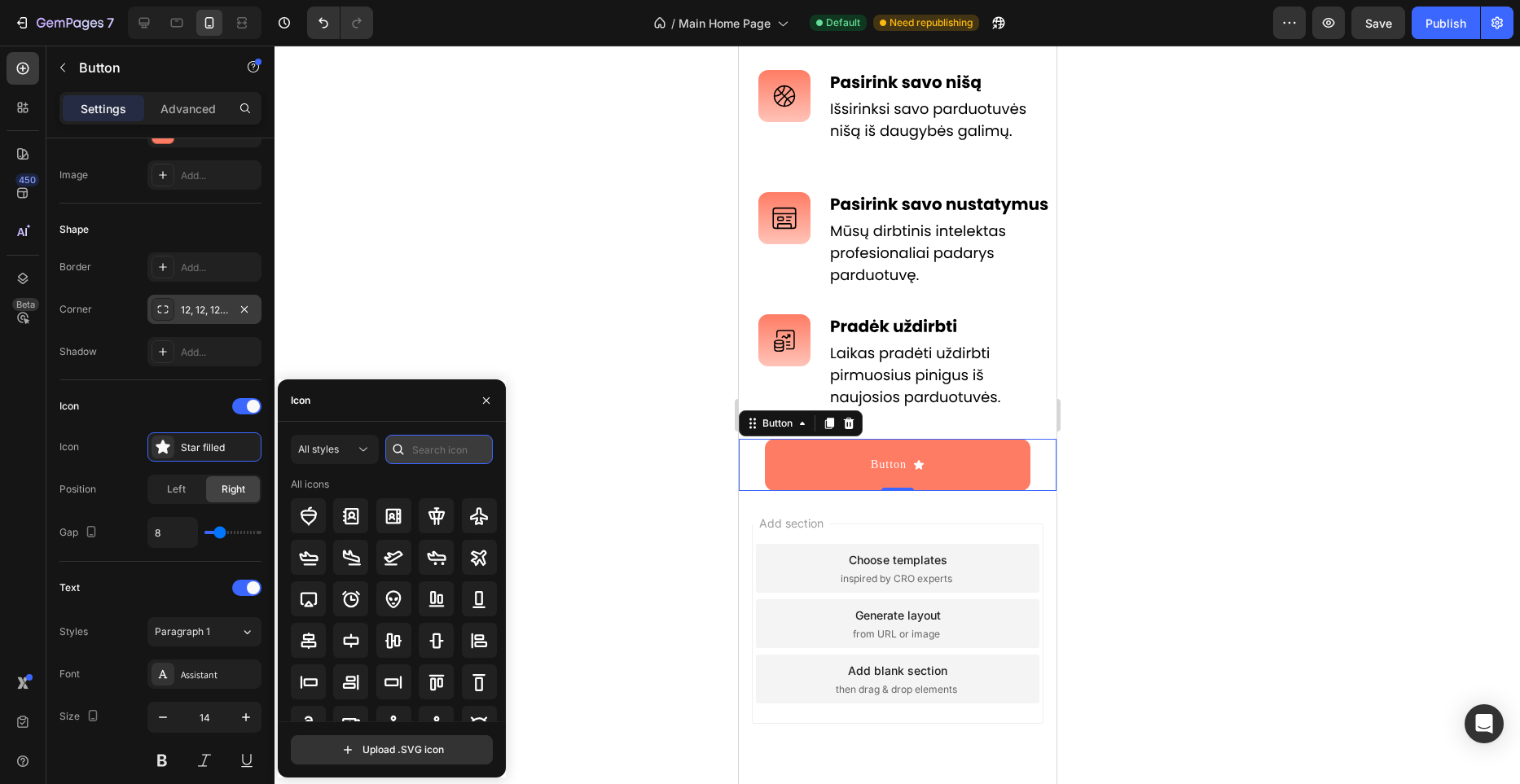
click at [449, 453] on input "text" at bounding box center [438, 449] width 107 height 29
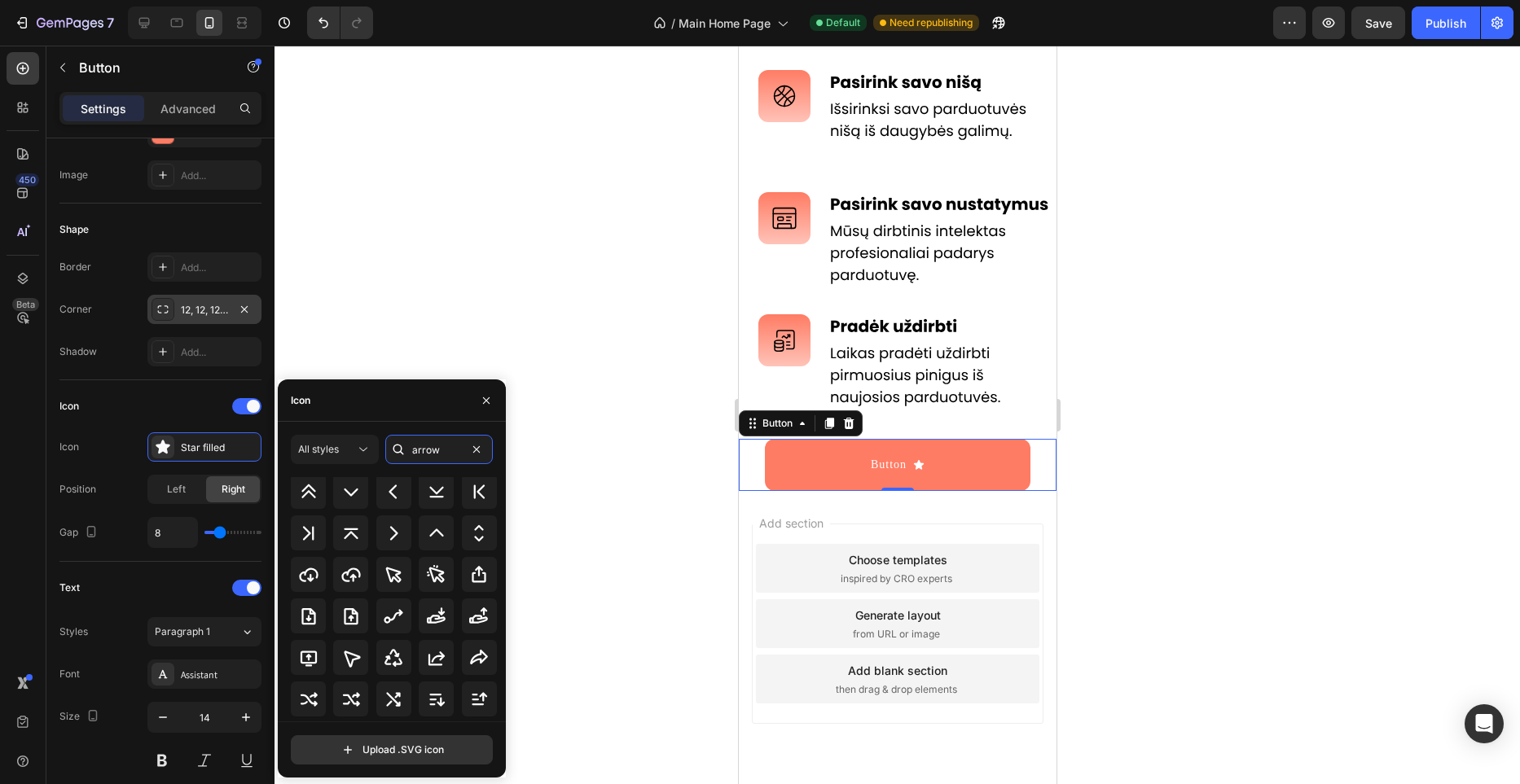
scroll to position [822, 0]
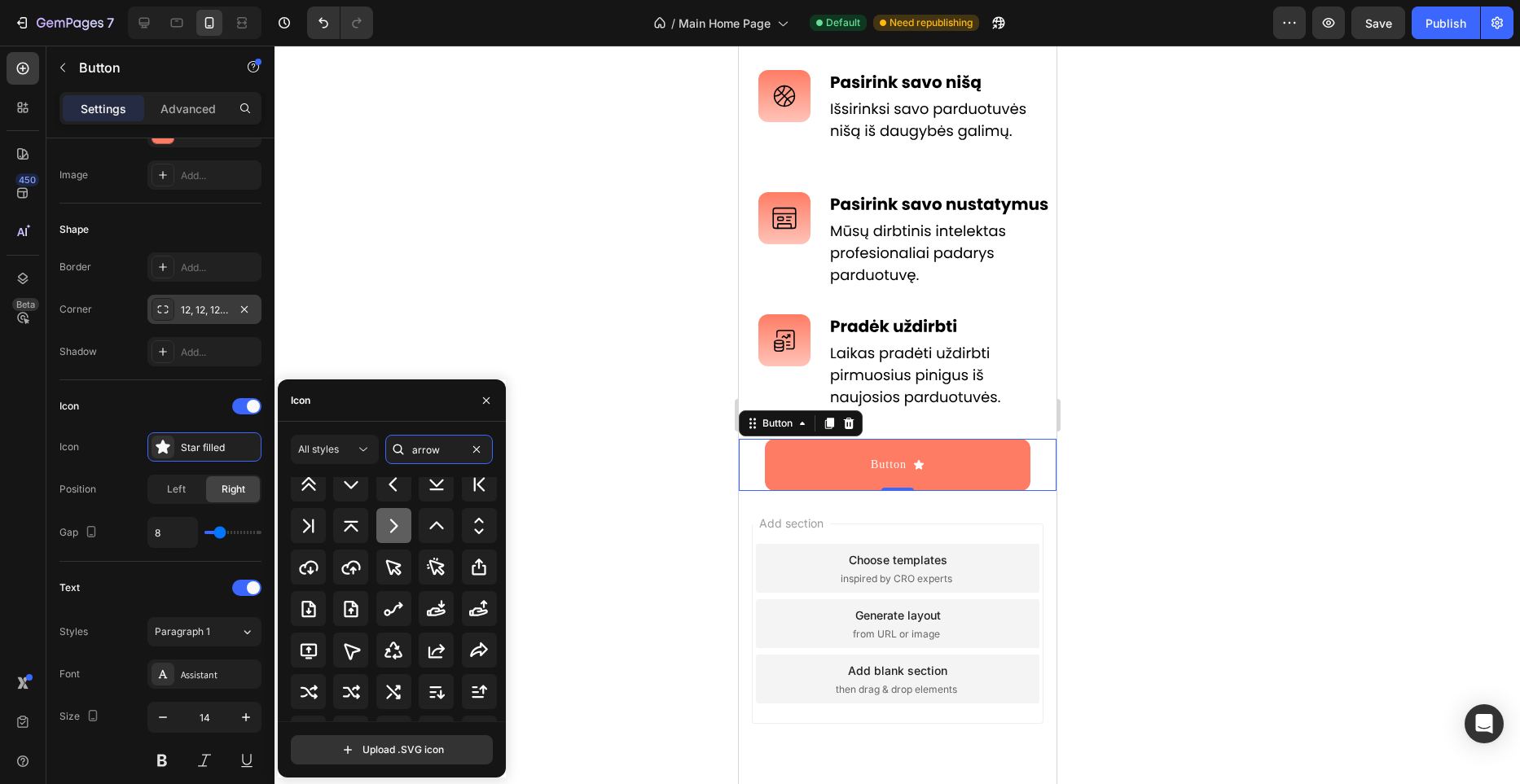
type input "arrow"
click at [404, 532] on div at bounding box center [394, 526] width 35 height 35
click at [488, 400] on icon "button" at bounding box center [487, 401] width 13 height 13
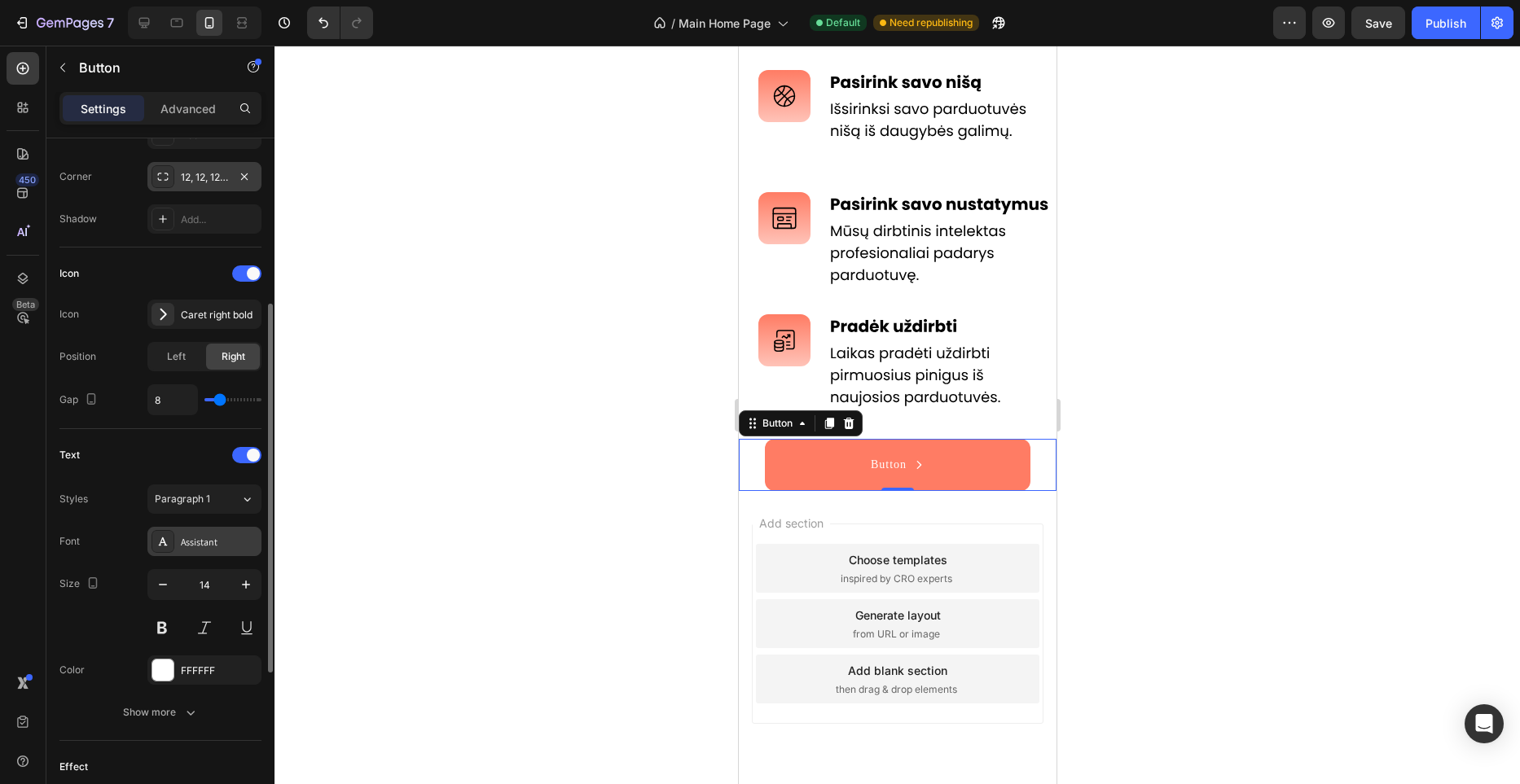
scroll to position [391, 0]
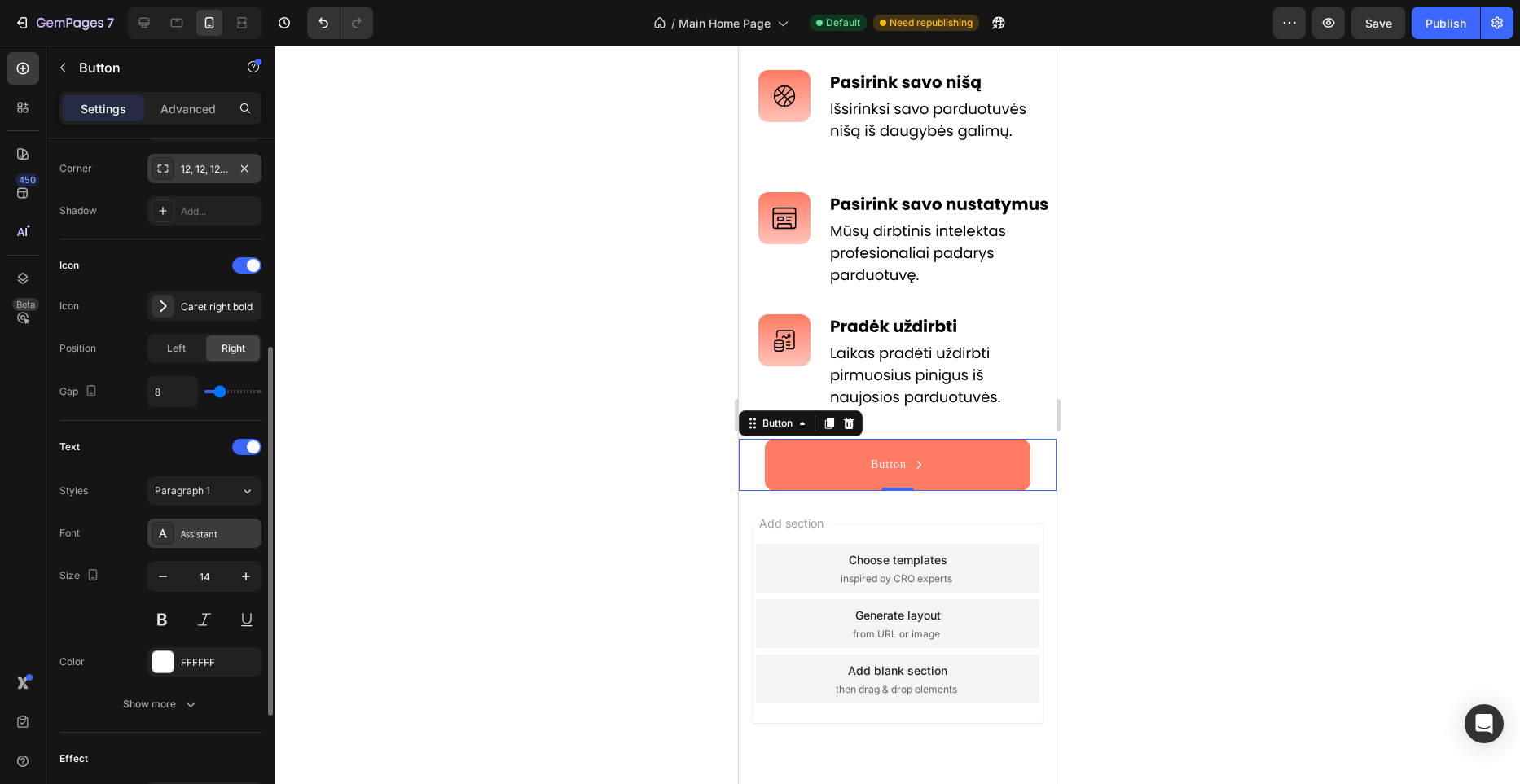
click at [216, 534] on div "Assistant" at bounding box center [219, 534] width 76 height 15
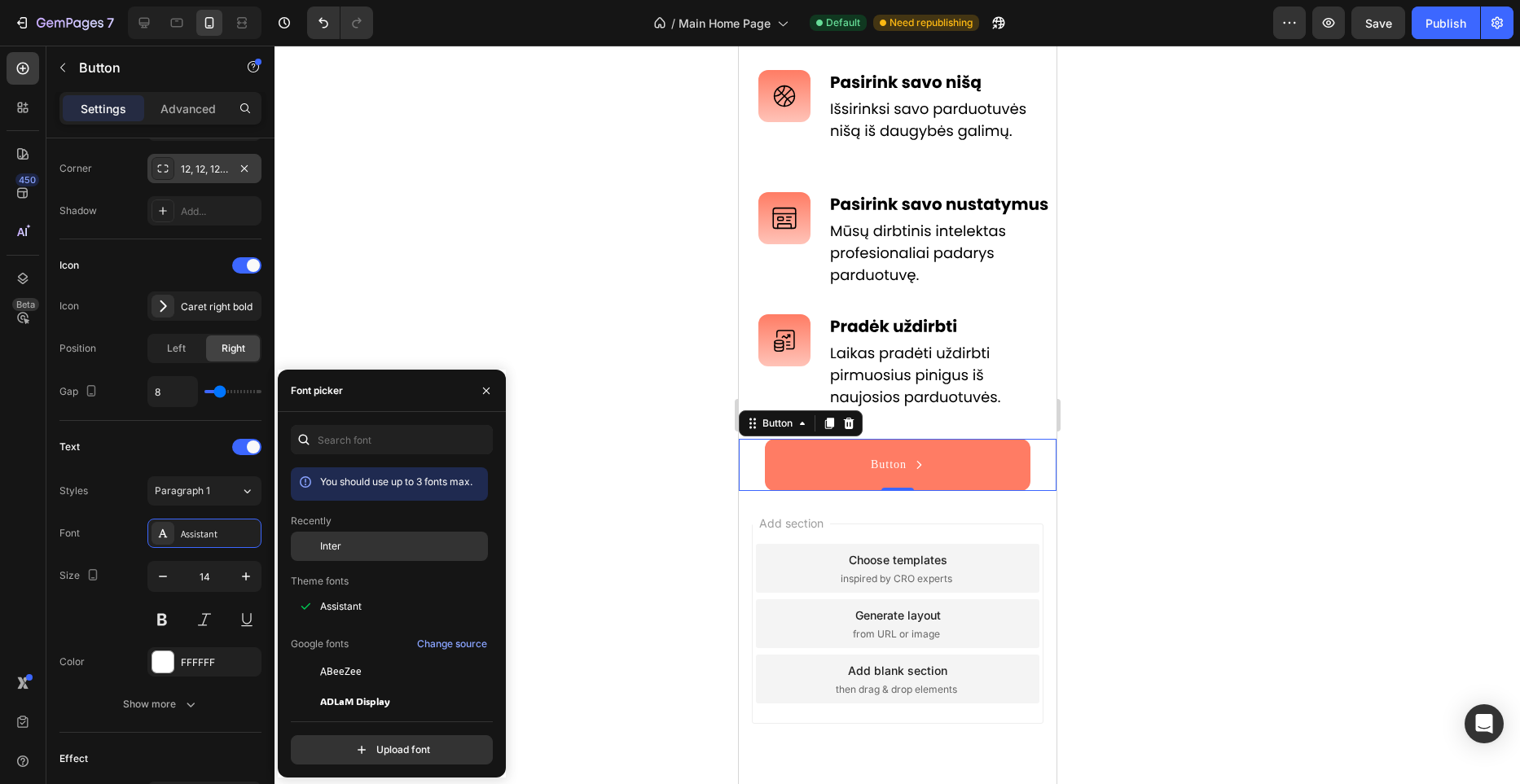
click at [361, 657] on div "Inter" at bounding box center [389, 671] width 197 height 29
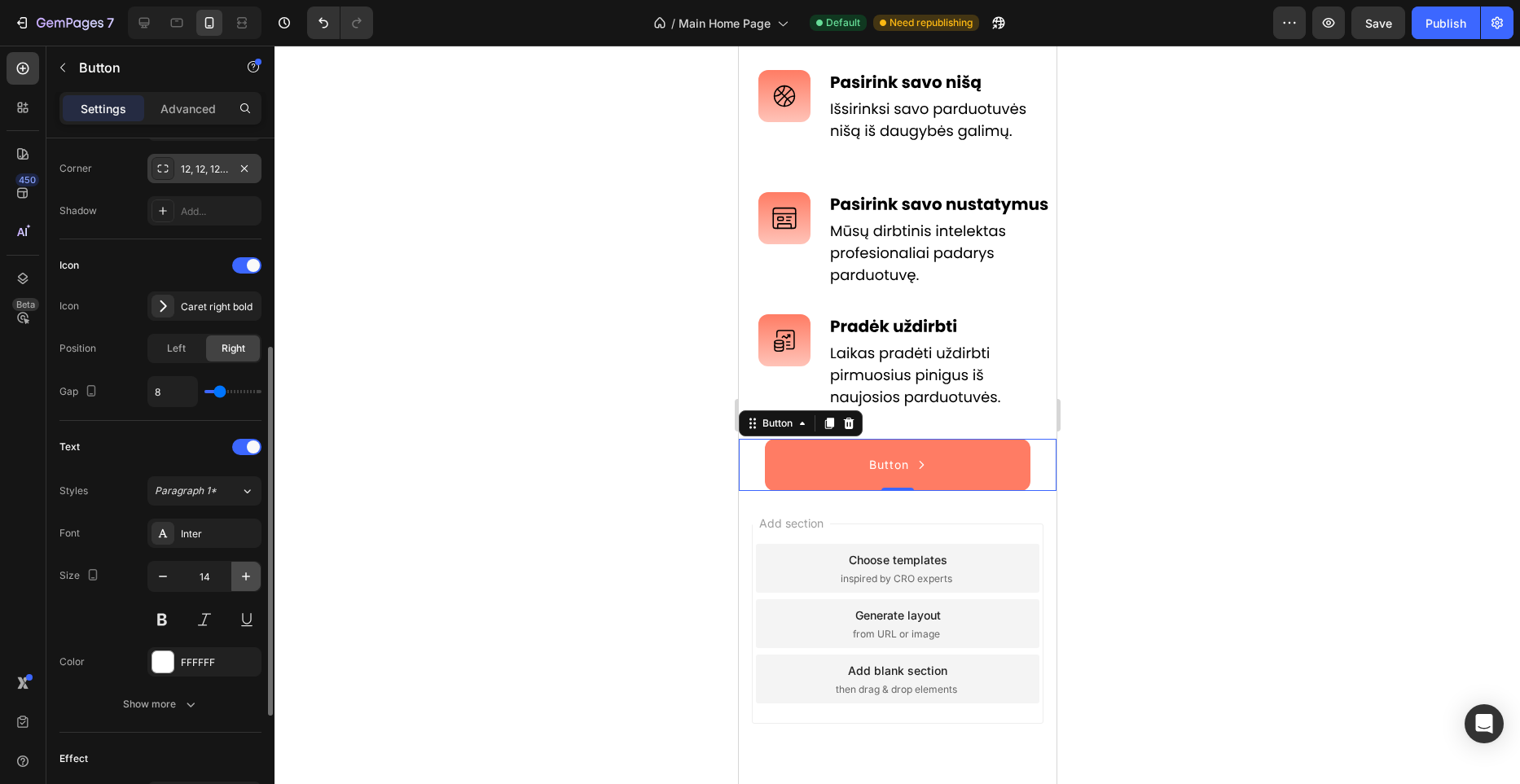
click at [245, 577] on icon "button" at bounding box center [246, 576] width 8 height 8
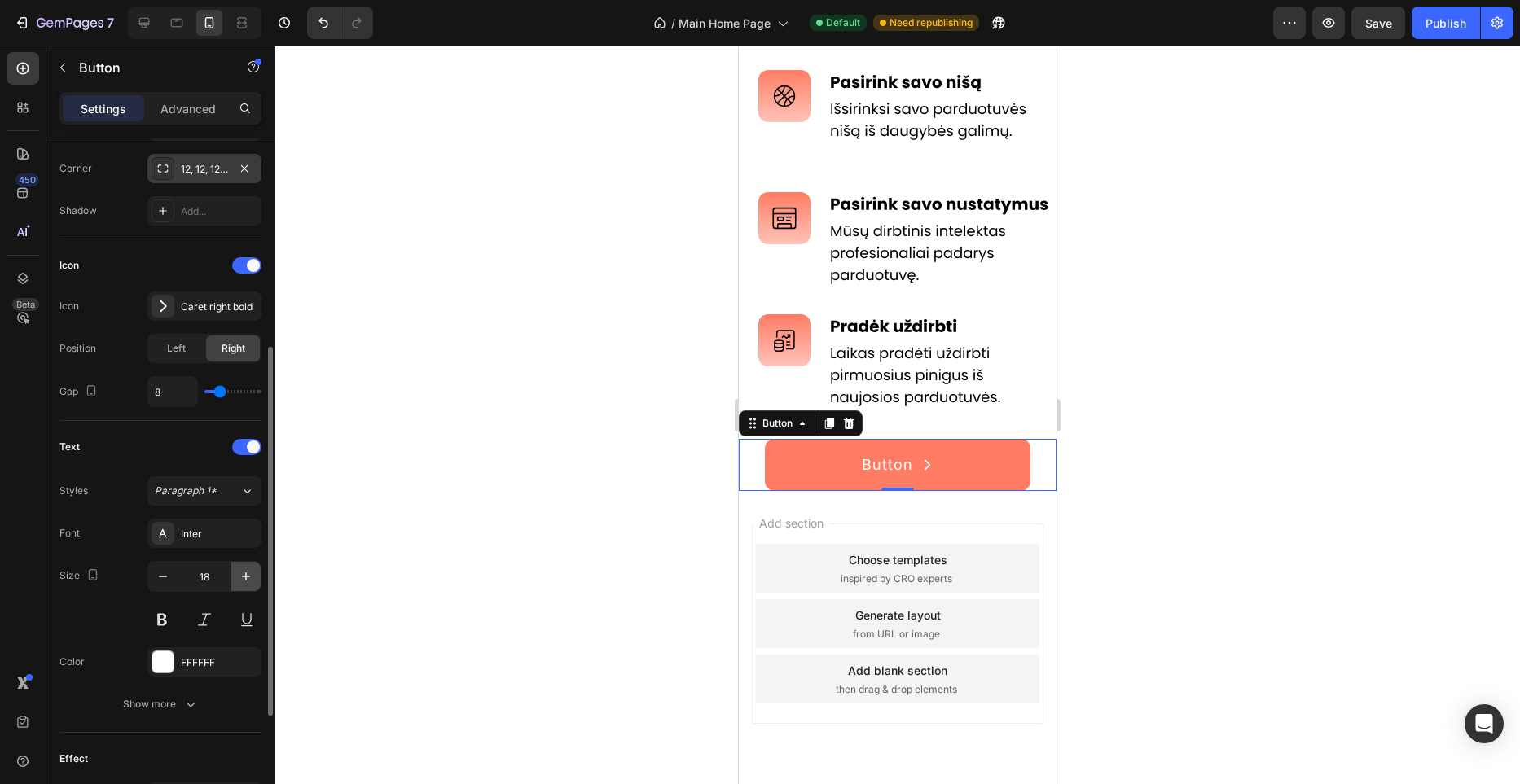
click at [245, 577] on icon "button" at bounding box center [246, 576] width 8 height 8
type input "20"
drag, startPoint x: 173, startPoint y: 695, endPoint x: 177, endPoint y: 682, distance: 13.6
click at [173, 694] on button "Show more" at bounding box center [160, 704] width 202 height 29
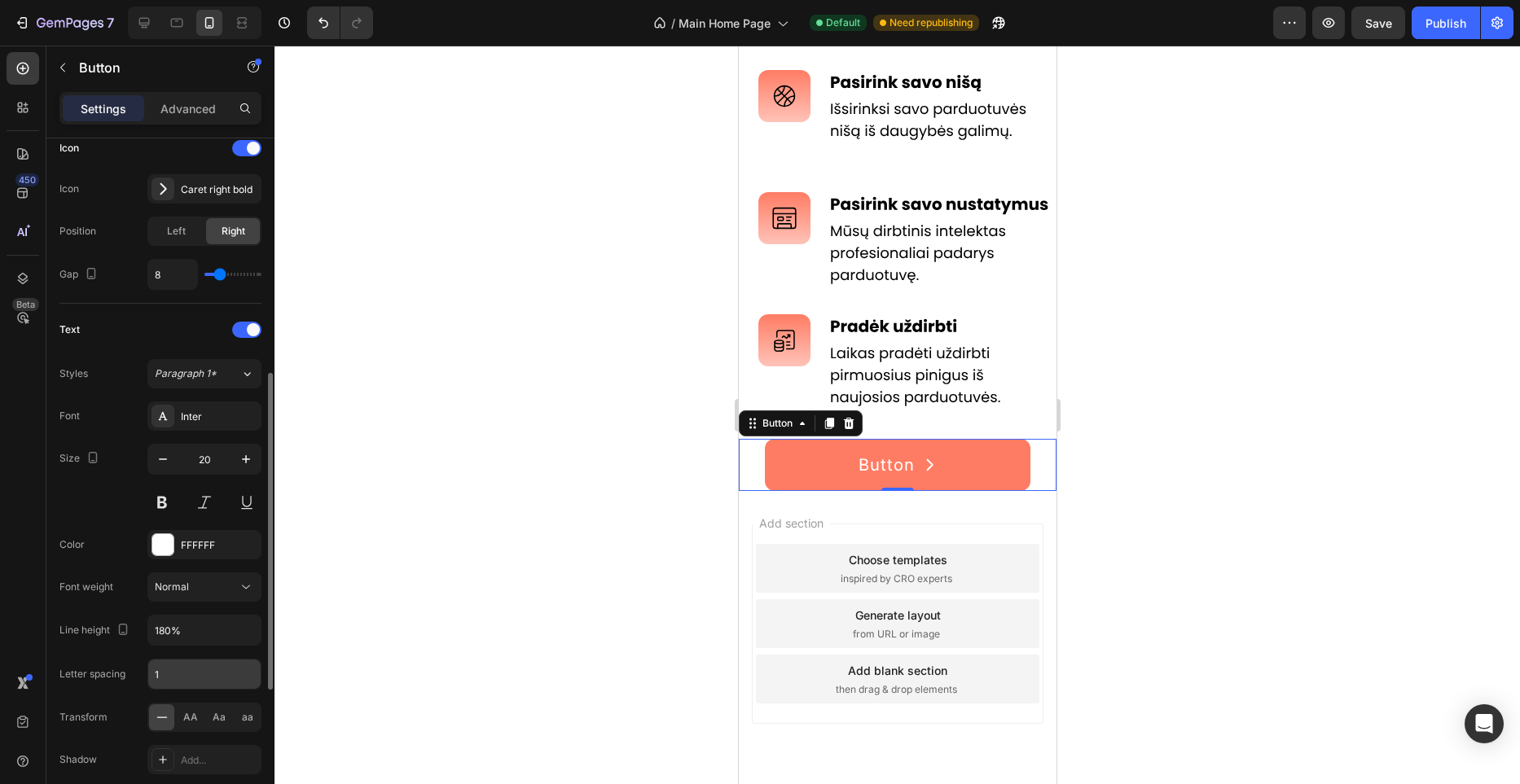
scroll to position [514, 0]
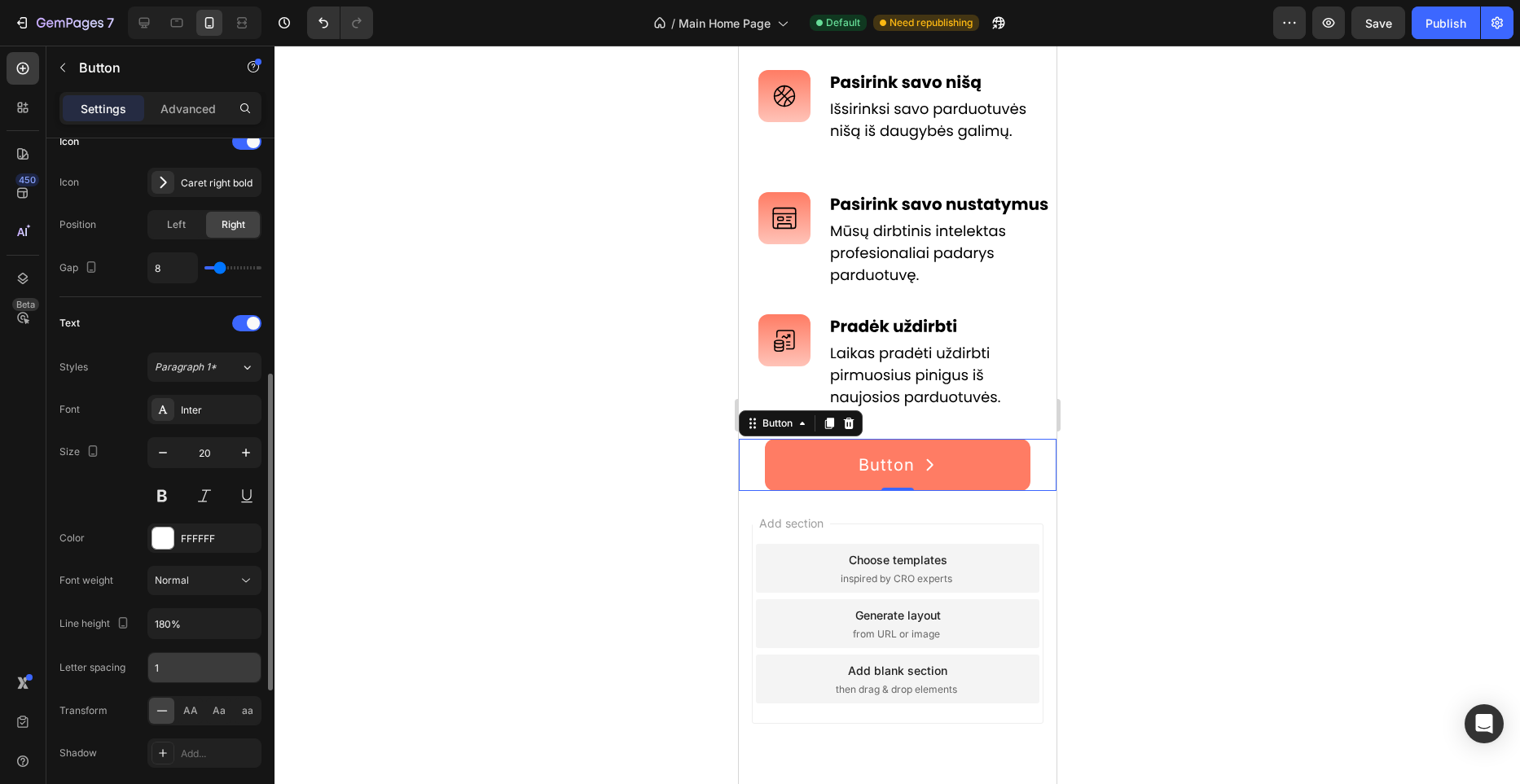
click at [187, 668] on input "1" at bounding box center [204, 667] width 113 height 29
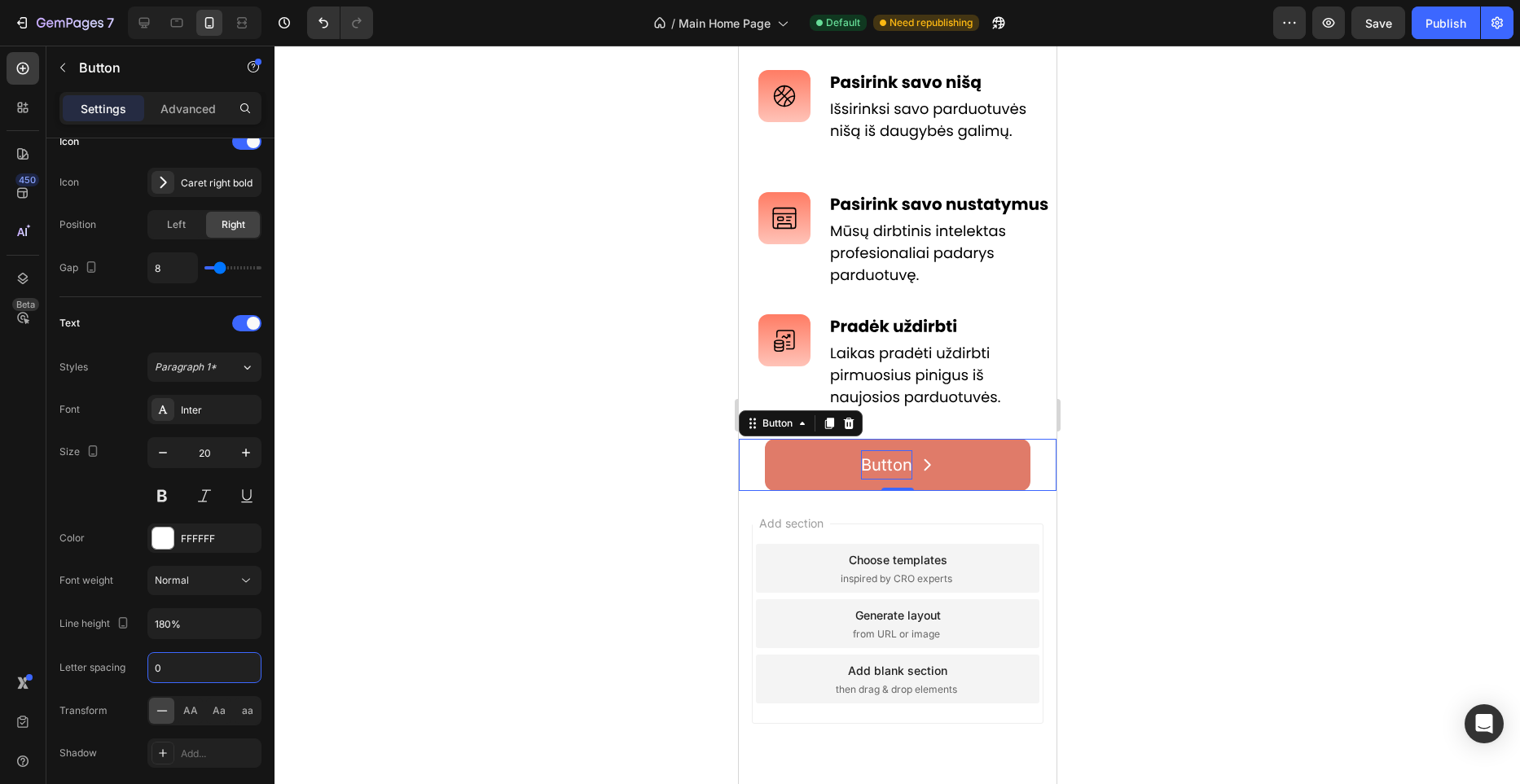
type input "0"
click at [889, 459] on p "Button" at bounding box center [886, 464] width 51 height 29
click at [765, 439] on button "Išbandyk" at bounding box center [897, 465] width 266 height 52
click at [922, 465] on p "Išbandyk šiandien" at bounding box center [886, 464] width 139 height 29
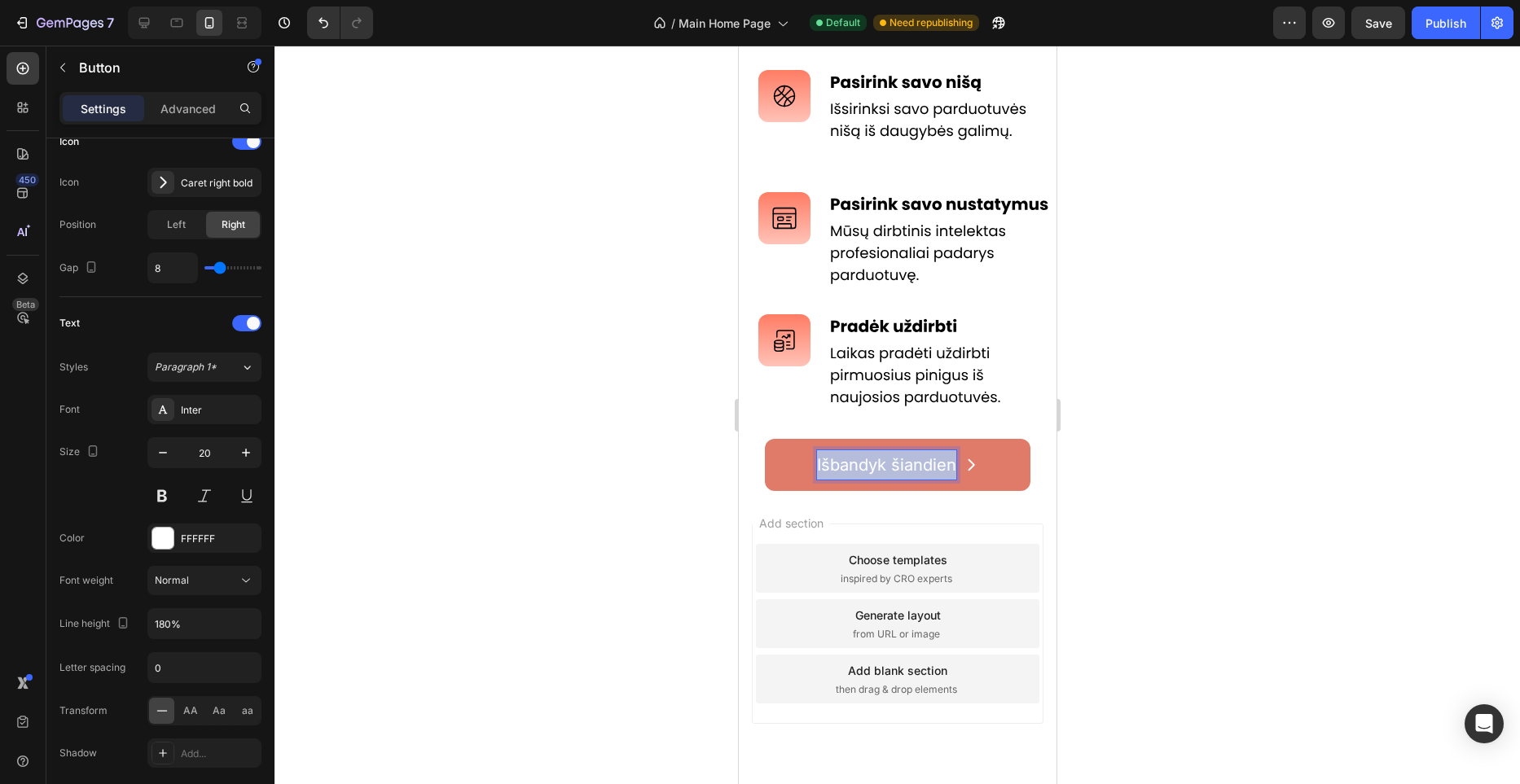
click at [922, 465] on p "Išbandyk šiandien" at bounding box center [886, 464] width 139 height 29
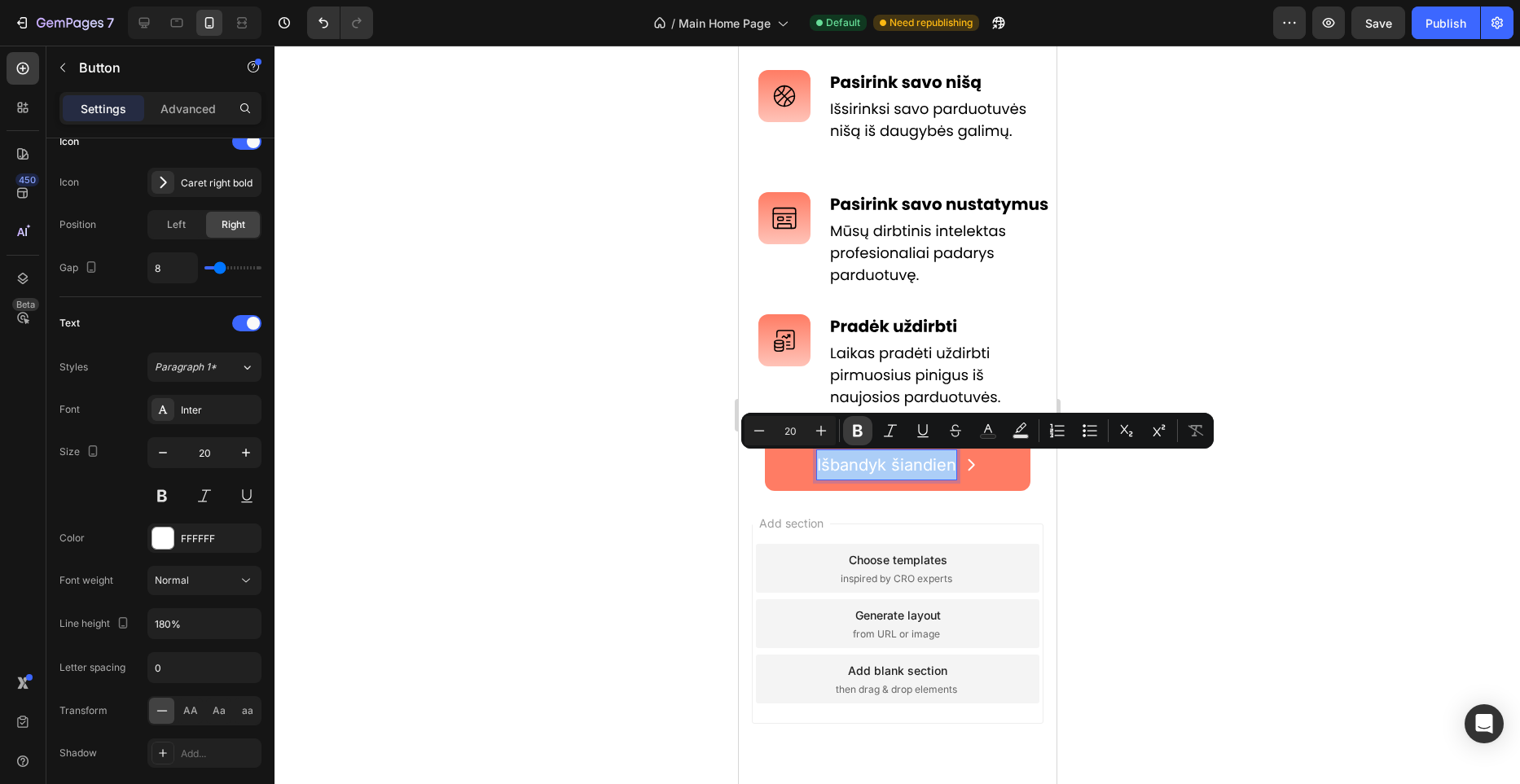
click at [863, 431] on icon "Editor contextual toolbar" at bounding box center [857, 430] width 16 height 16
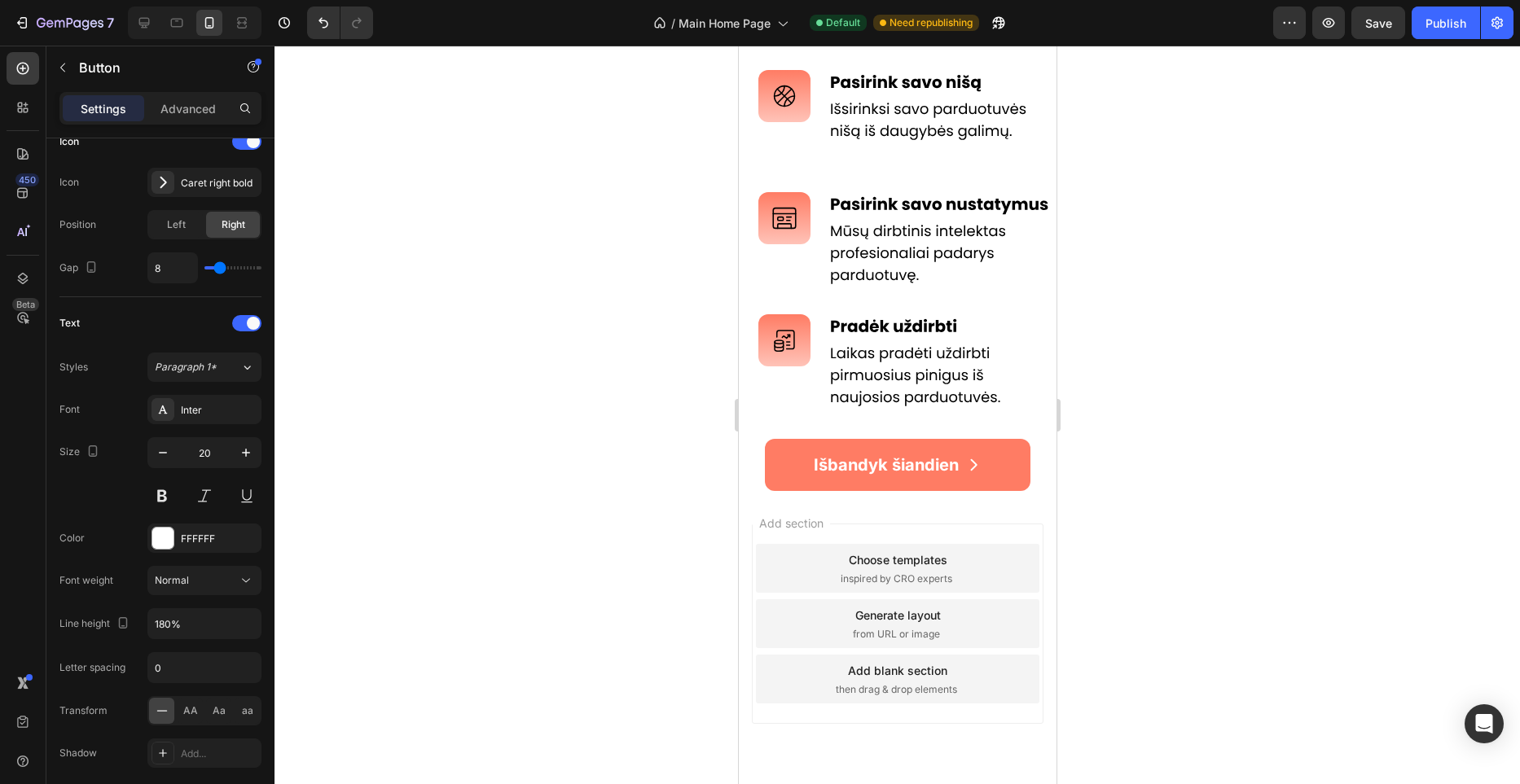
click at [629, 473] on div at bounding box center [897, 415] width 1246 height 738
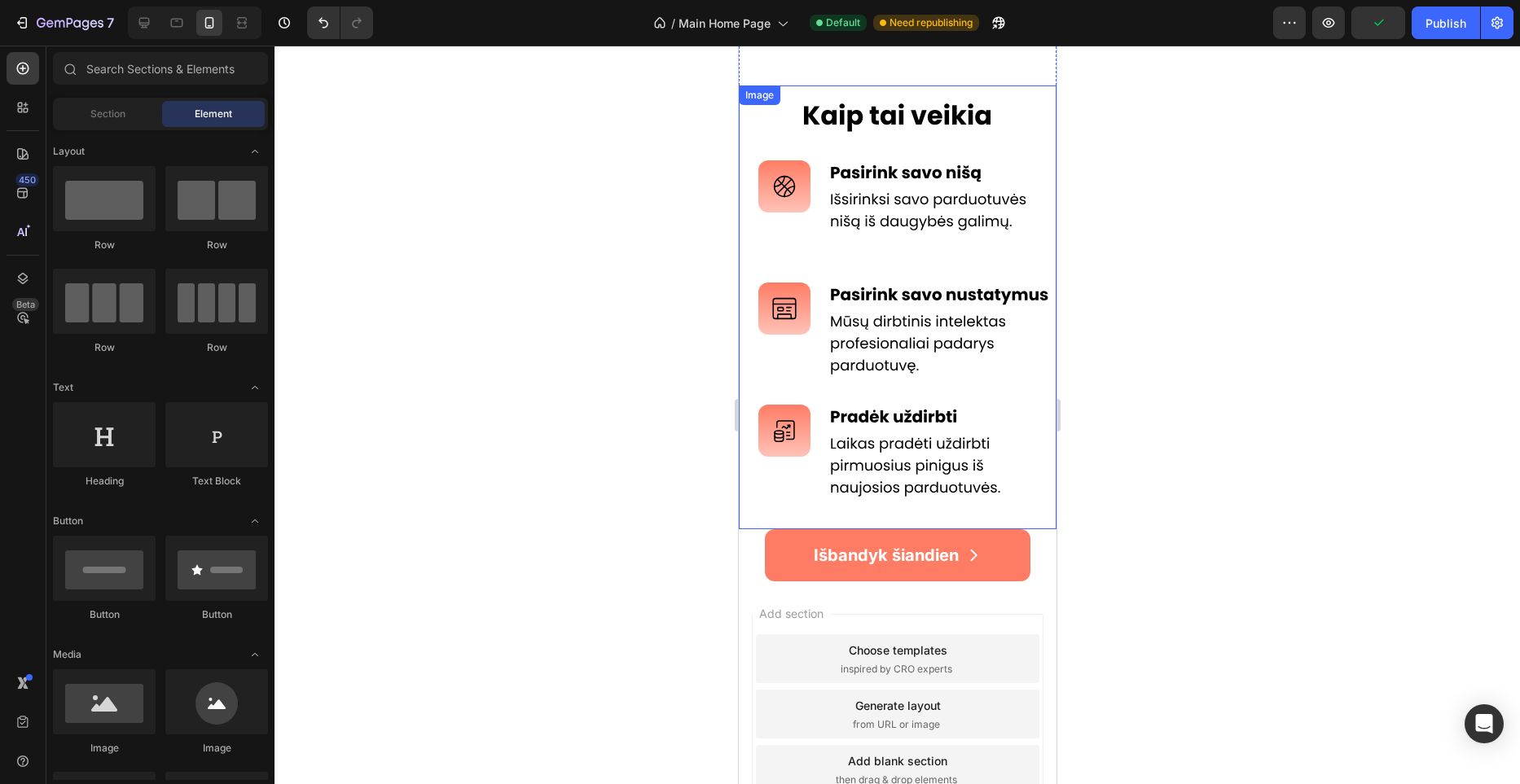
scroll to position [731, 0]
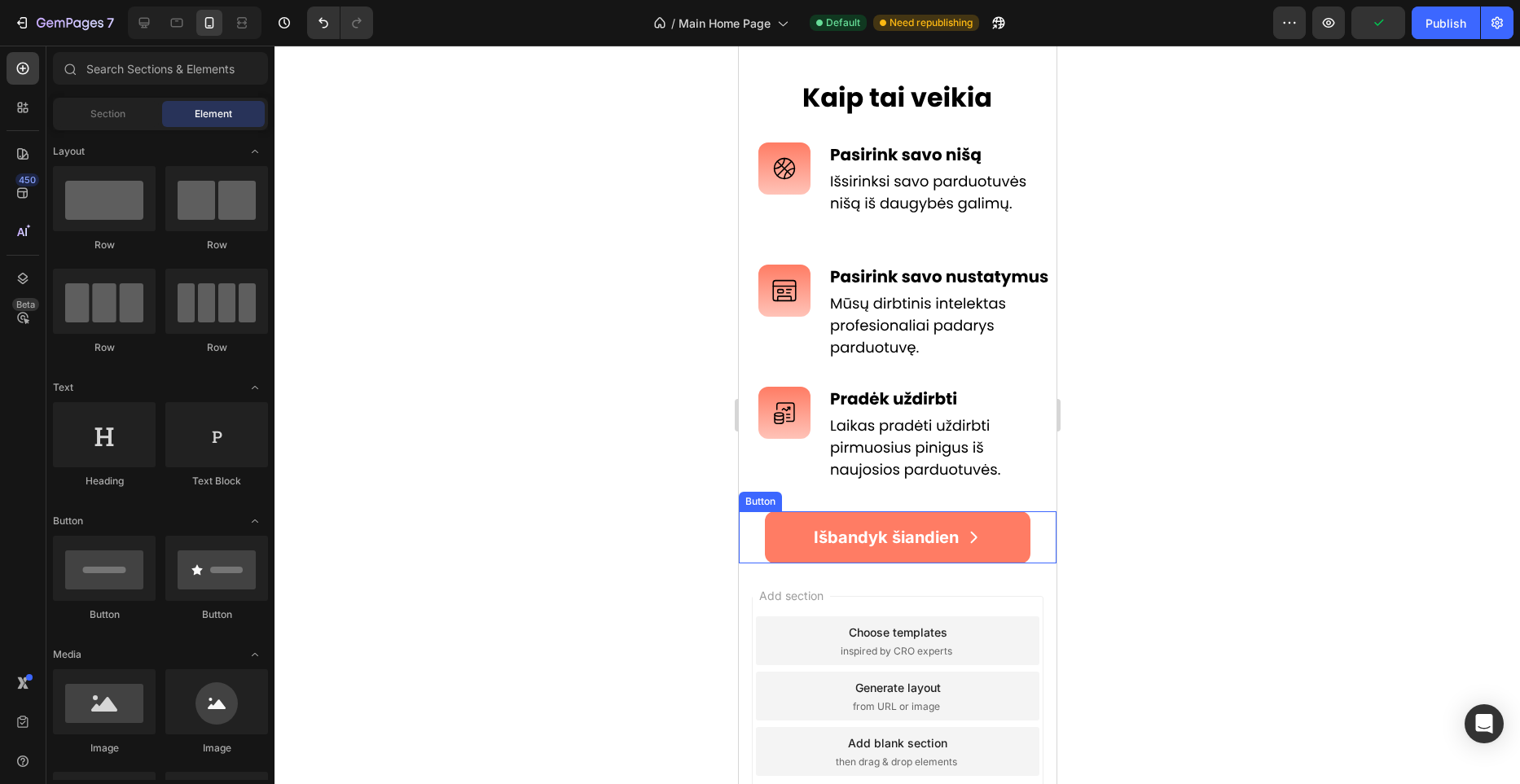
click at [1033, 517] on div "Išbandyk šiandien Button" at bounding box center [897, 538] width 318 height 52
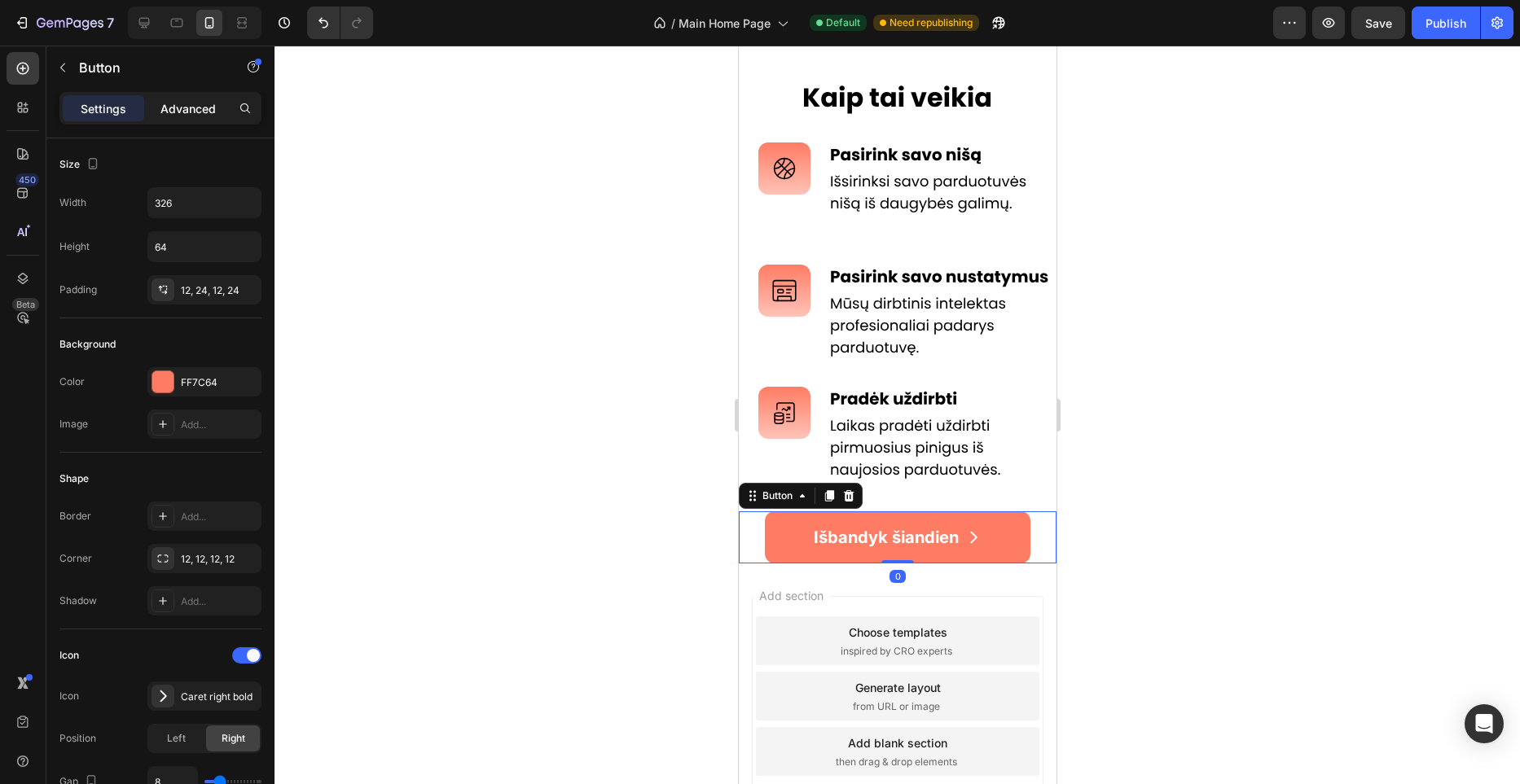
click at [187, 116] on p "Advanced" at bounding box center [187, 108] width 55 height 17
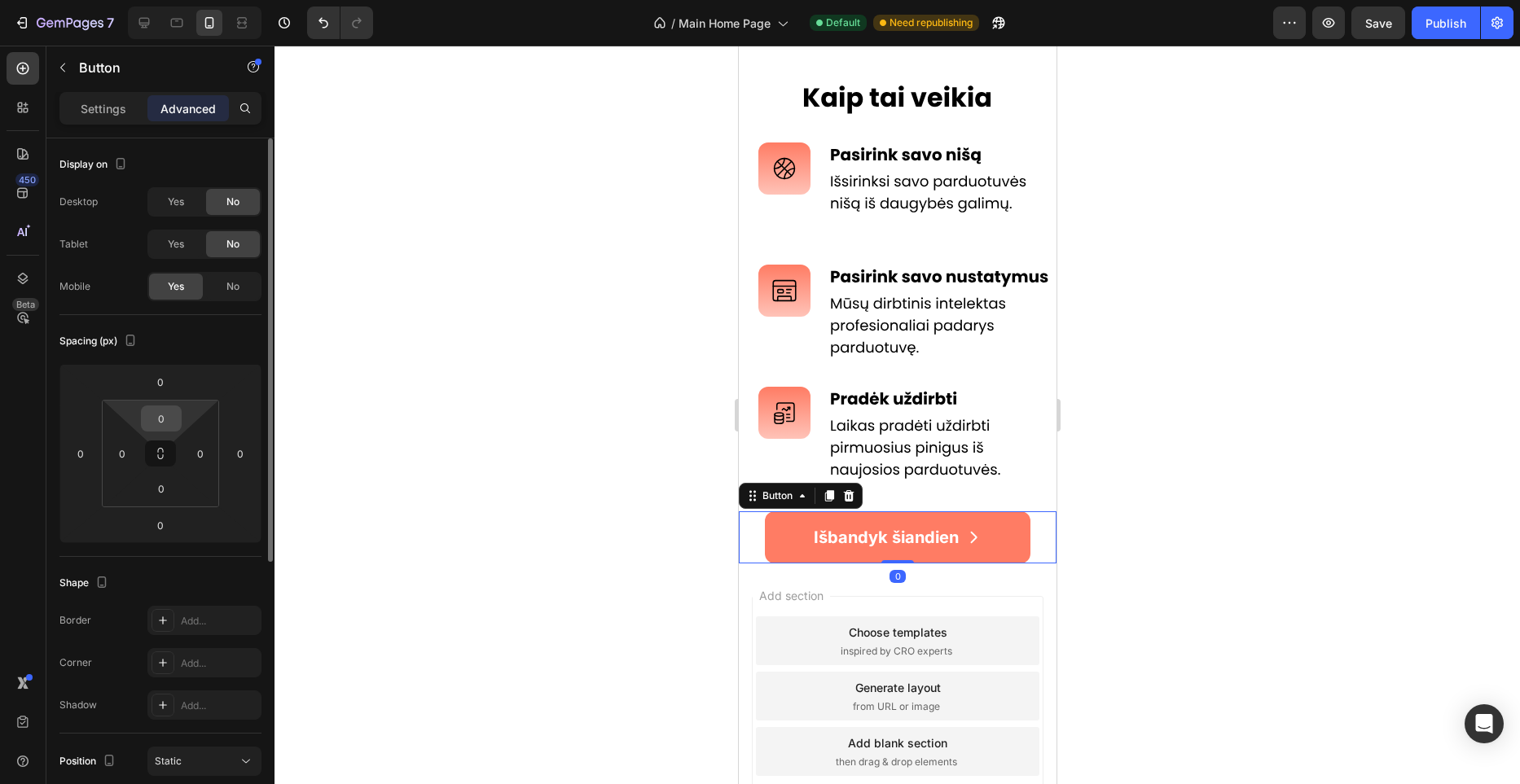
click at [163, 419] on input "0" at bounding box center [161, 419] width 33 height 24
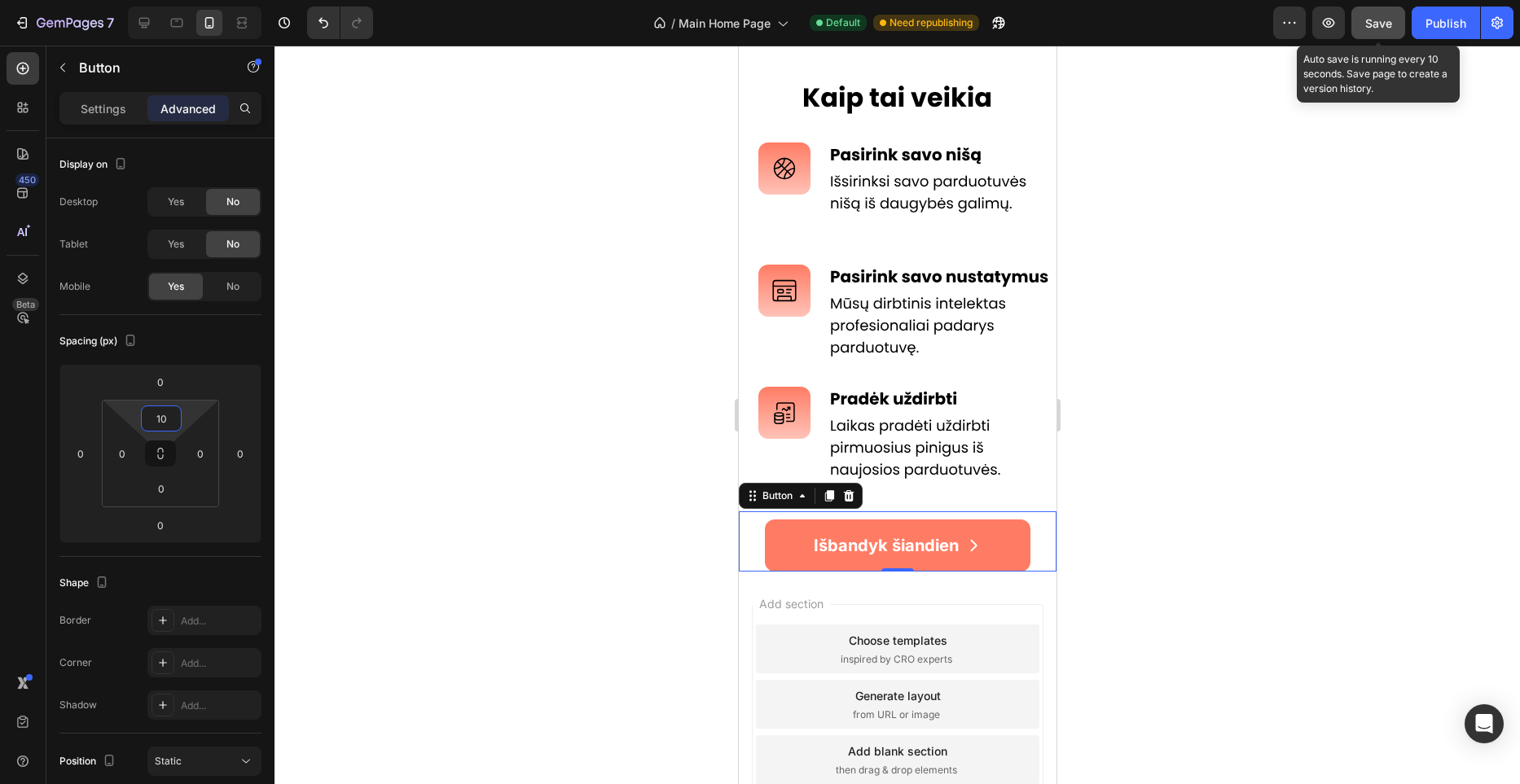
type input "10"
click at [1365, 22] on button "Save" at bounding box center [1379, 22] width 54 height 33
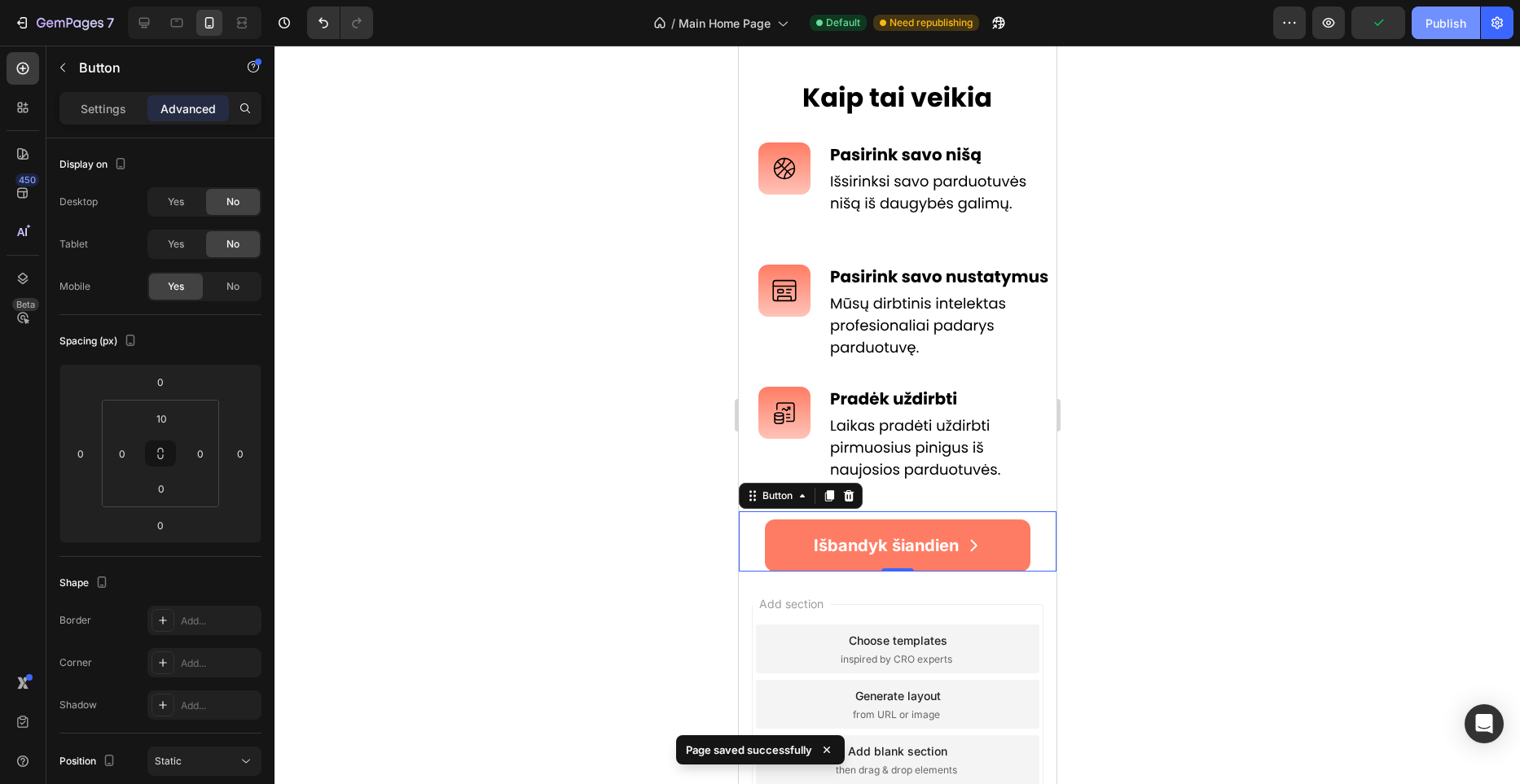
click at [1461, 27] on div "Publish" at bounding box center [1446, 23] width 41 height 17
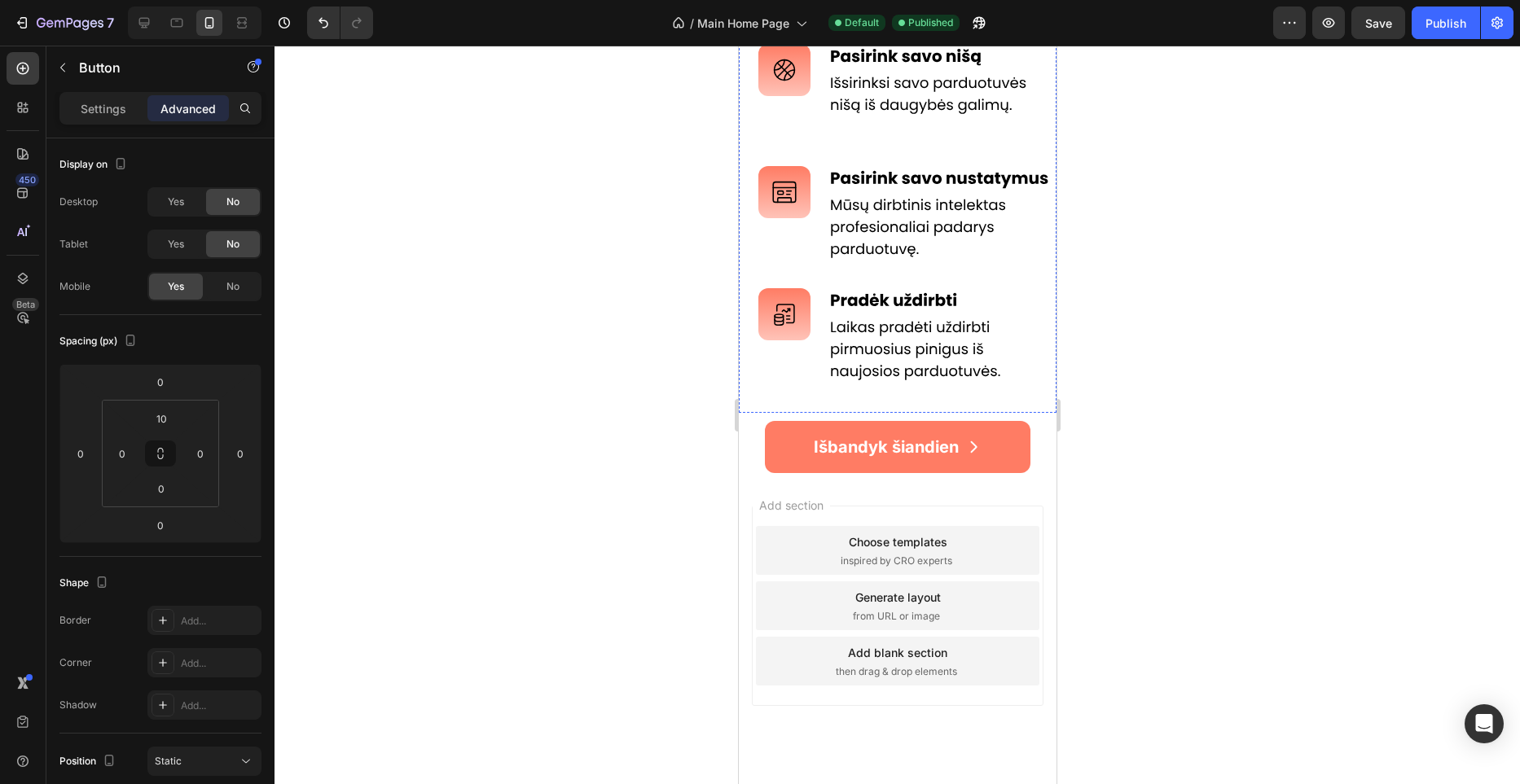
scroll to position [863, 0]
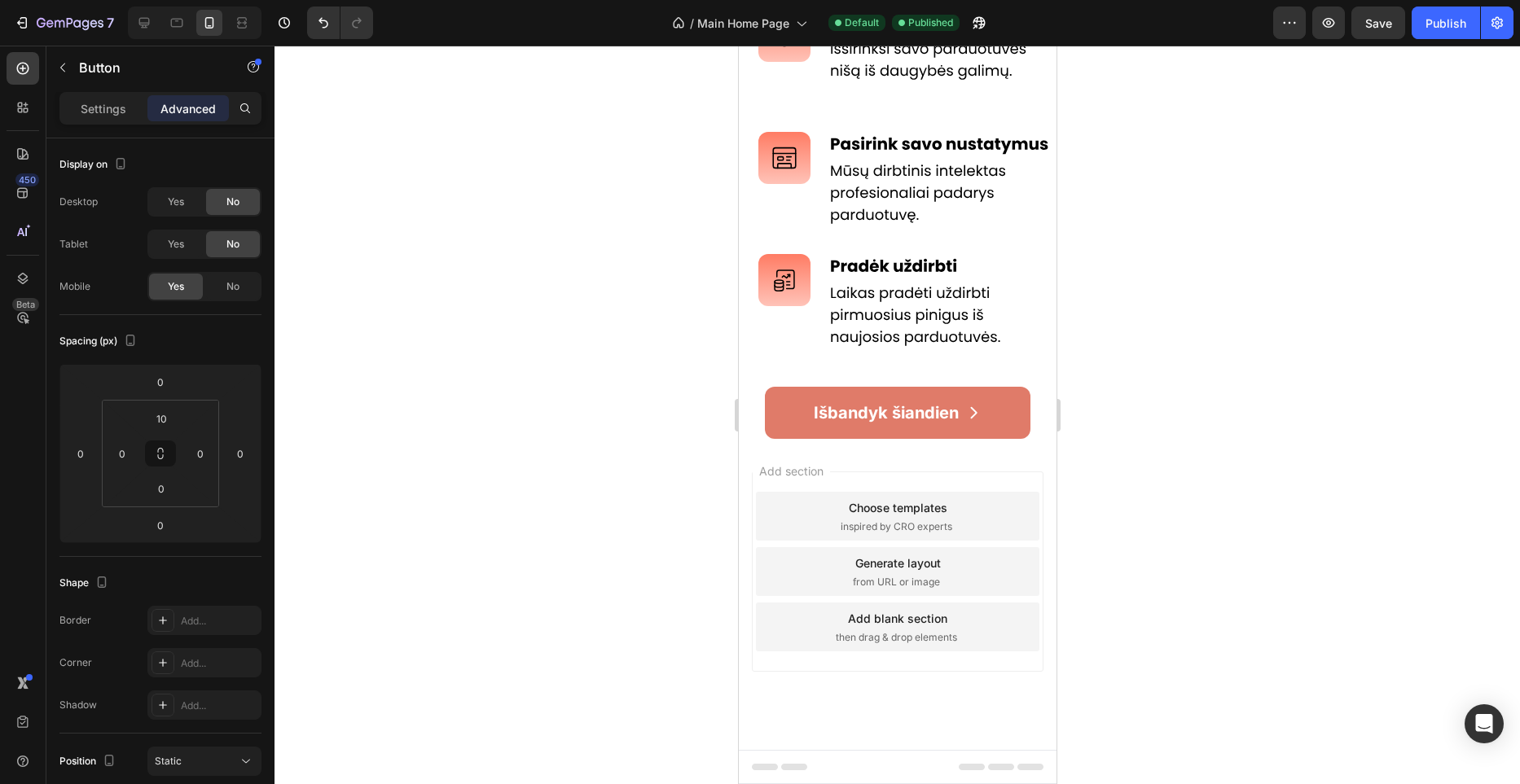
click at [1023, 426] on button "Išbandyk šiandien" at bounding box center [897, 413] width 266 height 52
click at [1000, 419] on button "Išbandyk šiandien" at bounding box center [897, 413] width 266 height 52
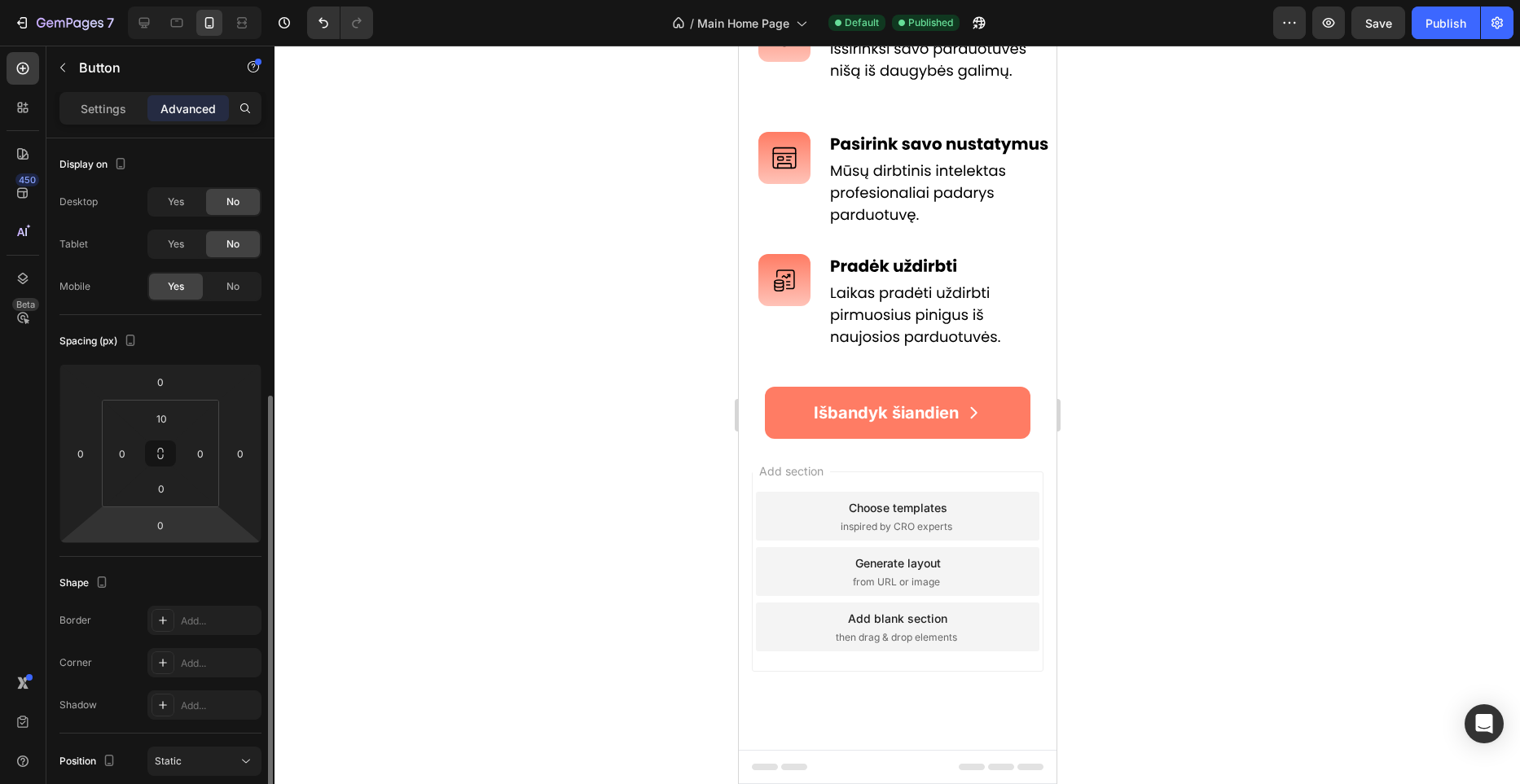
scroll to position [438, 0]
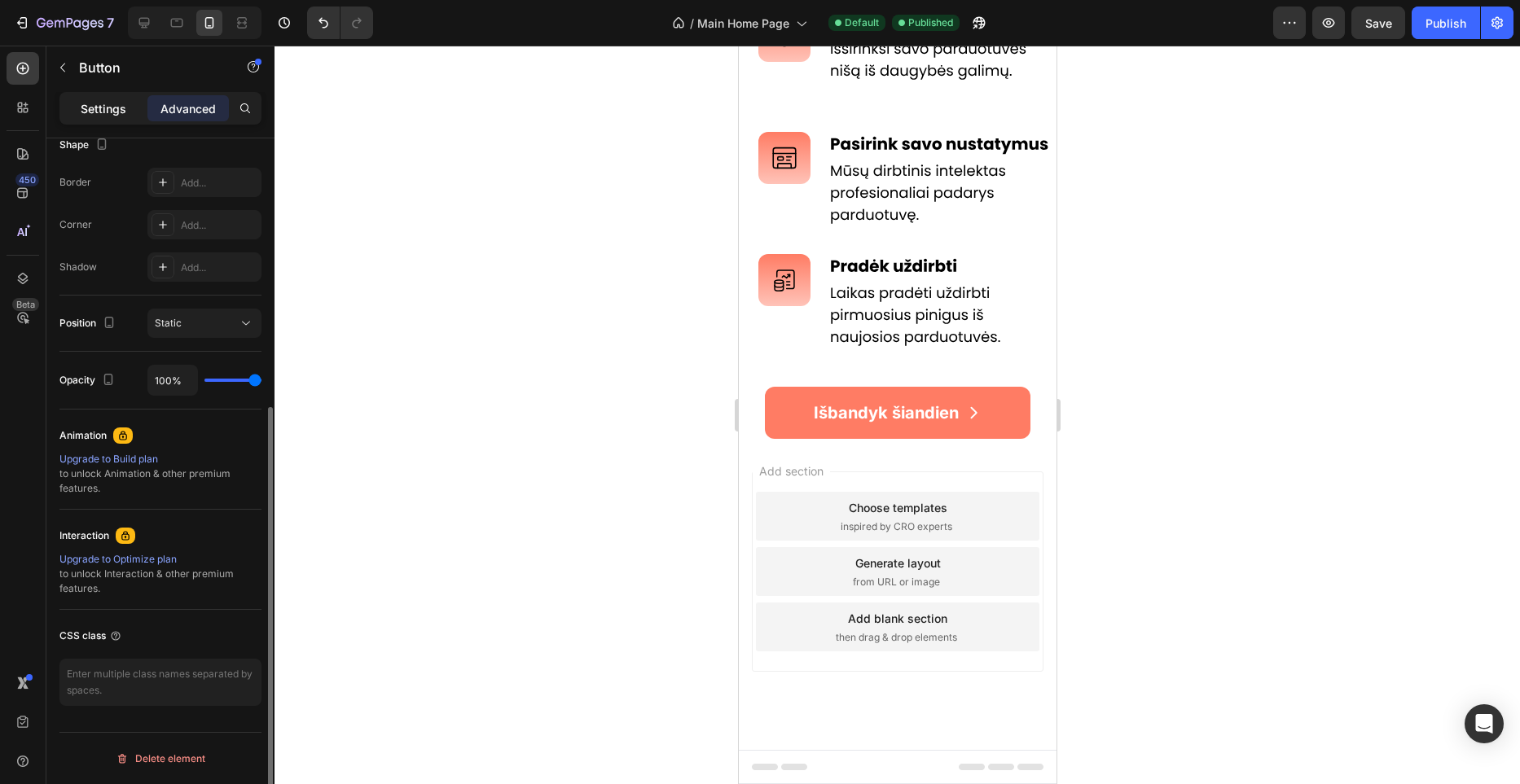
click at [86, 110] on p "Settings" at bounding box center [104, 108] width 46 height 17
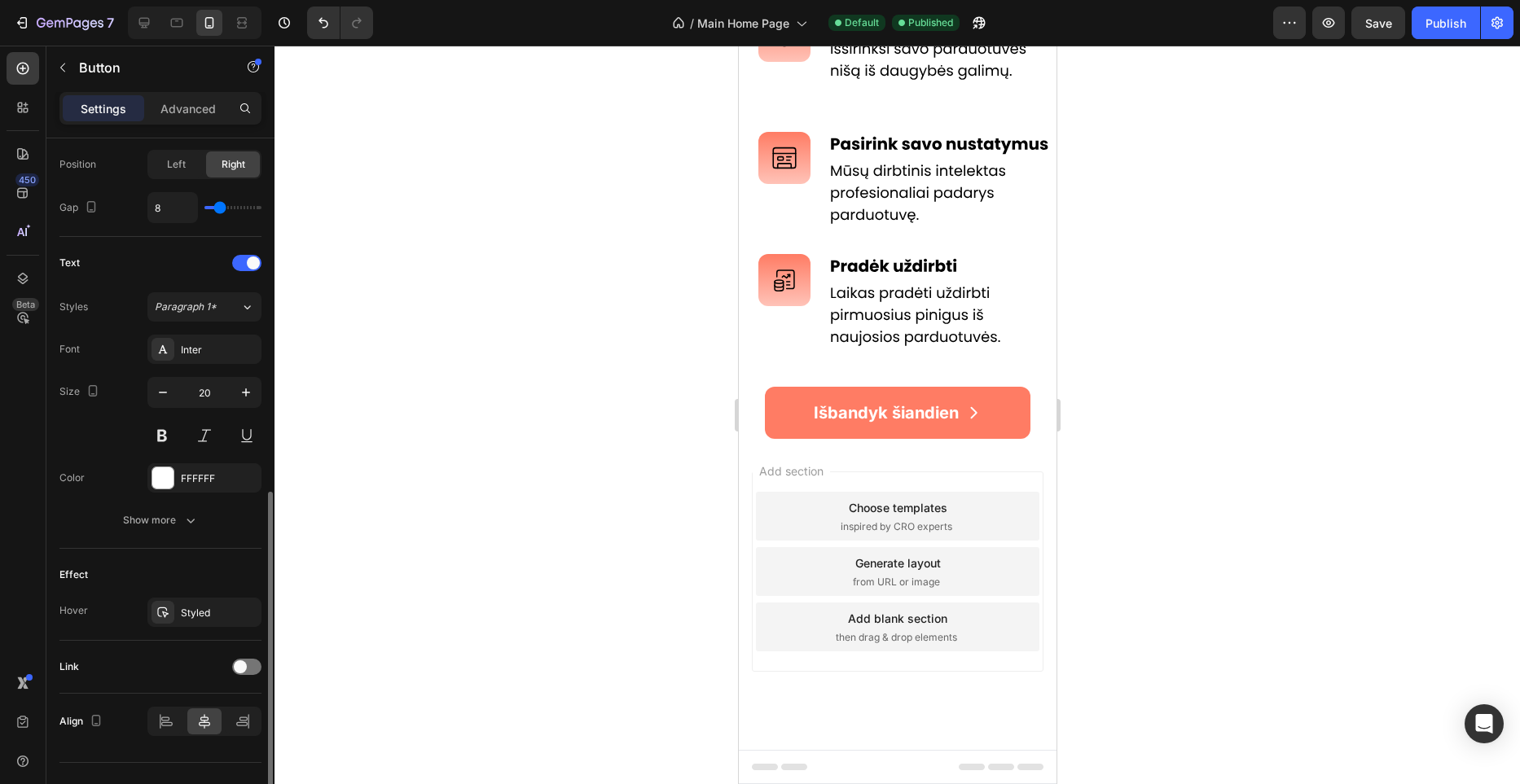
scroll to position [604, 0]
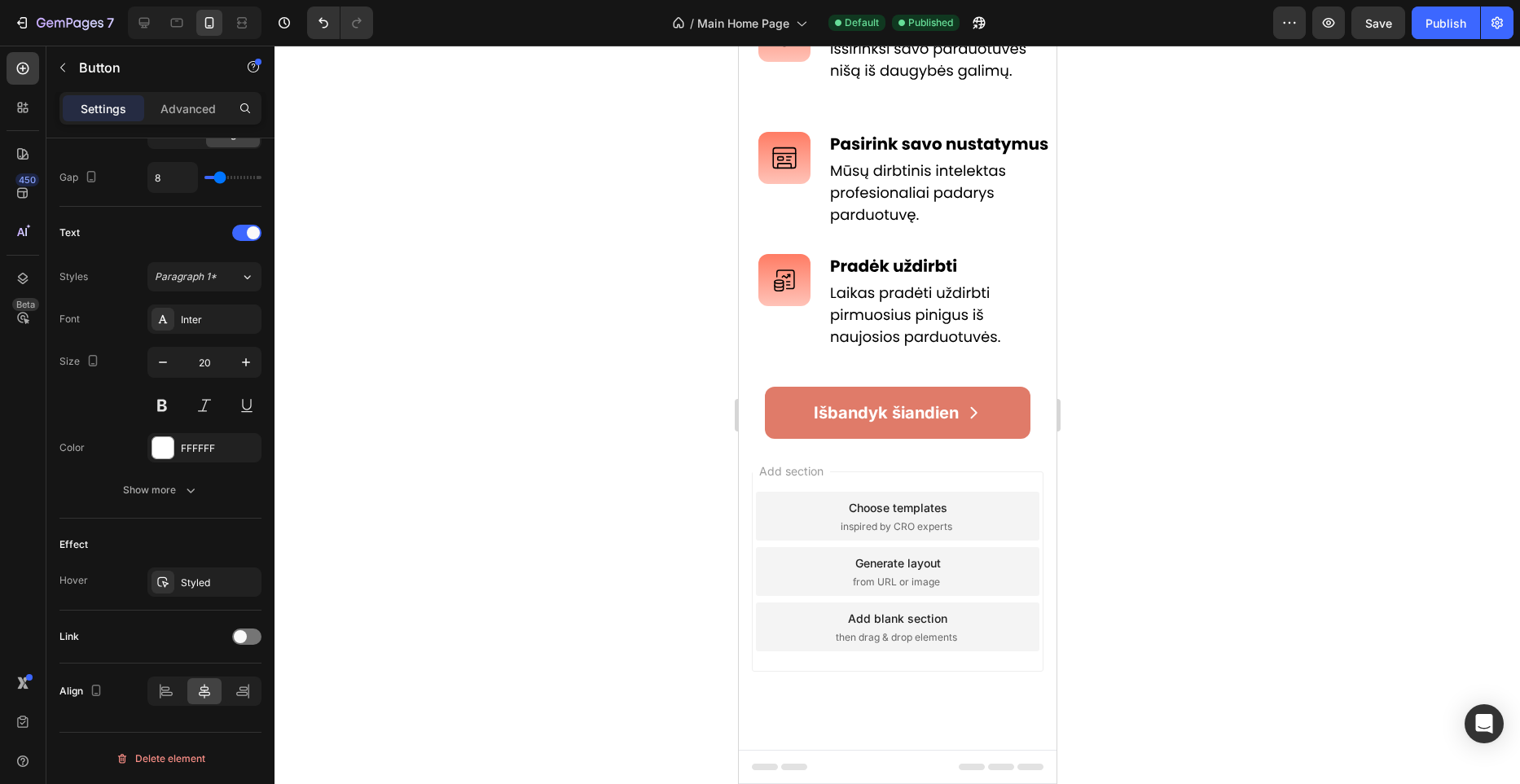
click at [789, 406] on button "Išbandyk šiandien" at bounding box center [897, 413] width 266 height 52
click at [864, 421] on strong "Išbandyk šiandien" at bounding box center [886, 413] width 145 height 20
click at [789, 410] on button "Išbandyk šiandien" at bounding box center [897, 413] width 266 height 52
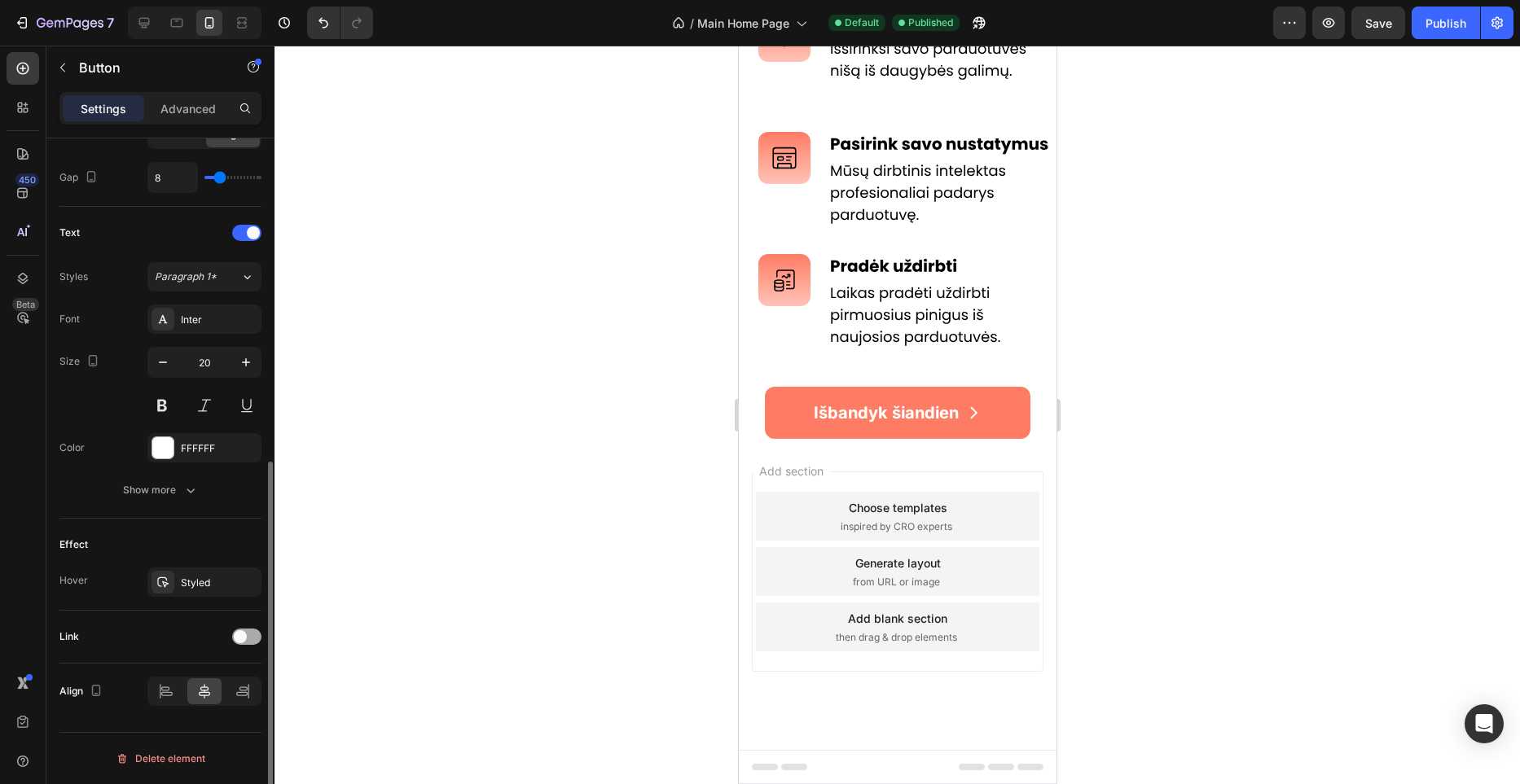
click at [243, 643] on div at bounding box center [246, 637] width 29 height 16
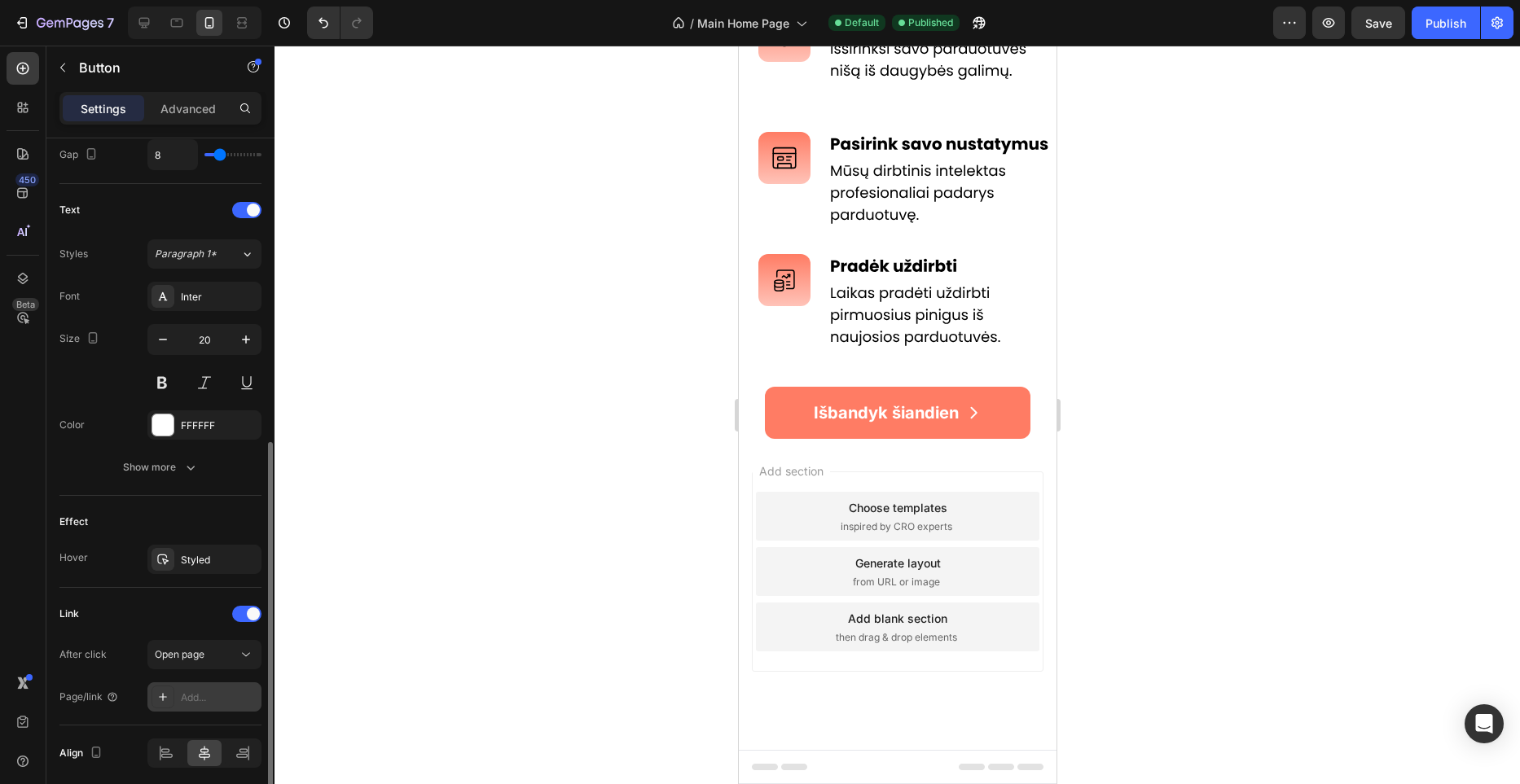
scroll to position [636, 0]
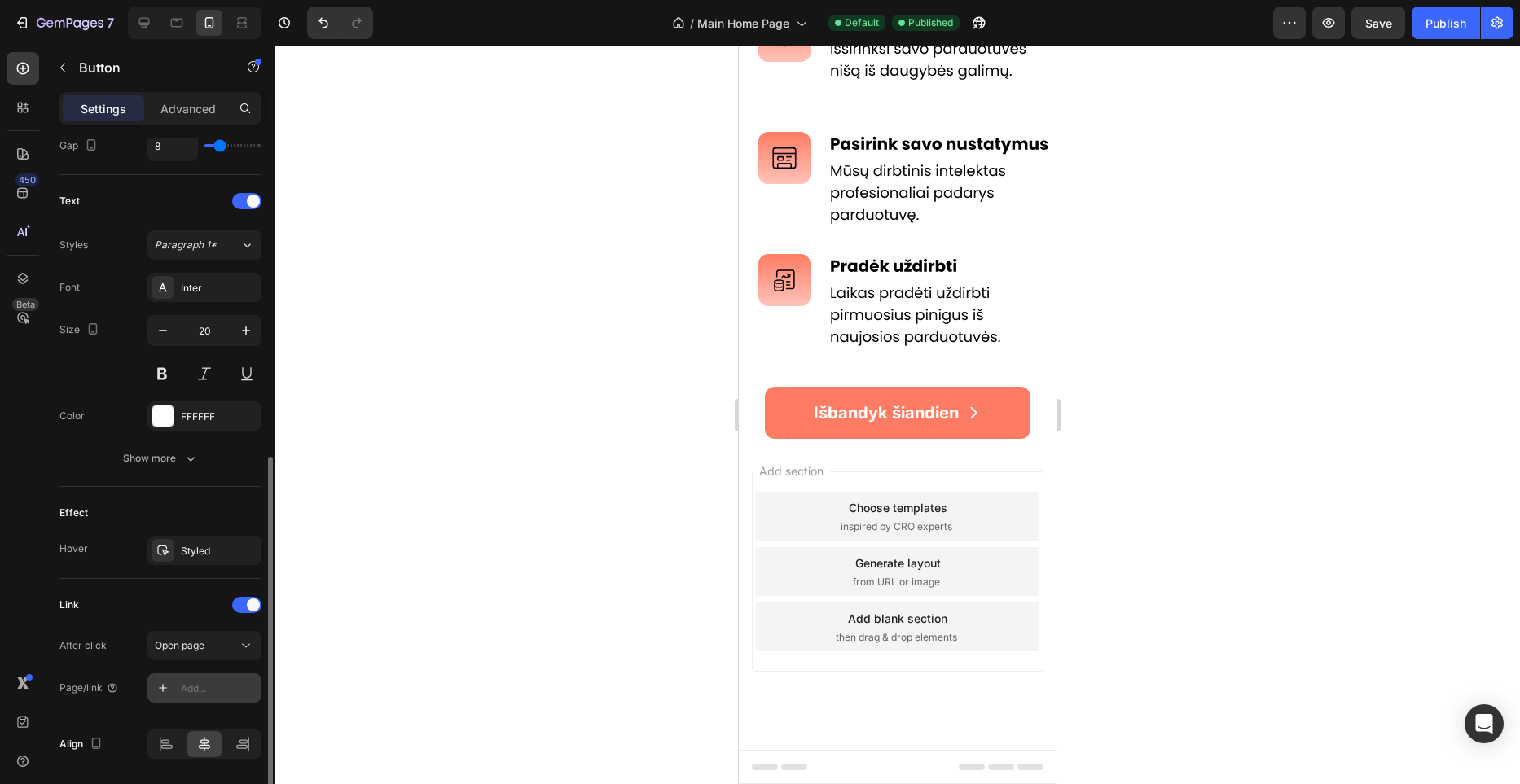
click at [228, 678] on div "Add..." at bounding box center [204, 688] width 114 height 29
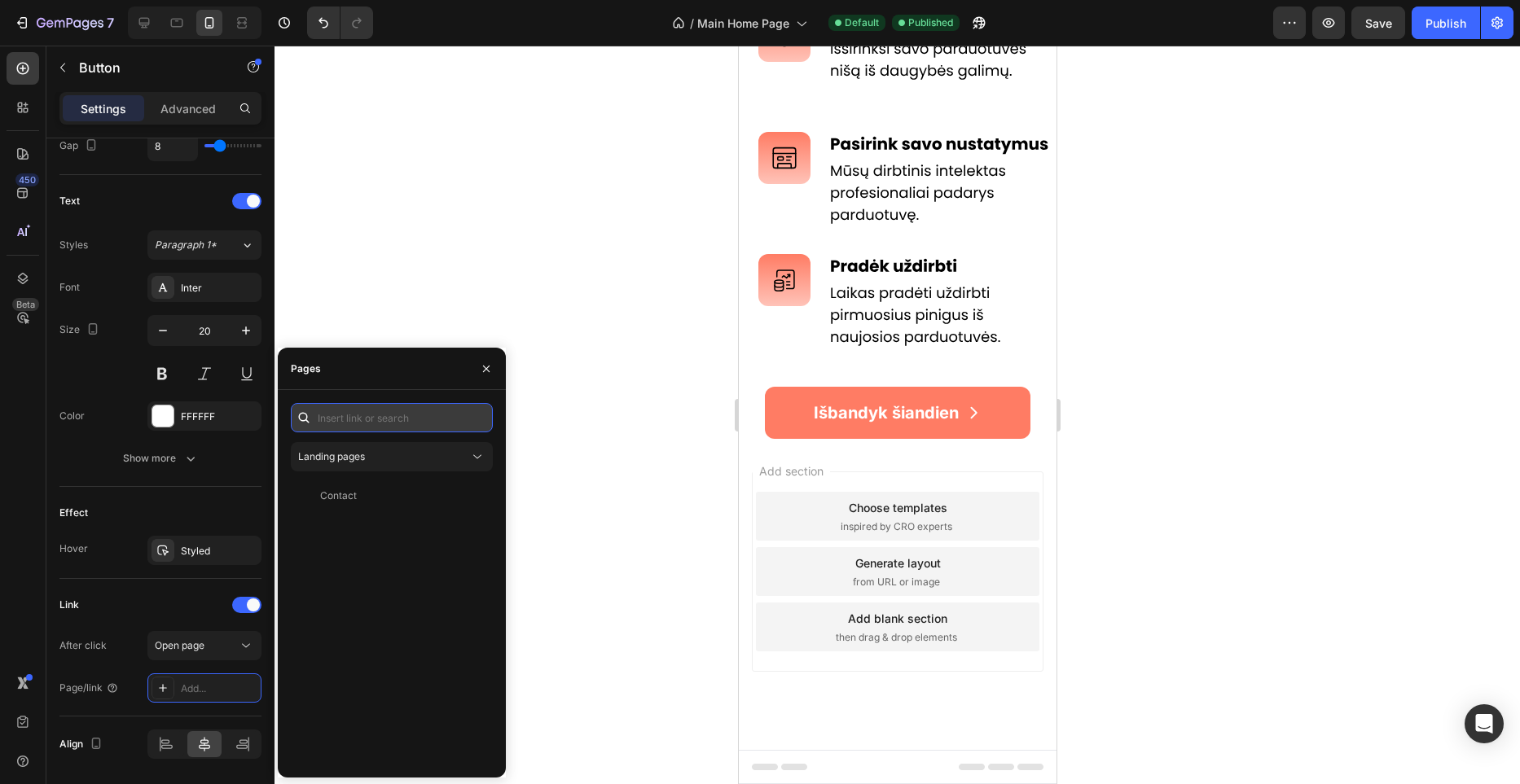
click at [411, 425] on input "text" at bounding box center [392, 418] width 202 height 29
paste input "[URL][DOMAIN_NAME]"
type input "[URL][DOMAIN_NAME]"
click at [400, 451] on div "[URL][DOMAIN_NAME]" at bounding box center [372, 457] width 105 height 15
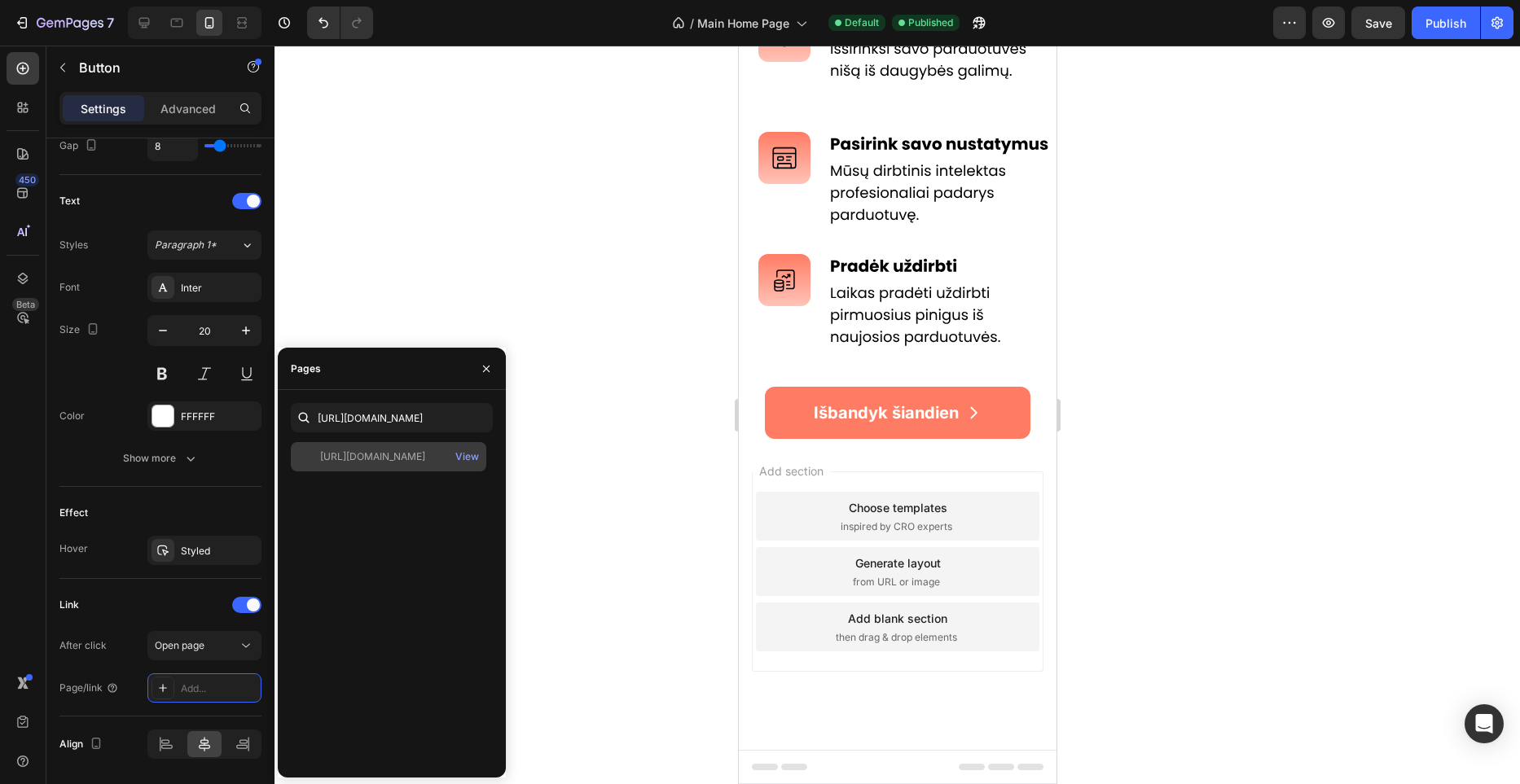
scroll to position [0, 0]
click at [491, 363] on icon "button" at bounding box center [487, 369] width 13 height 13
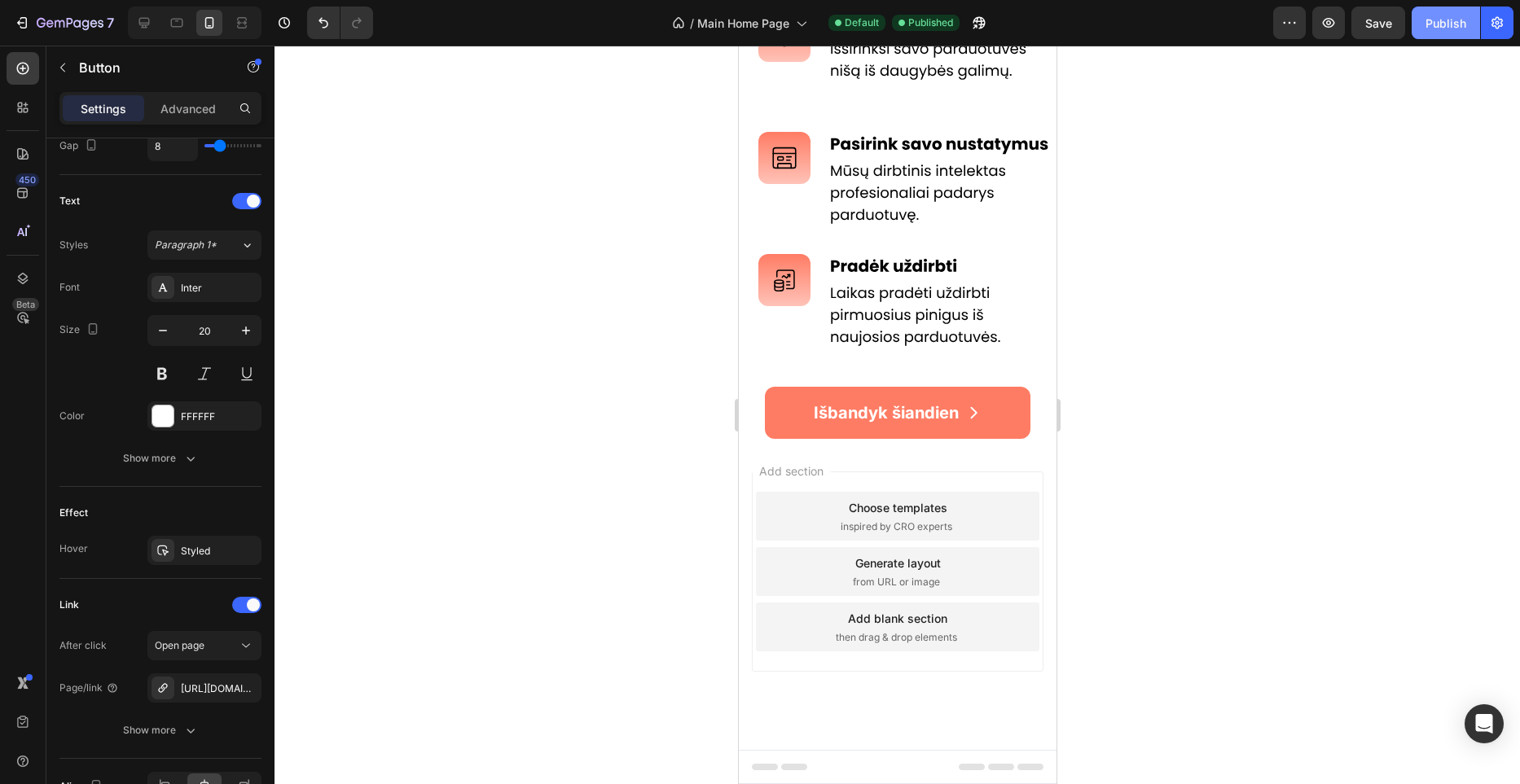
click at [1444, 32] on button "Publish" at bounding box center [1445, 22] width 68 height 33
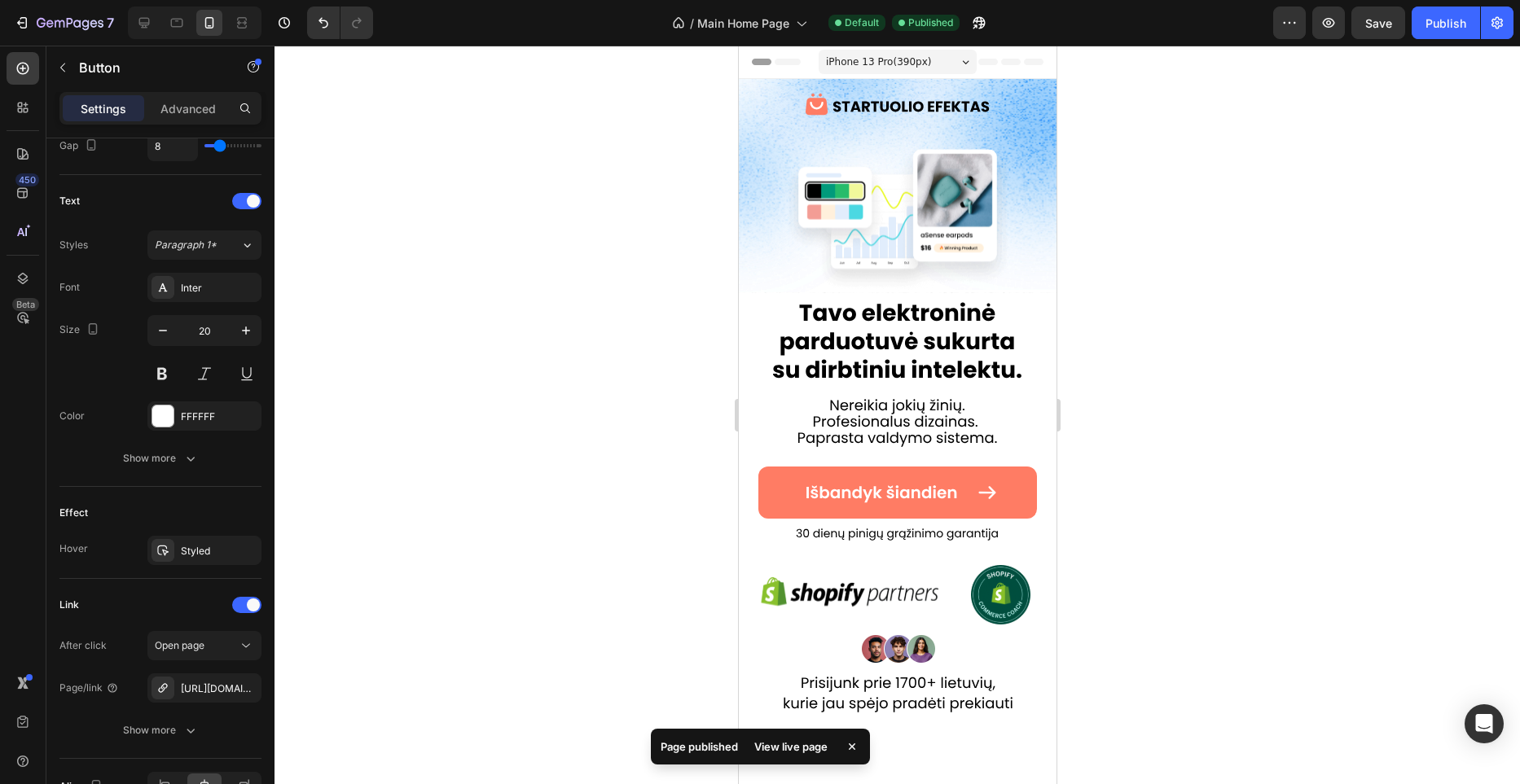
click at [698, 98] on div at bounding box center [897, 415] width 1246 height 738
